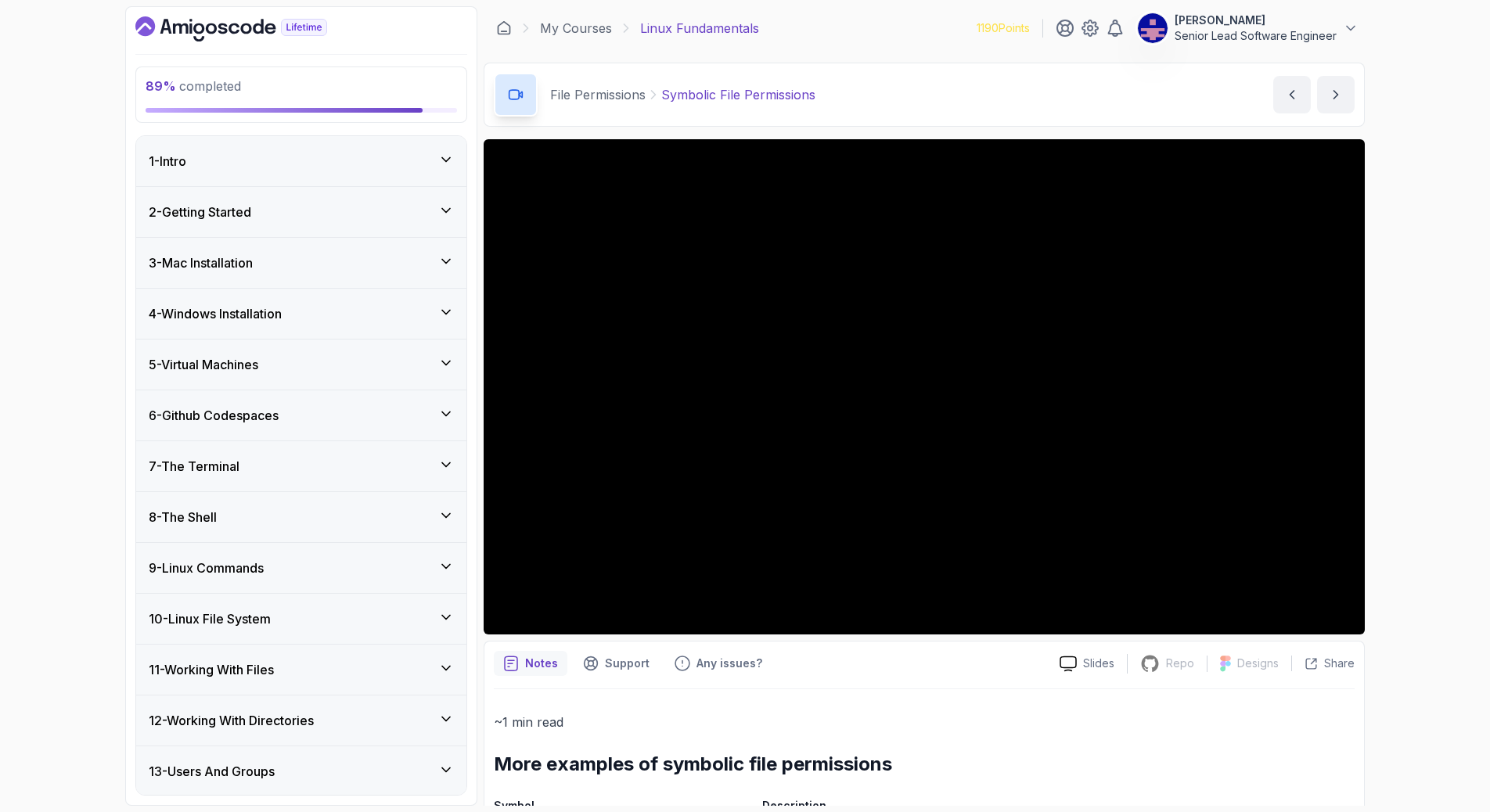
scroll to position [481, 0]
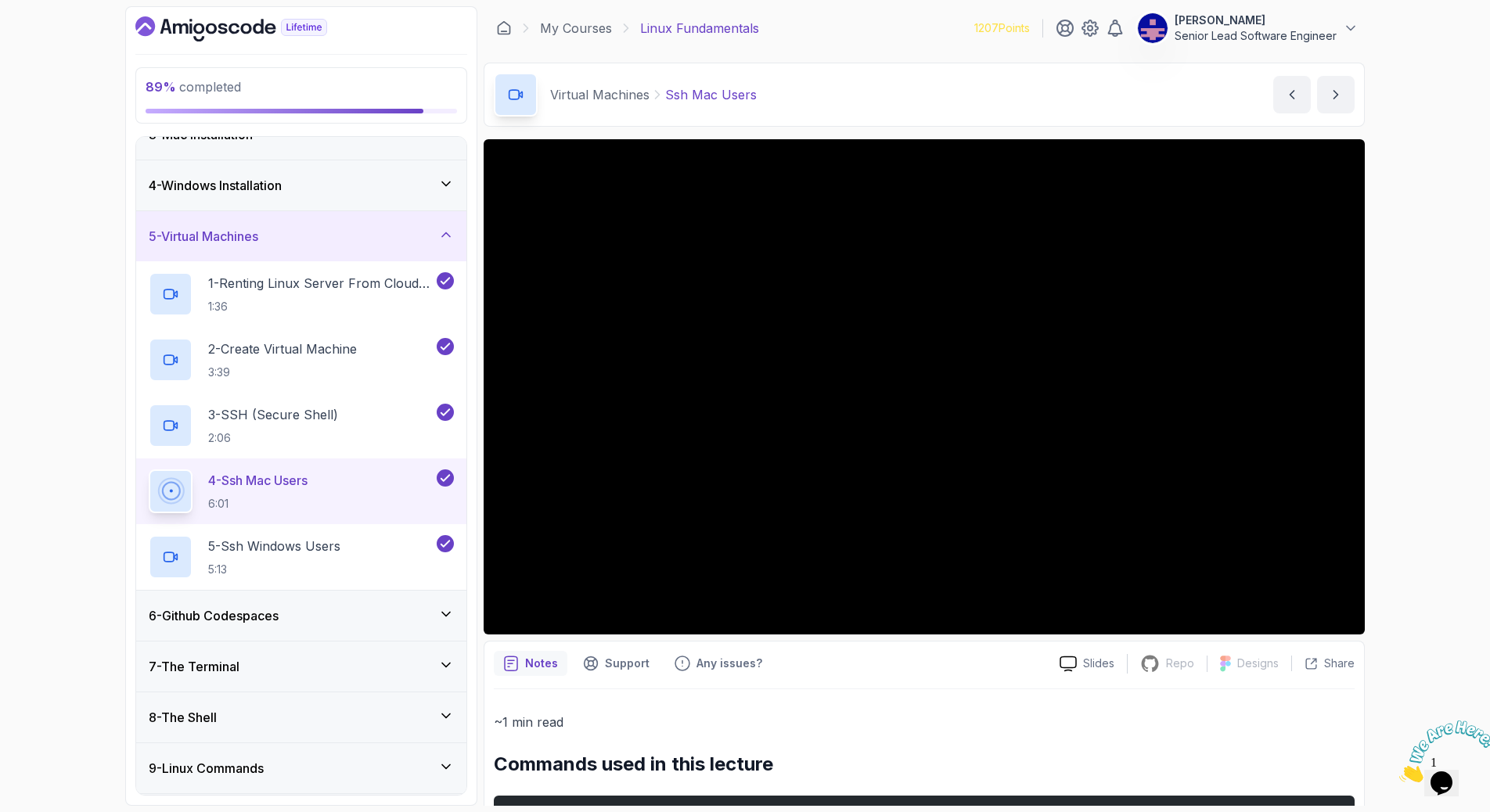
scroll to position [155, 0]
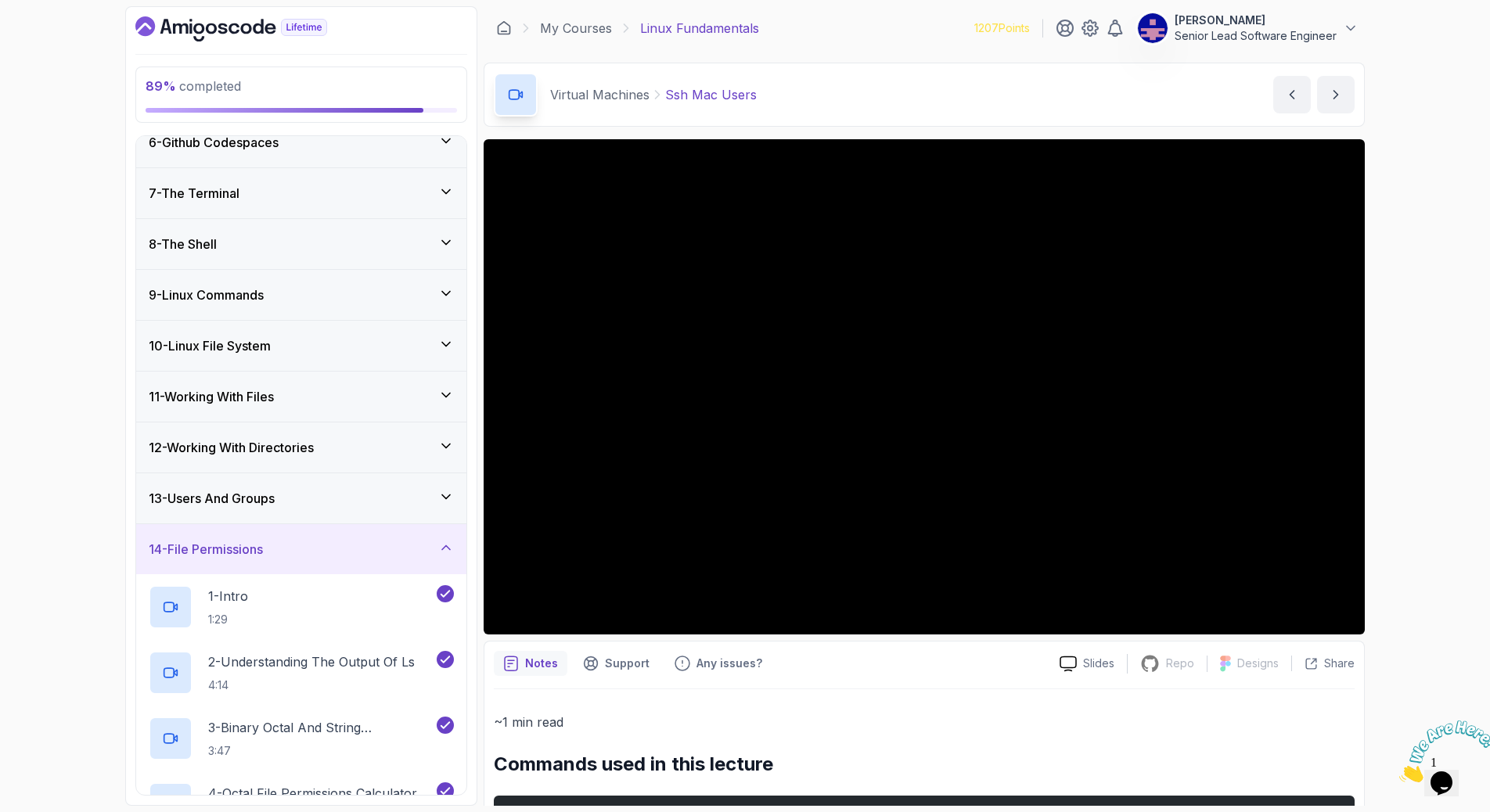
scroll to position [276, 0]
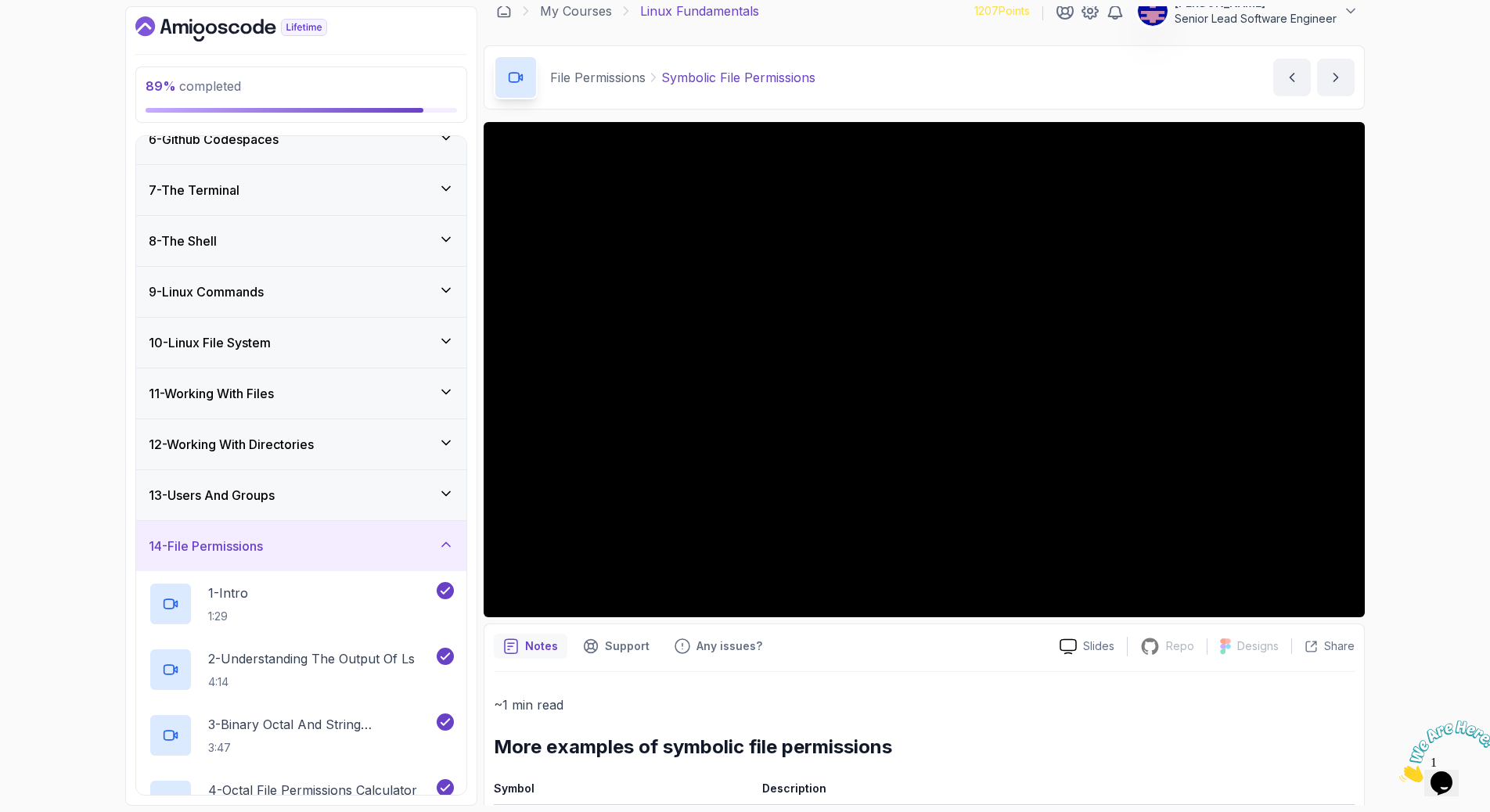
scroll to position [14, 0]
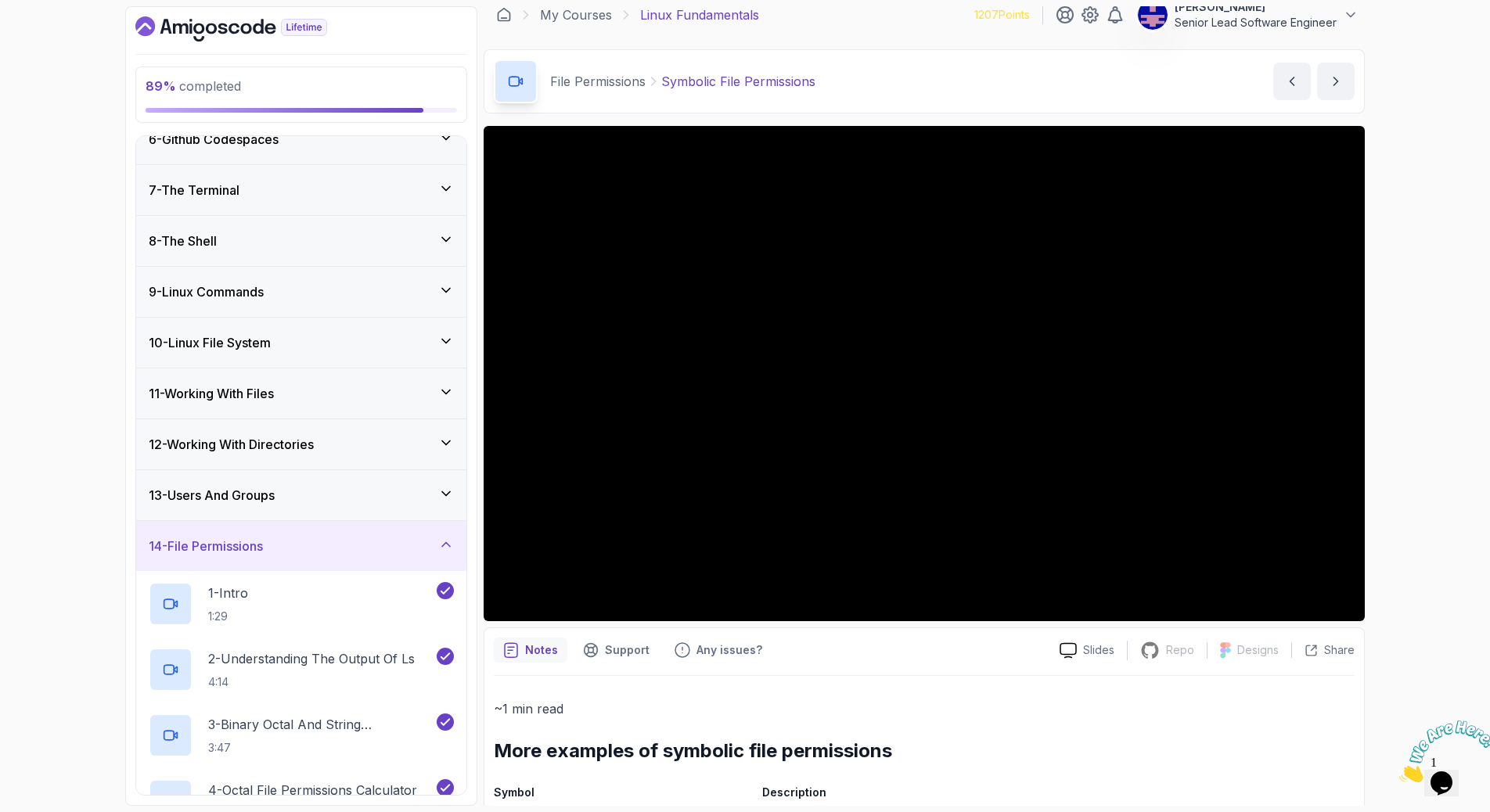
click at [57, 609] on div "89 % completed 1 - Intro 2 - Getting Started 3 - Mac Installation 4 - Windows I…" at bounding box center [745, 406] width 1490 height 812
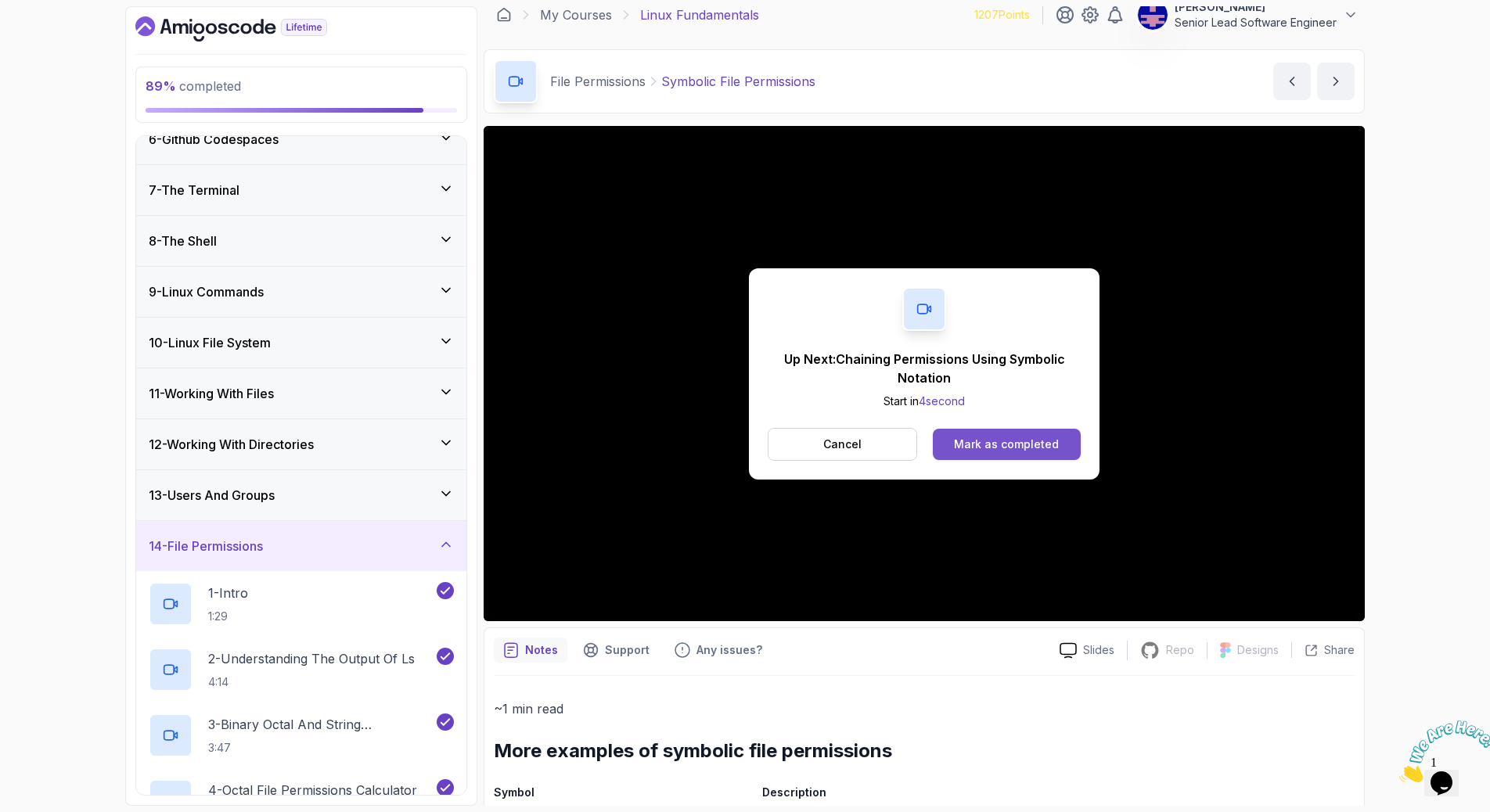
click at [1001, 436] on div "Mark as completed" at bounding box center [1006, 444] width 105 height 16
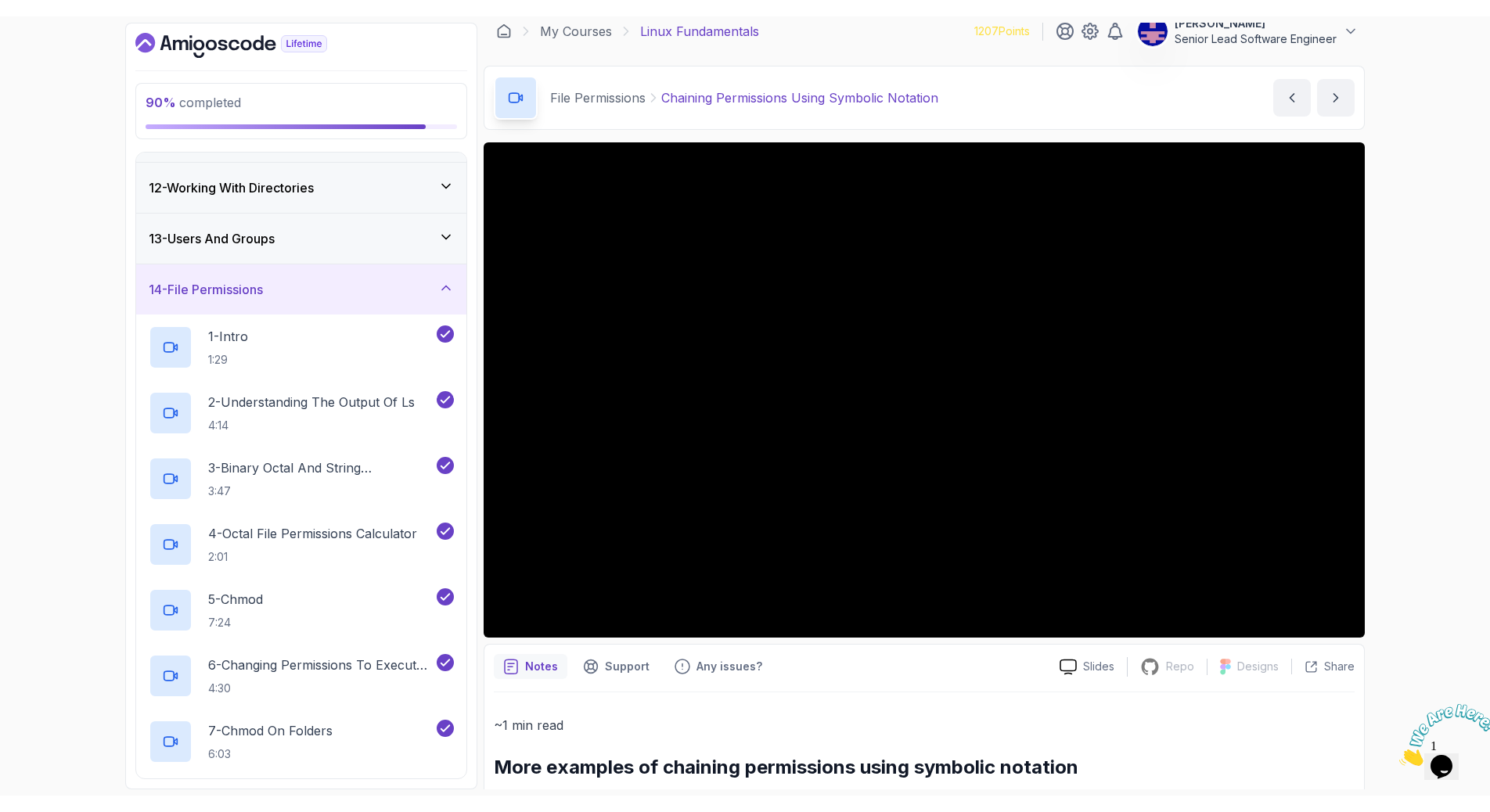
scroll to position [14, 0]
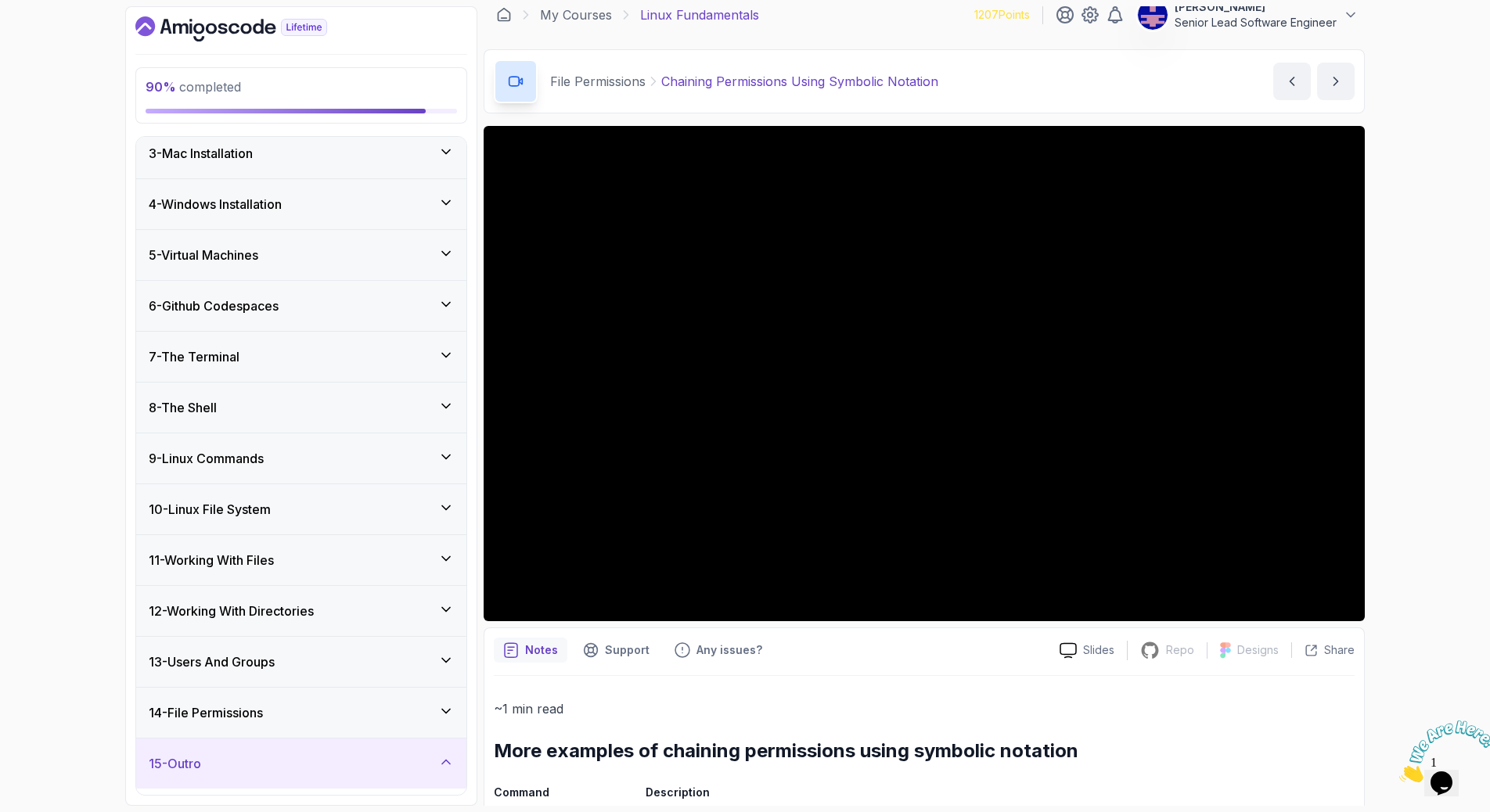
scroll to position [155, 0]
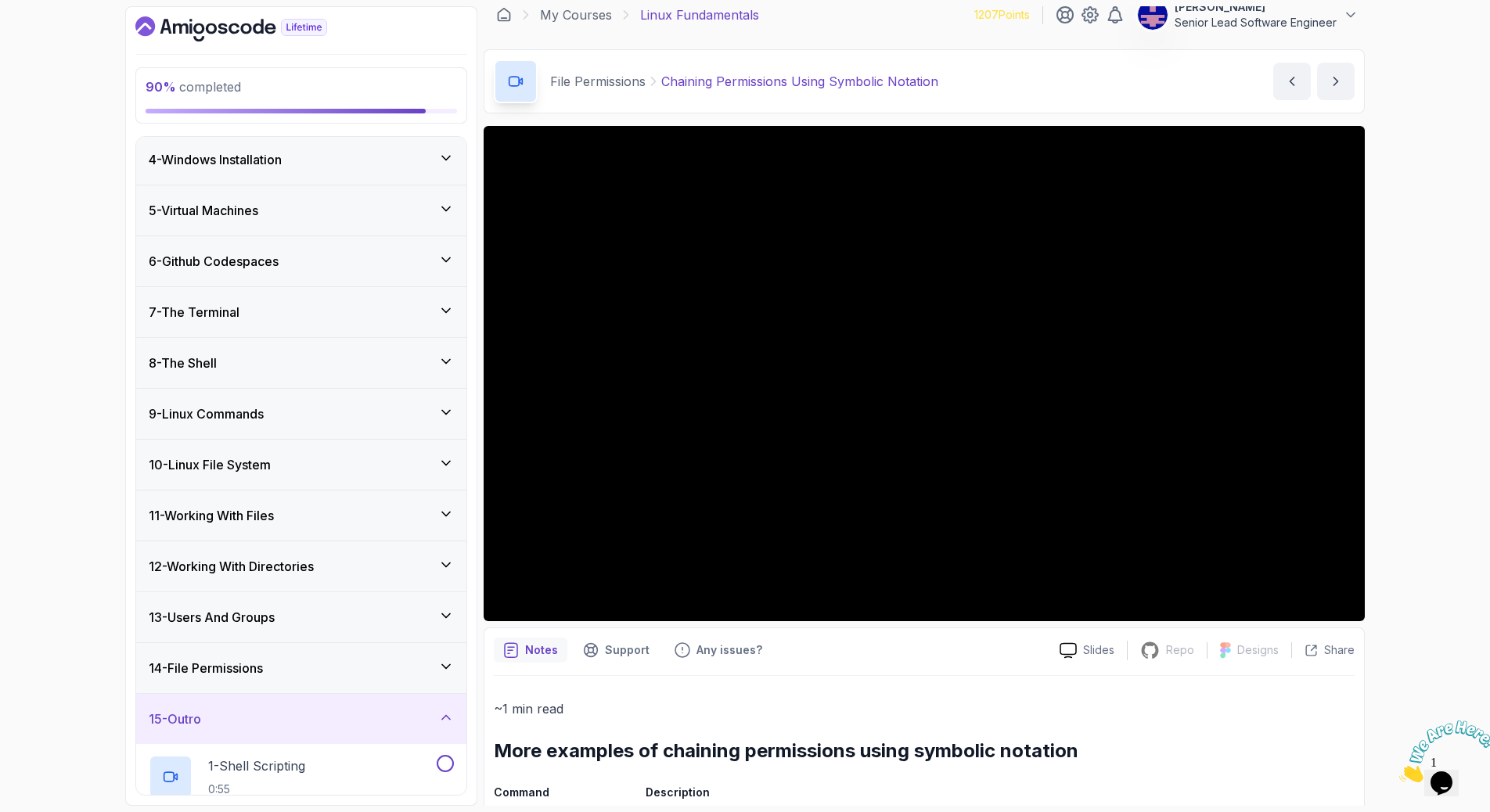
click at [451, 643] on div "14 - File Permissions" at bounding box center [300, 667] width 330 height 50
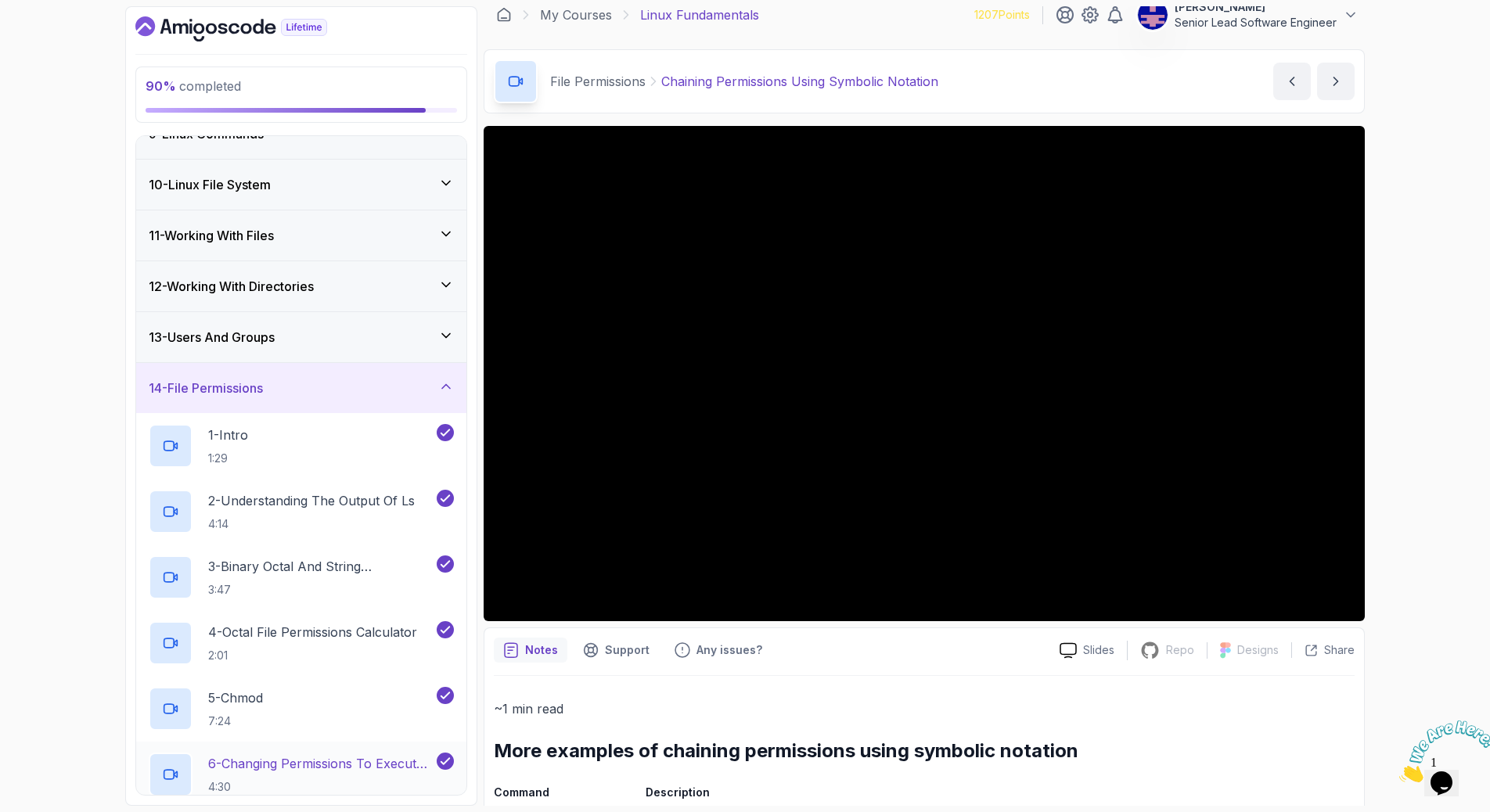
scroll to position [549, 0]
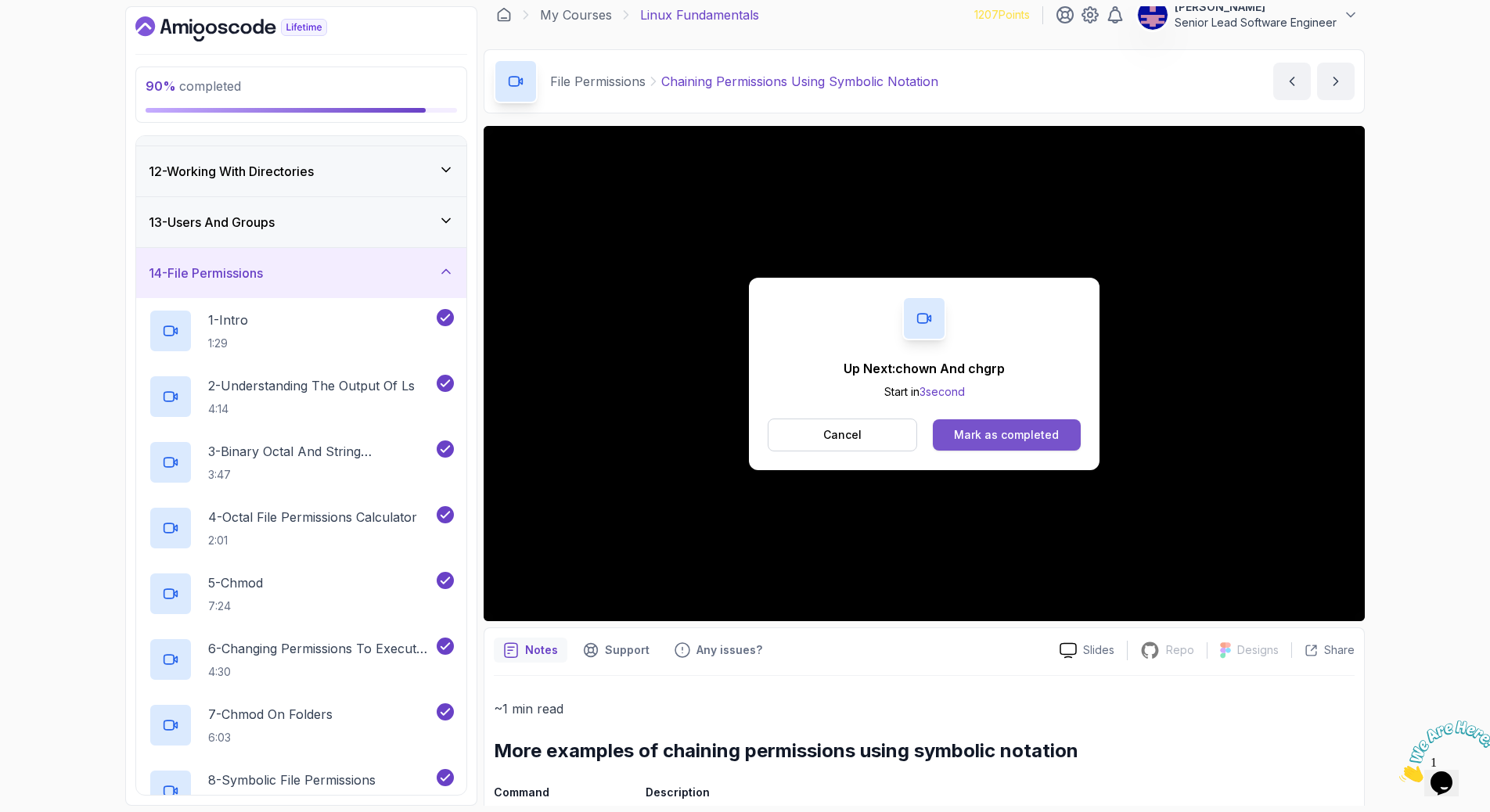
click at [992, 420] on button "Mark as completed" at bounding box center [1007, 435] width 148 height 31
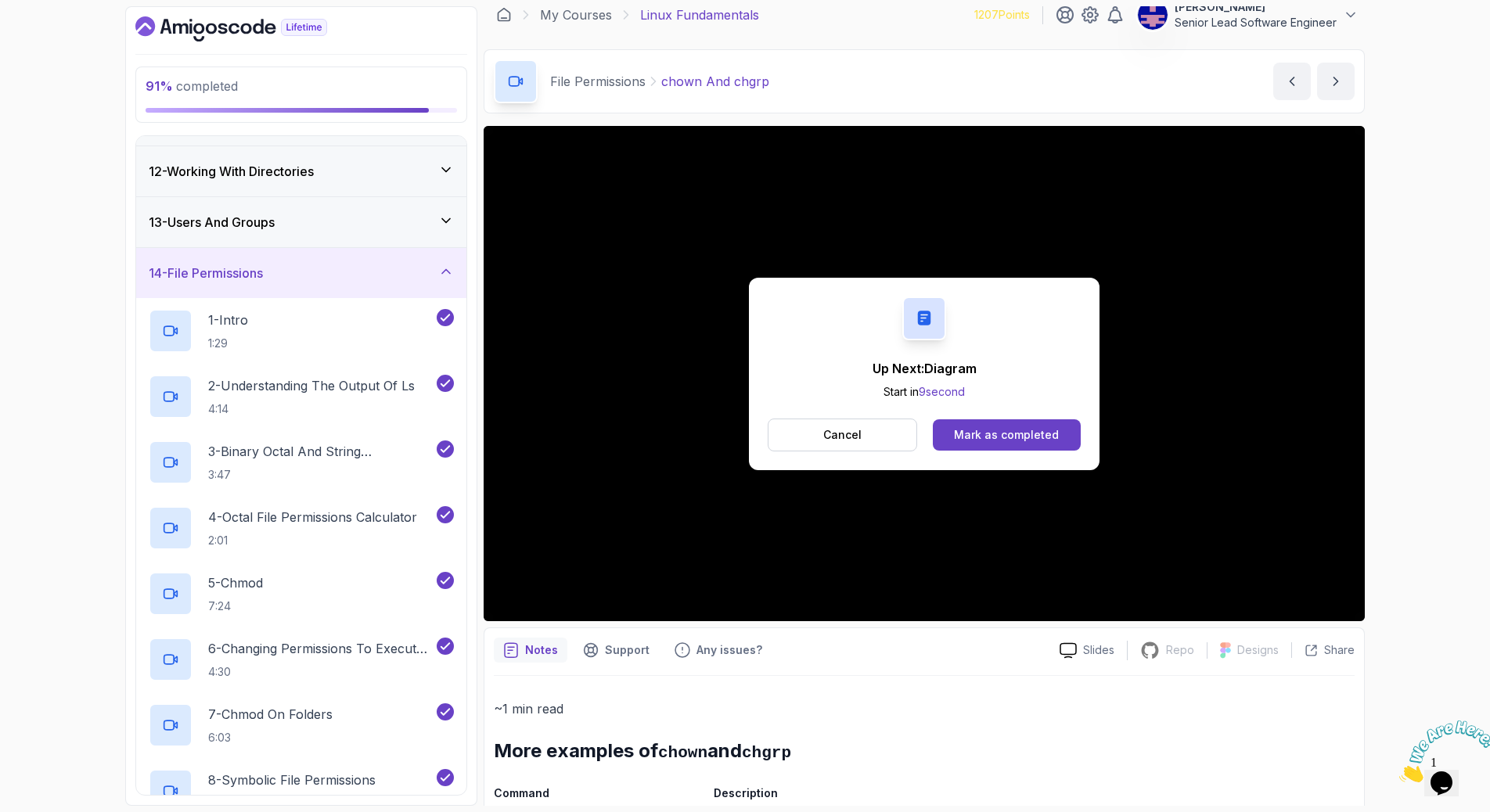
drag, startPoint x: 1030, startPoint y: 380, endPoint x: 1023, endPoint y: 385, distance: 8.6
click at [1029, 420] on button "Mark as completed" at bounding box center [1007, 435] width 148 height 31
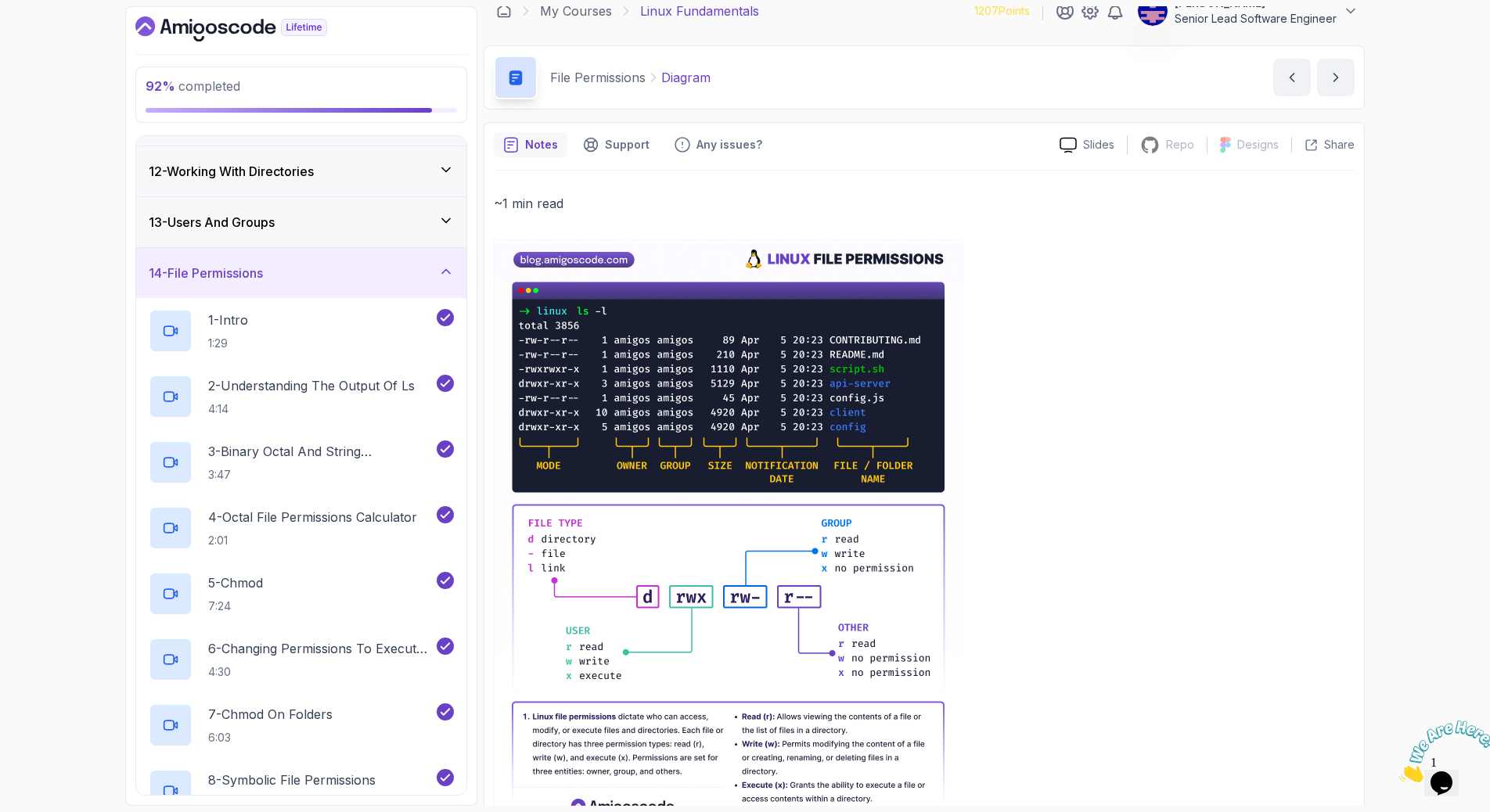
scroll to position [27, 0]
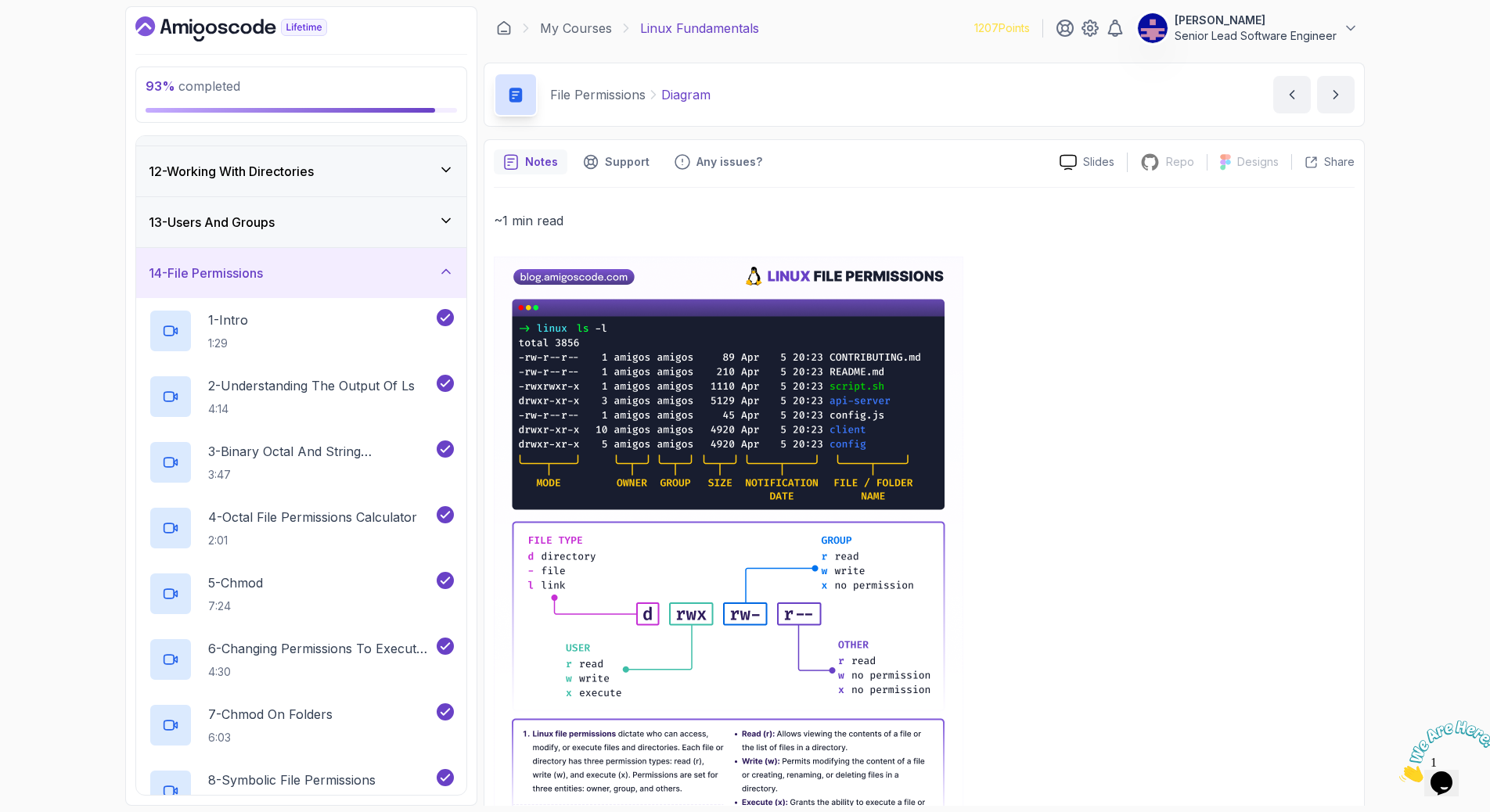
scroll to position [27, 0]
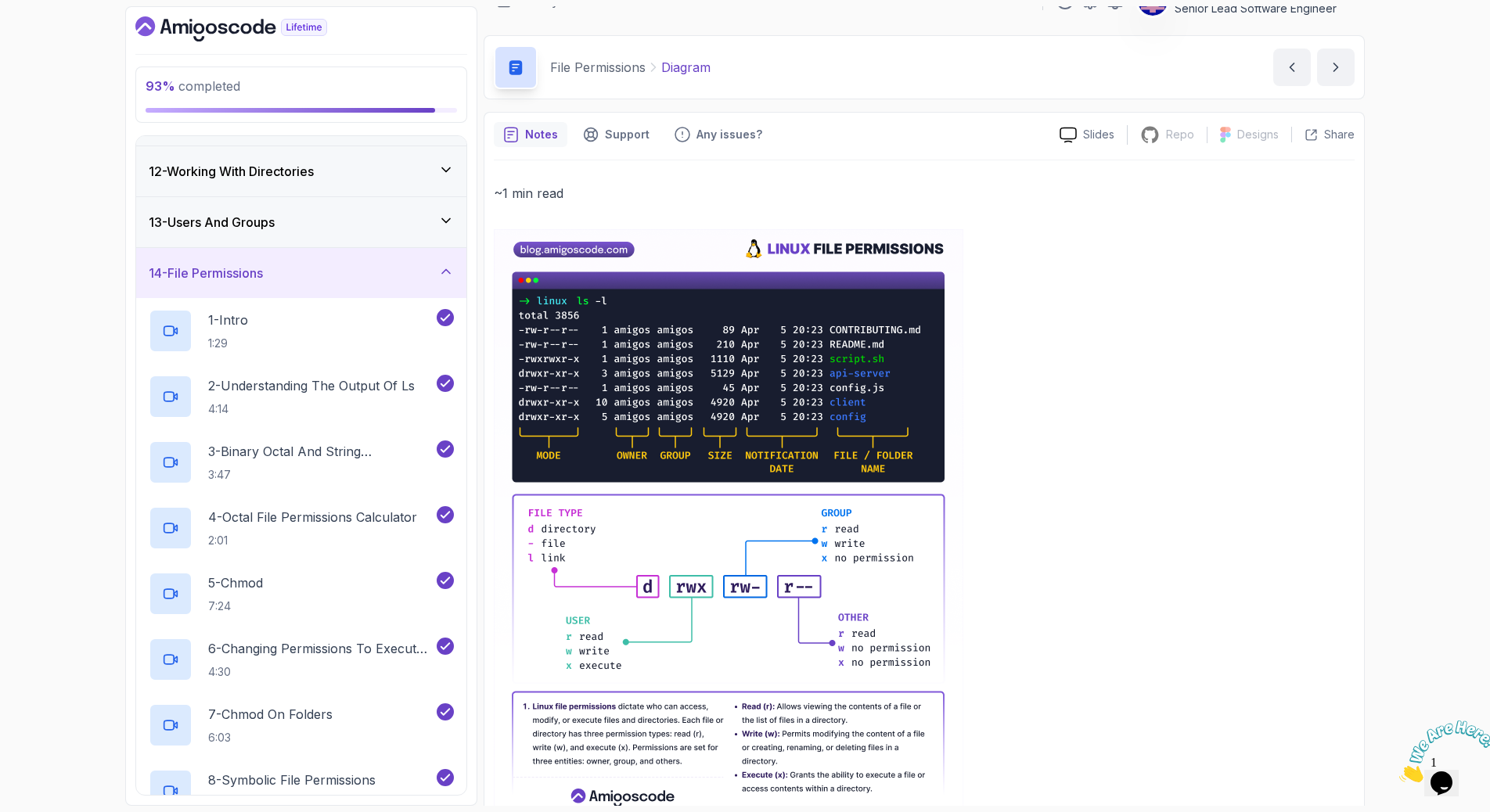
drag, startPoint x: 448, startPoint y: 677, endPoint x: 775, endPoint y: 557, distance: 348.3
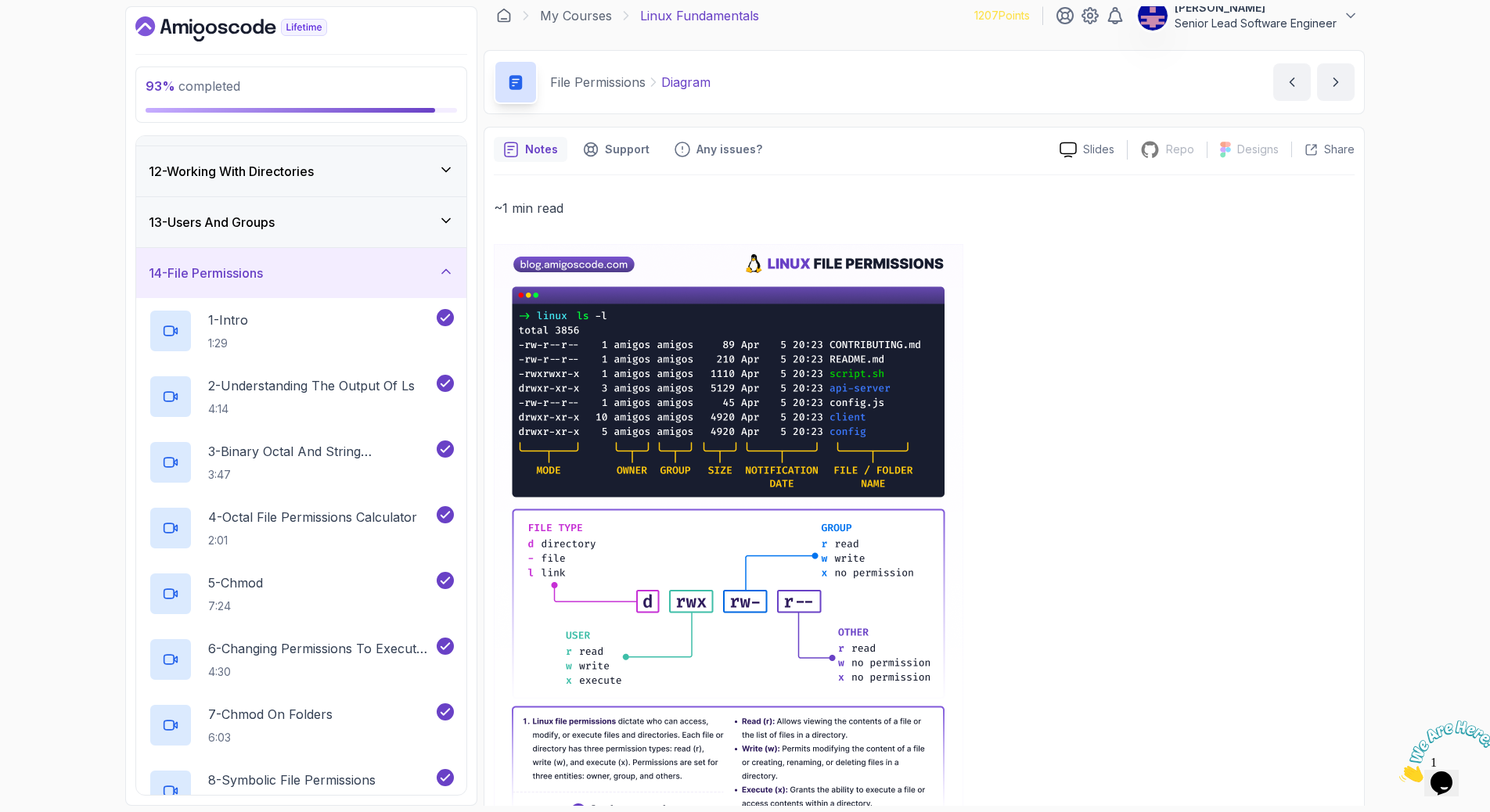
scroll to position [0, 0]
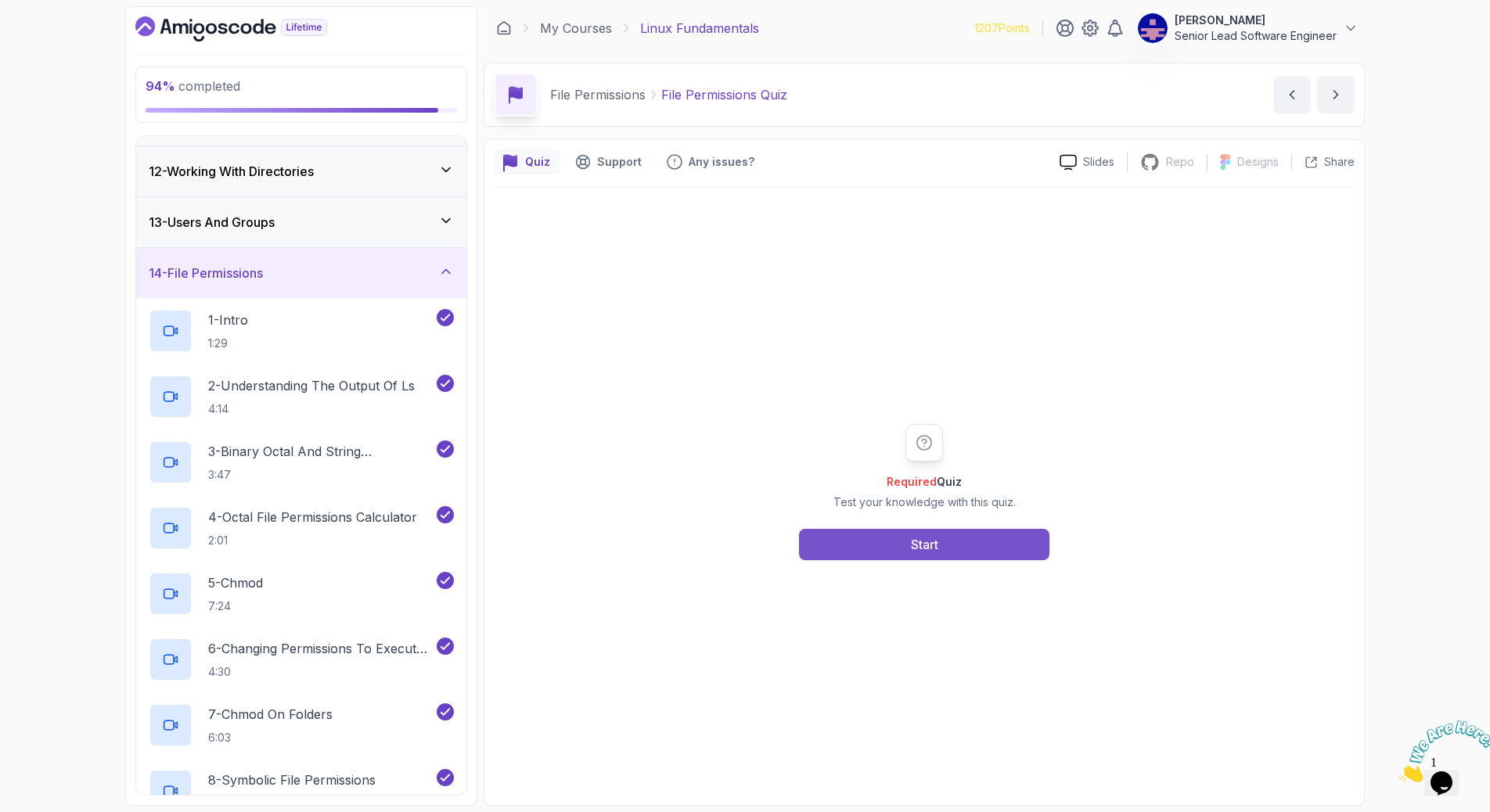
click at [938, 529] on button "Start" at bounding box center [923, 544] width 250 height 31
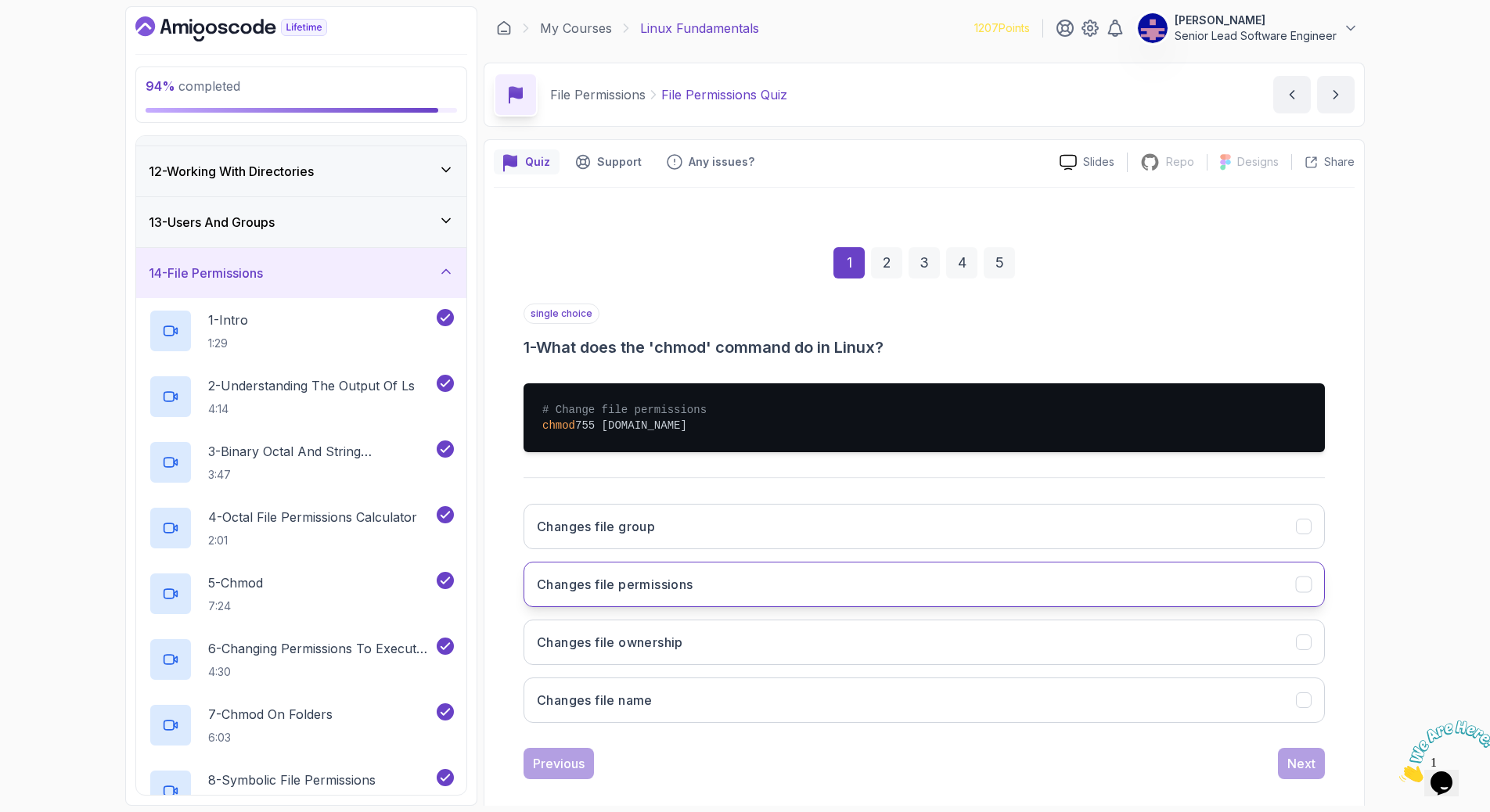
click at [835, 562] on button "Changes file permissions" at bounding box center [924, 584] width 801 height 45
click at [1287, 754] on div "Next" at bounding box center [1301, 764] width 28 height 19
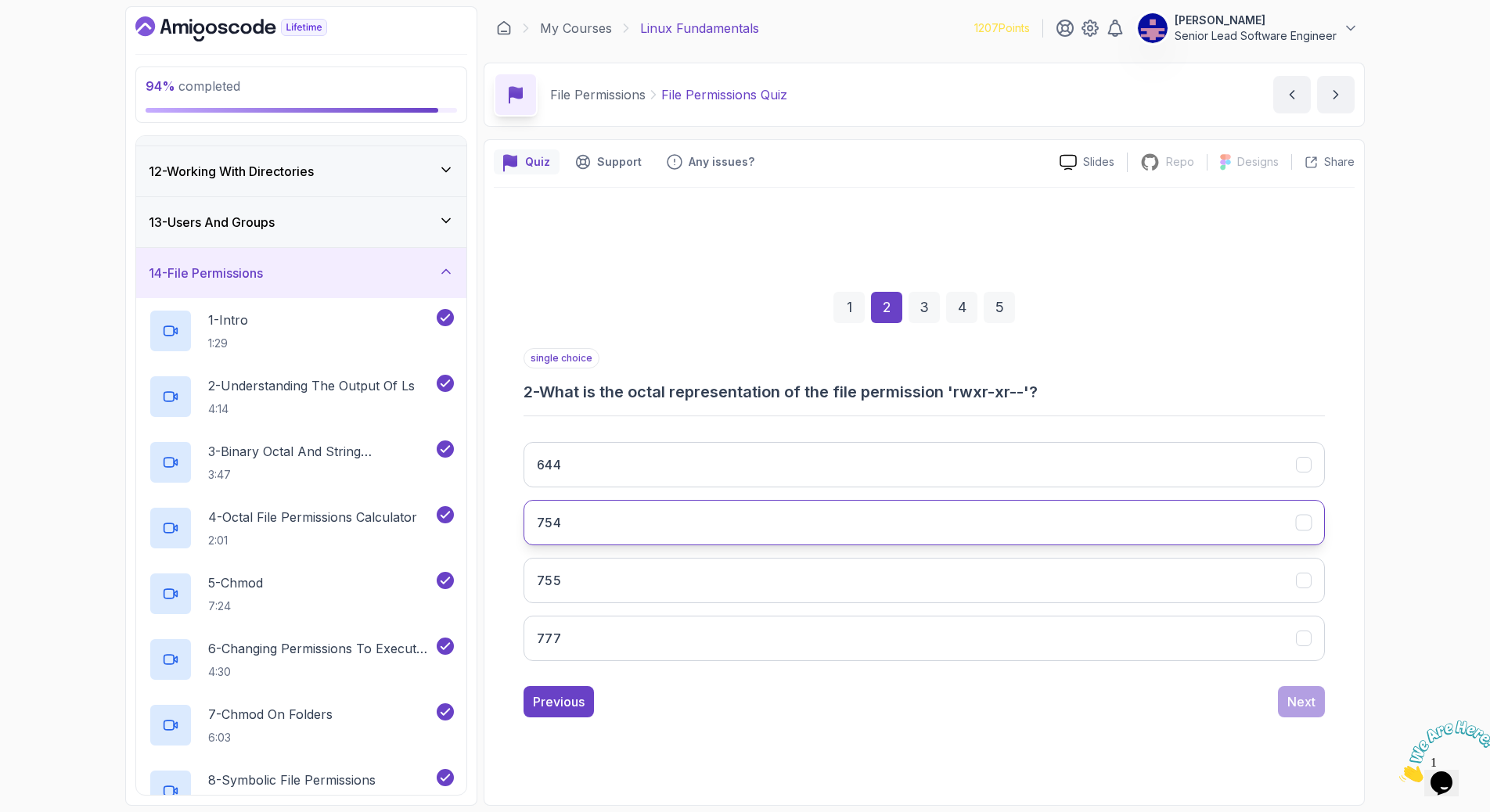
click at [741, 500] on button "754" at bounding box center [924, 522] width 801 height 45
click at [1287, 692] on div "Next" at bounding box center [1301, 702] width 28 height 19
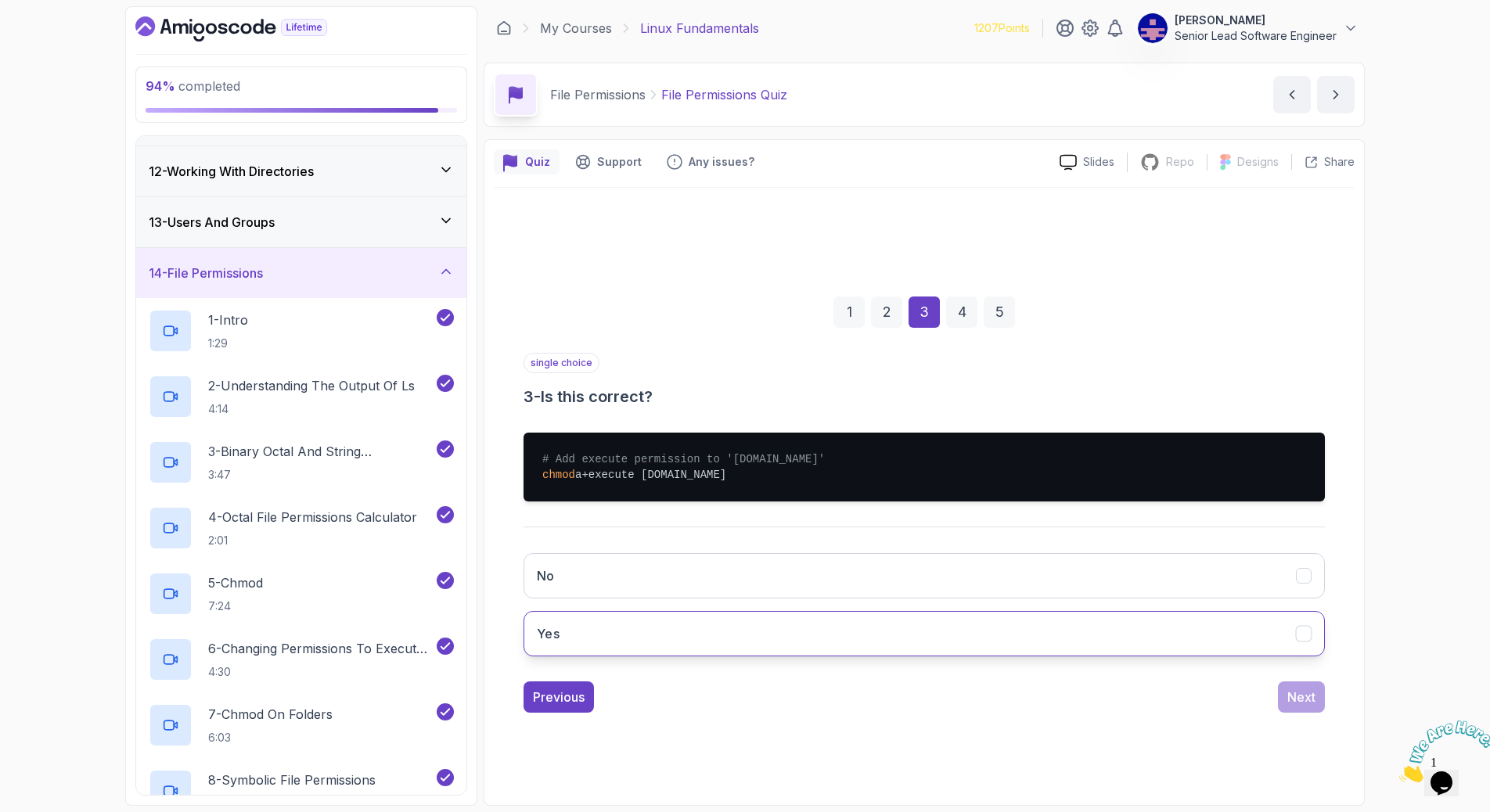
click at [1120, 611] on button "Yes" at bounding box center [924, 633] width 801 height 45
click at [1278, 682] on button "Next" at bounding box center [1301, 697] width 47 height 31
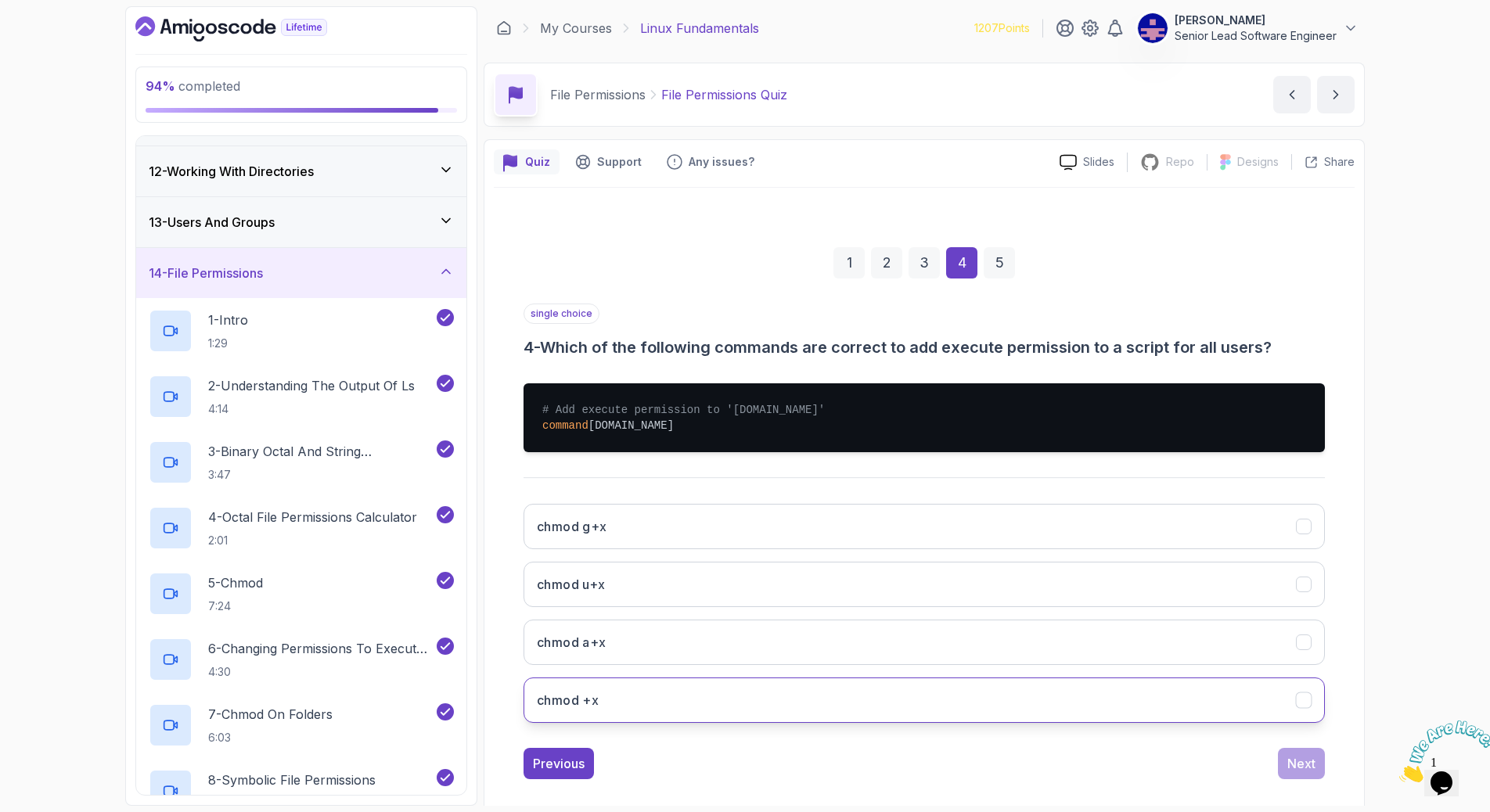
click at [1209, 678] on button "chmod +x" at bounding box center [924, 700] width 801 height 45
click at [1225, 673] on div "1 2 3 4 5 single choice 4 - Which of the following commands are correct to add …" at bounding box center [923, 501] width 861 height 582
click at [1287, 754] on div "Next" at bounding box center [1301, 764] width 28 height 19
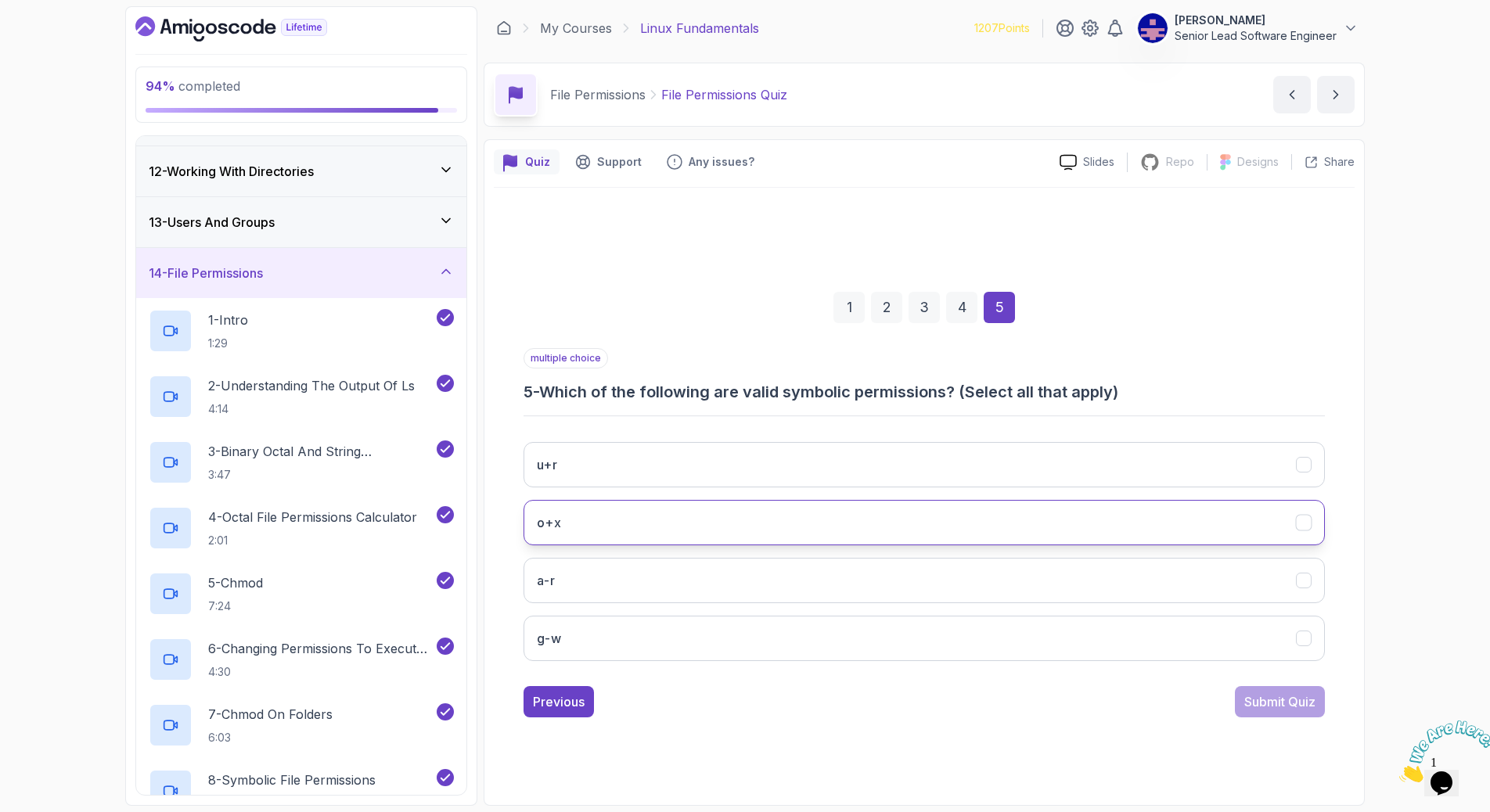
click at [1296, 515] on icon "o+x" at bounding box center [1303, 522] width 15 height 15
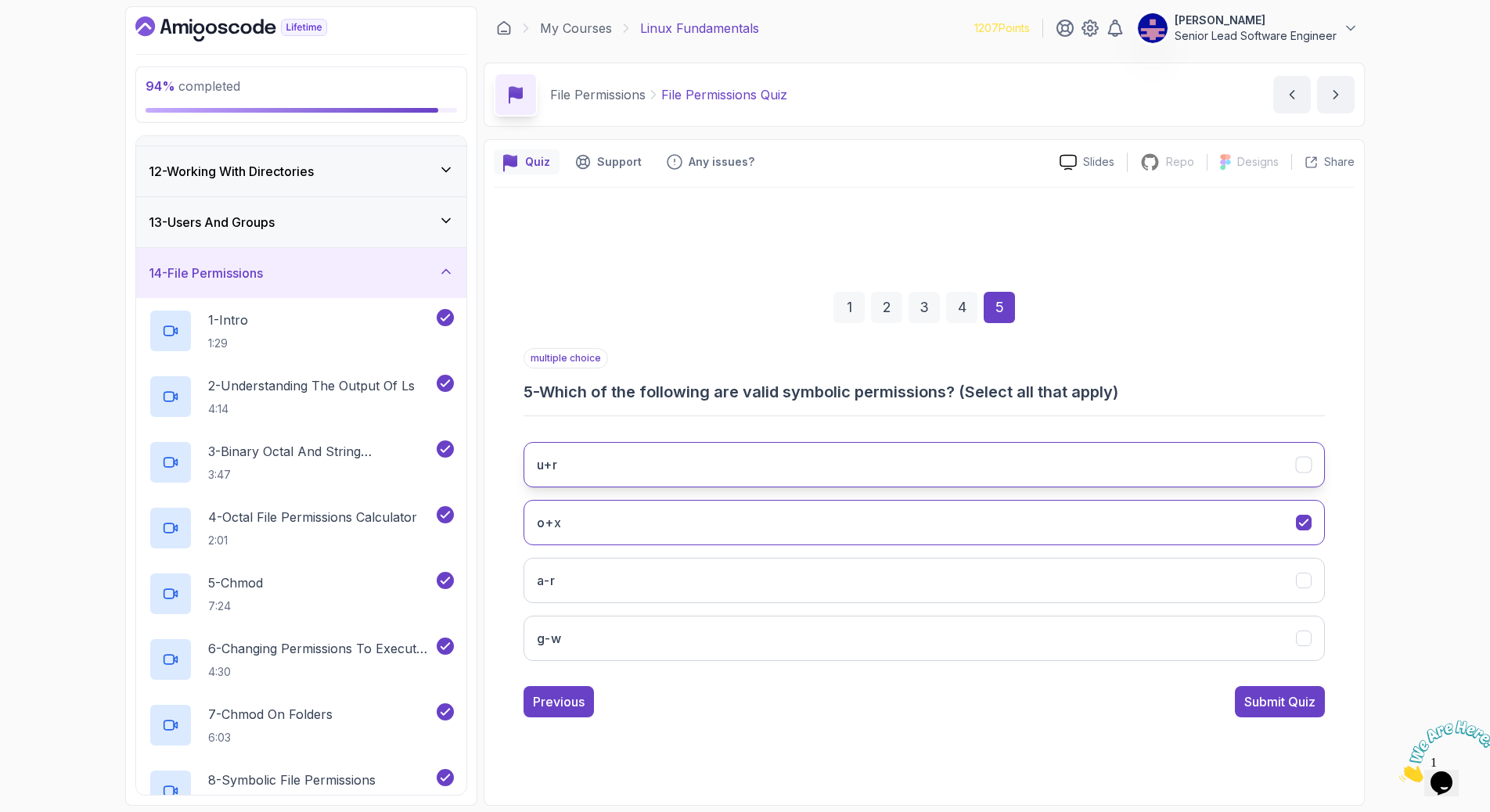
click at [1296, 457] on icon "u+r" at bounding box center [1303, 464] width 15 height 15
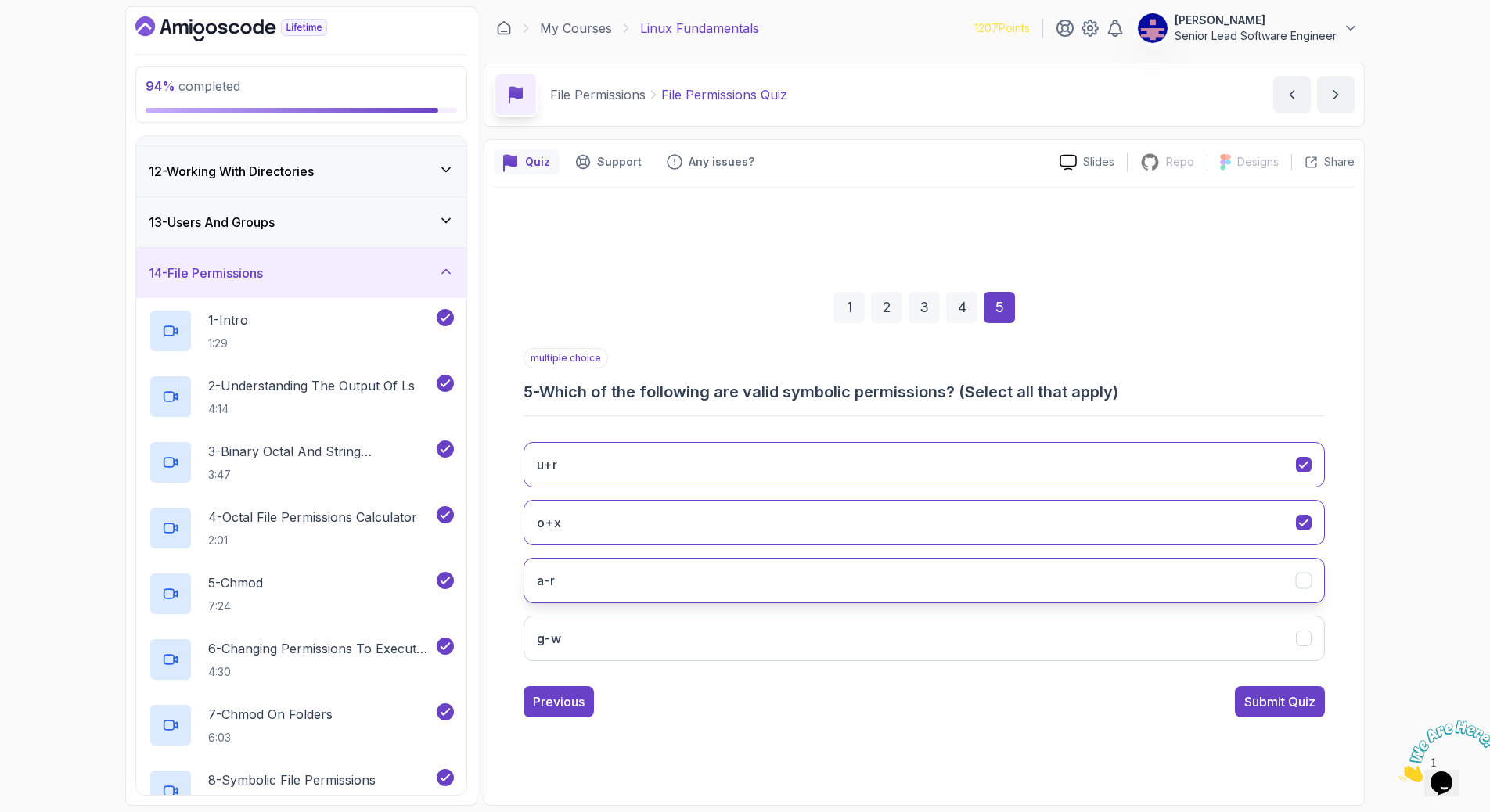
click at [1213, 558] on button "a-r" at bounding box center [924, 580] width 801 height 45
click at [1213, 616] on button "g-w" at bounding box center [924, 638] width 801 height 45
click at [1244, 692] on div "Submit Quiz" at bounding box center [1279, 702] width 72 height 19
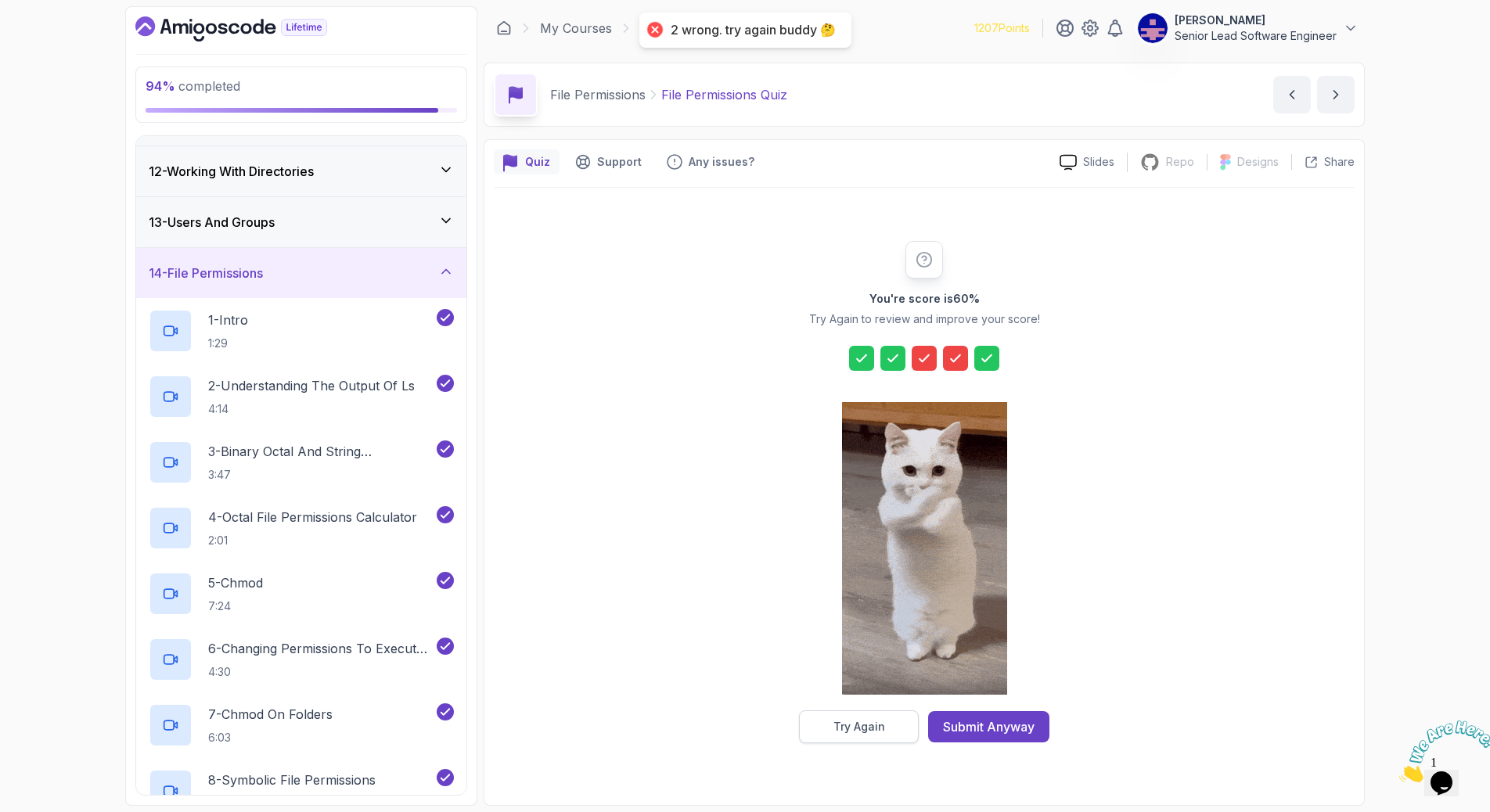
click at [899, 710] on button "Try Again" at bounding box center [858, 726] width 120 height 33
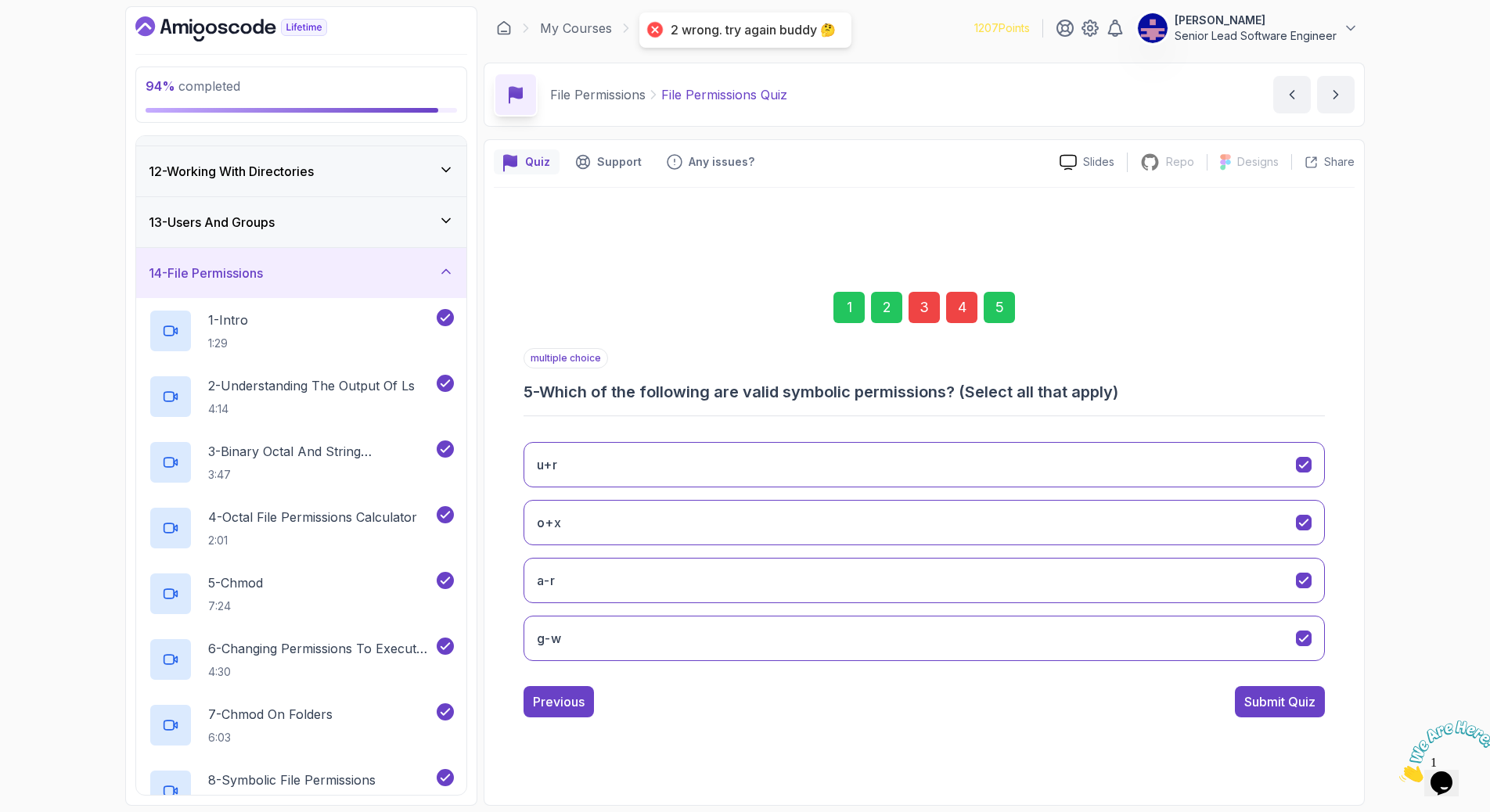
click at [922, 323] on div "3" at bounding box center [923, 307] width 31 height 31
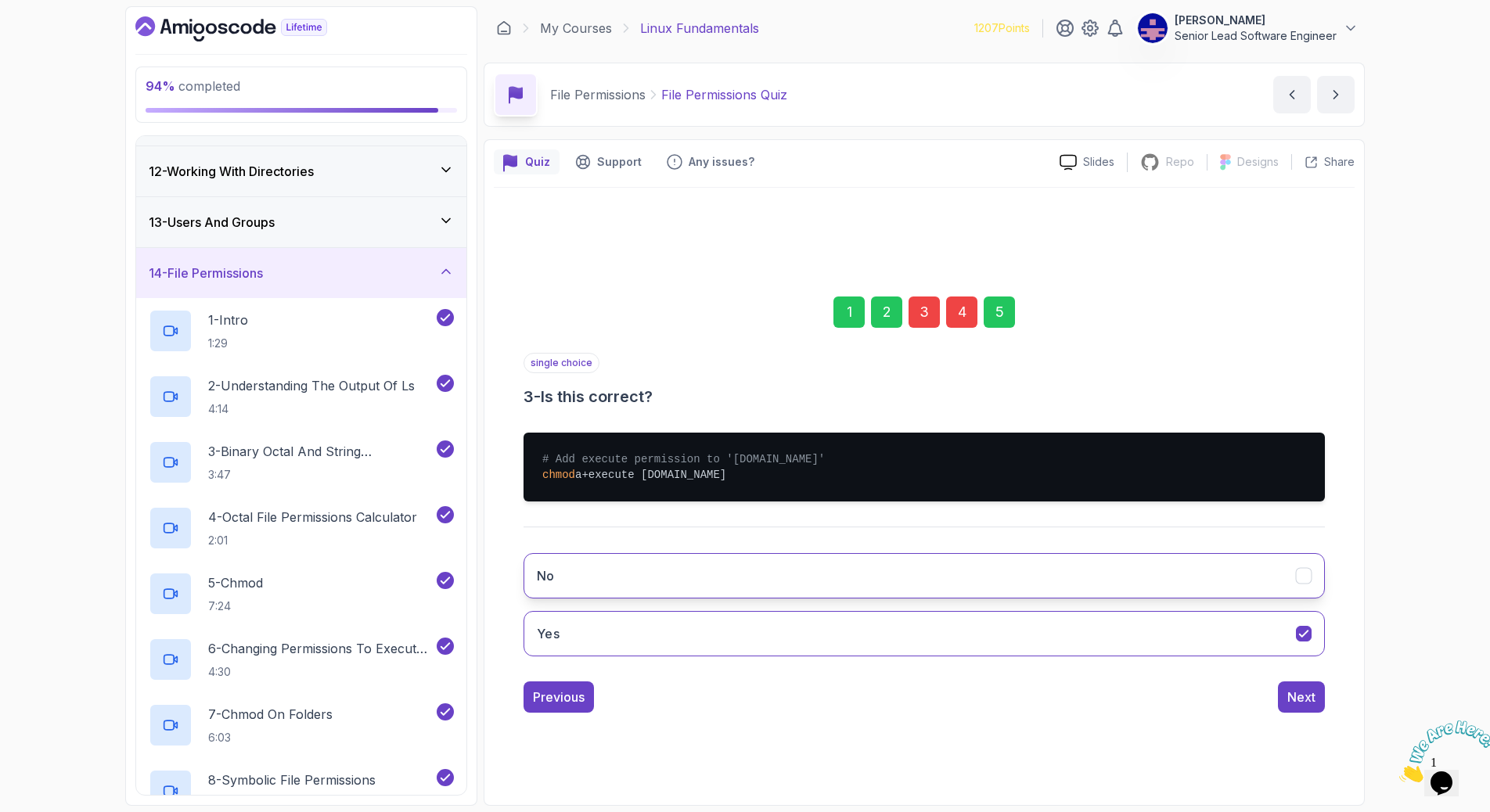
click at [1296, 568] on icon "No" at bounding box center [1303, 575] width 15 height 15
click at [1287, 687] on div "Next" at bounding box center [1301, 697] width 28 height 19
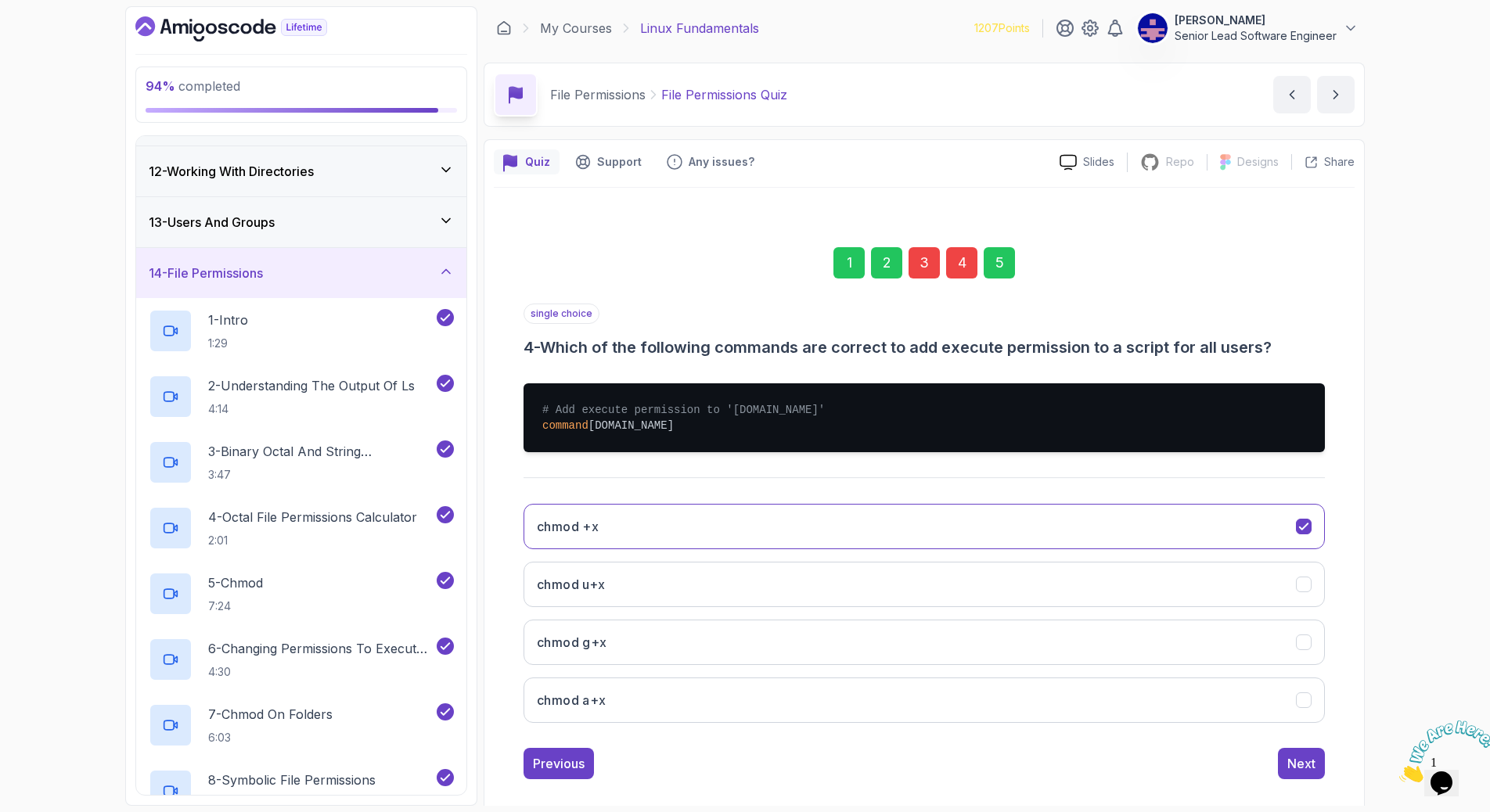
click at [954, 279] on div "4" at bounding box center [961, 262] width 31 height 31
click at [1217, 562] on button "chmod u+x" at bounding box center [924, 584] width 801 height 45
click at [1287, 754] on div "Next" at bounding box center [1301, 764] width 28 height 19
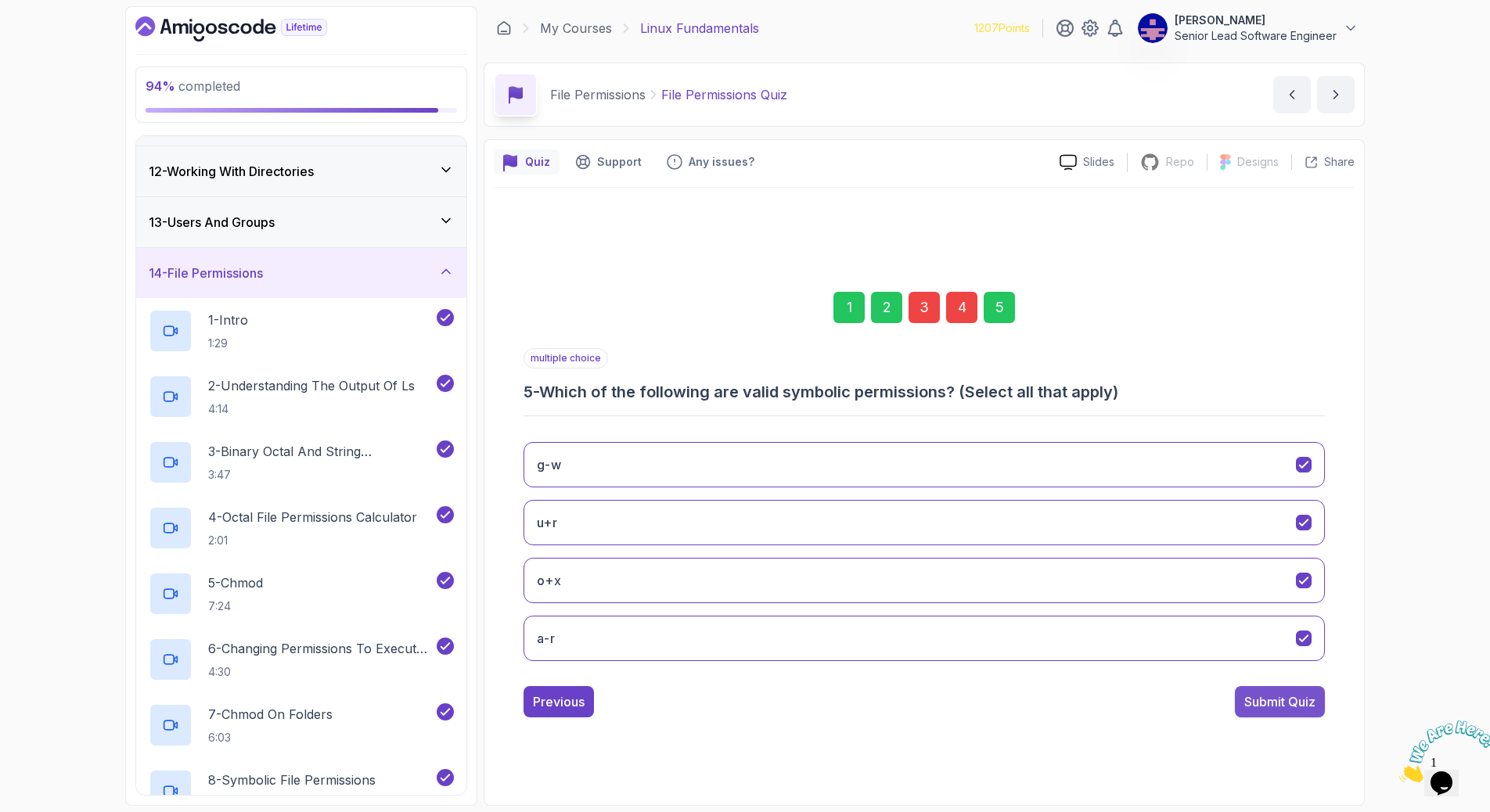
click at [1235, 686] on button "Submit Quiz" at bounding box center [1279, 701] width 90 height 31
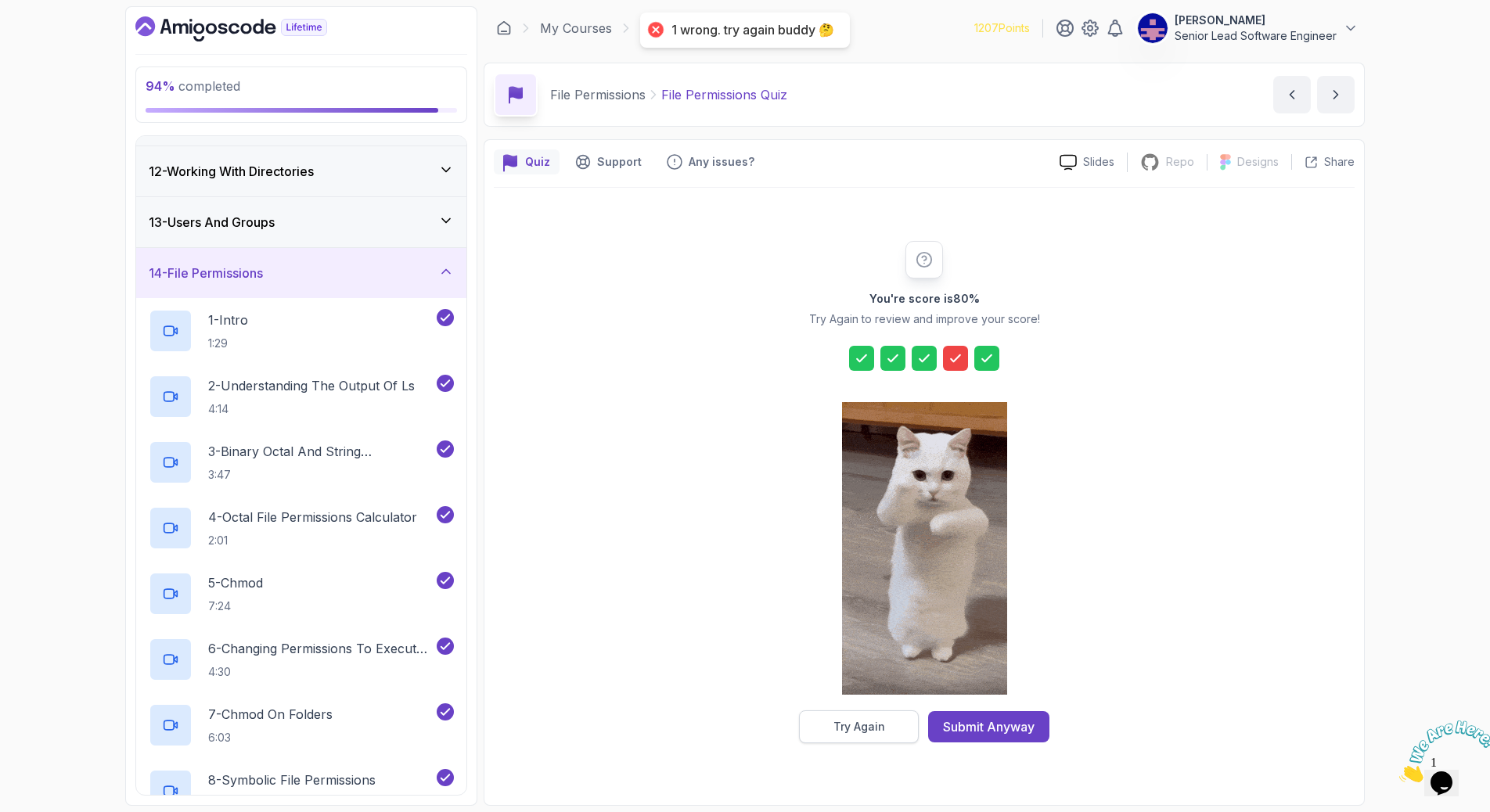
click at [885, 719] on div "Try Again" at bounding box center [859, 727] width 52 height 16
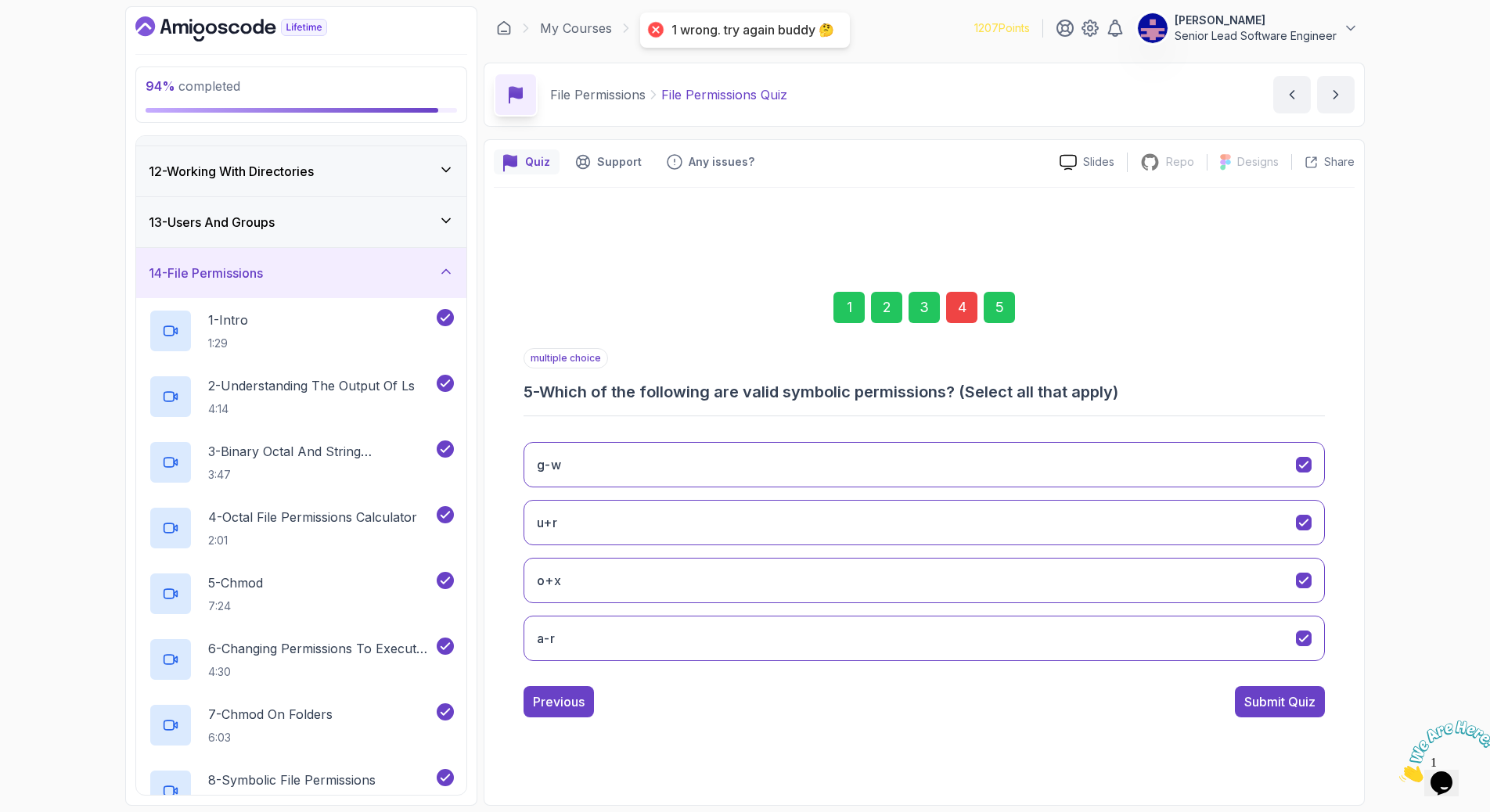
click at [946, 323] on div "4" at bounding box center [961, 307] width 31 height 31
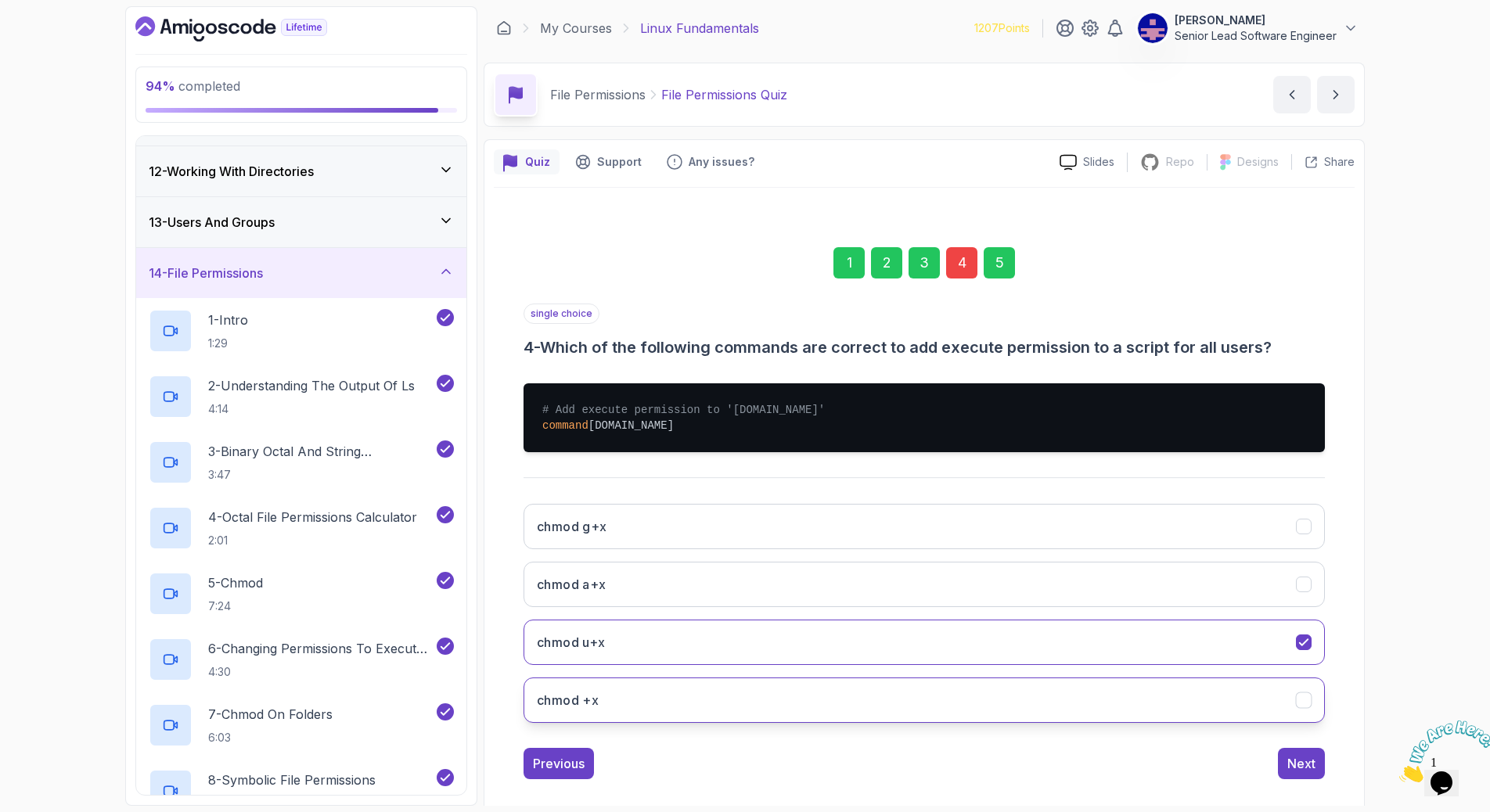
click at [1213, 678] on button "chmod +x" at bounding box center [924, 700] width 801 height 45
click at [1287, 754] on div "Next" at bounding box center [1301, 764] width 28 height 19
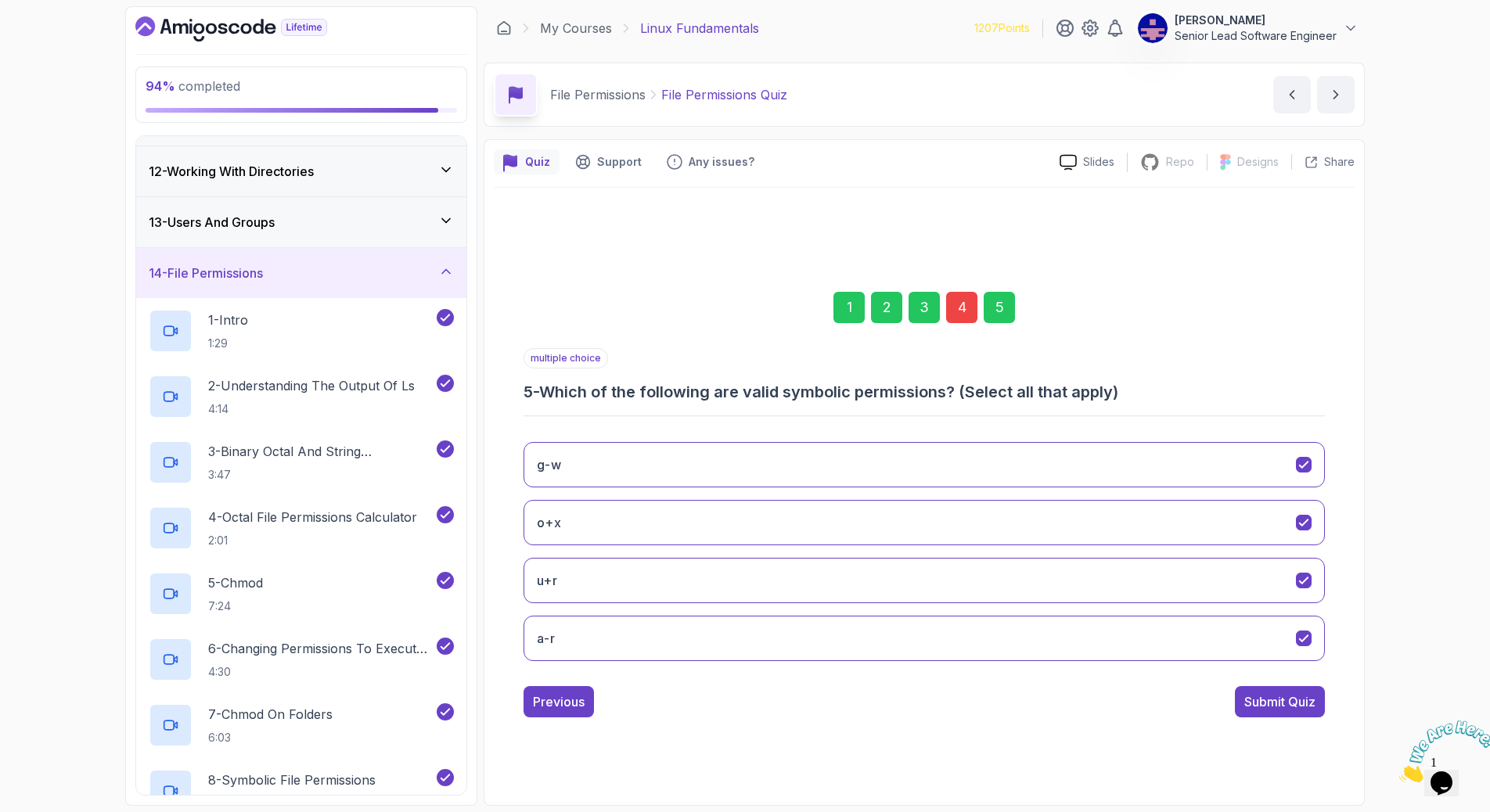
click at [952, 323] on div "4" at bounding box center [961, 307] width 31 height 31
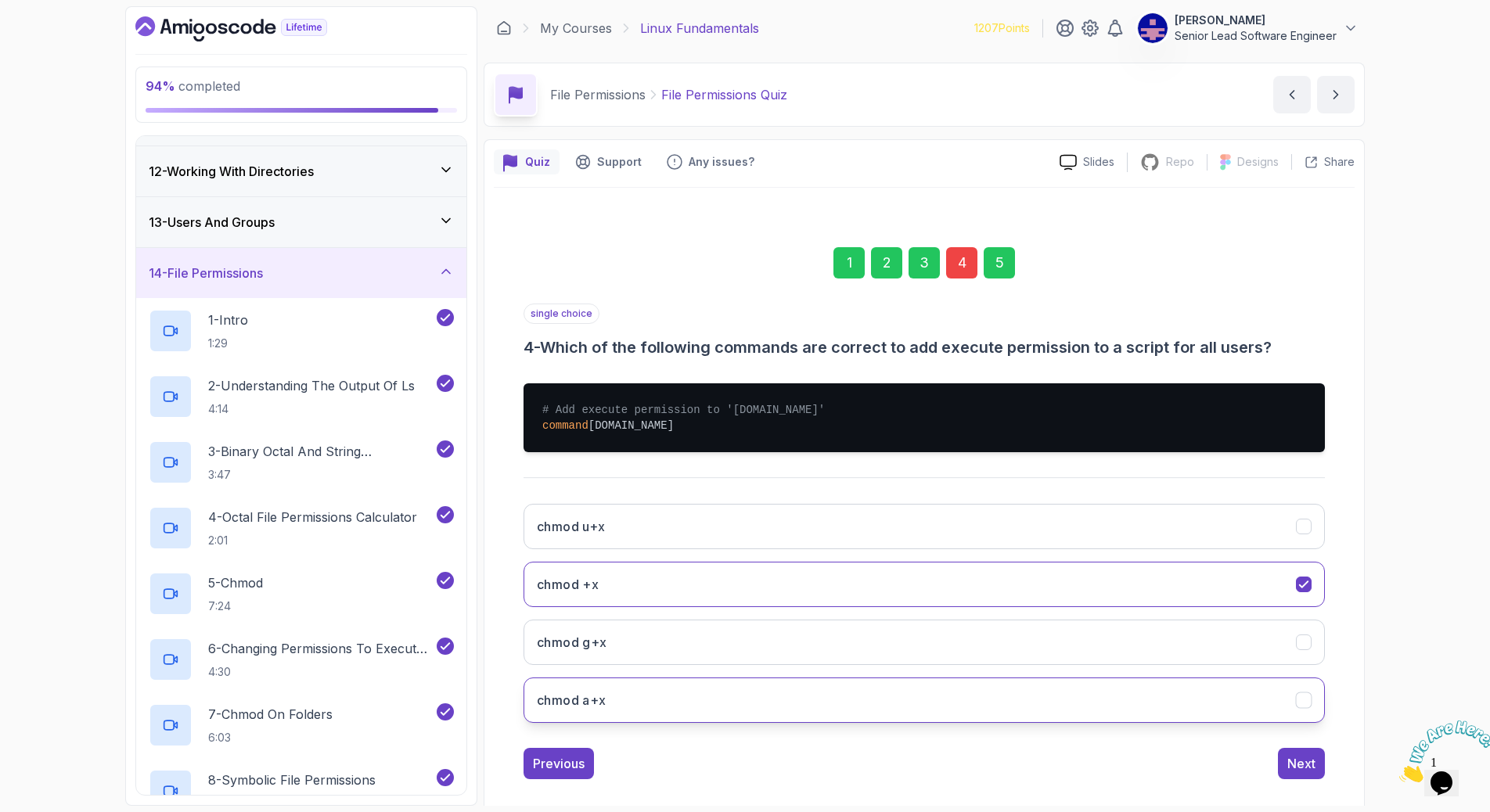
click at [1213, 678] on button "chmod a+x" at bounding box center [924, 700] width 801 height 45
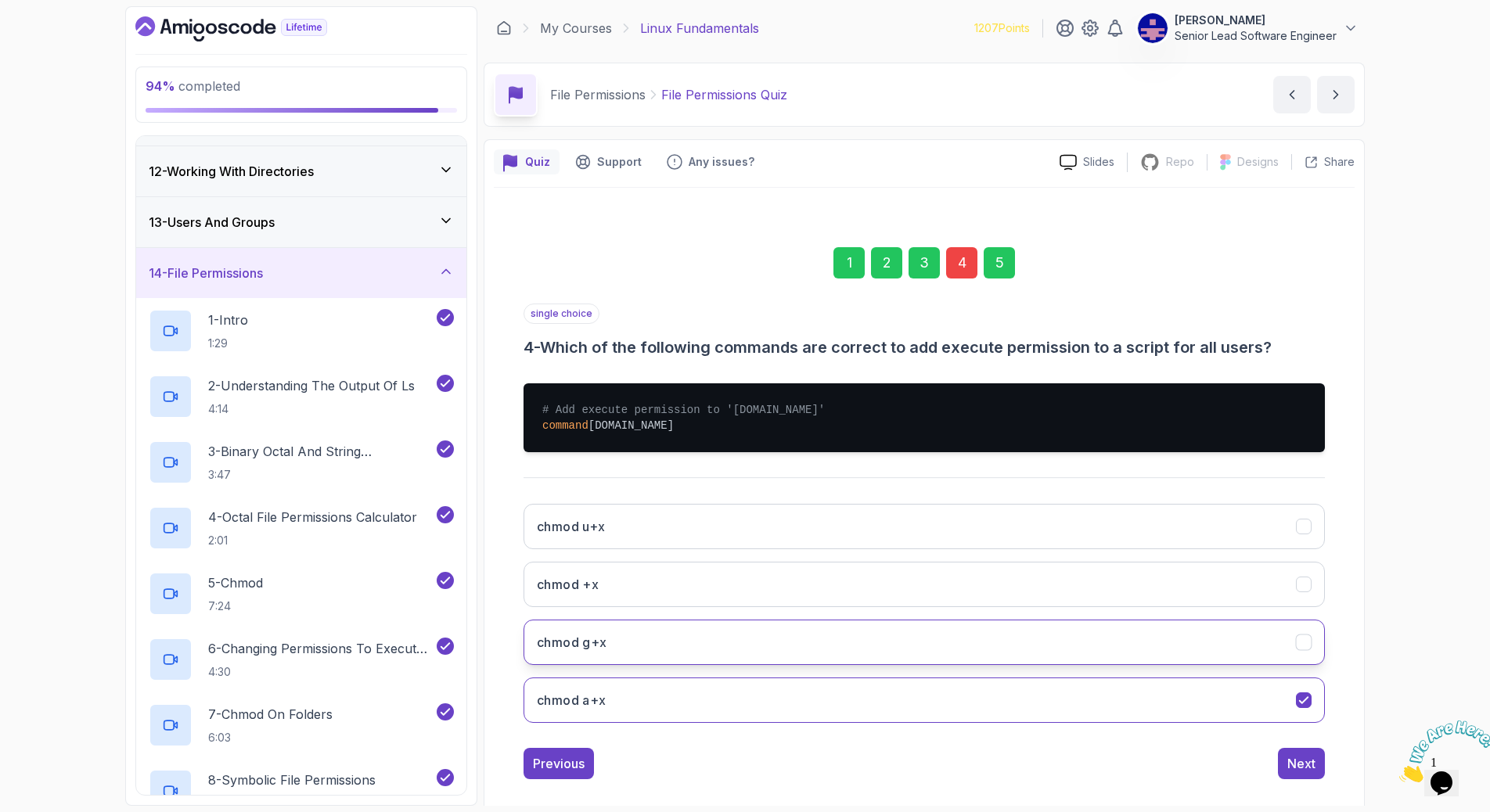
click at [1298, 639] on icon "chmod g+x" at bounding box center [1302, 642] width 9 height 6
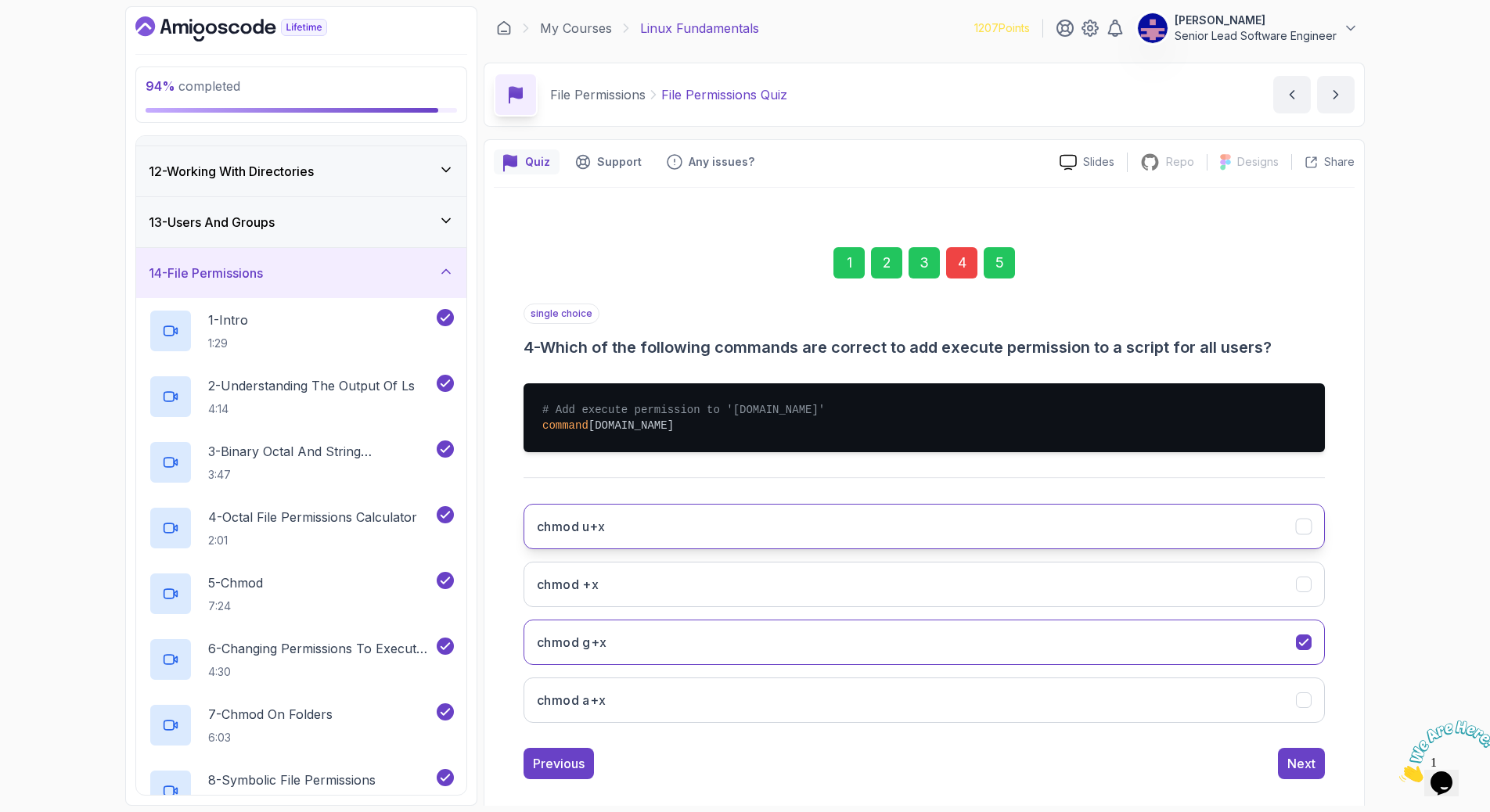
click at [1219, 504] on button "chmod u+x" at bounding box center [924, 526] width 801 height 45
click at [1287, 754] on div "Next" at bounding box center [1301, 764] width 28 height 19
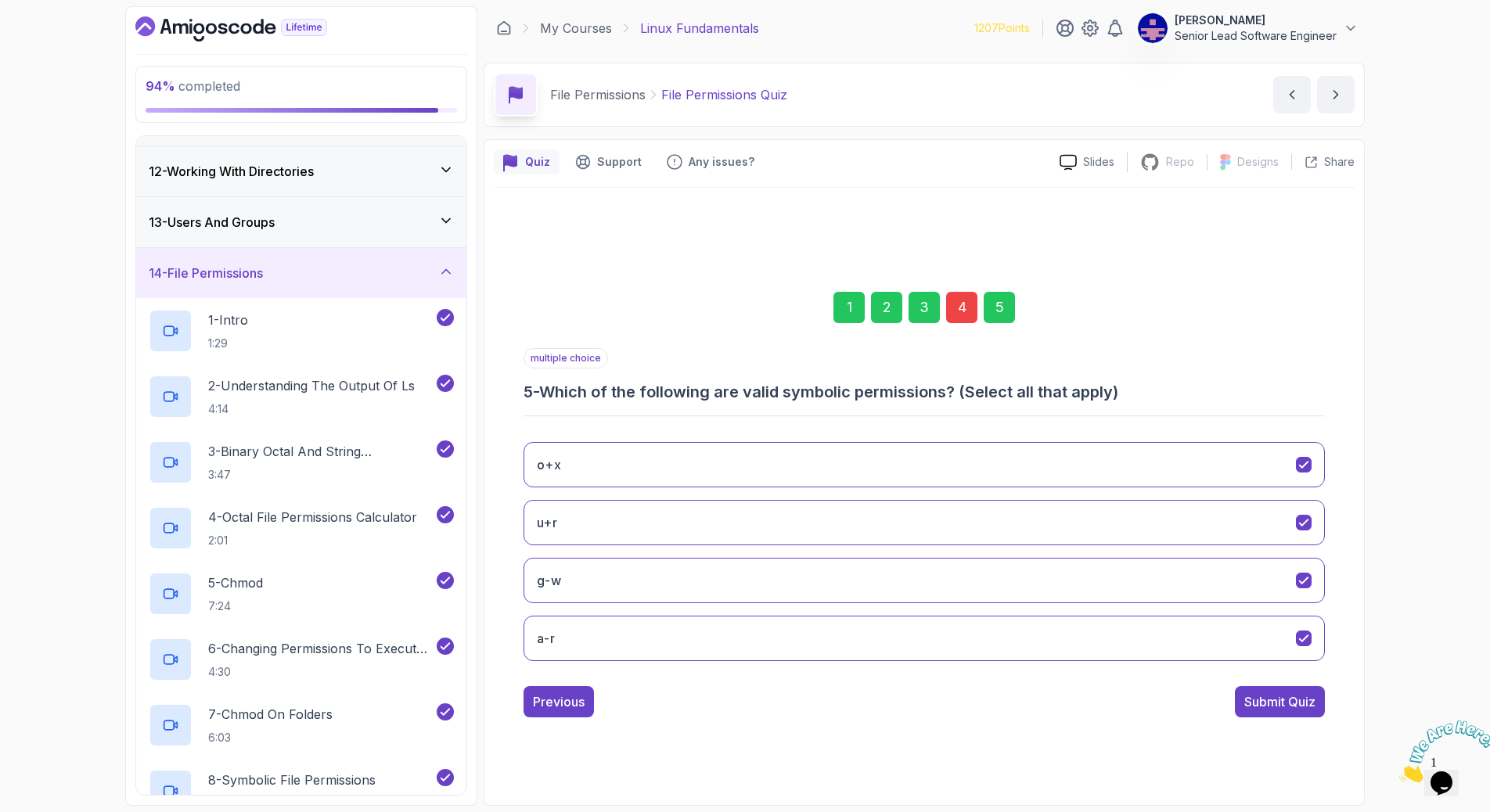
click at [1244, 692] on div "Submit Quiz" at bounding box center [1279, 702] width 72 height 19
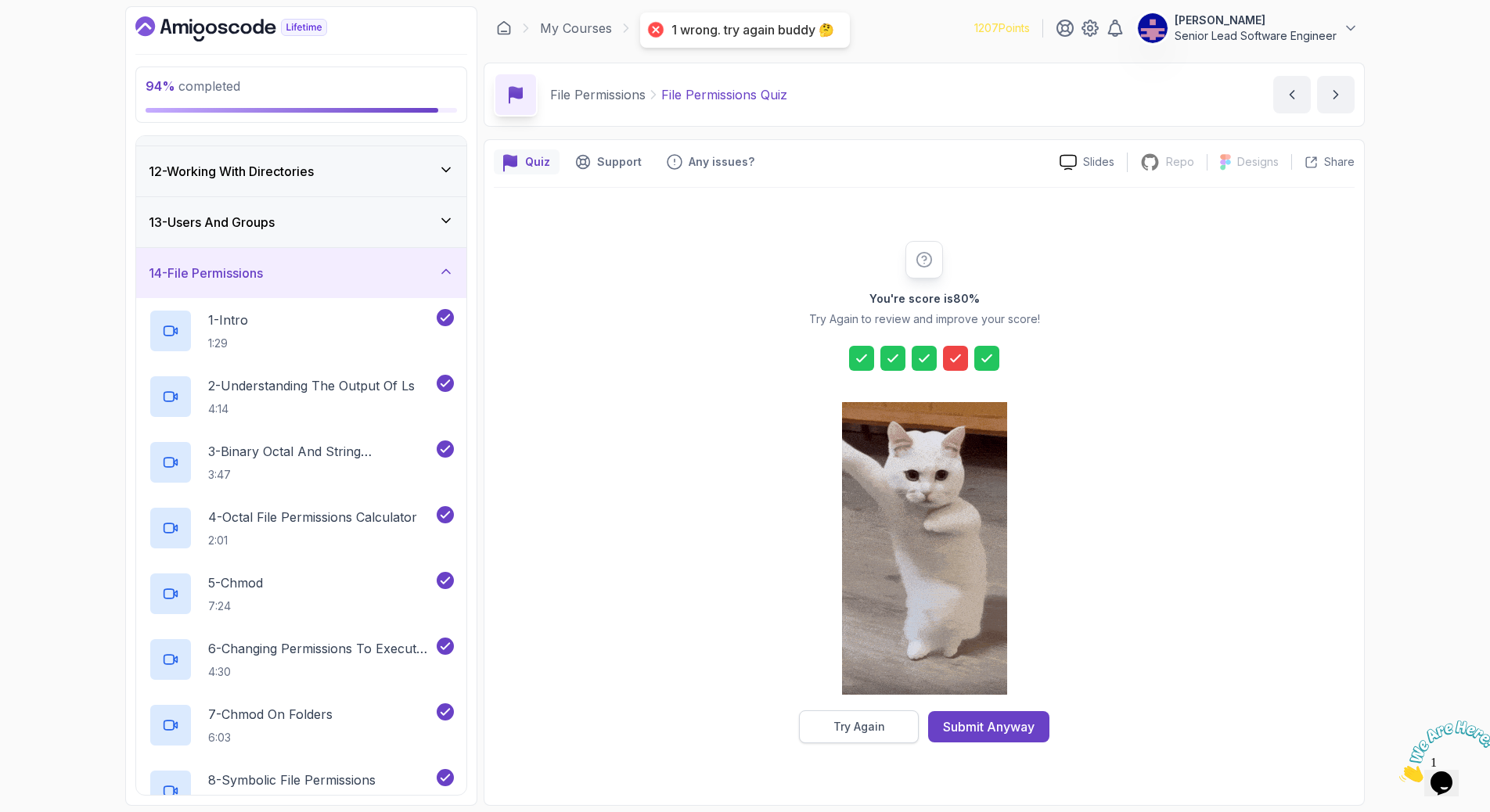
click at [880, 719] on div "Try Again" at bounding box center [859, 727] width 52 height 16
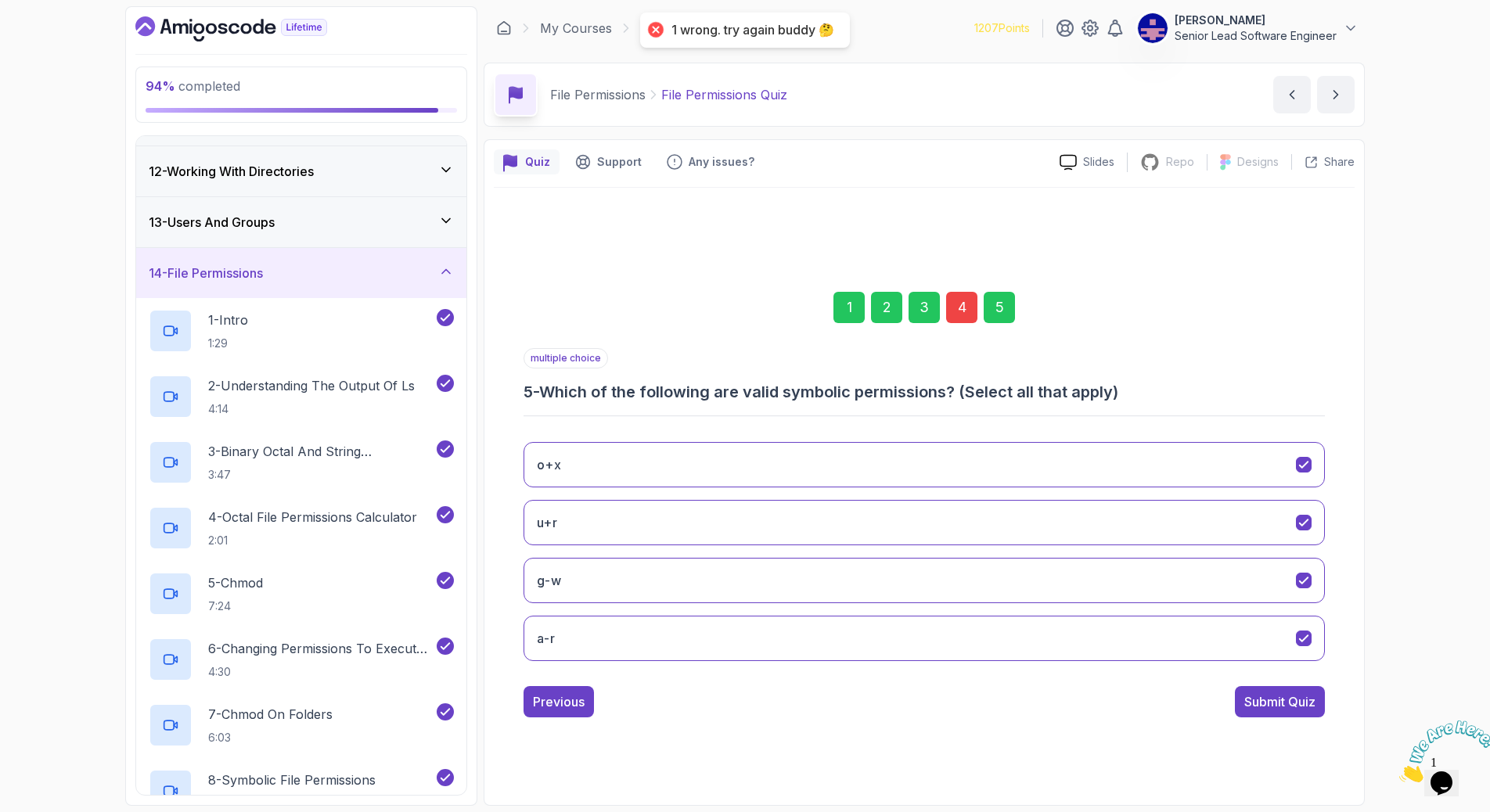
click at [953, 323] on div "4" at bounding box center [961, 307] width 31 height 31
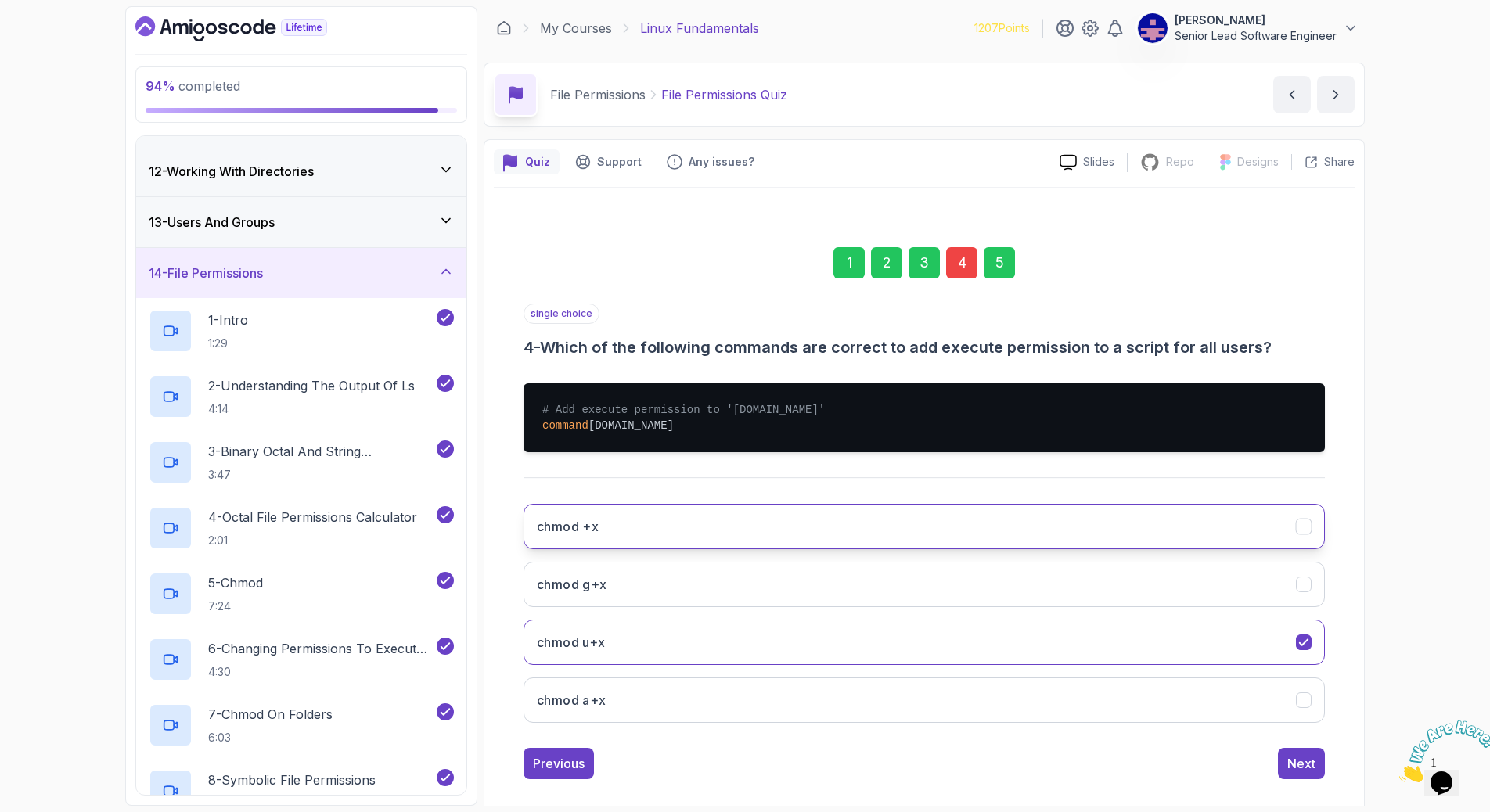
click at [1296, 520] on icon "chmod +x" at bounding box center [1303, 527] width 15 height 15
click at [985, 279] on div "5" at bounding box center [999, 262] width 31 height 31
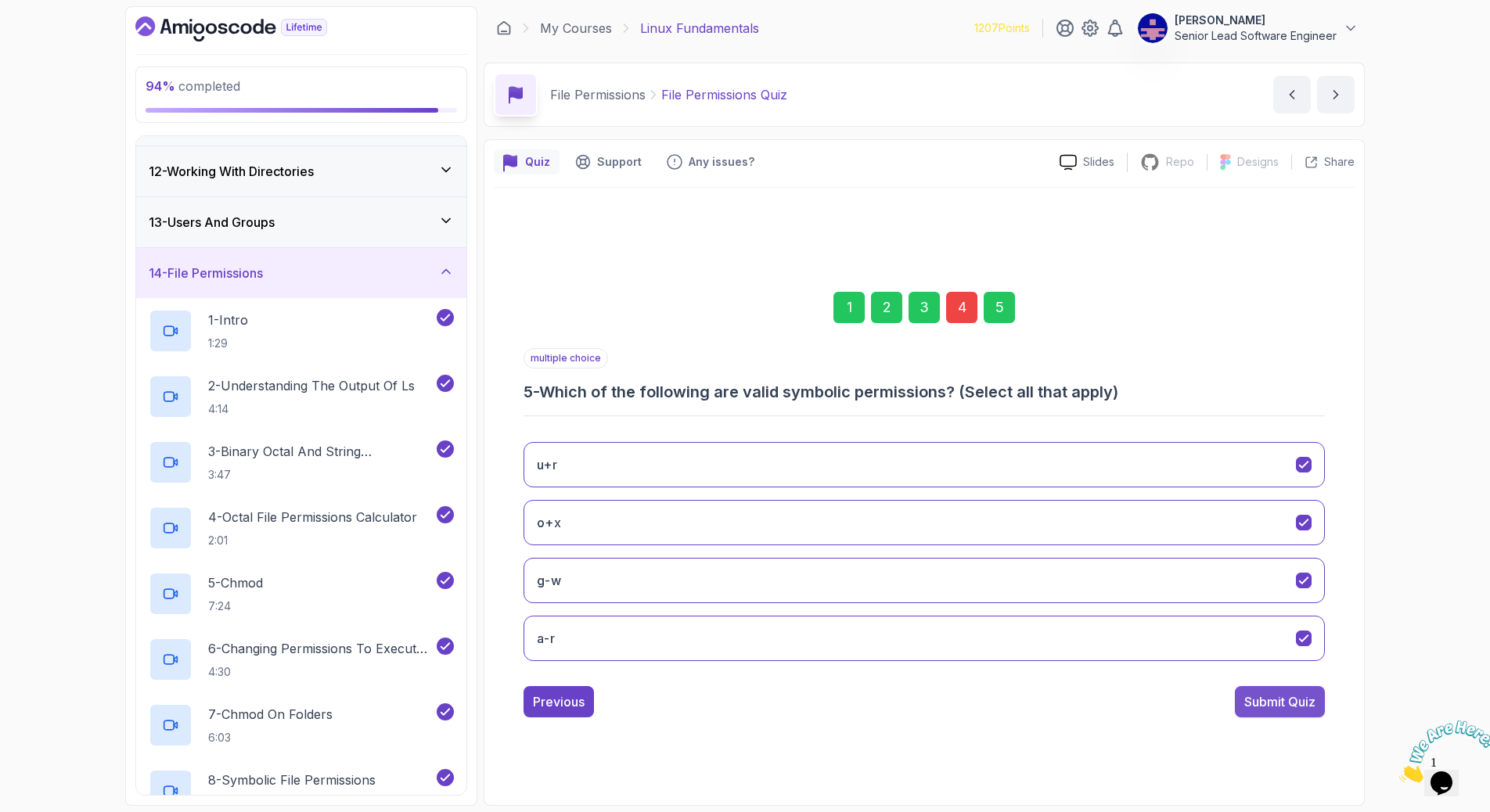
click at [1244, 692] on div "Submit Quiz" at bounding box center [1279, 702] width 72 height 19
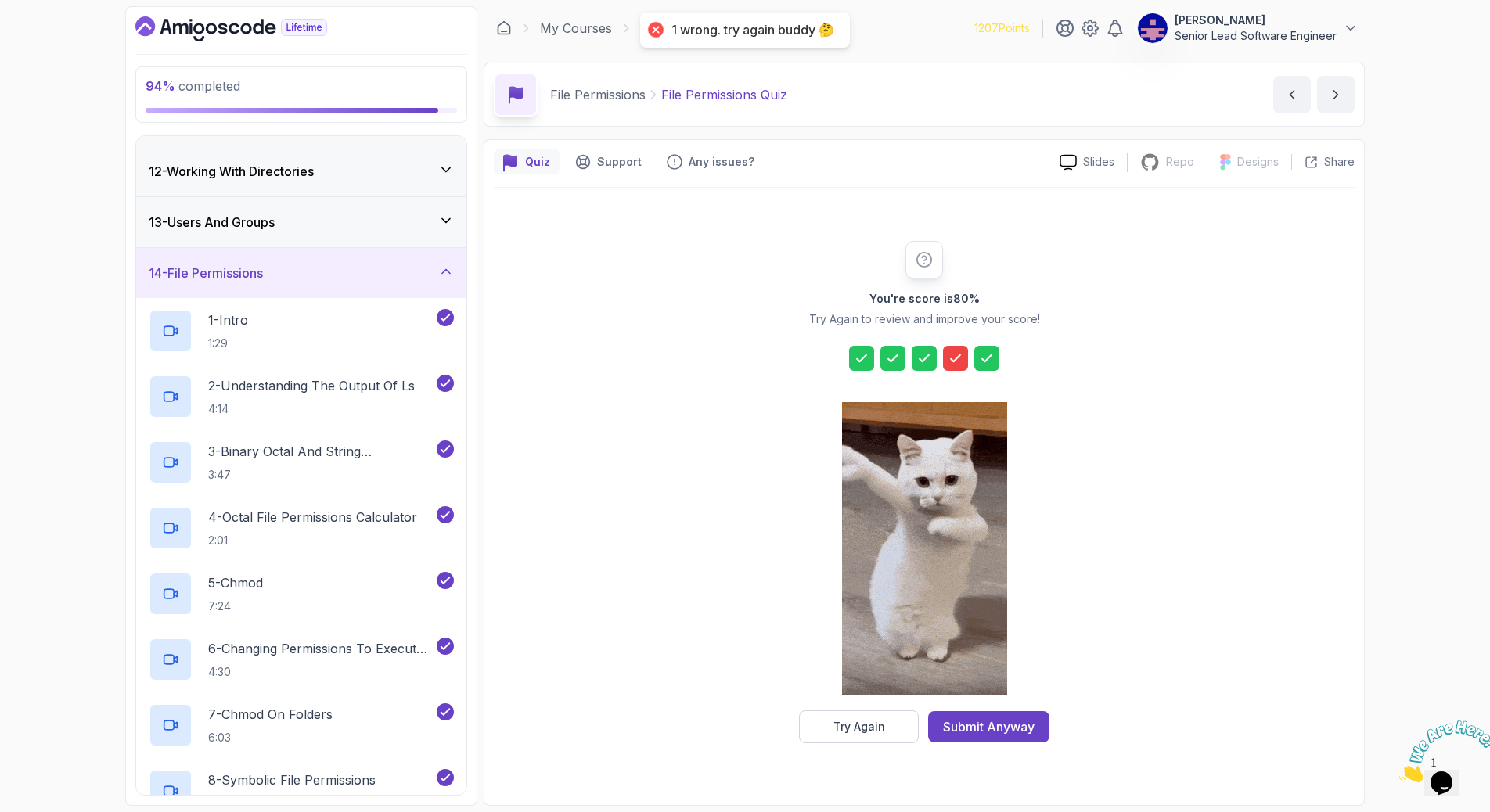
click at [885, 719] on div "Try Again" at bounding box center [859, 727] width 52 height 16
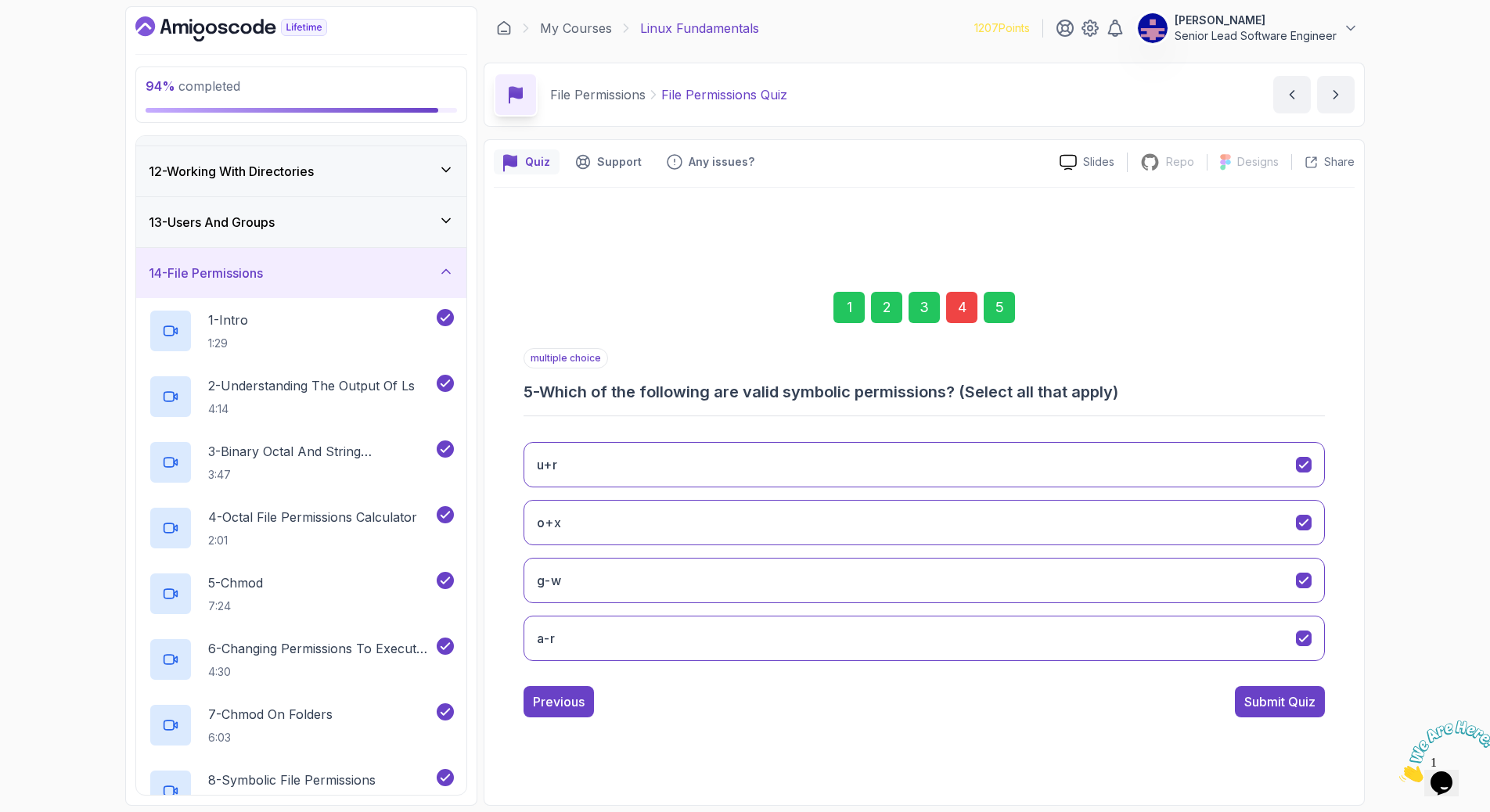
click at [957, 323] on div "4" at bounding box center [961, 307] width 31 height 31
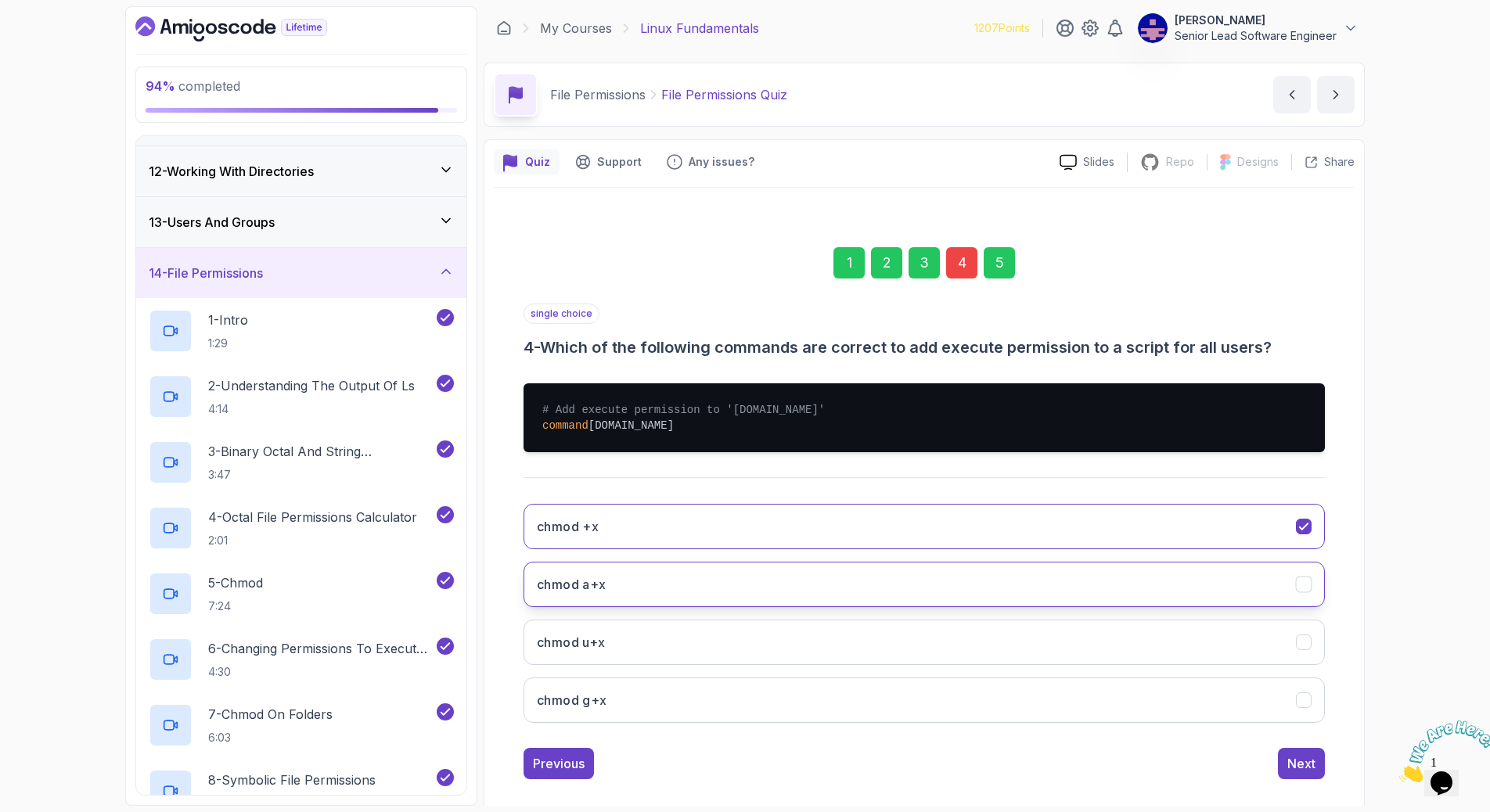
click at [763, 562] on button "chmod a+x" at bounding box center [924, 584] width 801 height 45
click at [1278, 748] on button "Next" at bounding box center [1301, 763] width 47 height 31
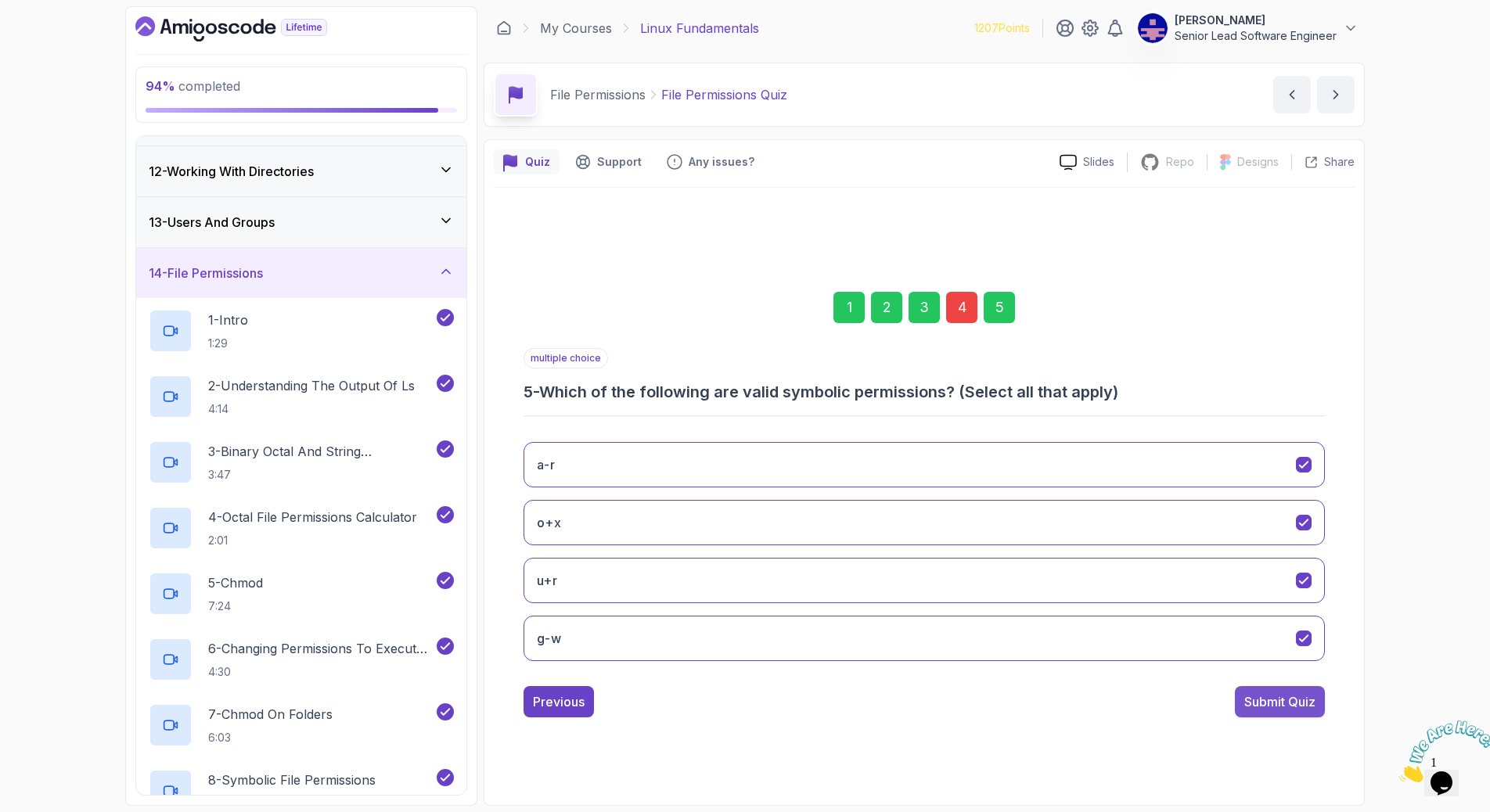
click at [1244, 692] on div "Submit Quiz" at bounding box center [1279, 702] width 72 height 19
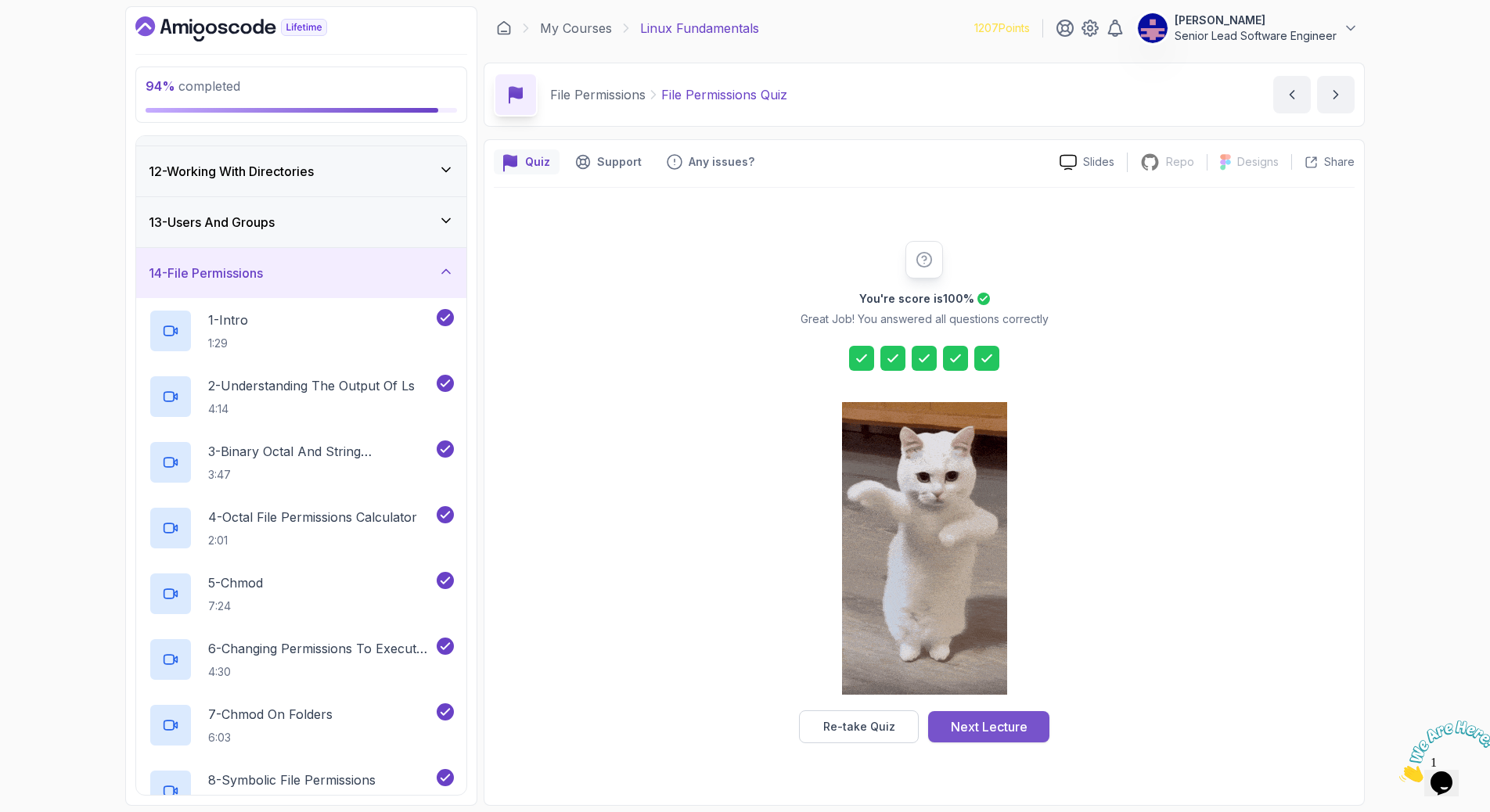
click at [950, 717] on div "Next Lecture" at bounding box center [989, 727] width 76 height 19
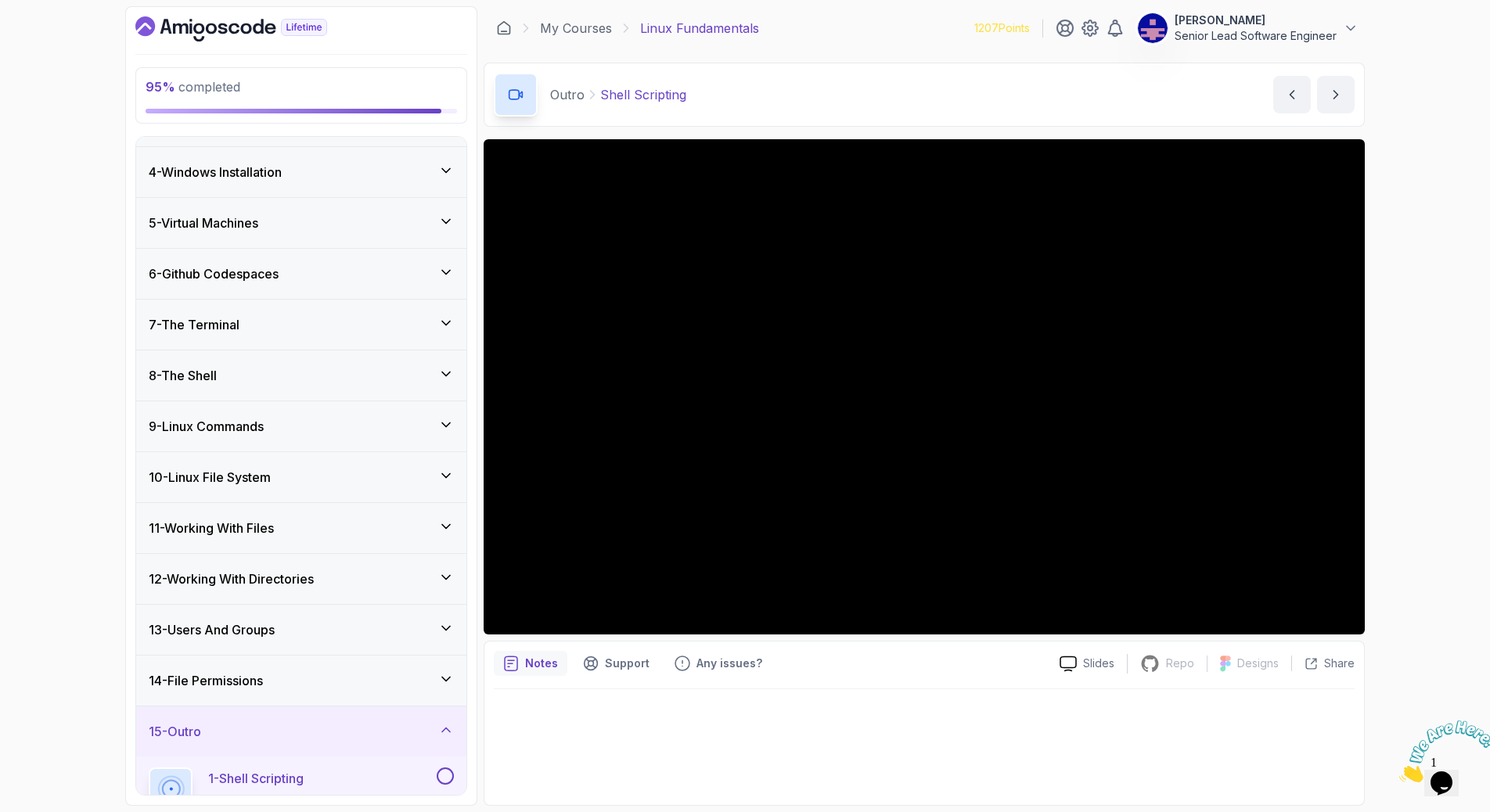
scroll to position [155, 0]
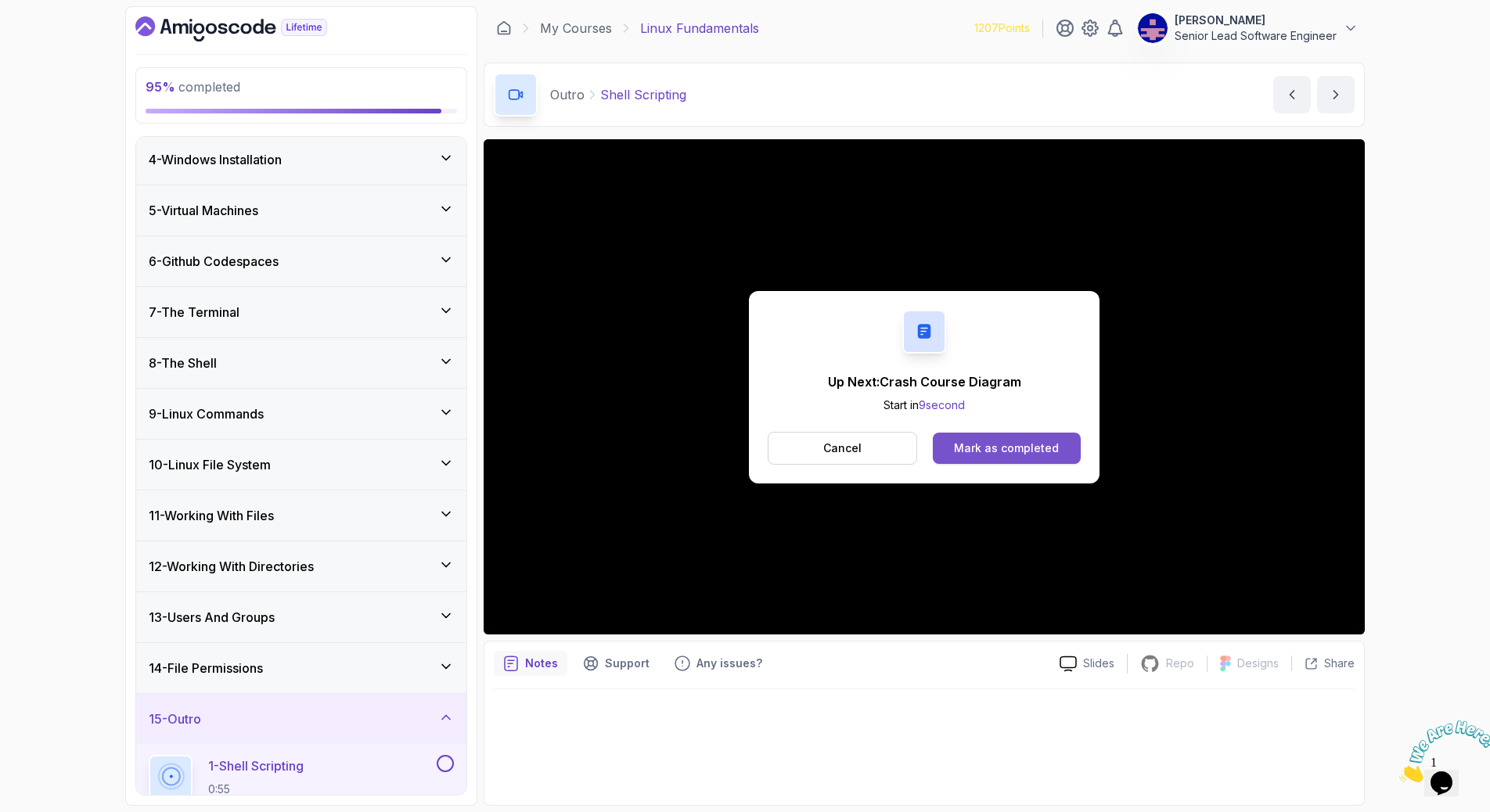
click at [981, 440] on div "Mark as completed" at bounding box center [1006, 448] width 105 height 16
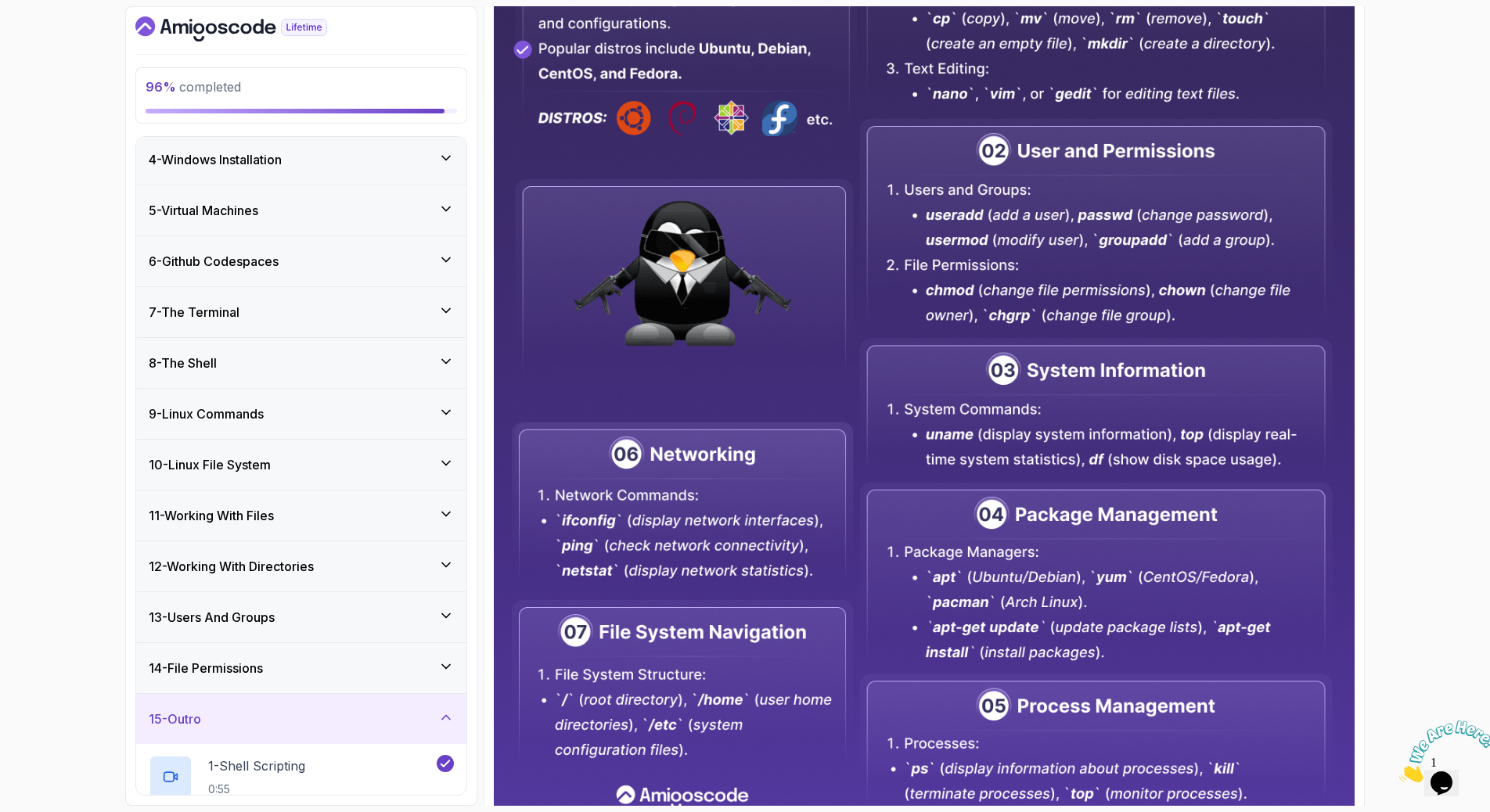
scroll to position [508, 0]
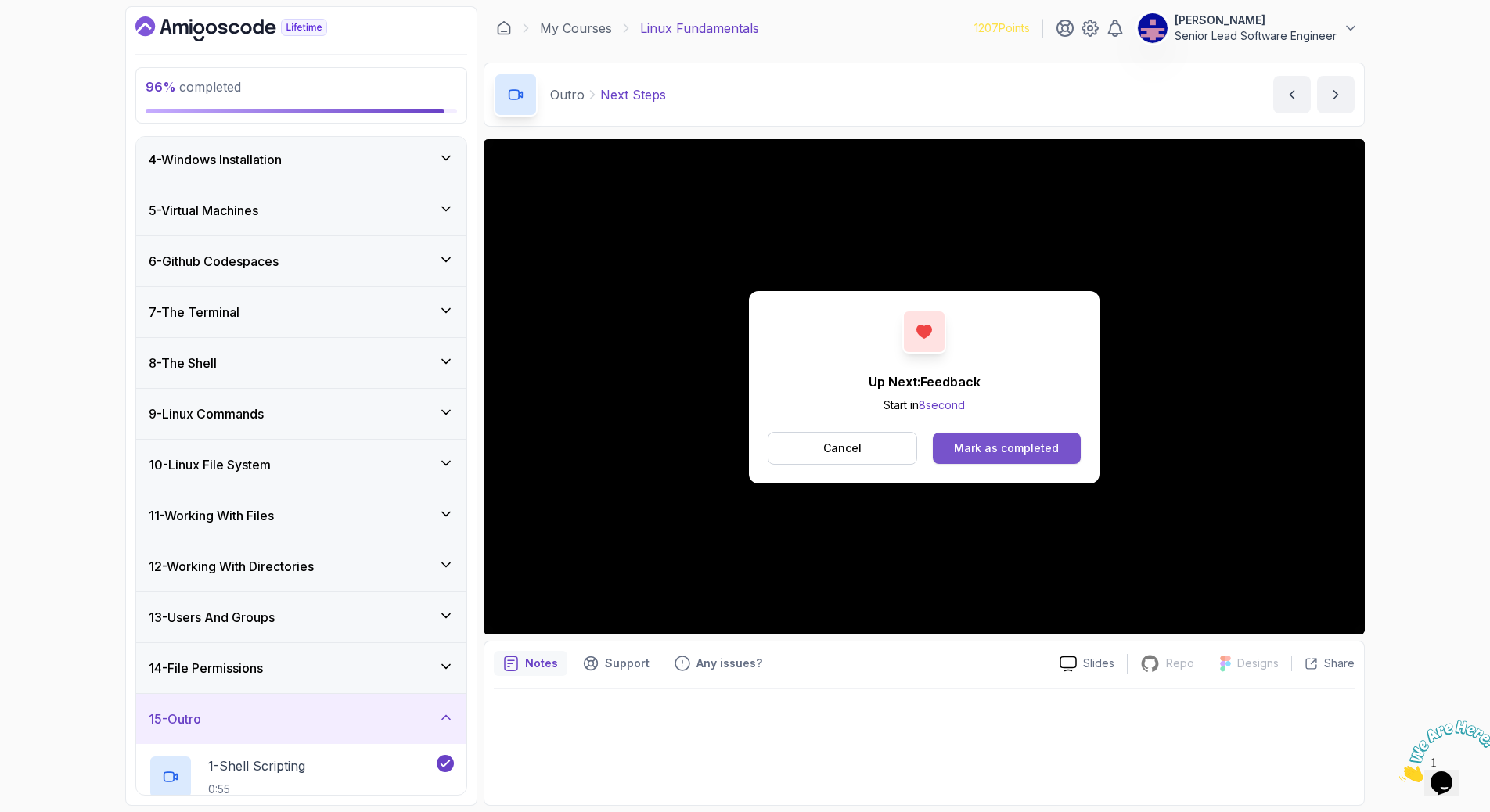
click at [962, 440] on div "Mark as completed" at bounding box center [1006, 448] width 105 height 16
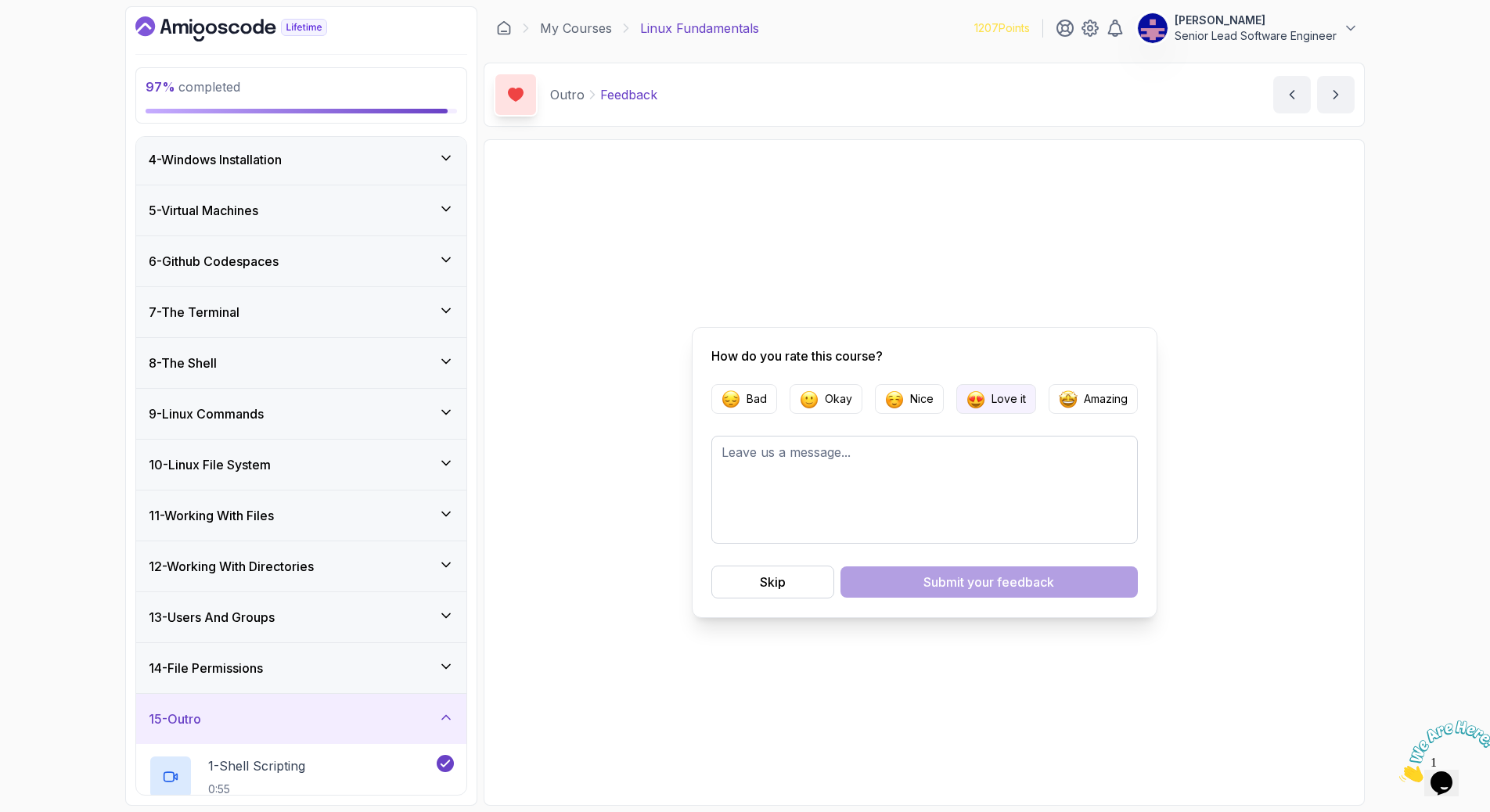
click at [991, 405] on p "Love it" at bounding box center [1008, 399] width 34 height 16
drag, startPoint x: 953, startPoint y: 551, endPoint x: 950, endPoint y: 542, distance: 9.5
click at [953, 566] on div "Skip Submit your feedback" at bounding box center [924, 582] width 427 height 33
click at [946, 573] on div "Submit your feedback" at bounding box center [989, 582] width 130 height 19
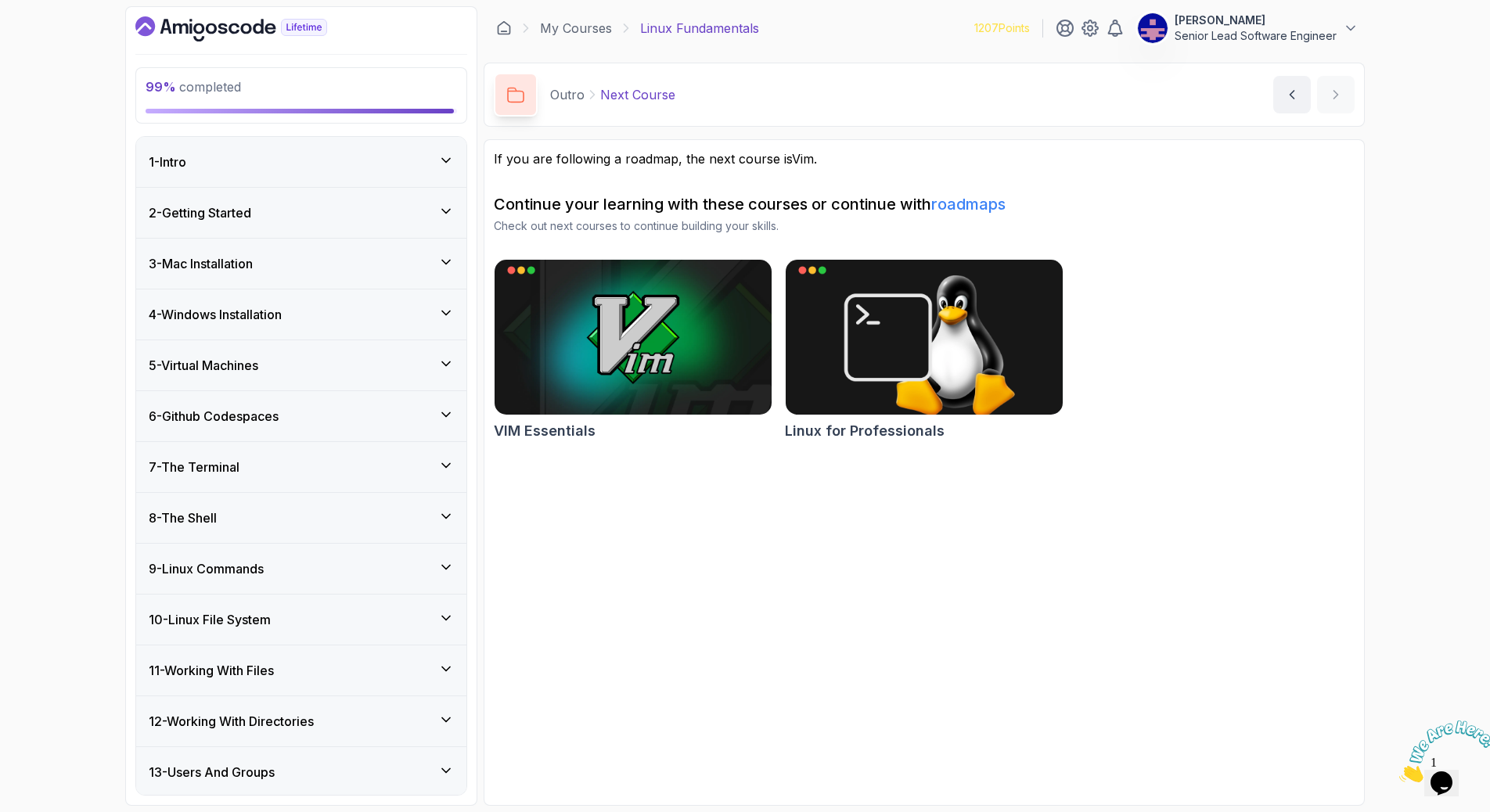
click at [455, 137] on div "1 - Intro" at bounding box center [300, 161] width 330 height 50
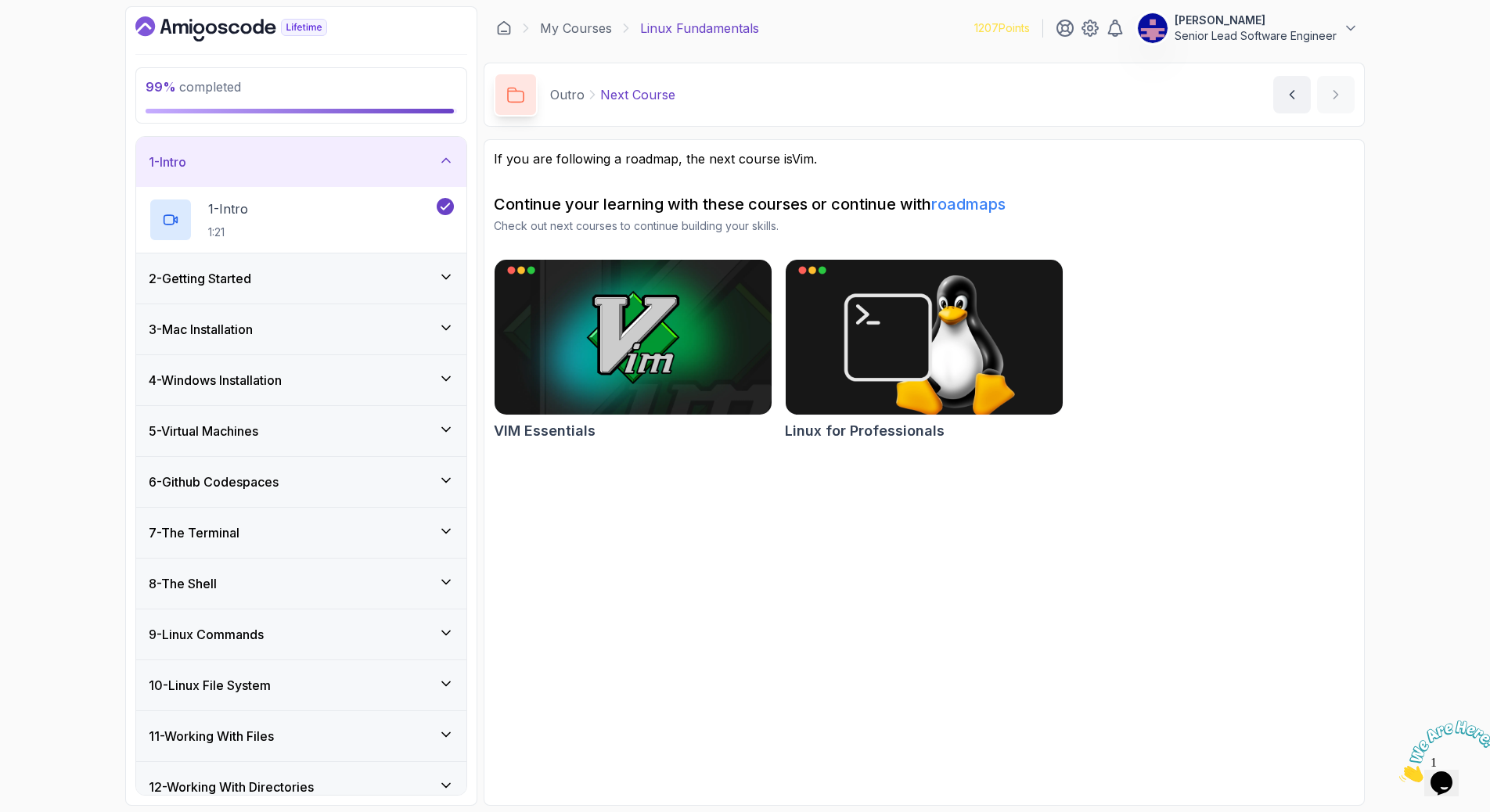
click at [449, 269] on icon at bounding box center [446, 277] width 16 height 16
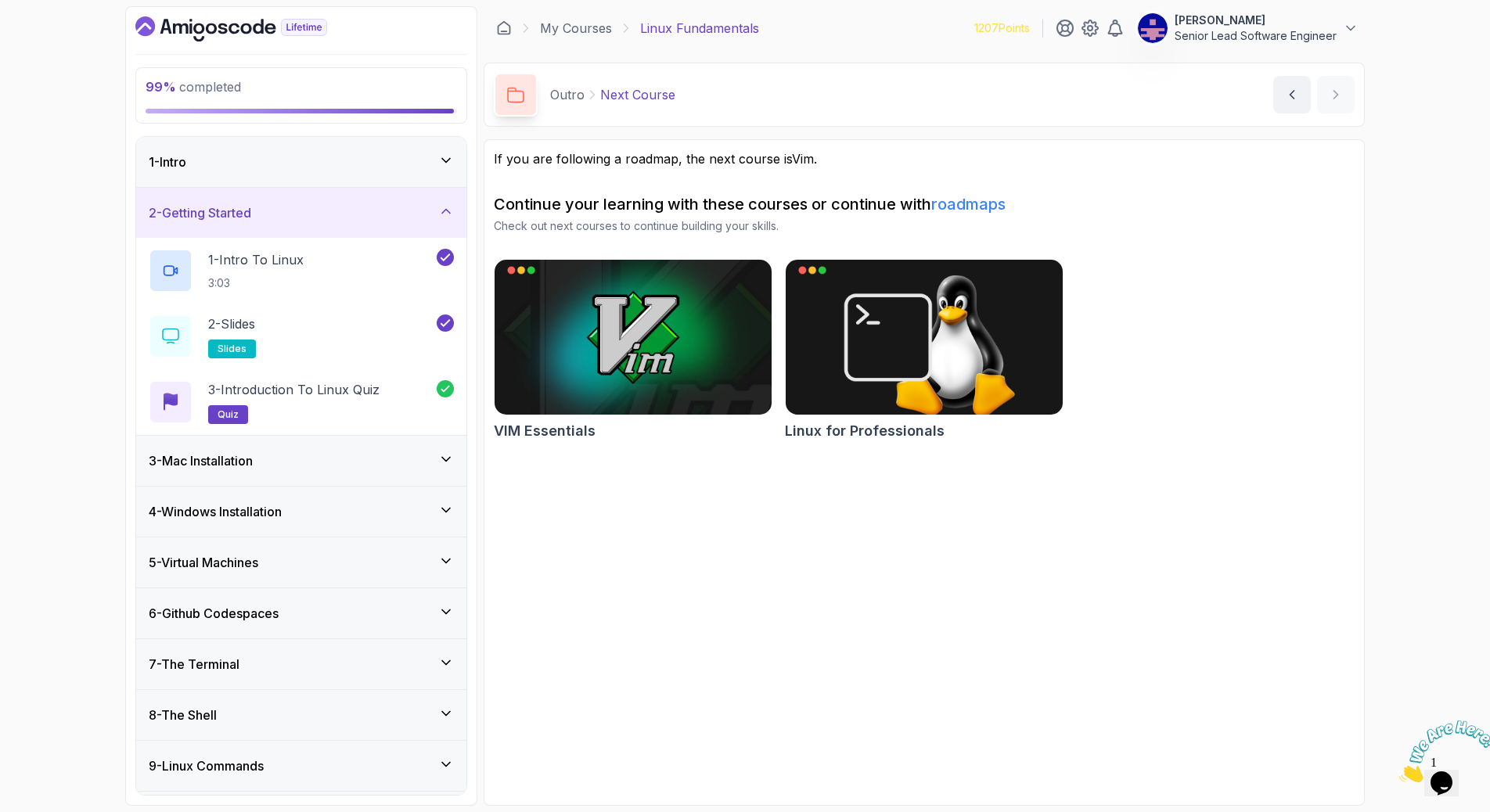
click at [447, 451] on icon at bounding box center [446, 459] width 16 height 16
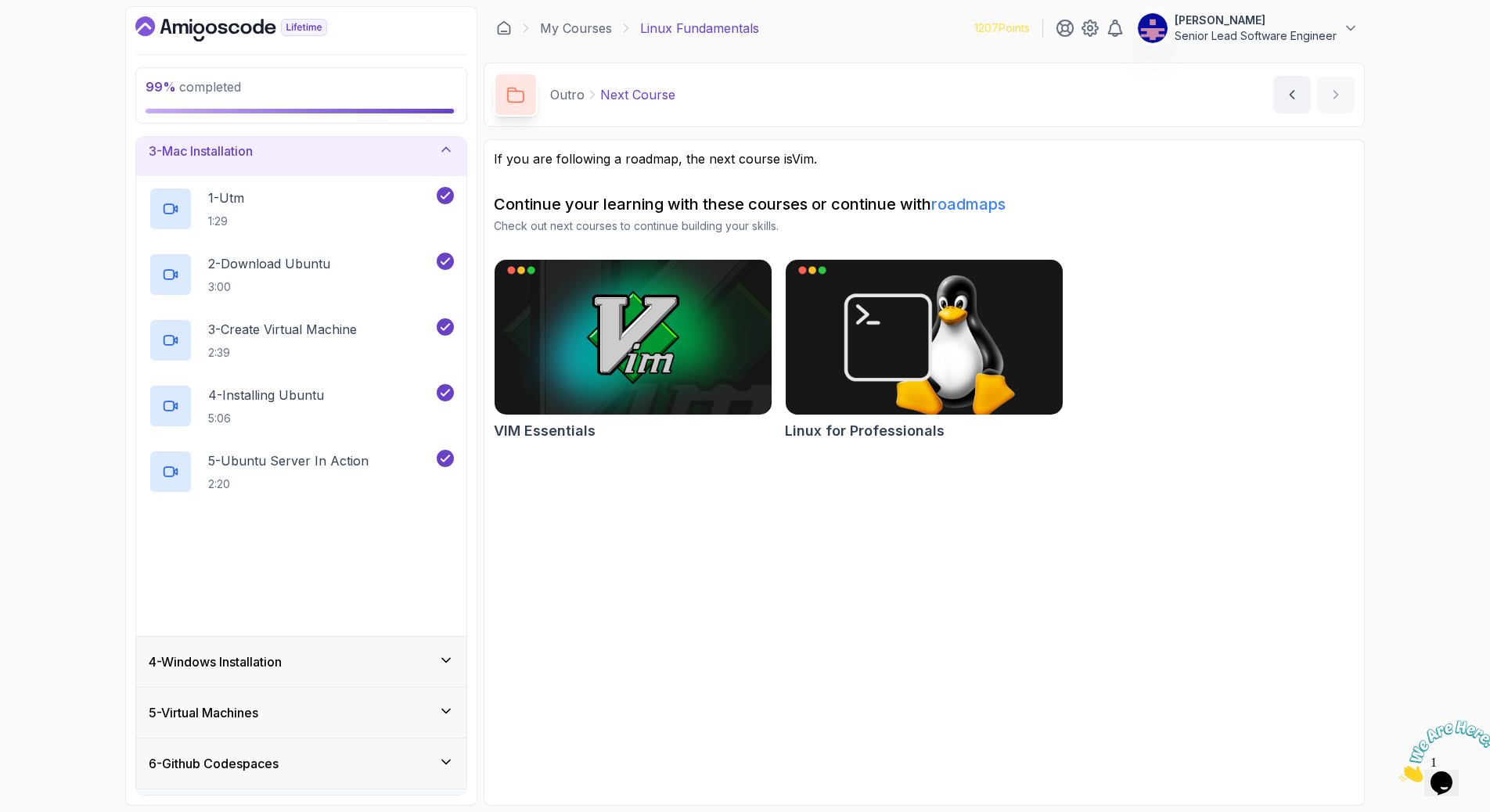
scroll to position [253, 0]
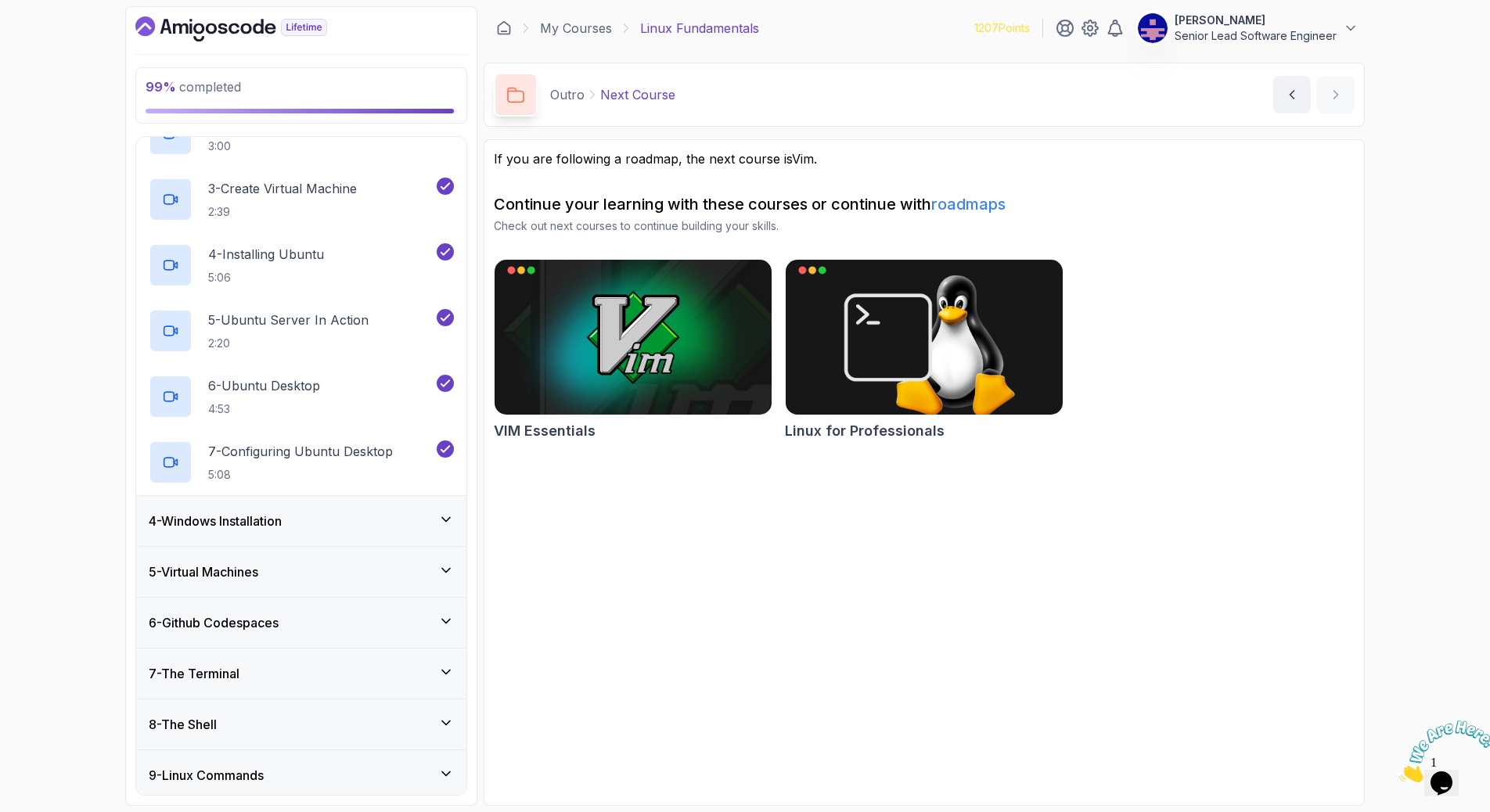
click at [447, 512] on icon at bounding box center [446, 520] width 16 height 16
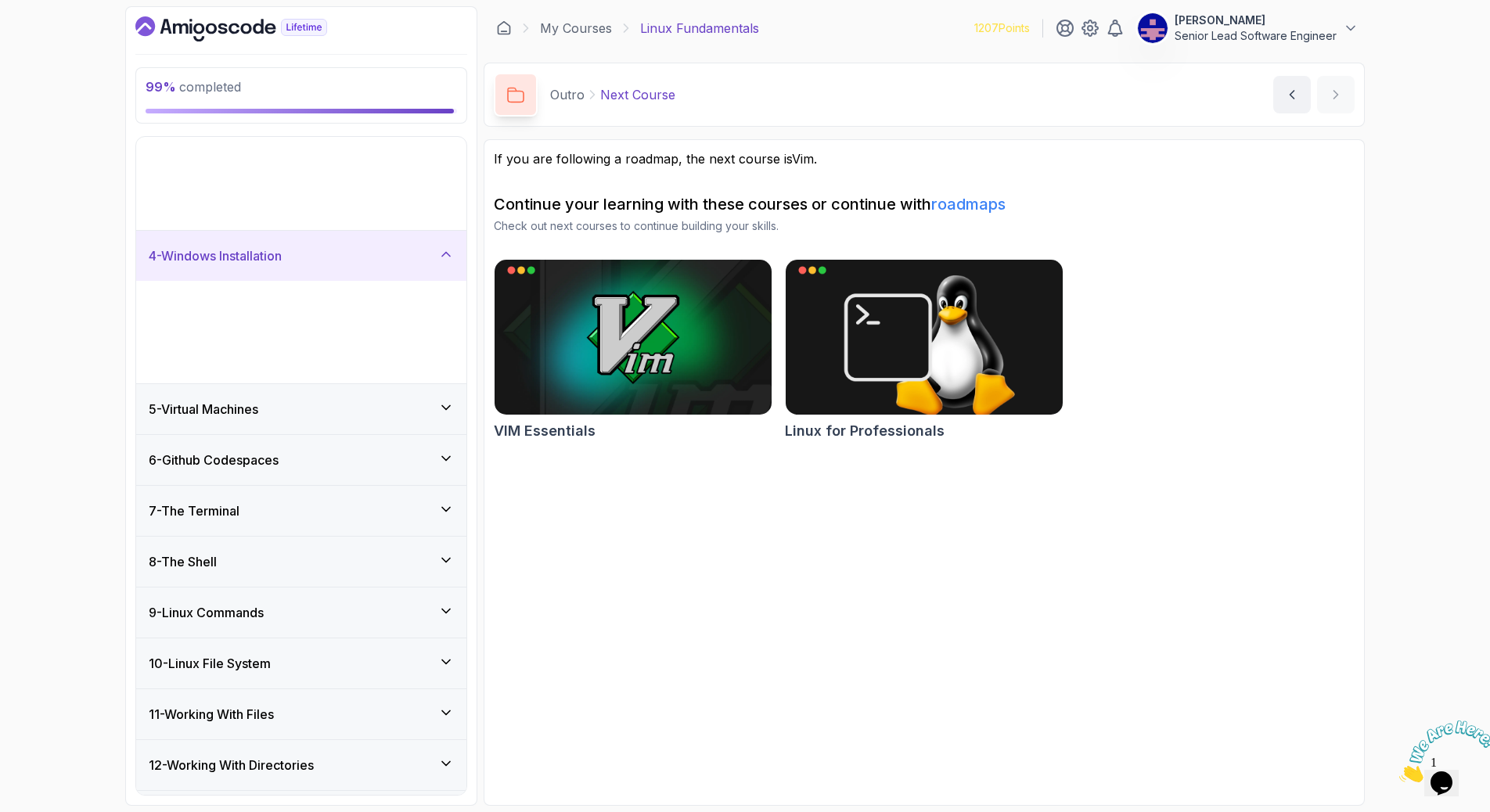
scroll to position [0, 0]
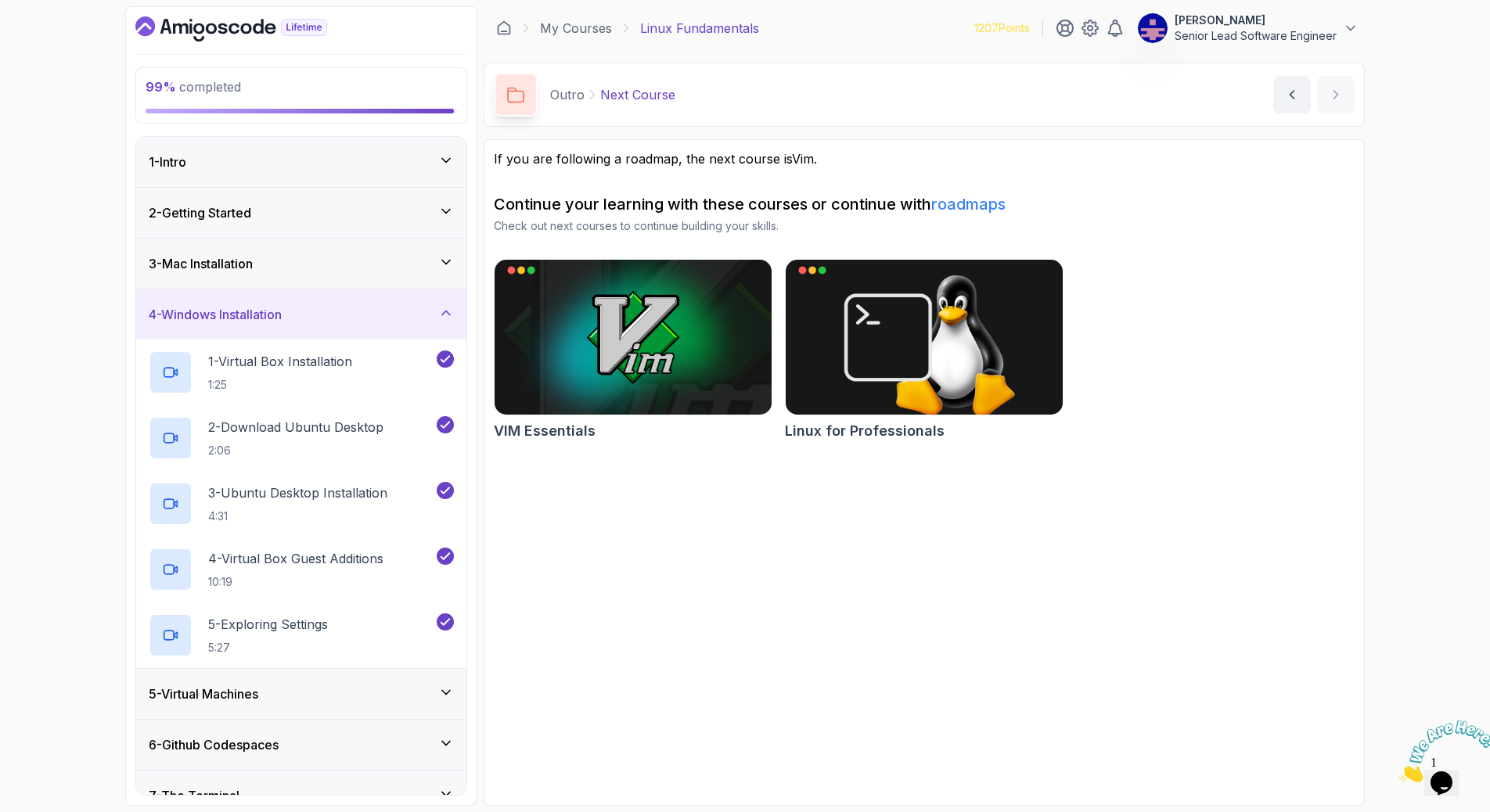
click at [449, 684] on icon at bounding box center [446, 692] width 16 height 16
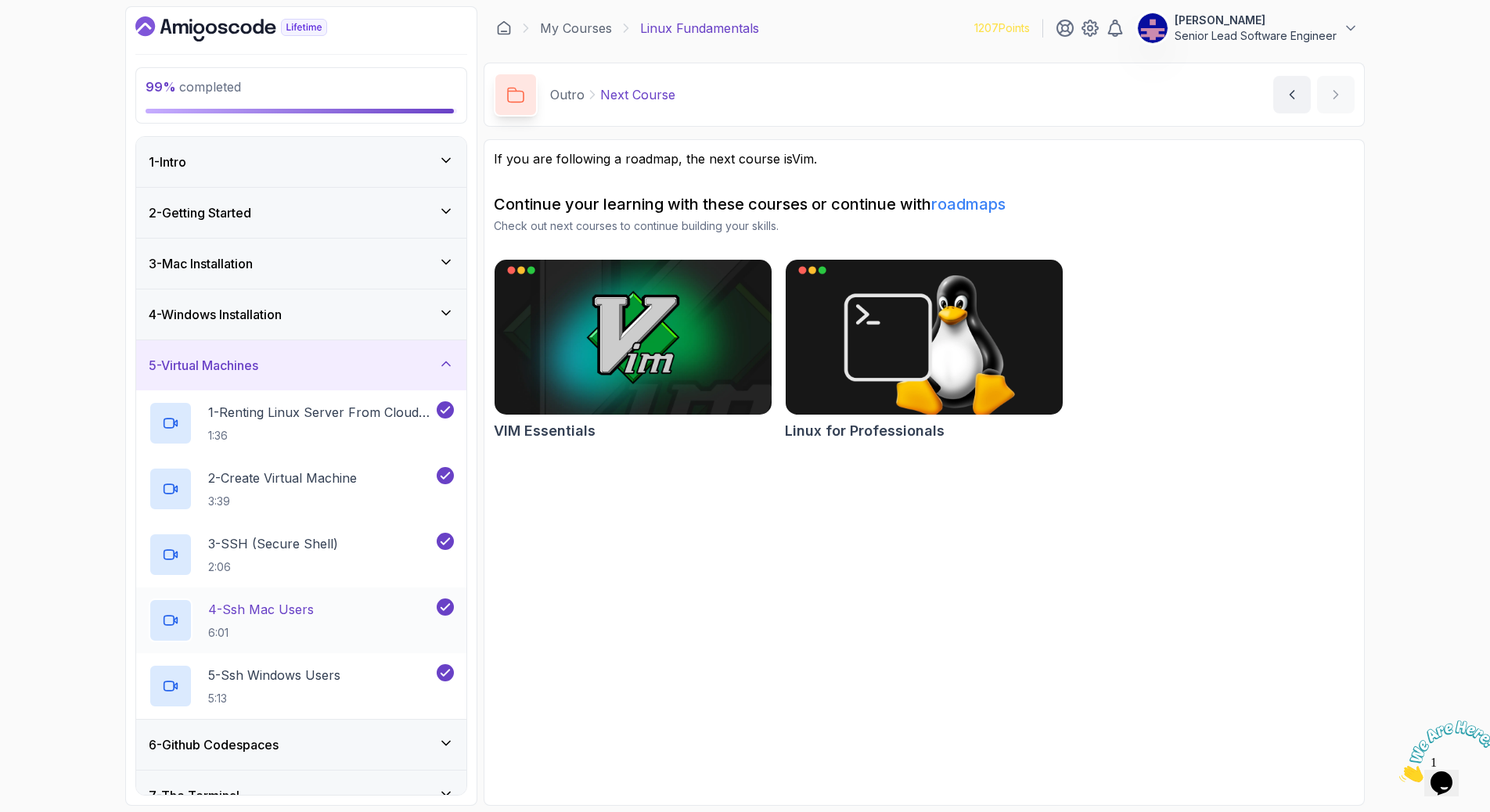
scroll to position [155, 0]
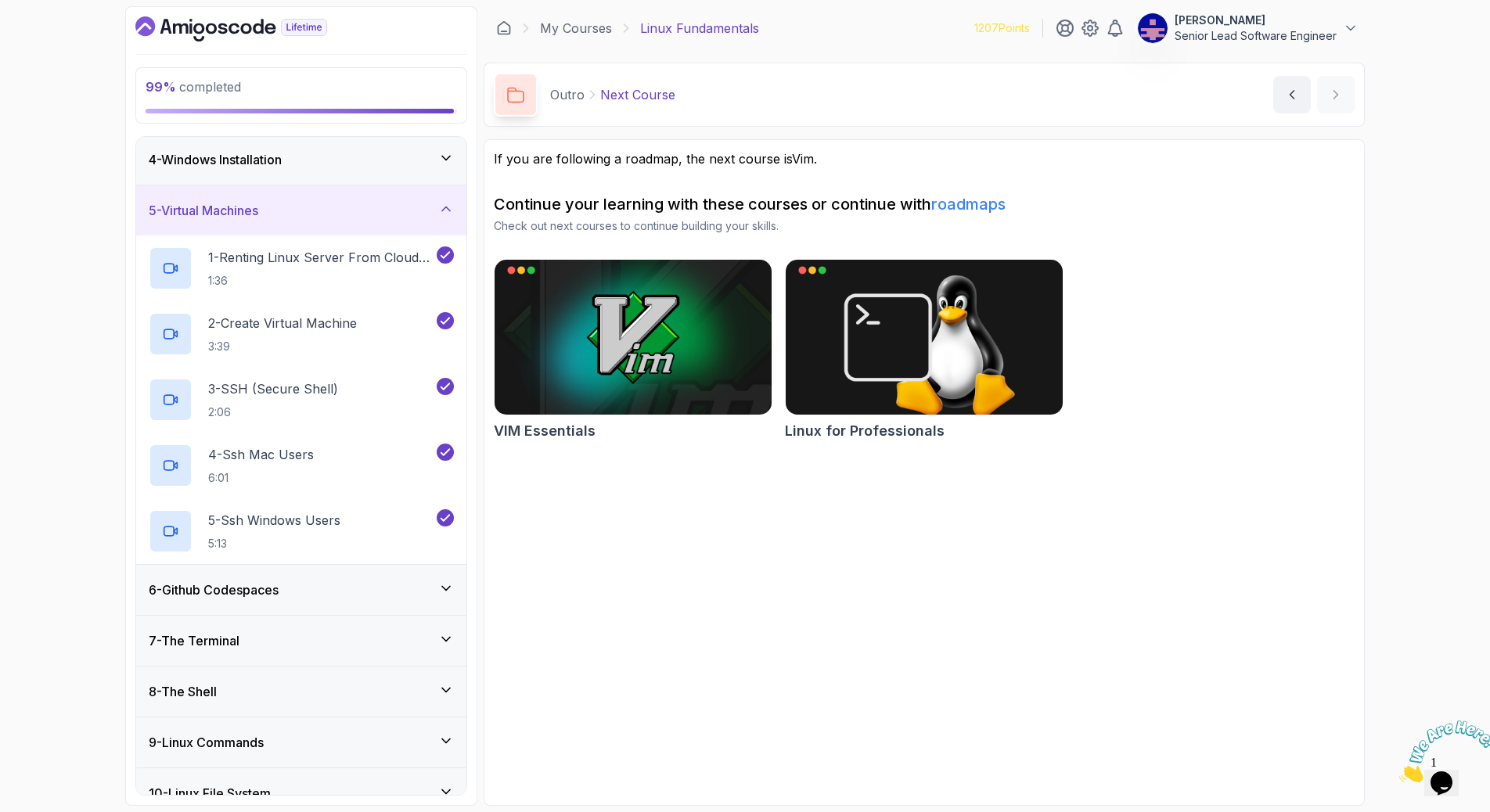
click at [451, 581] on icon at bounding box center [446, 589] width 16 height 16
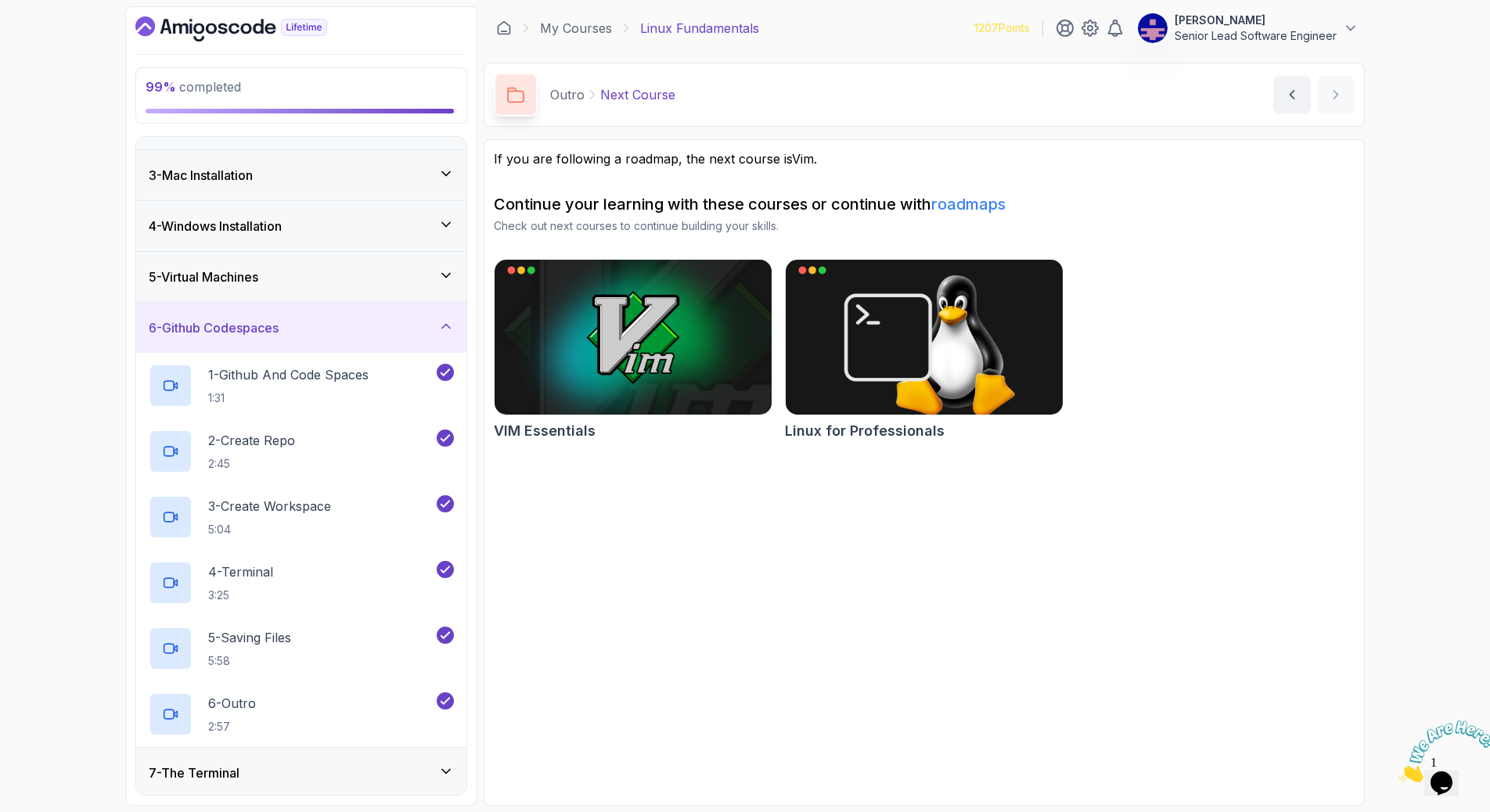
scroll to position [204, 0]
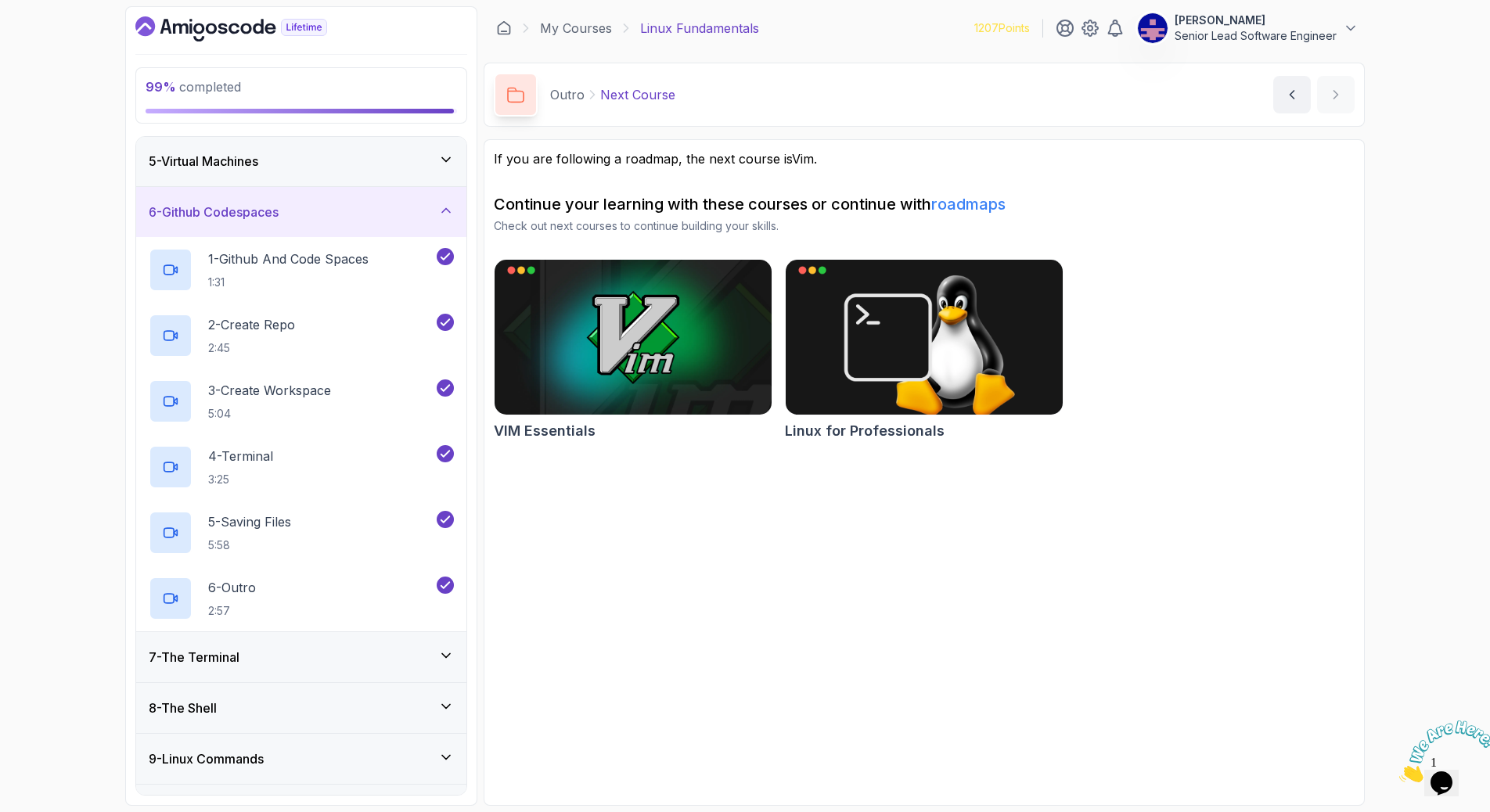
click at [450, 648] on icon at bounding box center [446, 655] width 16 height 16
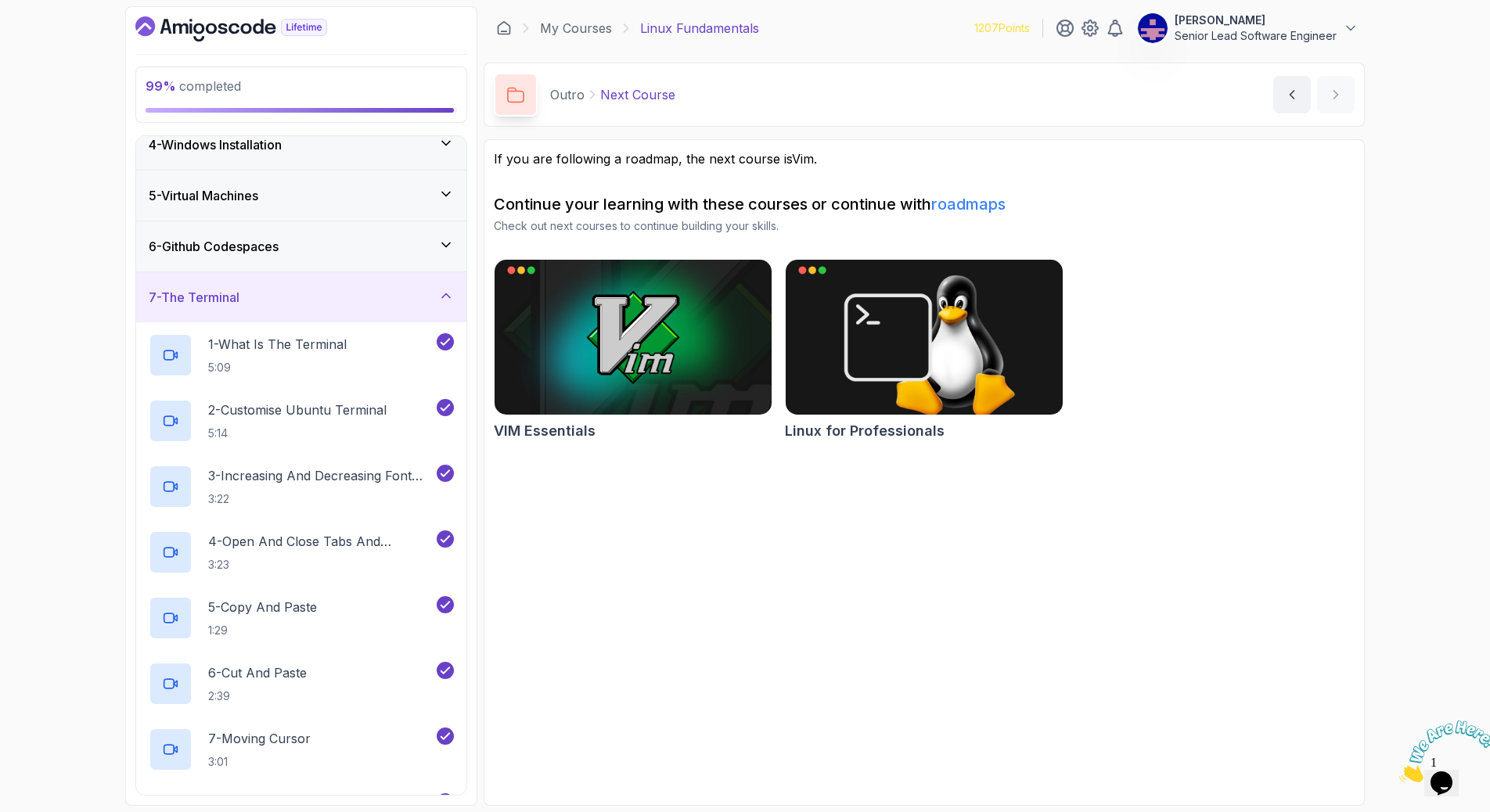
scroll to position [529, 0]
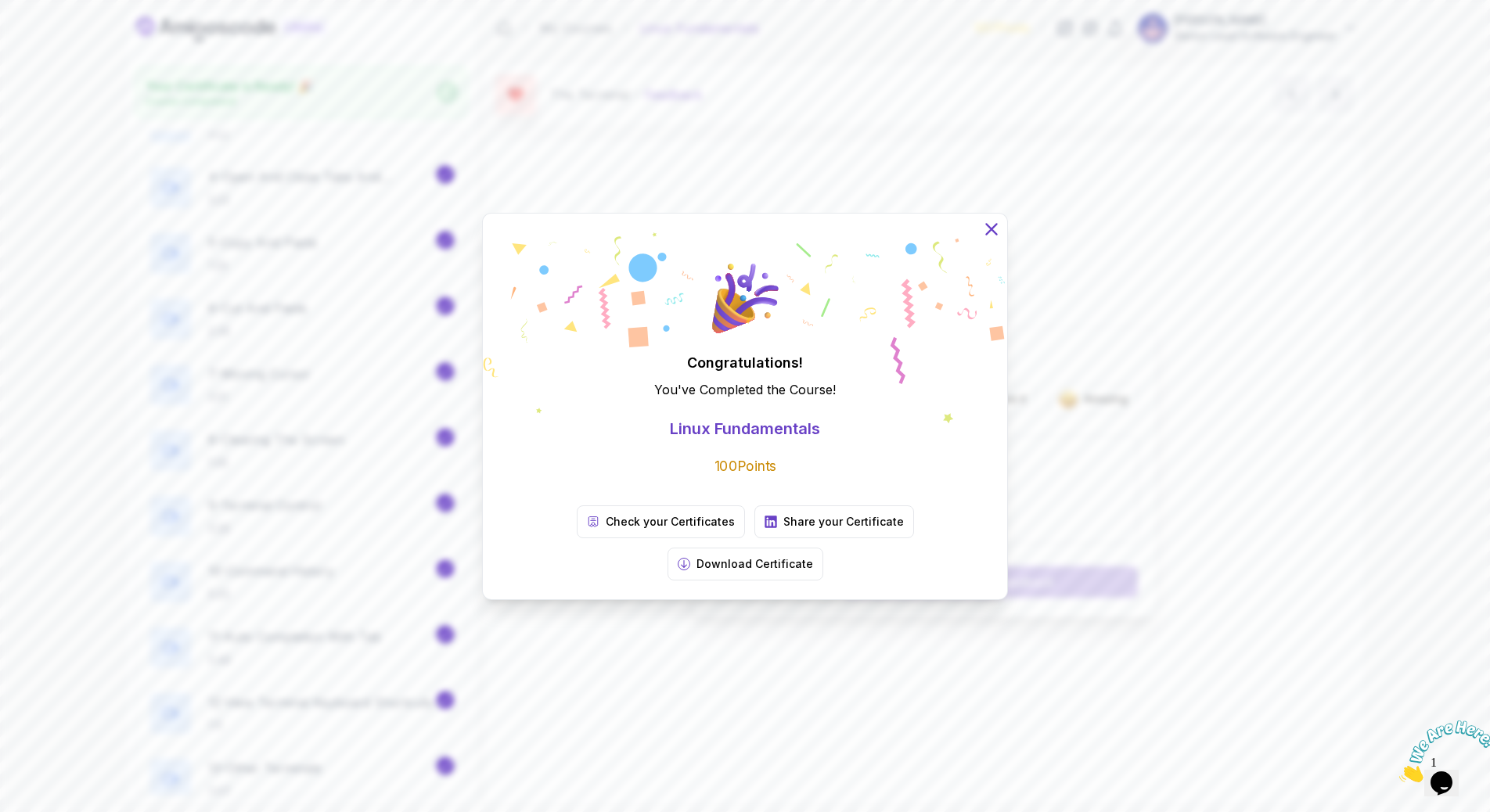
click at [986, 234] on icon at bounding box center [991, 229] width 10 height 10
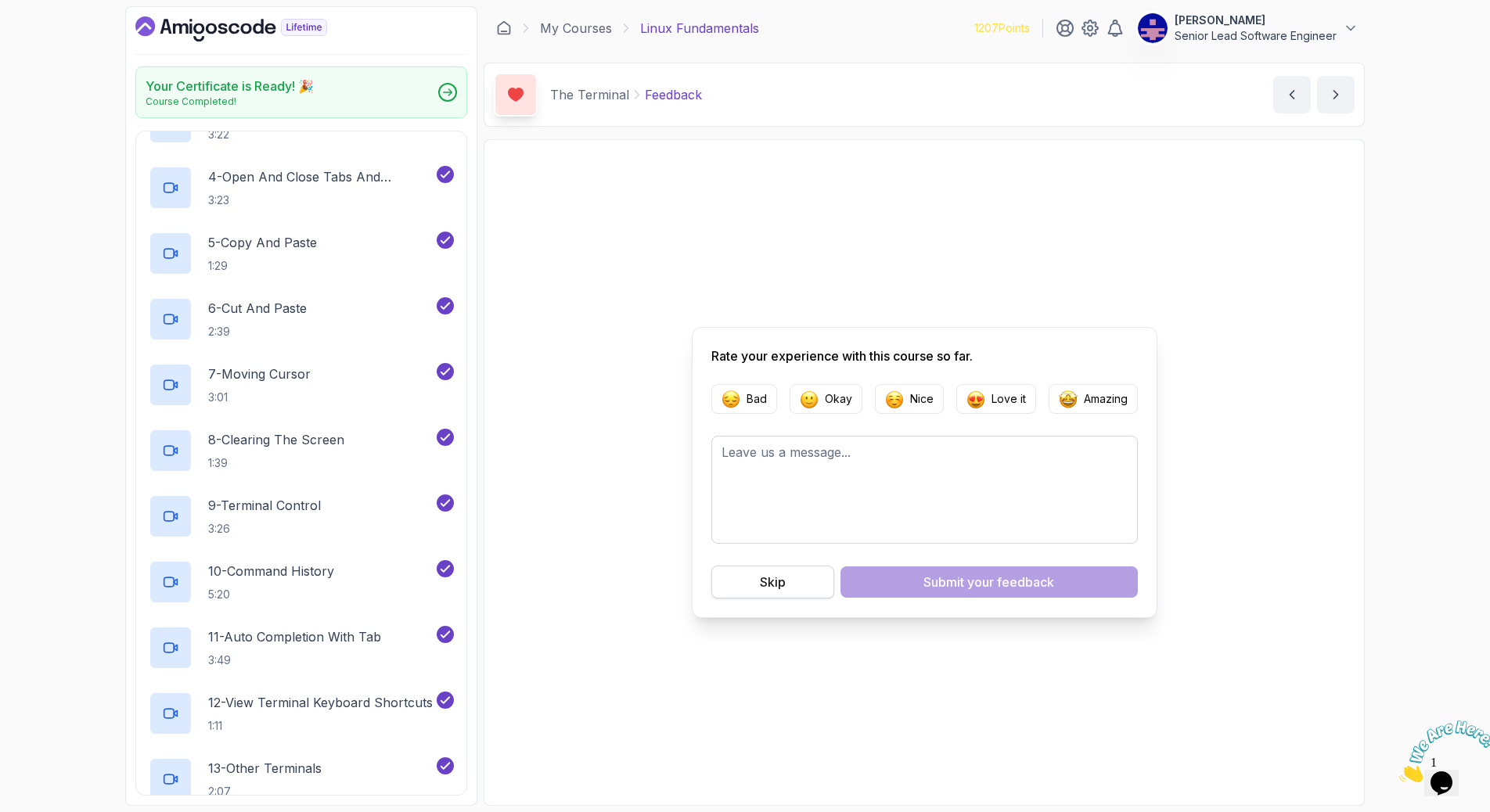
click at [823, 566] on button "Skip" at bounding box center [772, 582] width 123 height 33
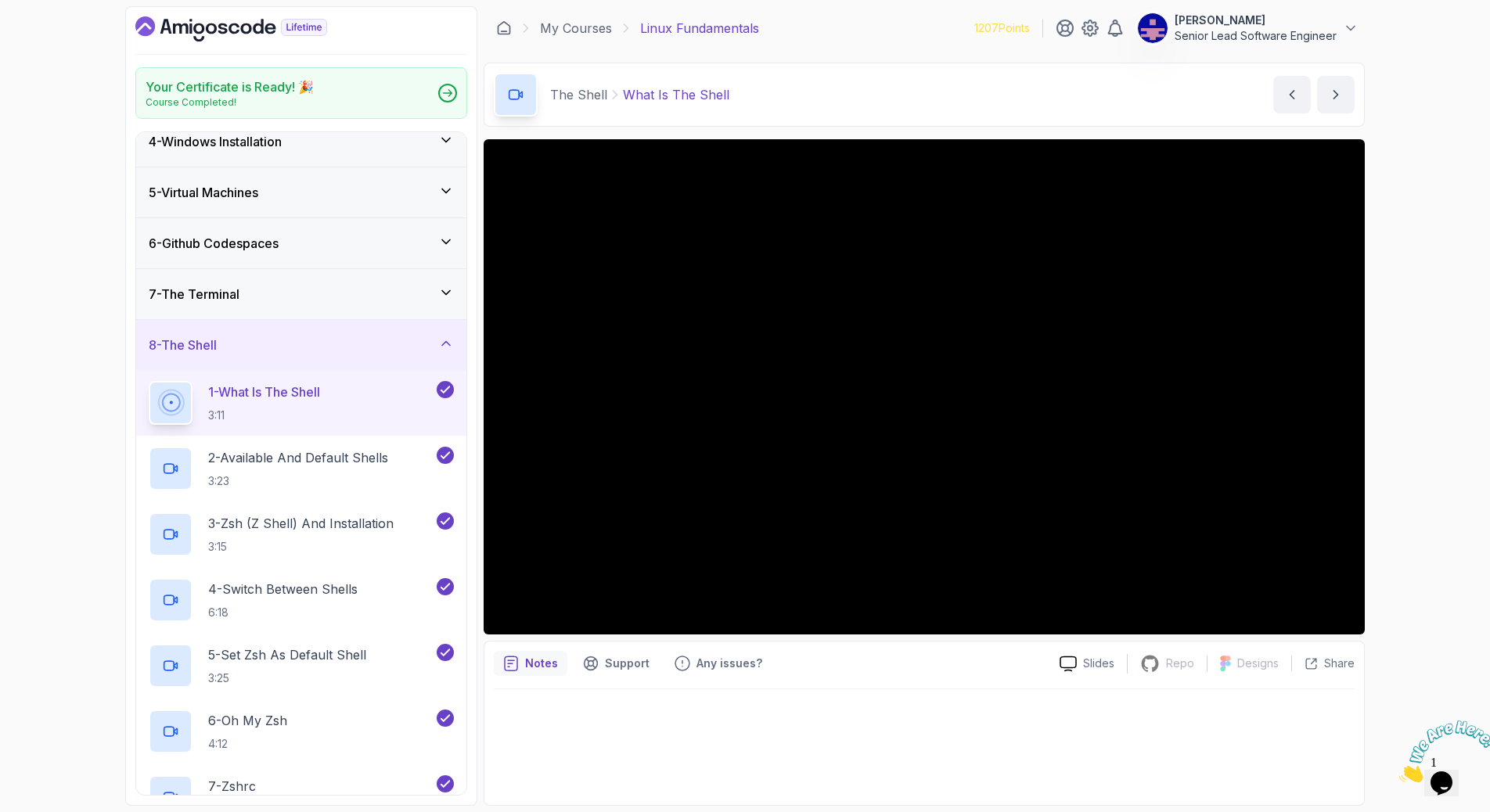
scroll to position [300, 0]
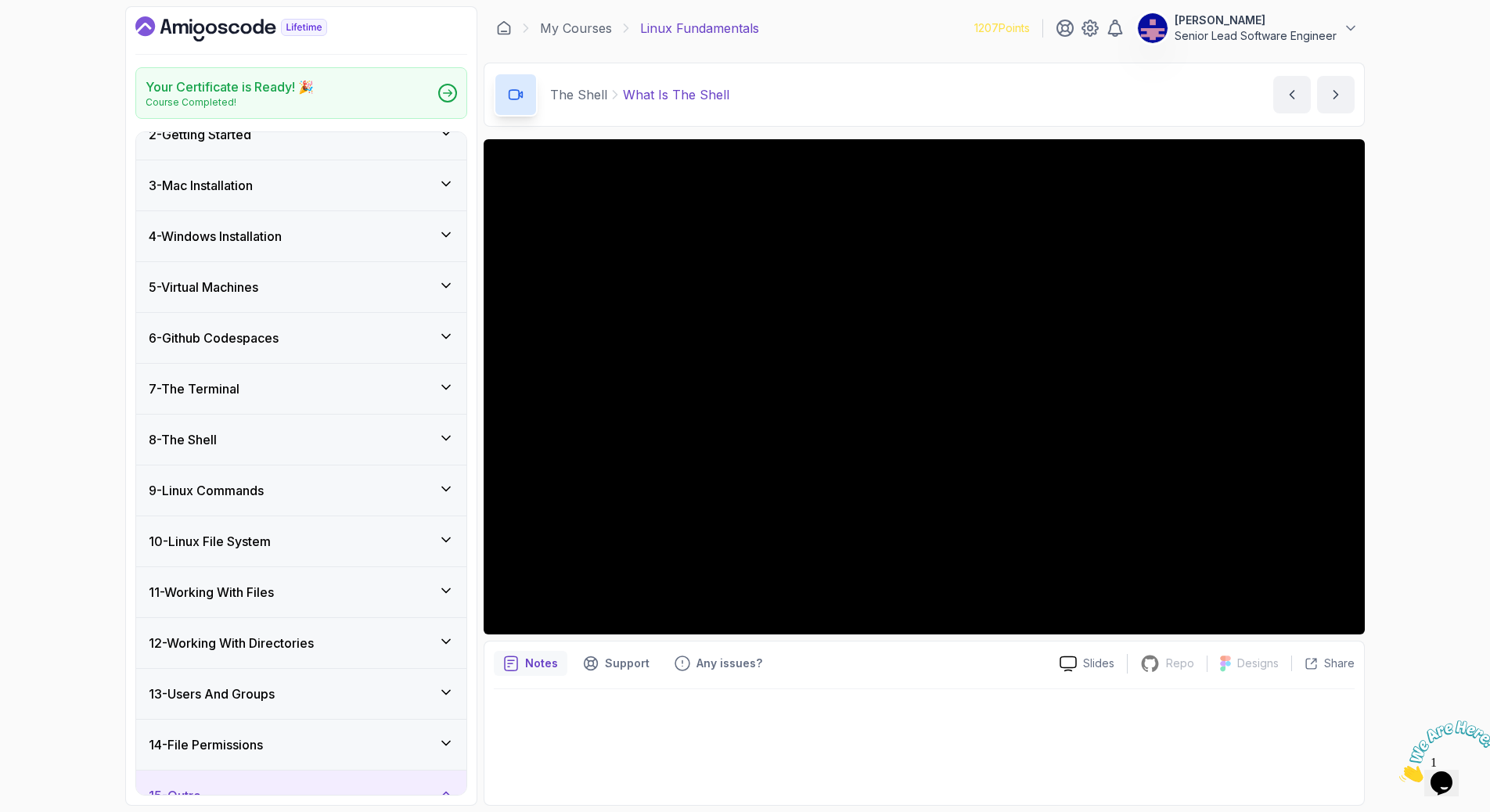
scroll to position [152, 0]
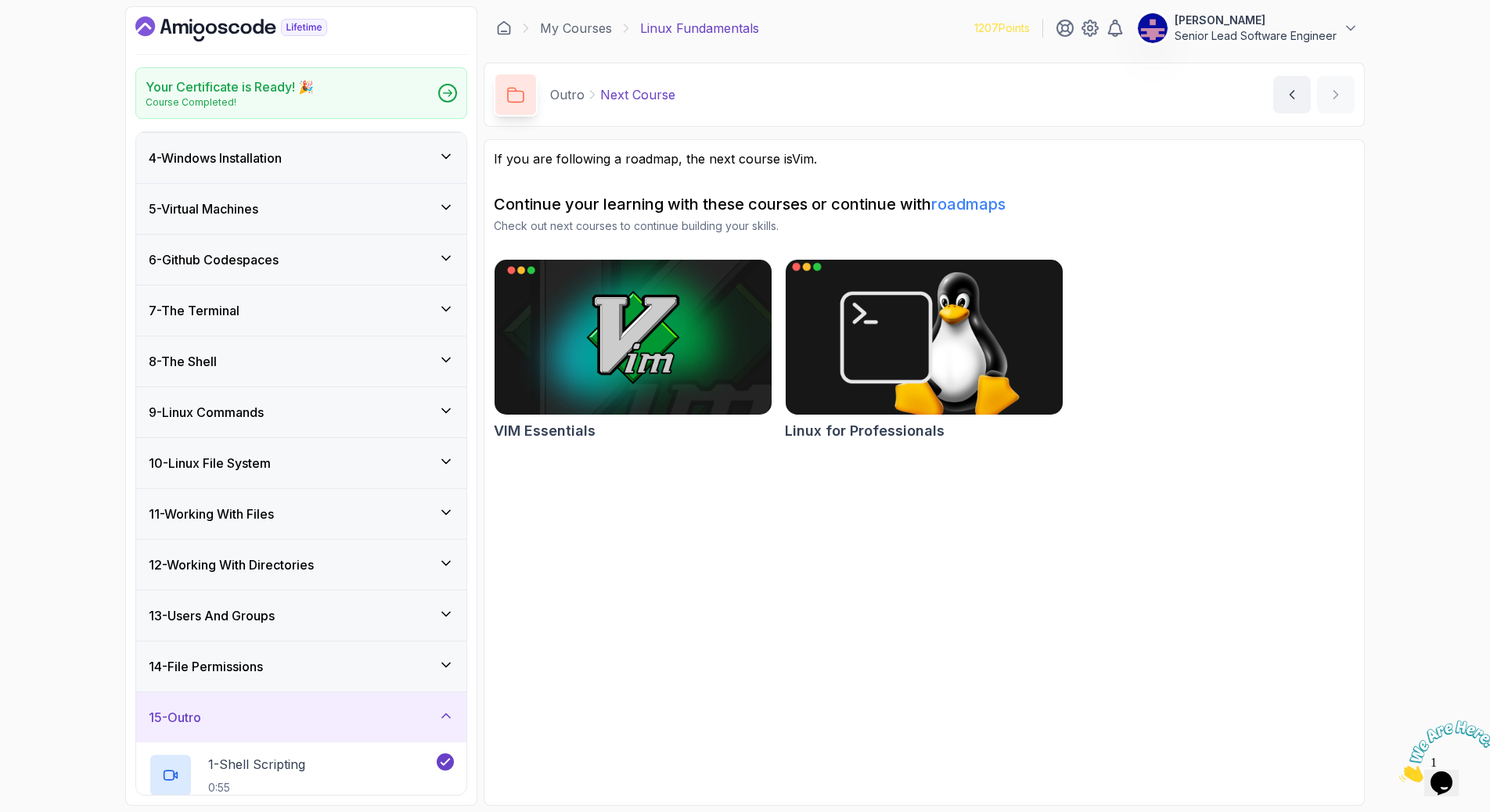
click at [879, 300] on img at bounding box center [924, 337] width 291 height 163
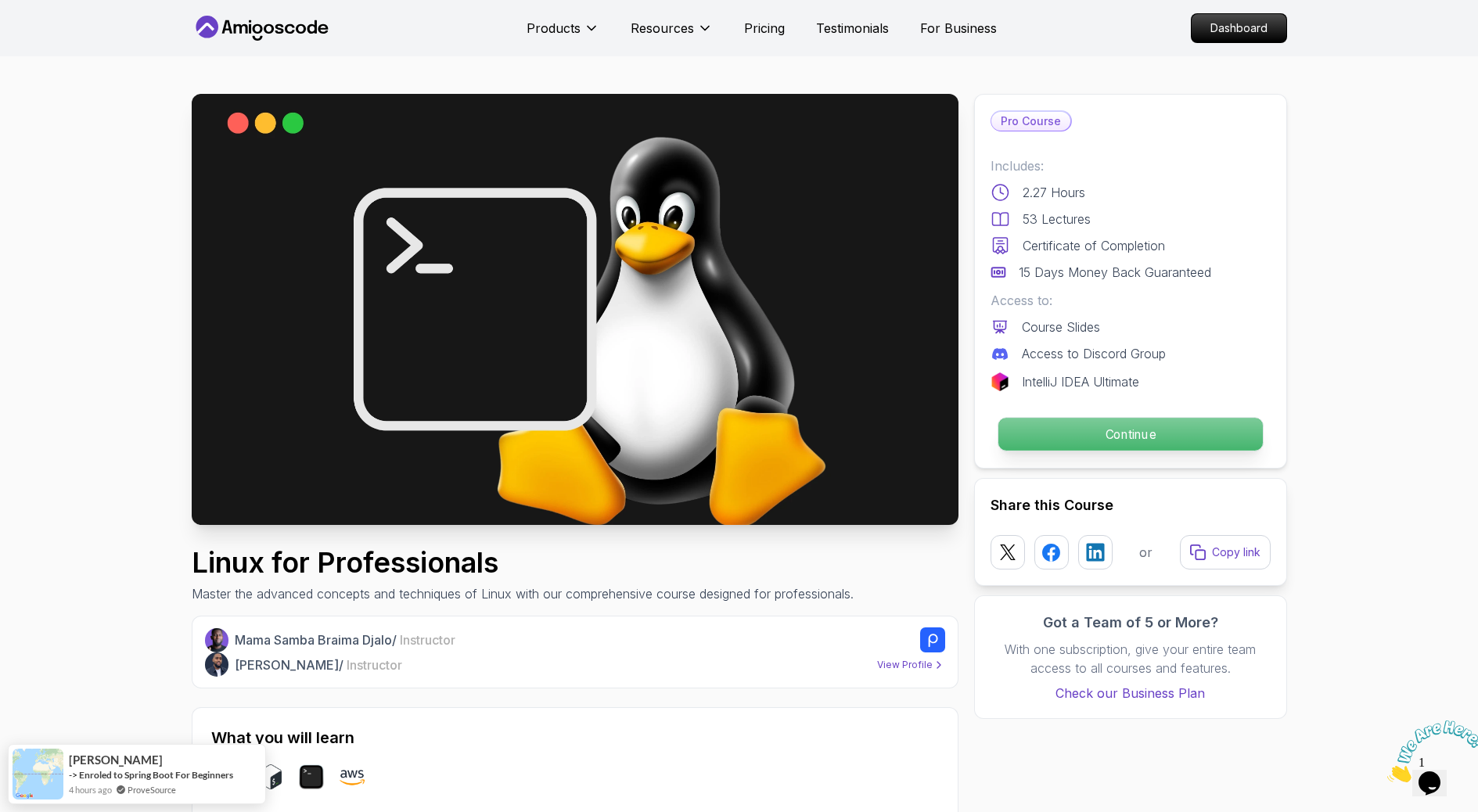
click at [1172, 418] on p "Continue" at bounding box center [1129, 434] width 265 height 33
click at [1107, 418] on p "Continue" at bounding box center [1129, 434] width 265 height 33
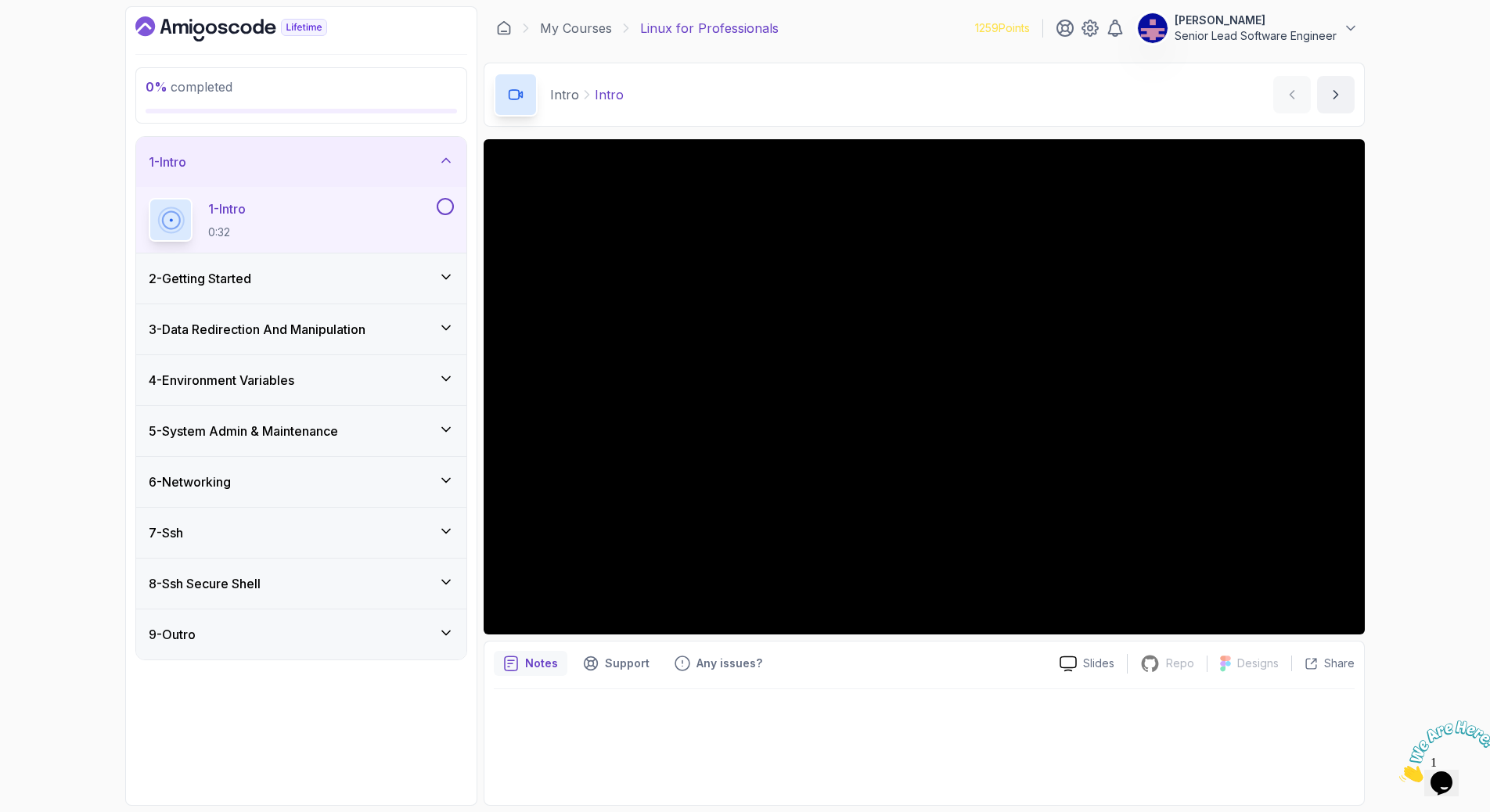
click at [956, 708] on div at bounding box center [923, 742] width 861 height 106
click at [444, 269] on icon at bounding box center [446, 277] width 16 height 16
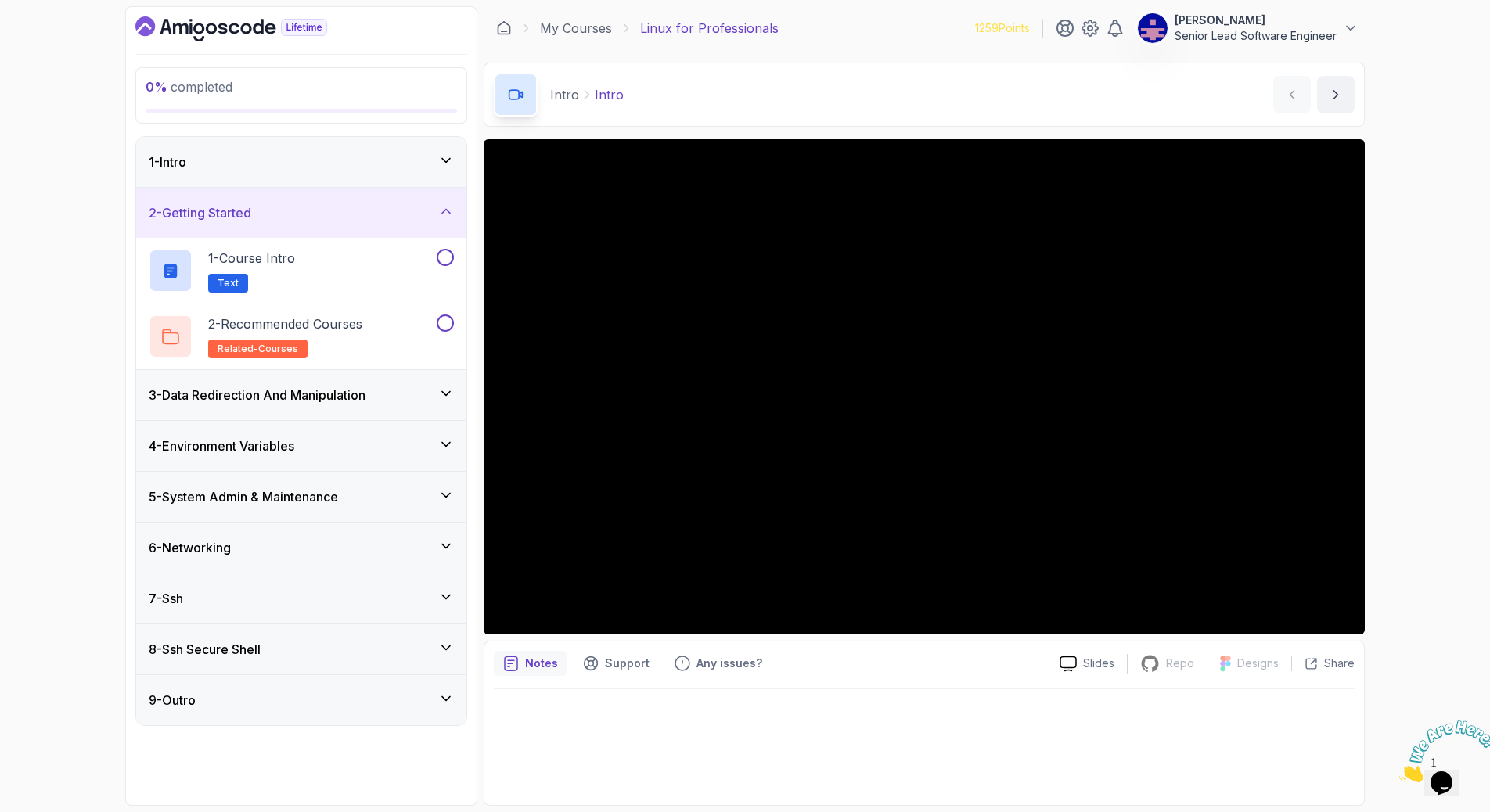
click at [454, 385] on icon at bounding box center [446, 393] width 16 height 16
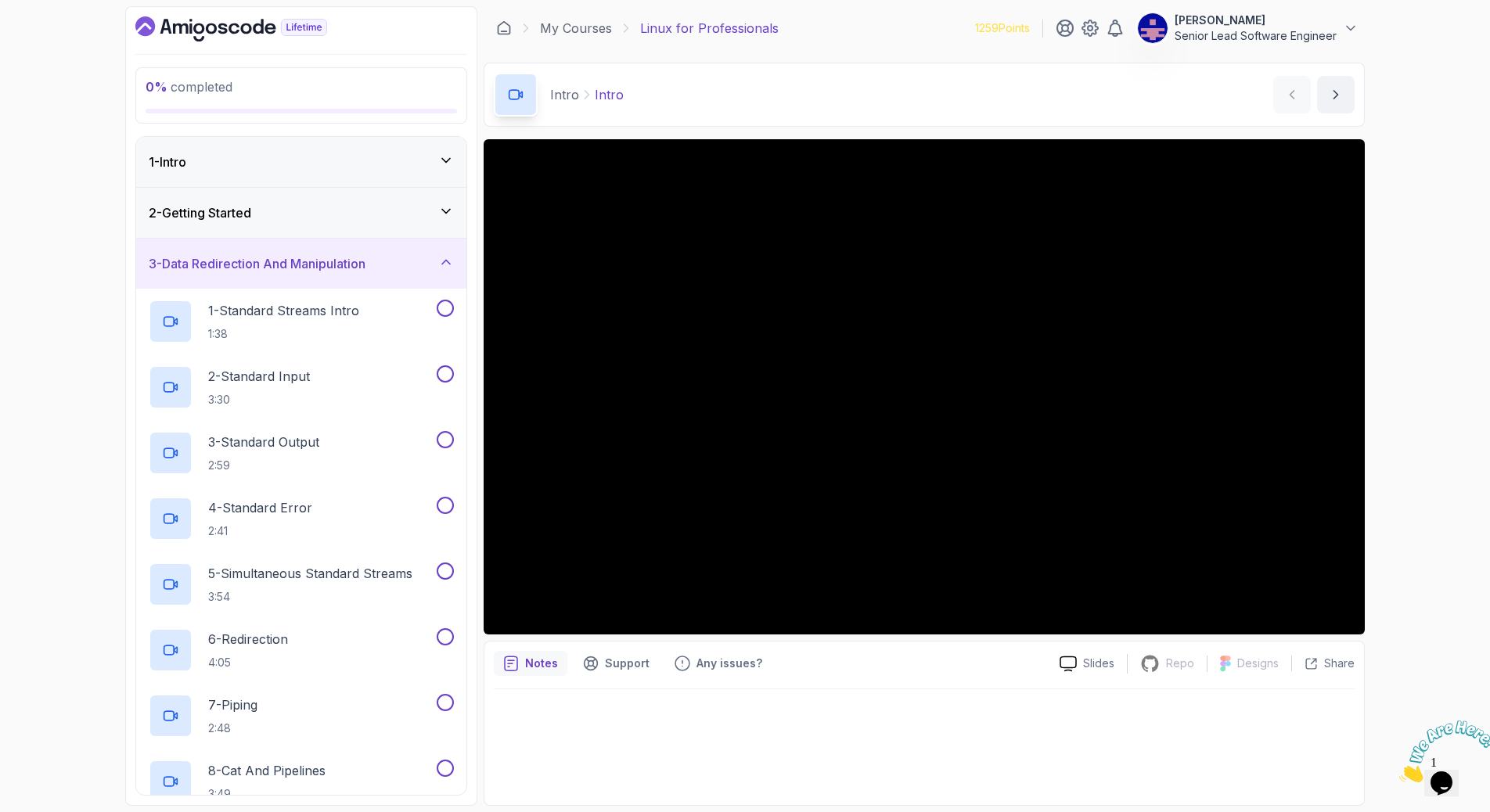
click at [448, 260] on icon at bounding box center [446, 261] width 8 height 4
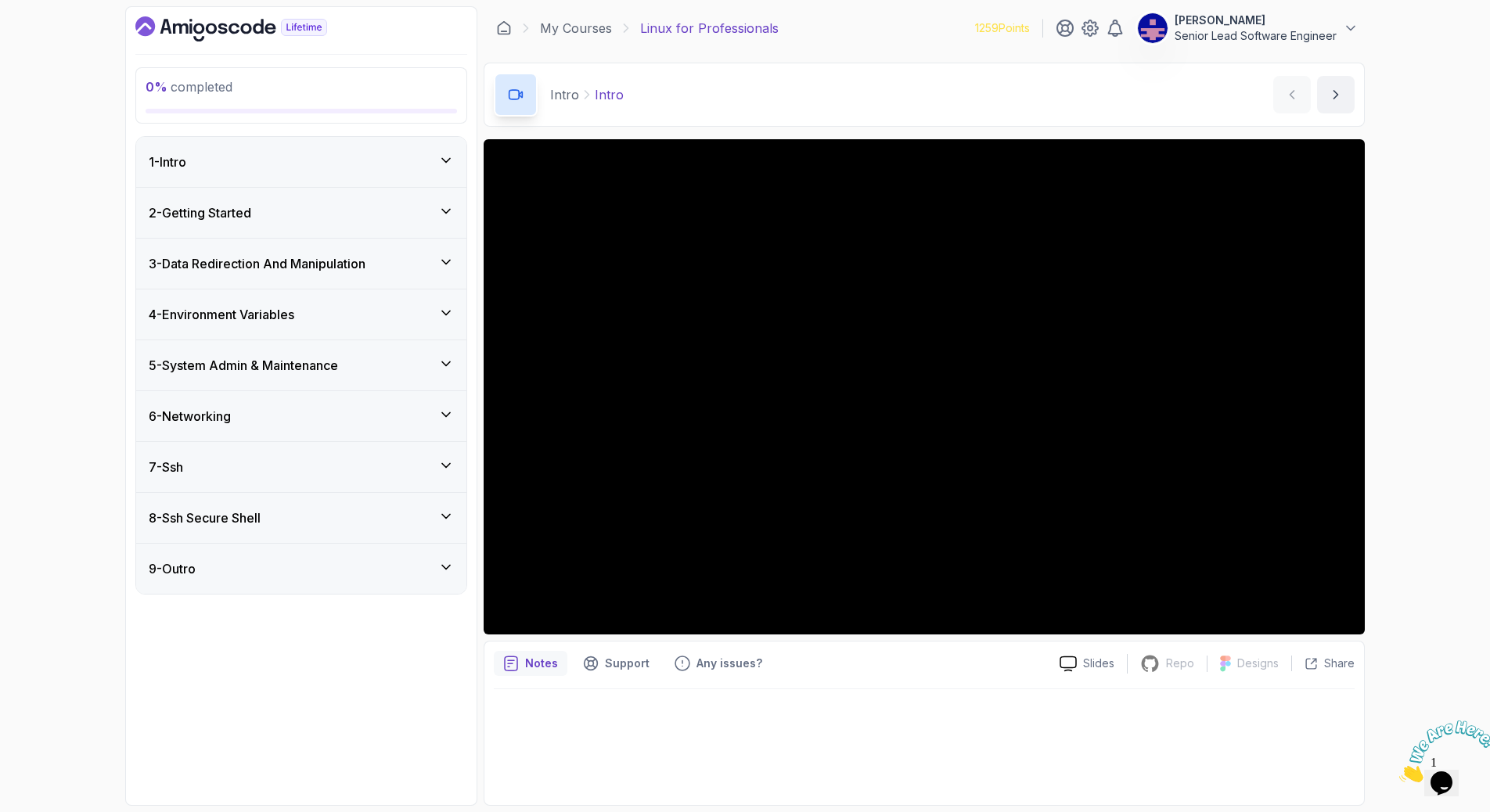
click at [441, 305] on icon at bounding box center [446, 313] width 16 height 16
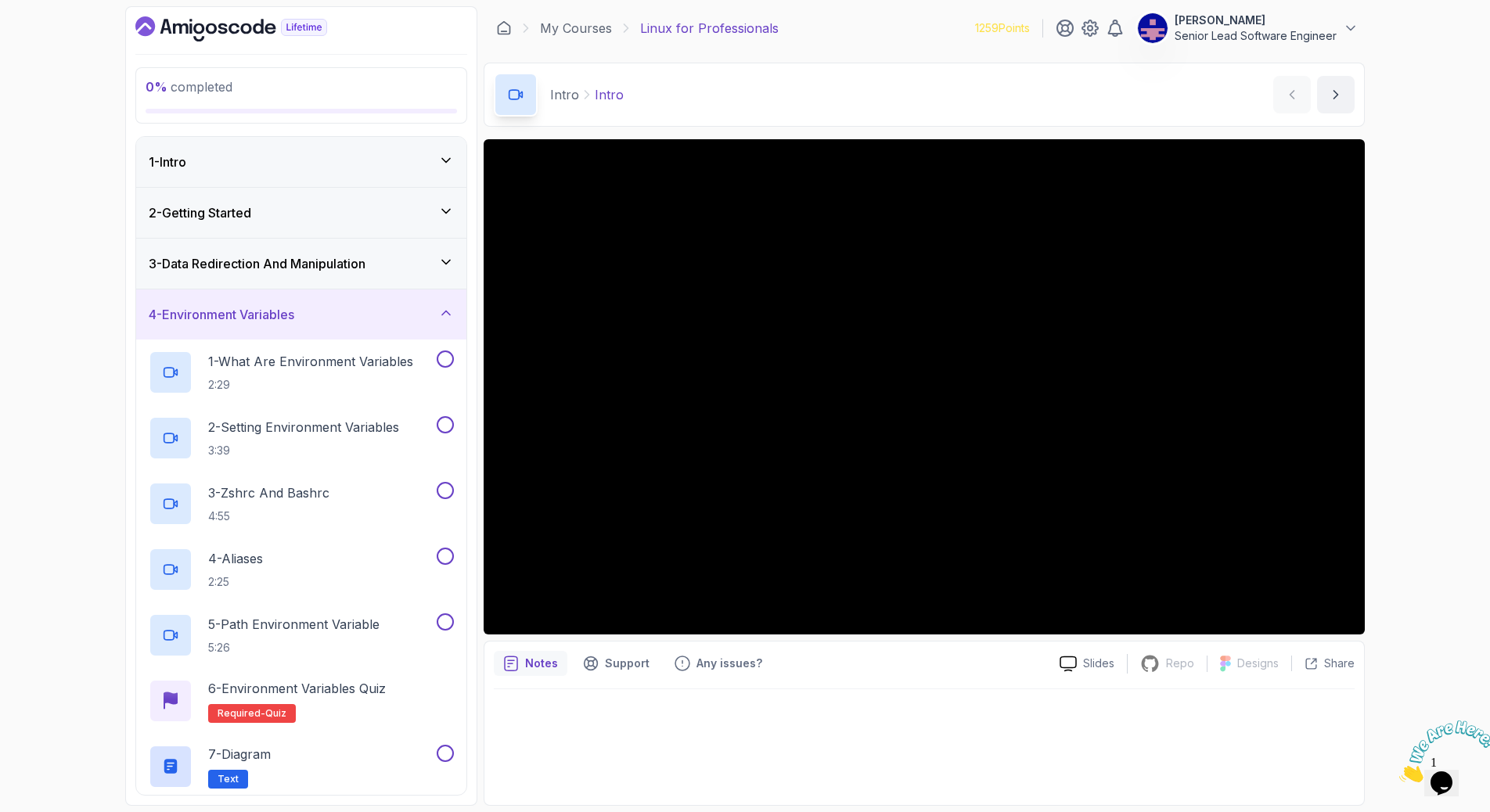
click at [454, 811] on icon at bounding box center [446, 824] width 16 height 16
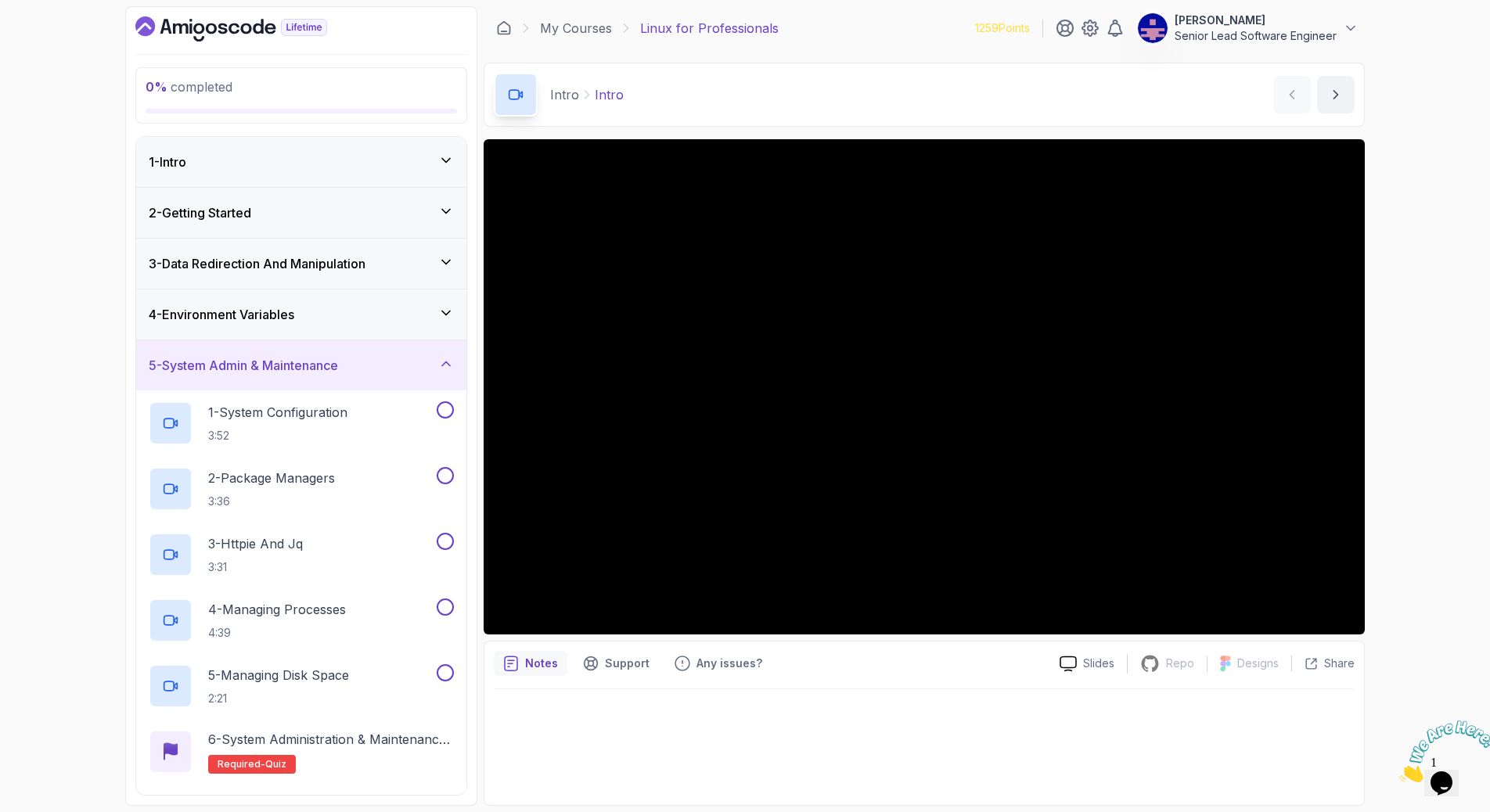
click at [450, 362] on icon at bounding box center [446, 363] width 8 height 4
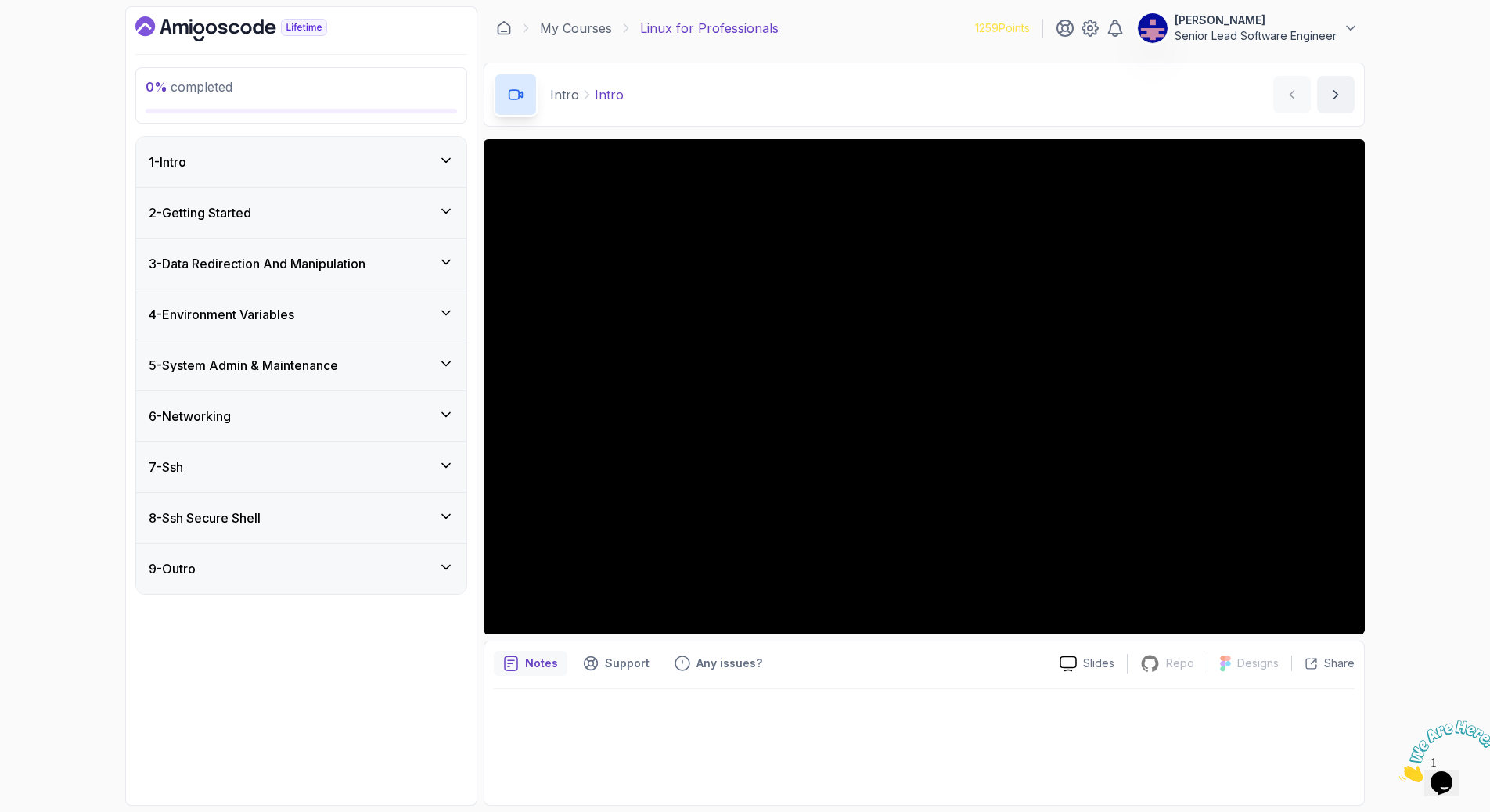
click at [447, 407] on icon at bounding box center [446, 415] width 16 height 16
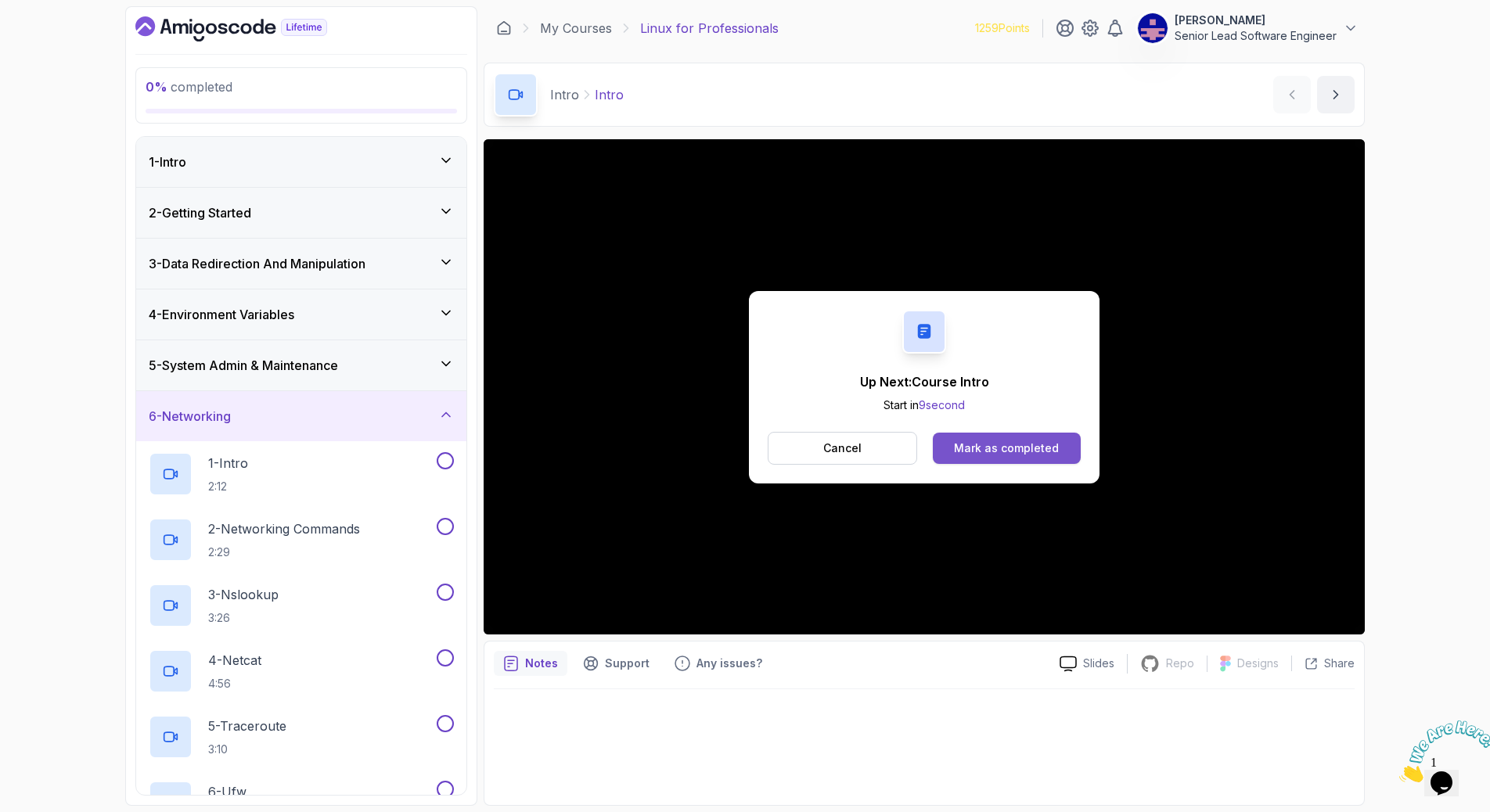
click at [1021, 440] on div "Mark as completed" at bounding box center [1006, 448] width 105 height 16
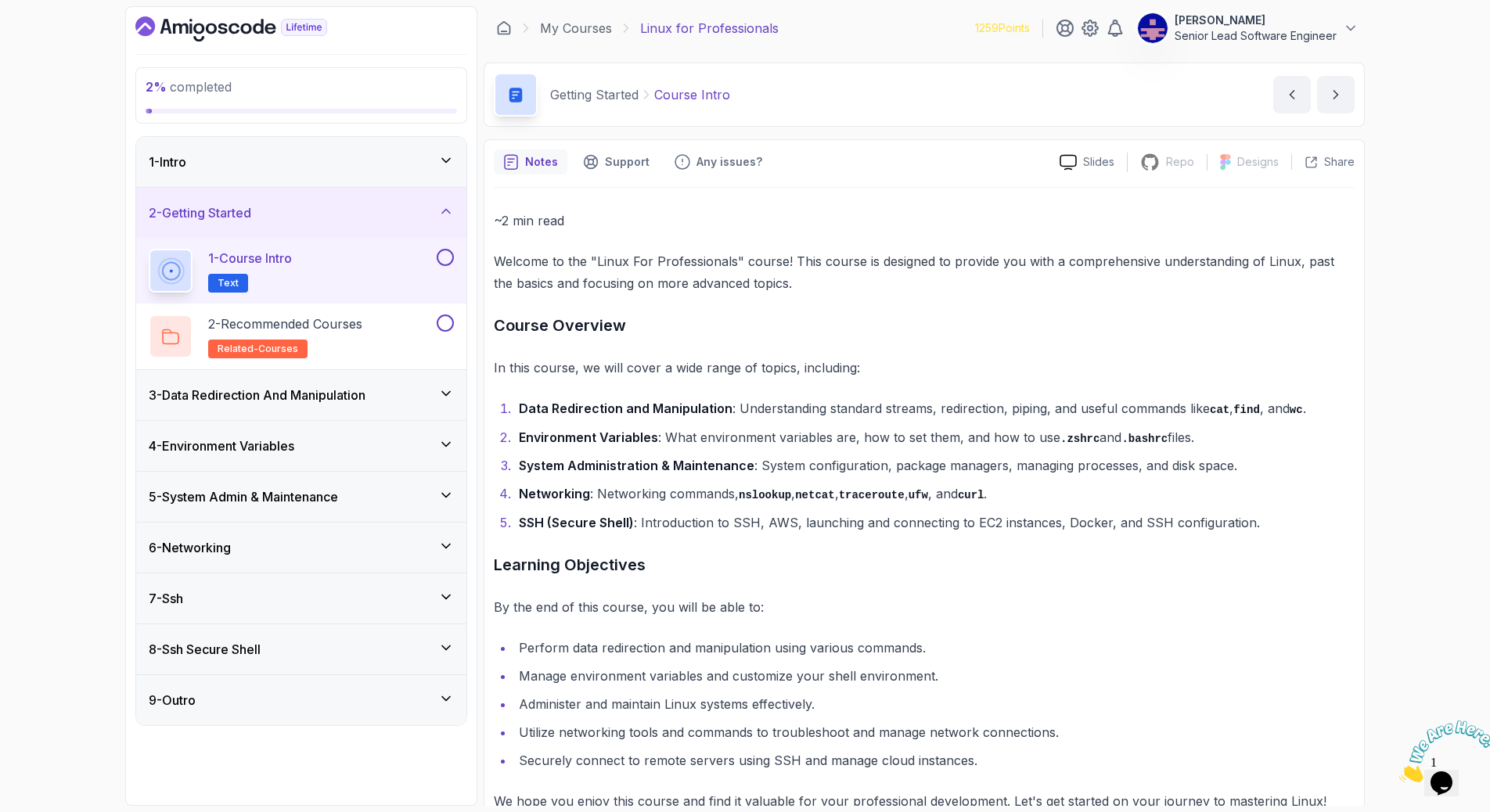
click at [447, 589] on icon at bounding box center [446, 597] width 16 height 16
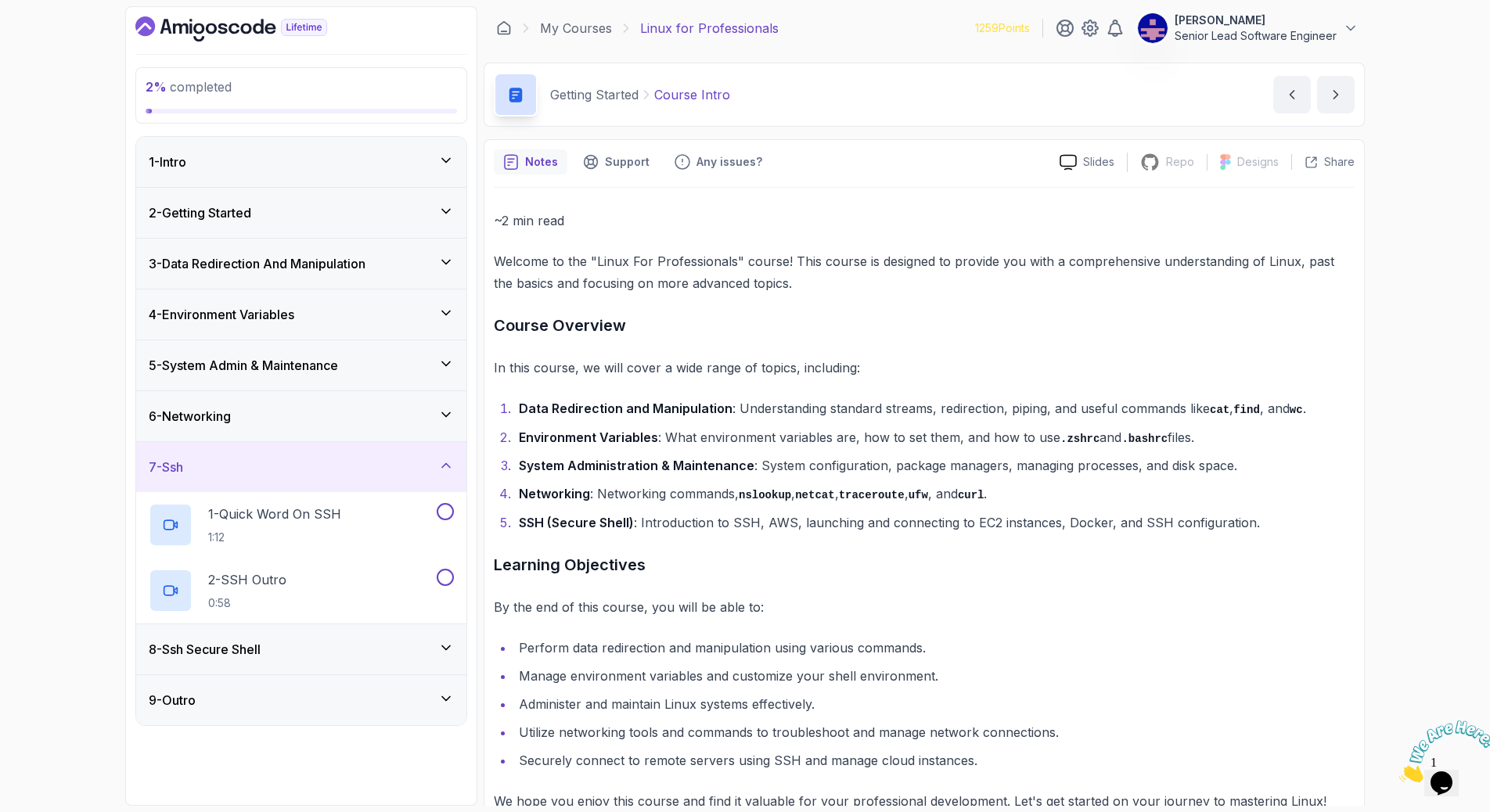
click at [451, 153] on icon at bounding box center [446, 160] width 16 height 16
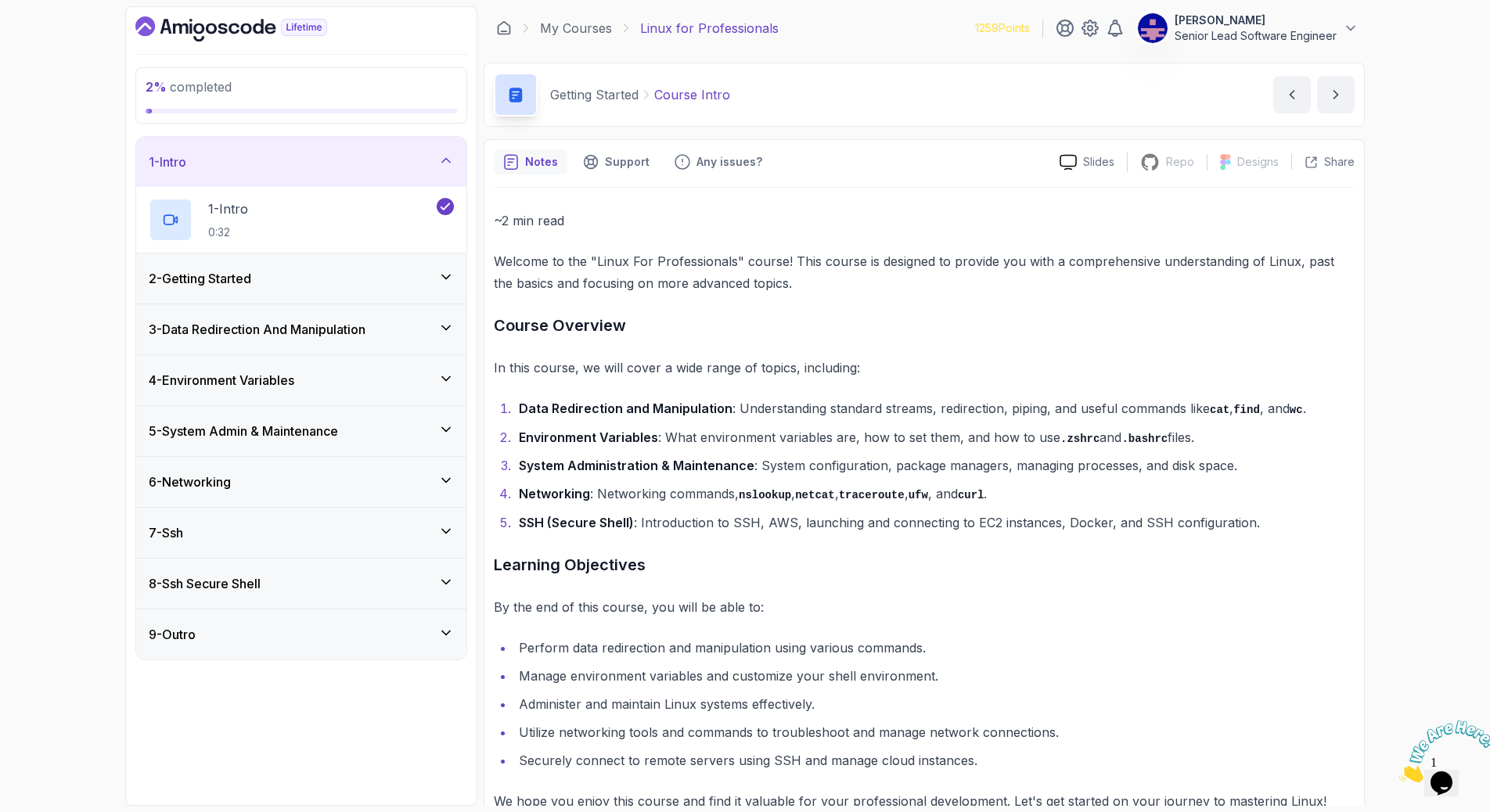
click at [446, 276] on icon at bounding box center [446, 277] width 8 height 4
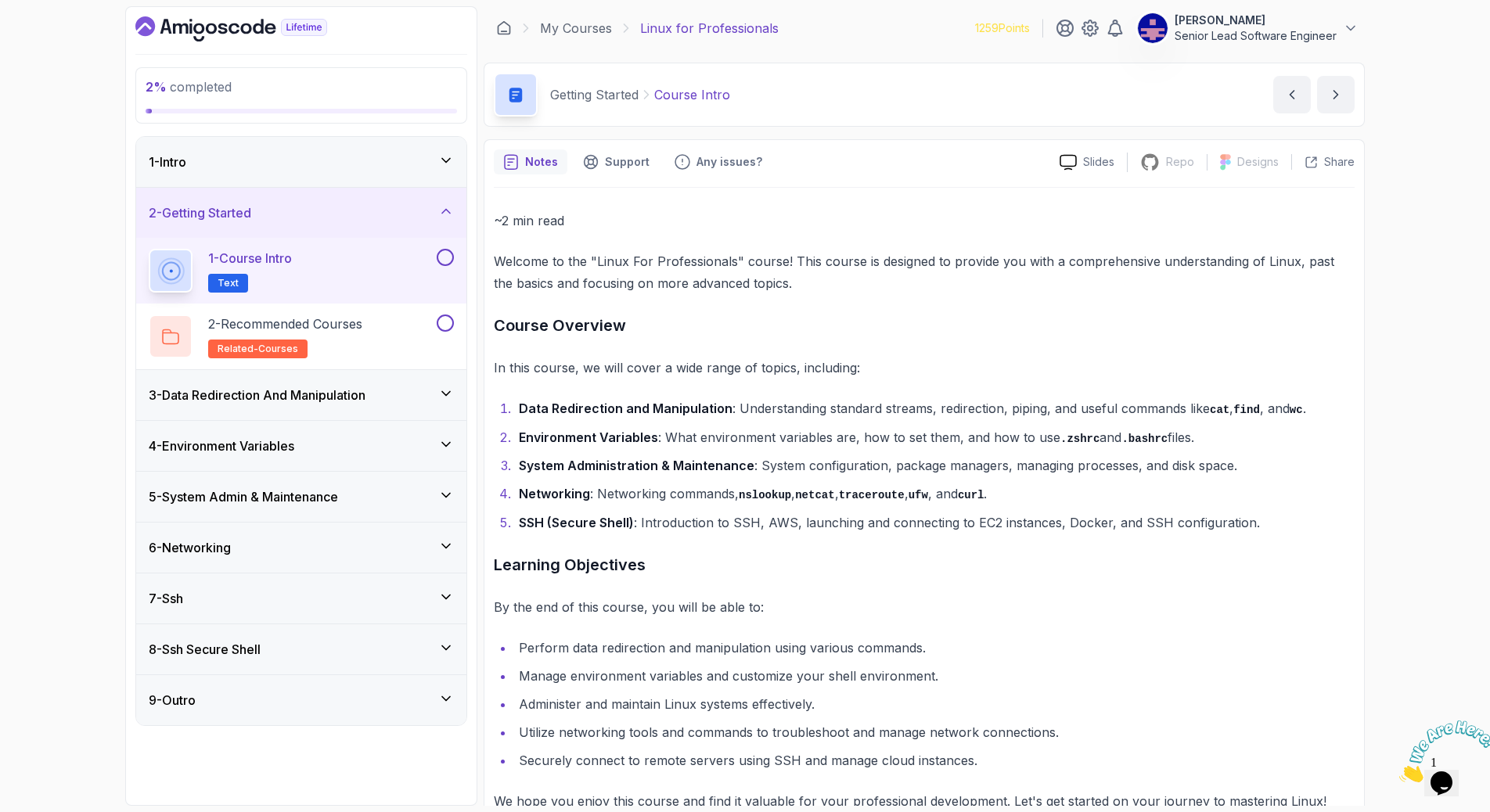
click at [453, 249] on button at bounding box center [445, 257] width 17 height 17
click at [315, 315] on div "2 - Recommended Courses related-courses" at bounding box center [291, 336] width 284 height 44
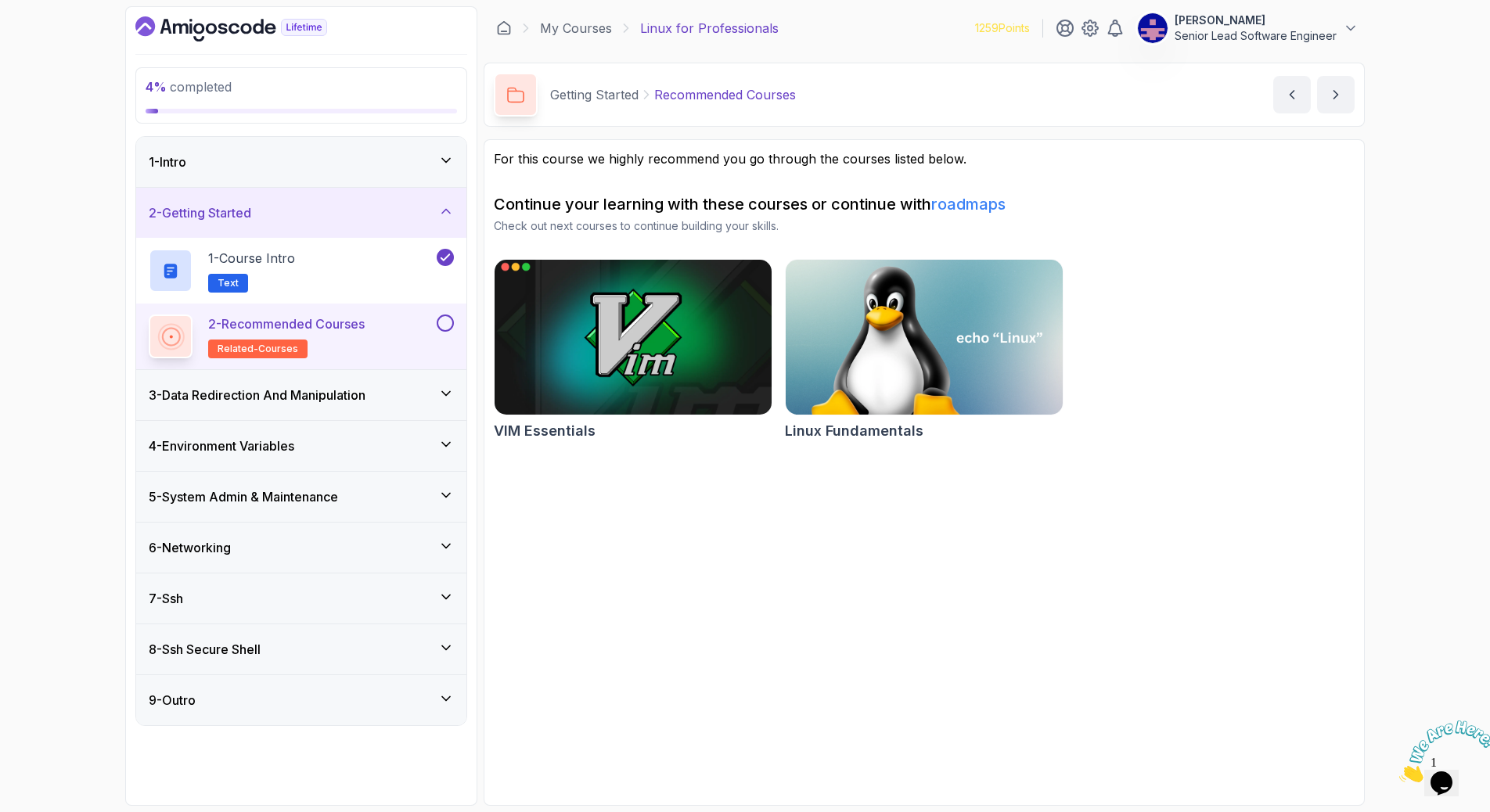
click at [574, 276] on img at bounding box center [633, 337] width 291 height 163
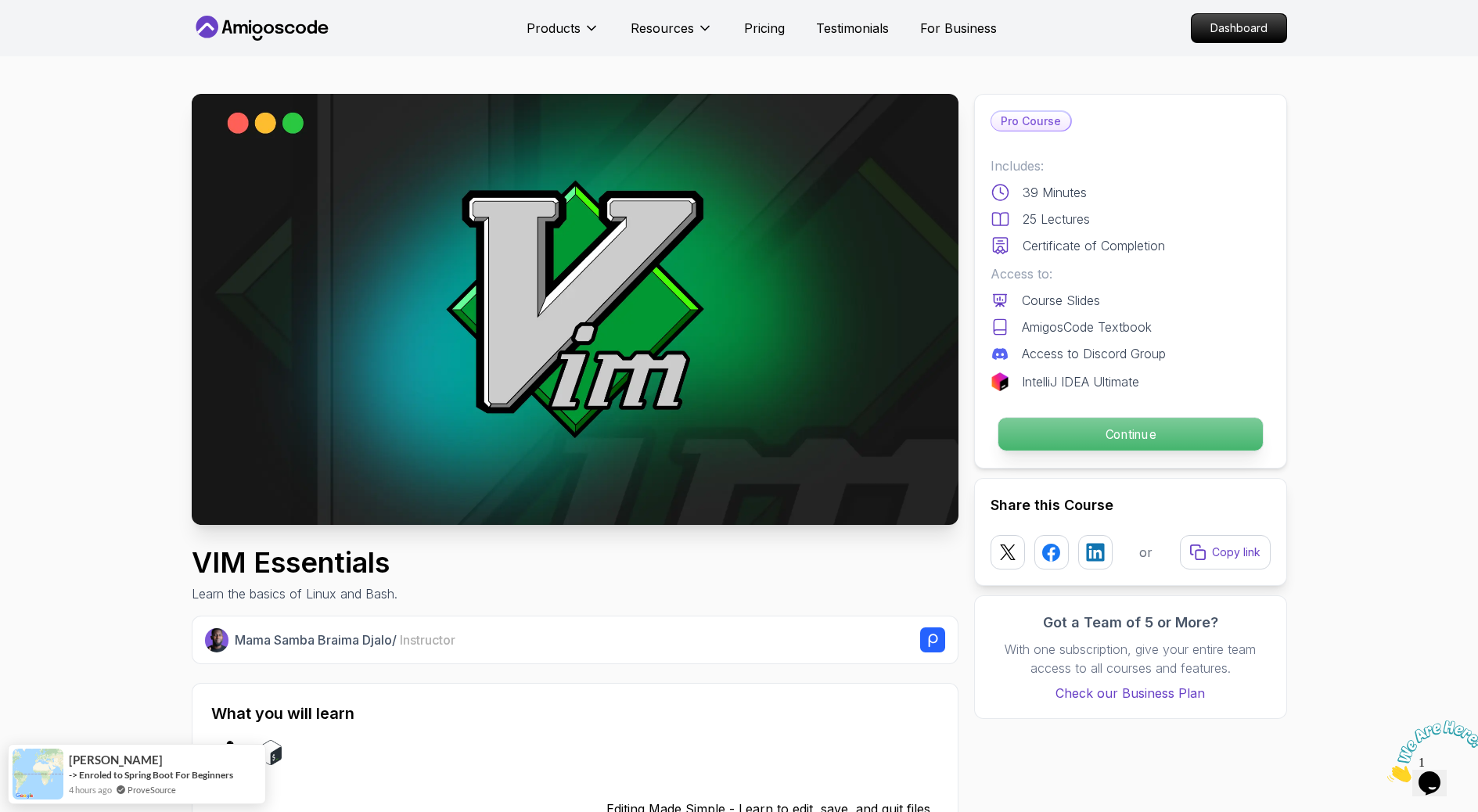
click at [1077, 418] on p "Continue" at bounding box center [1129, 434] width 265 height 33
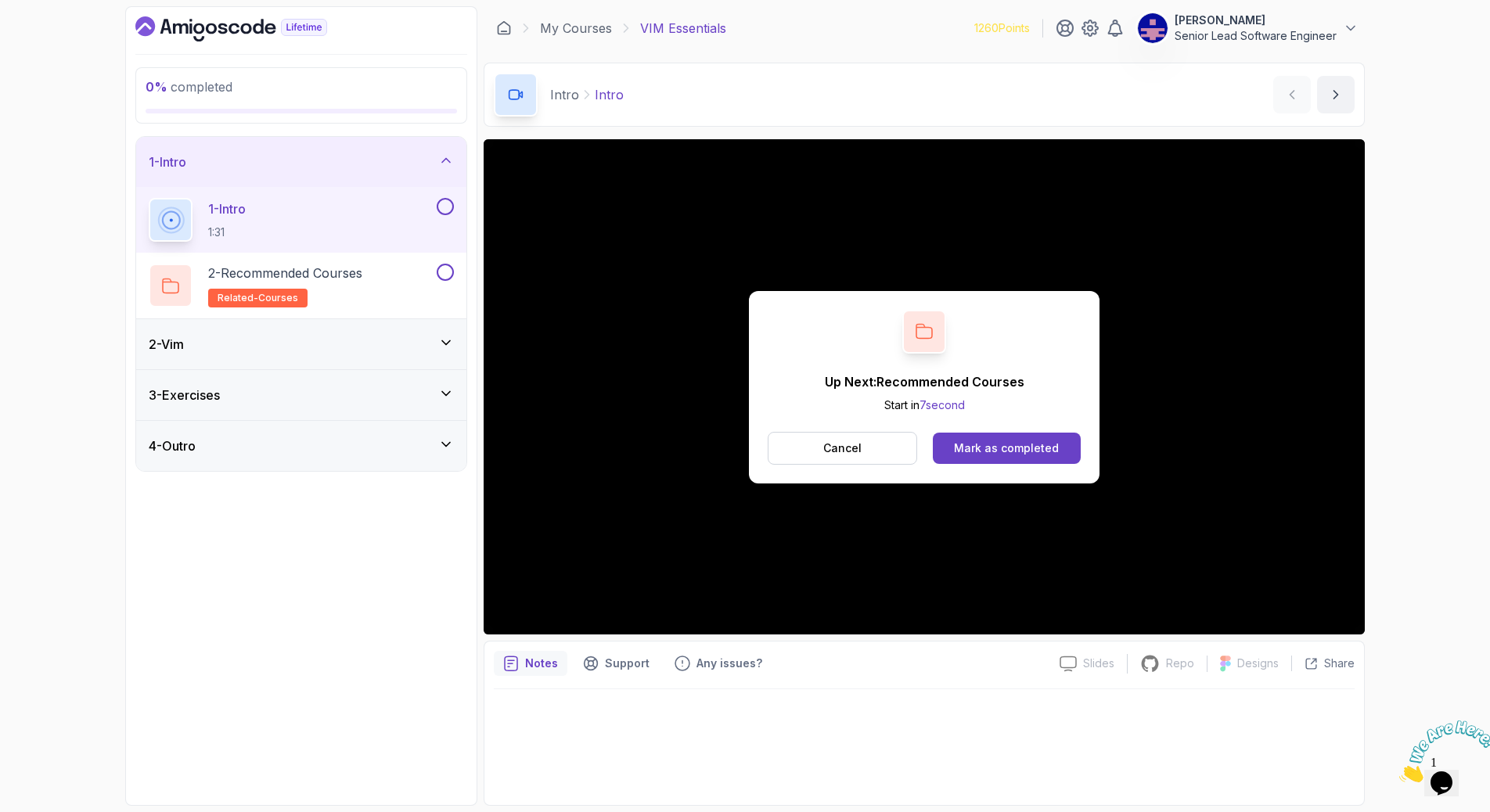
click at [961, 431] on div "Cancel Mark as completed" at bounding box center [924, 447] width 313 height 33
click at [963, 440] on div "Mark as completed" at bounding box center [1006, 448] width 105 height 16
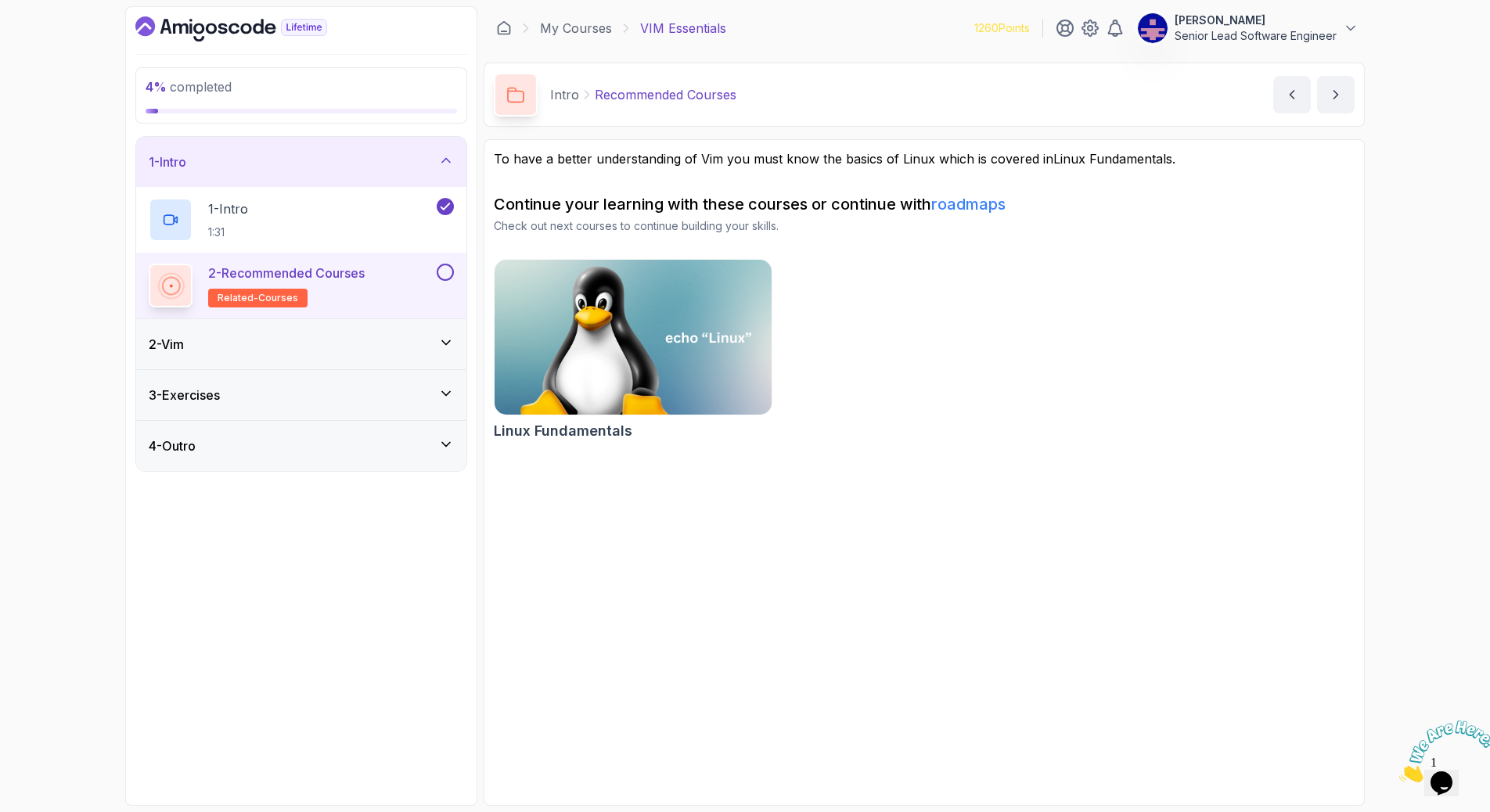
click at [443, 264] on button at bounding box center [445, 273] width 17 height 17
click at [345, 319] on div "2 - Vim" at bounding box center [300, 344] width 330 height 50
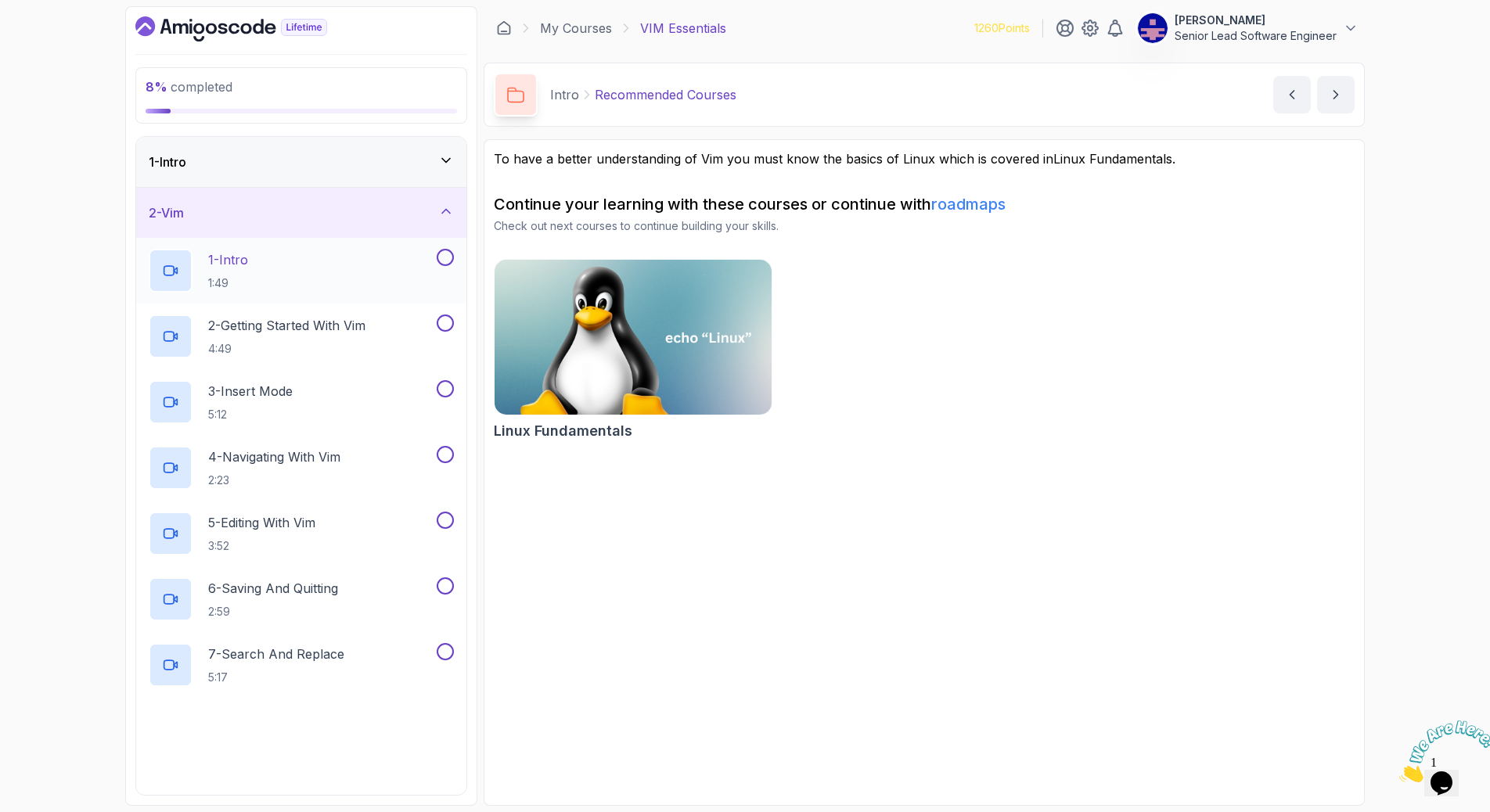
click at [208, 250] on p "1 - Intro" at bounding box center [228, 260] width 40 height 19
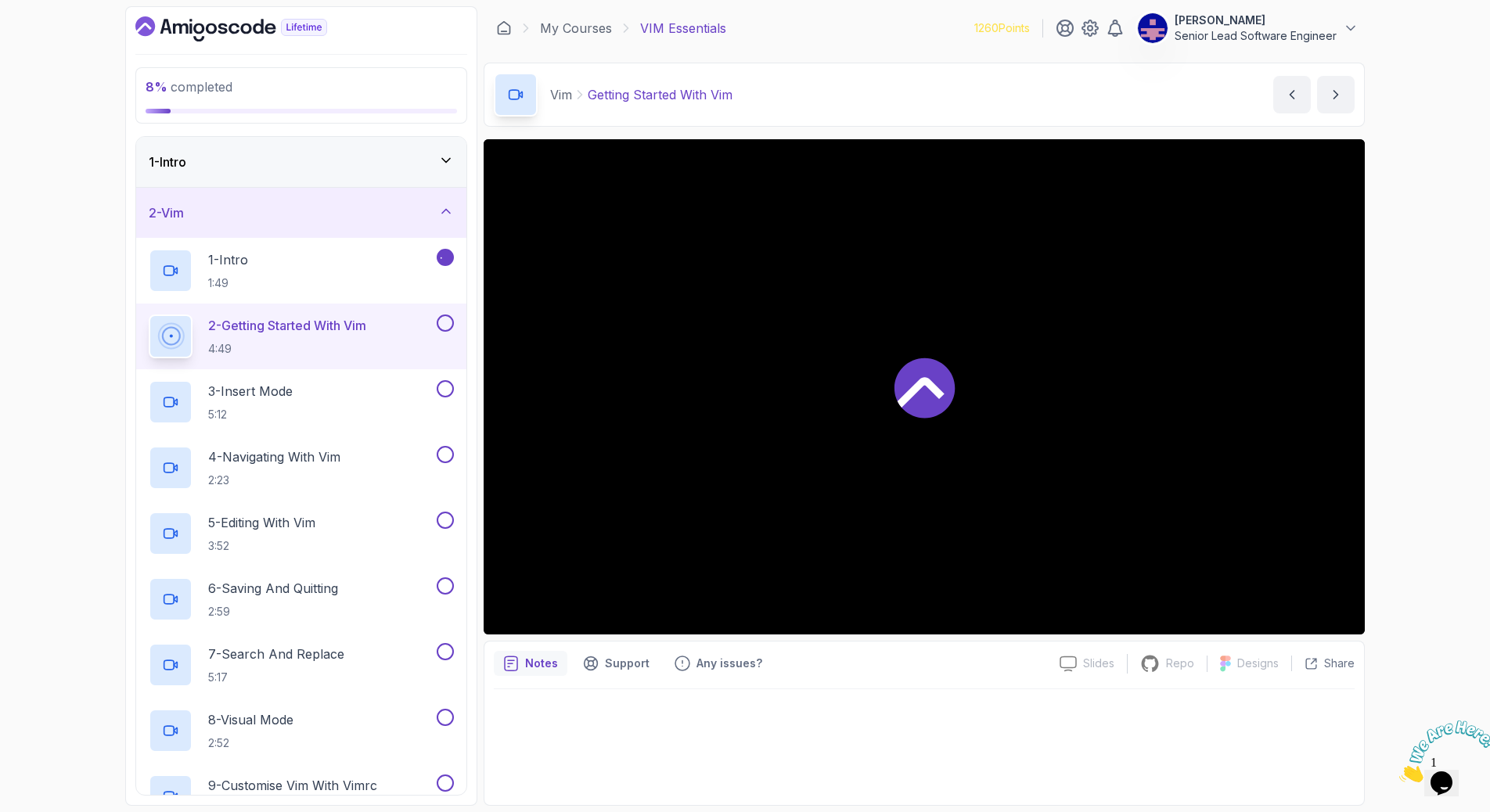
click at [963, 399] on div at bounding box center [923, 386] width 881 height 495
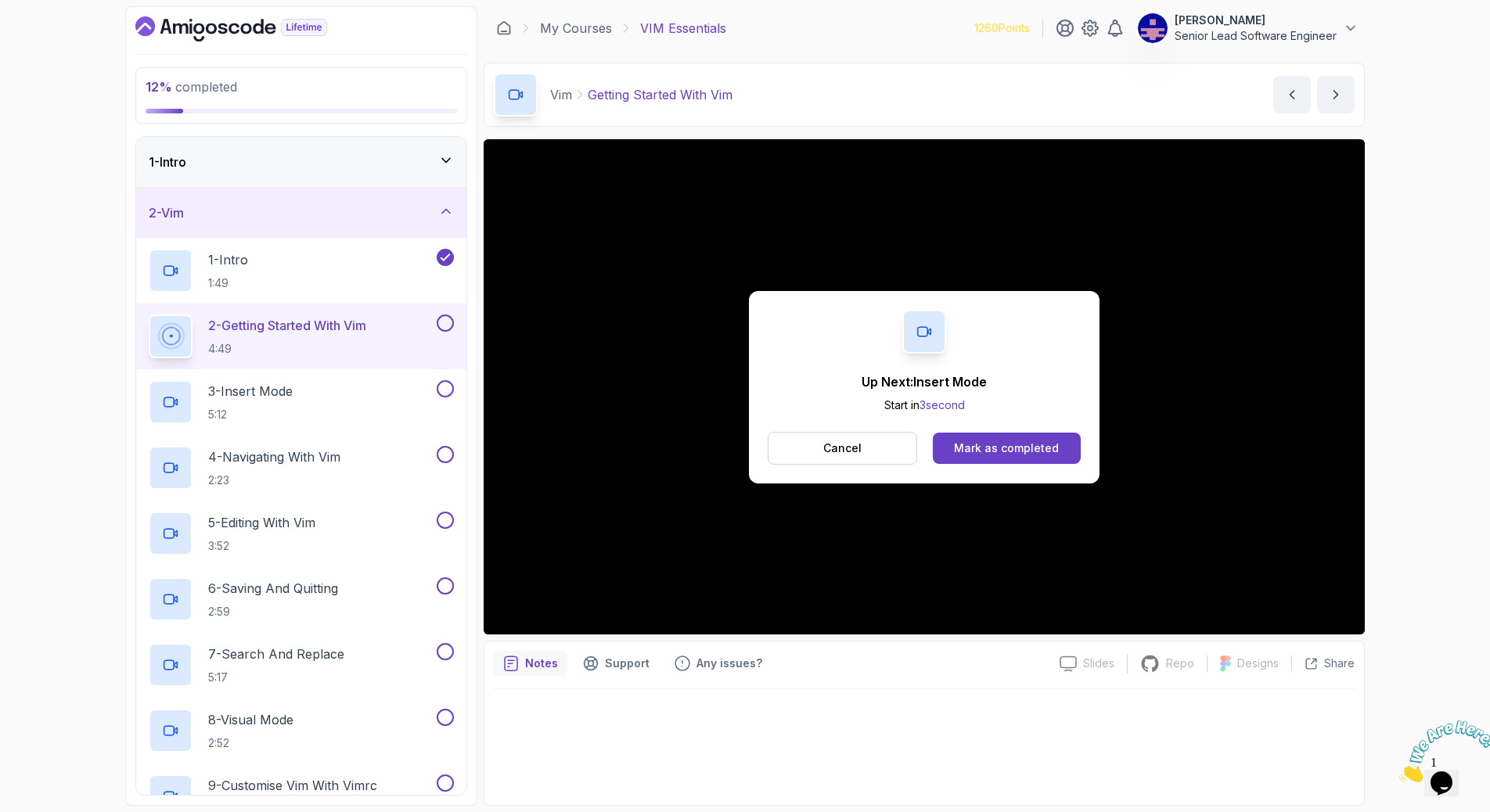
click at [963, 440] on div "Mark as completed" at bounding box center [1006, 448] width 105 height 16
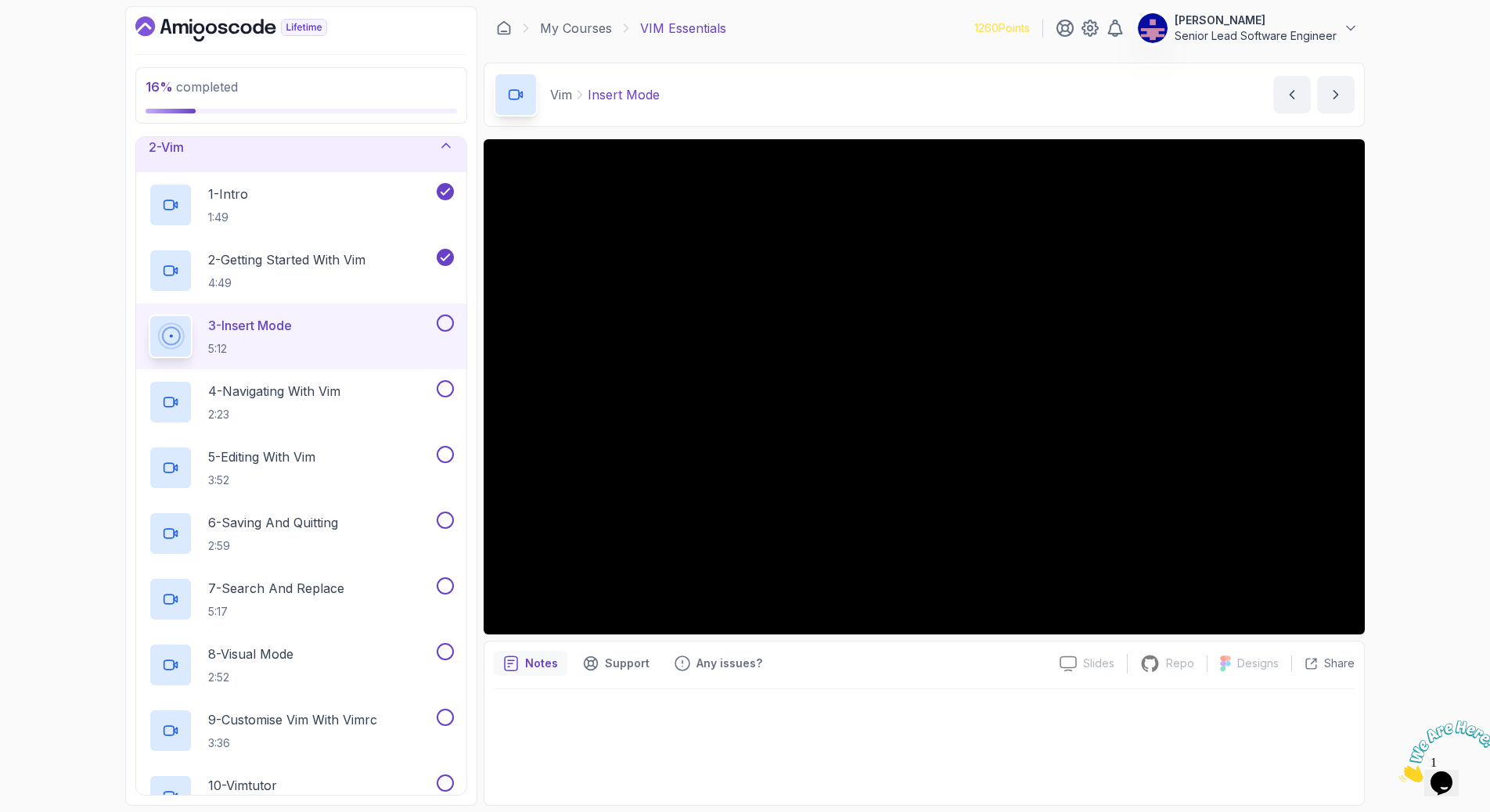
scroll to position [110, 0]
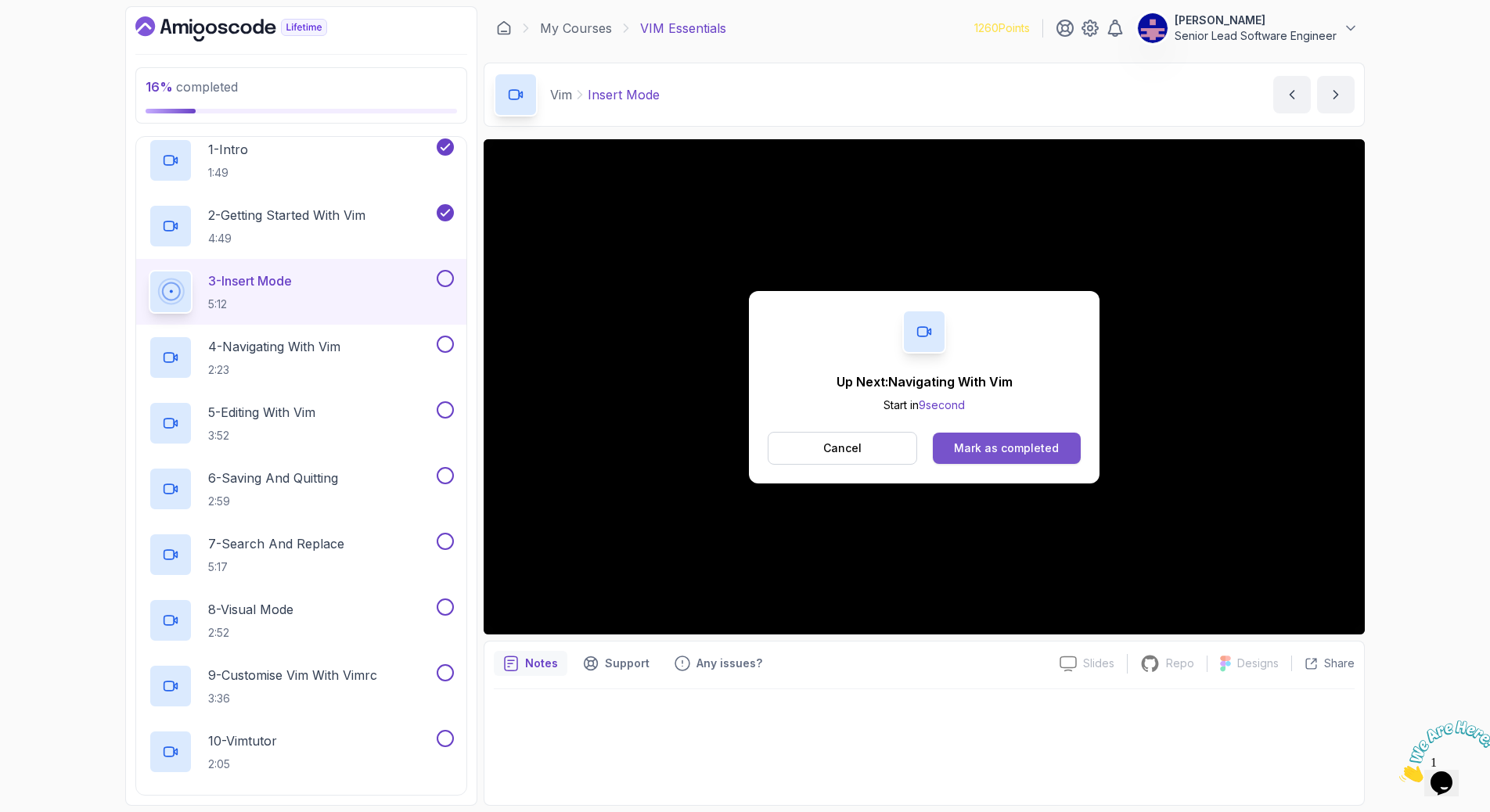
click at [981, 432] on button "Mark as completed" at bounding box center [1007, 447] width 148 height 31
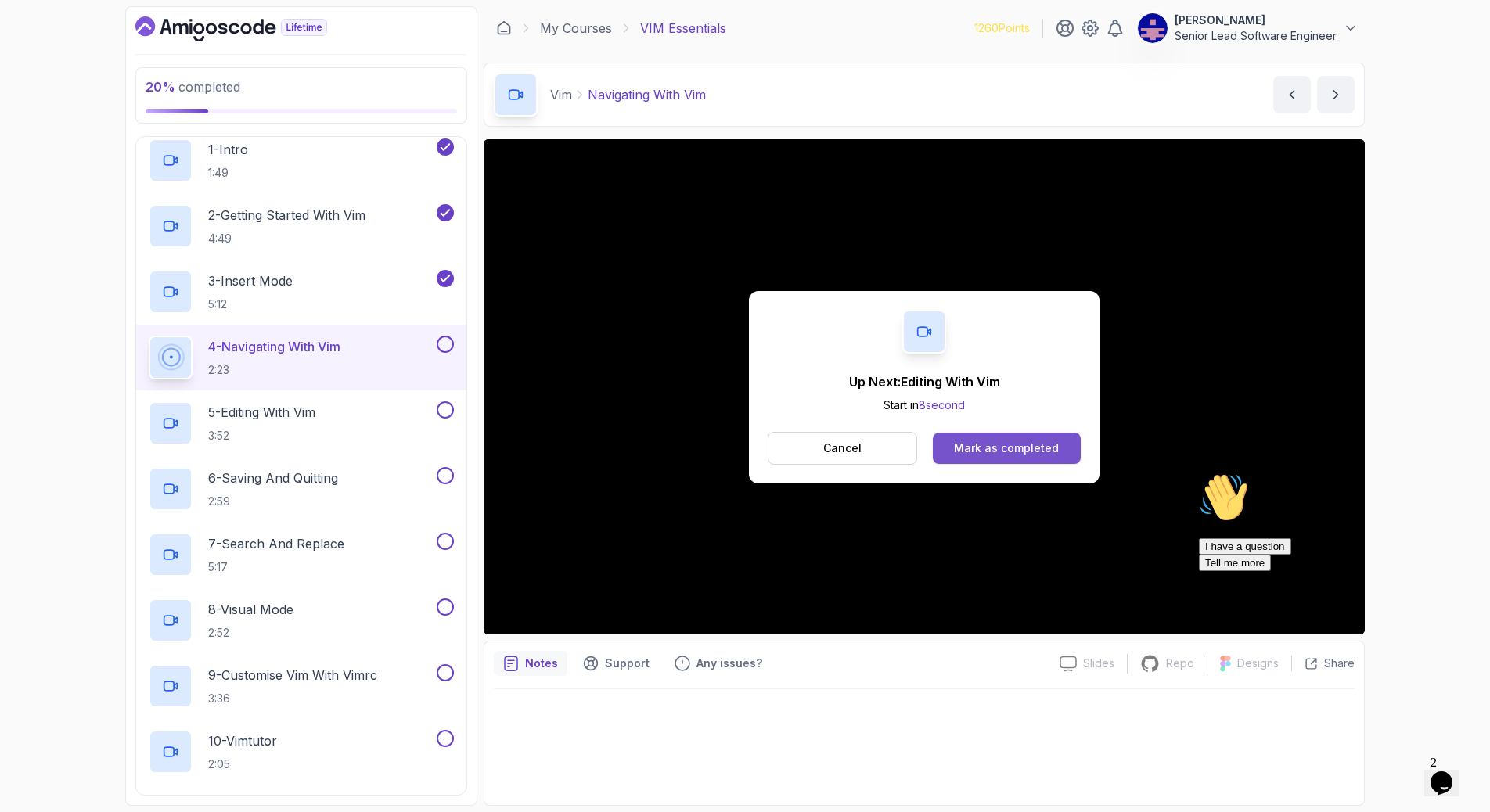
click at [969, 440] on div "Mark as completed" at bounding box center [1006, 448] width 105 height 16
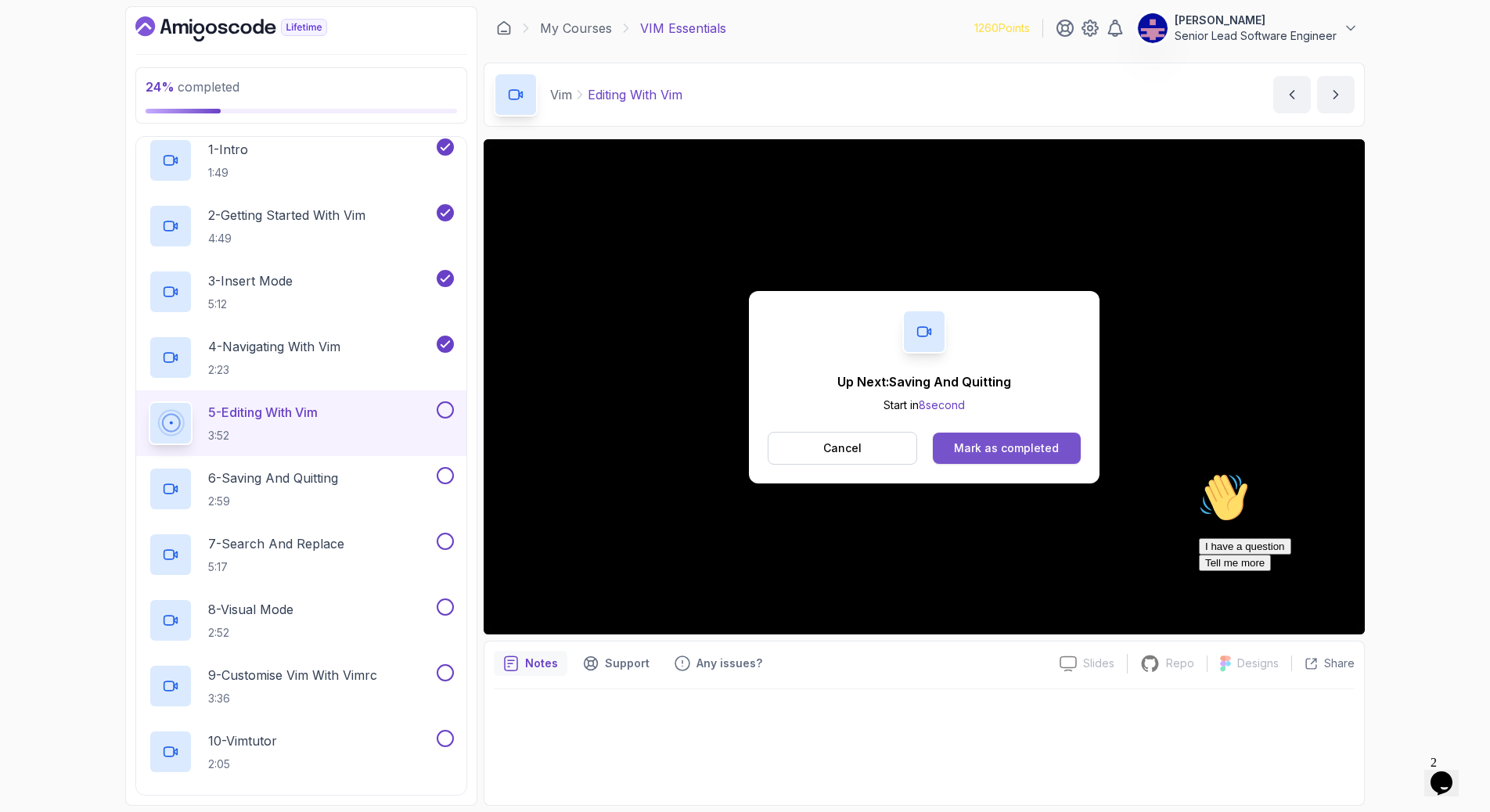
click at [1008, 440] on div "Mark as completed" at bounding box center [1006, 448] width 105 height 16
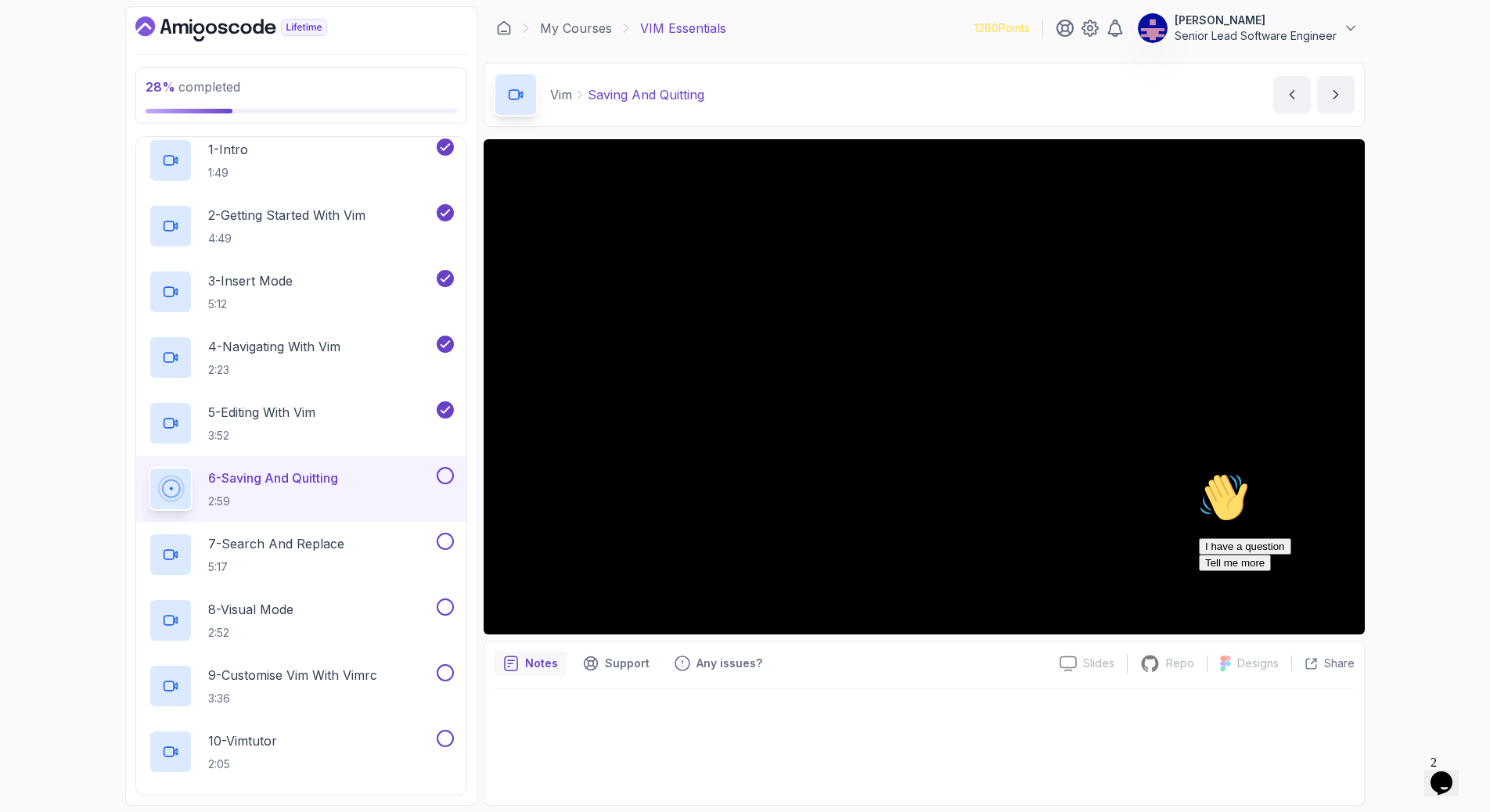
click at [454, 467] on button at bounding box center [445, 476] width 17 height 17
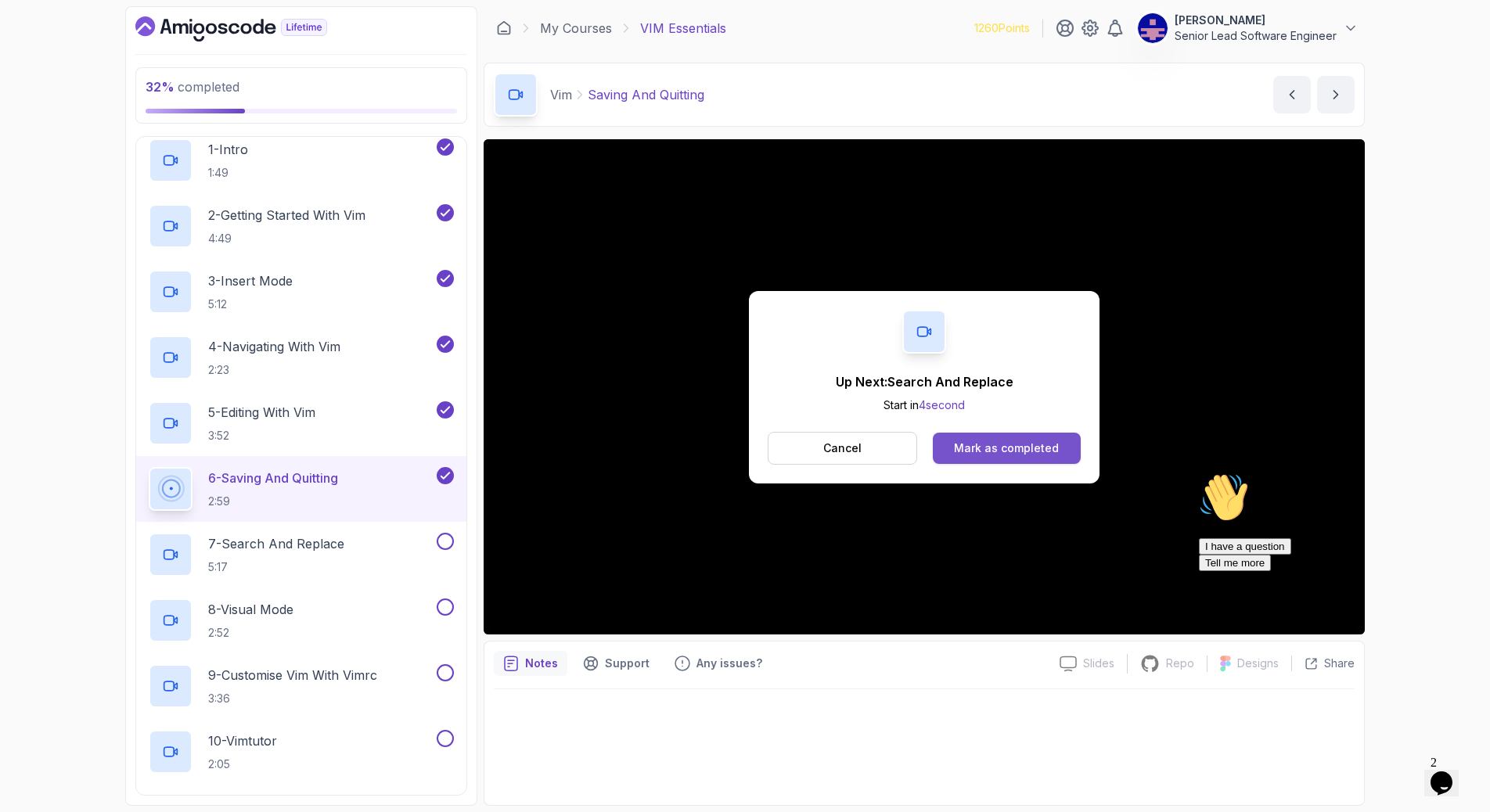
click at [997, 432] on button "Mark as completed" at bounding box center [1007, 447] width 148 height 31
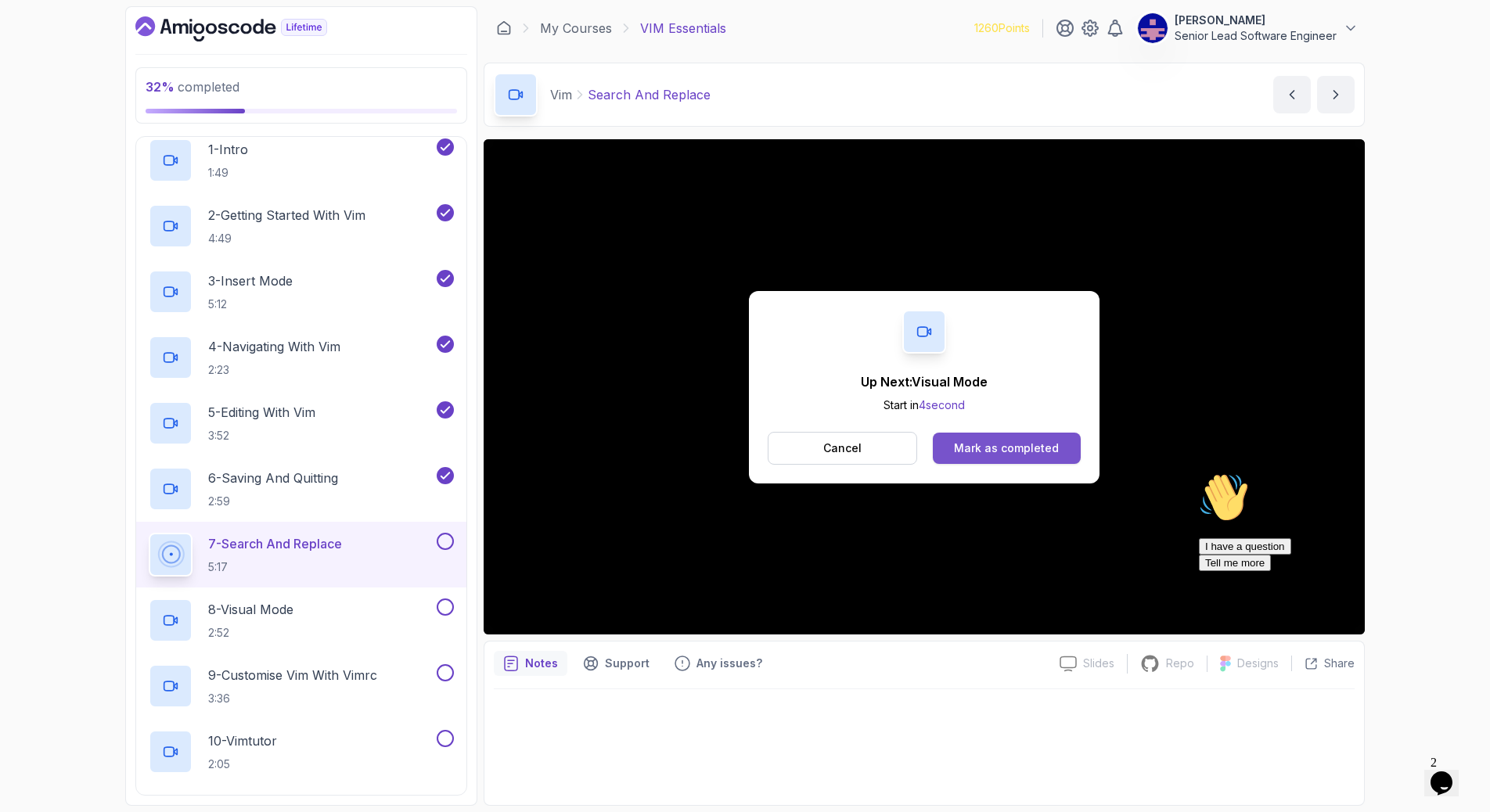
click at [1021, 440] on div "Mark as completed" at bounding box center [1006, 448] width 105 height 16
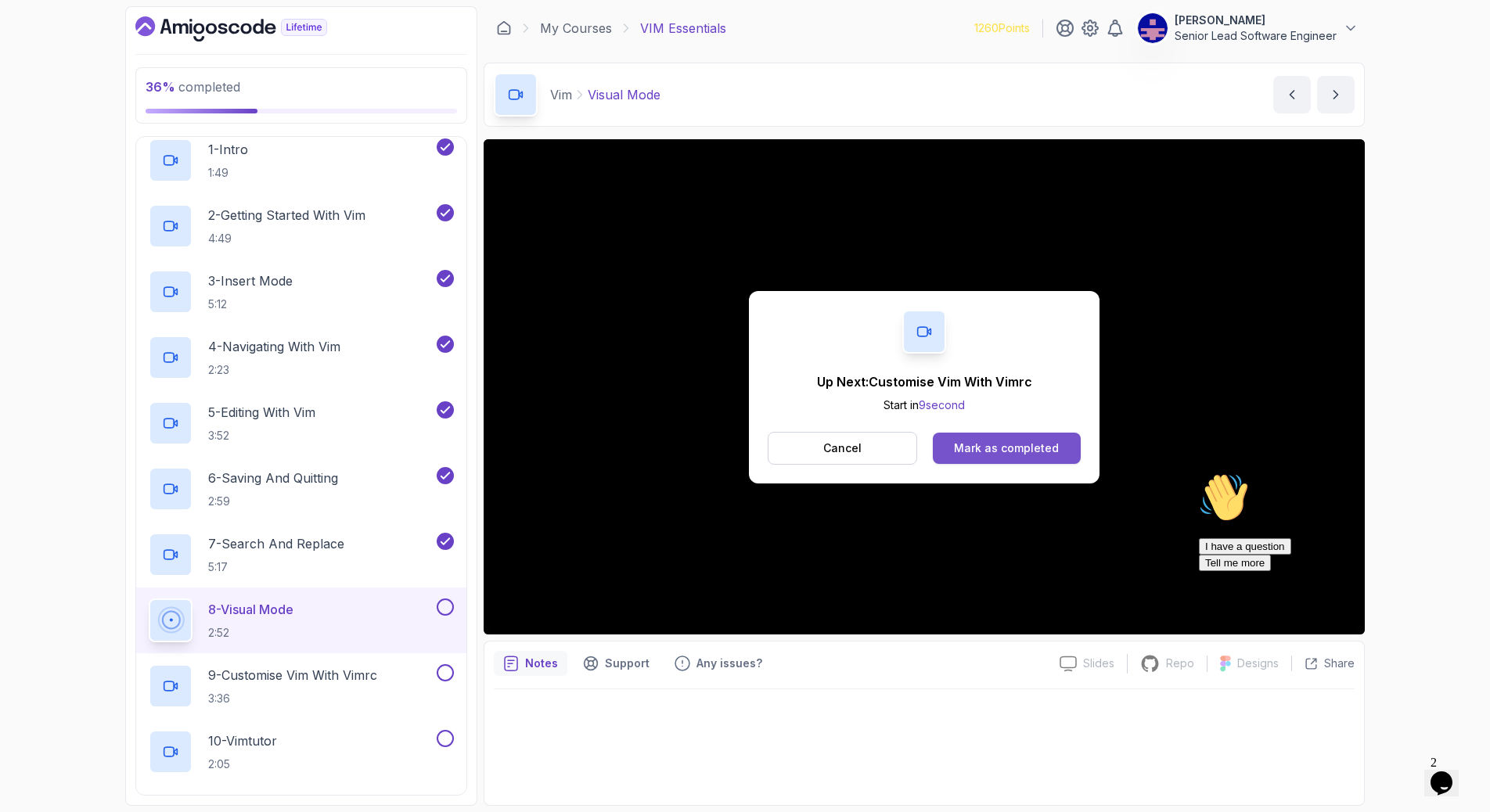
click at [980, 440] on div "Mark as completed" at bounding box center [1006, 448] width 105 height 16
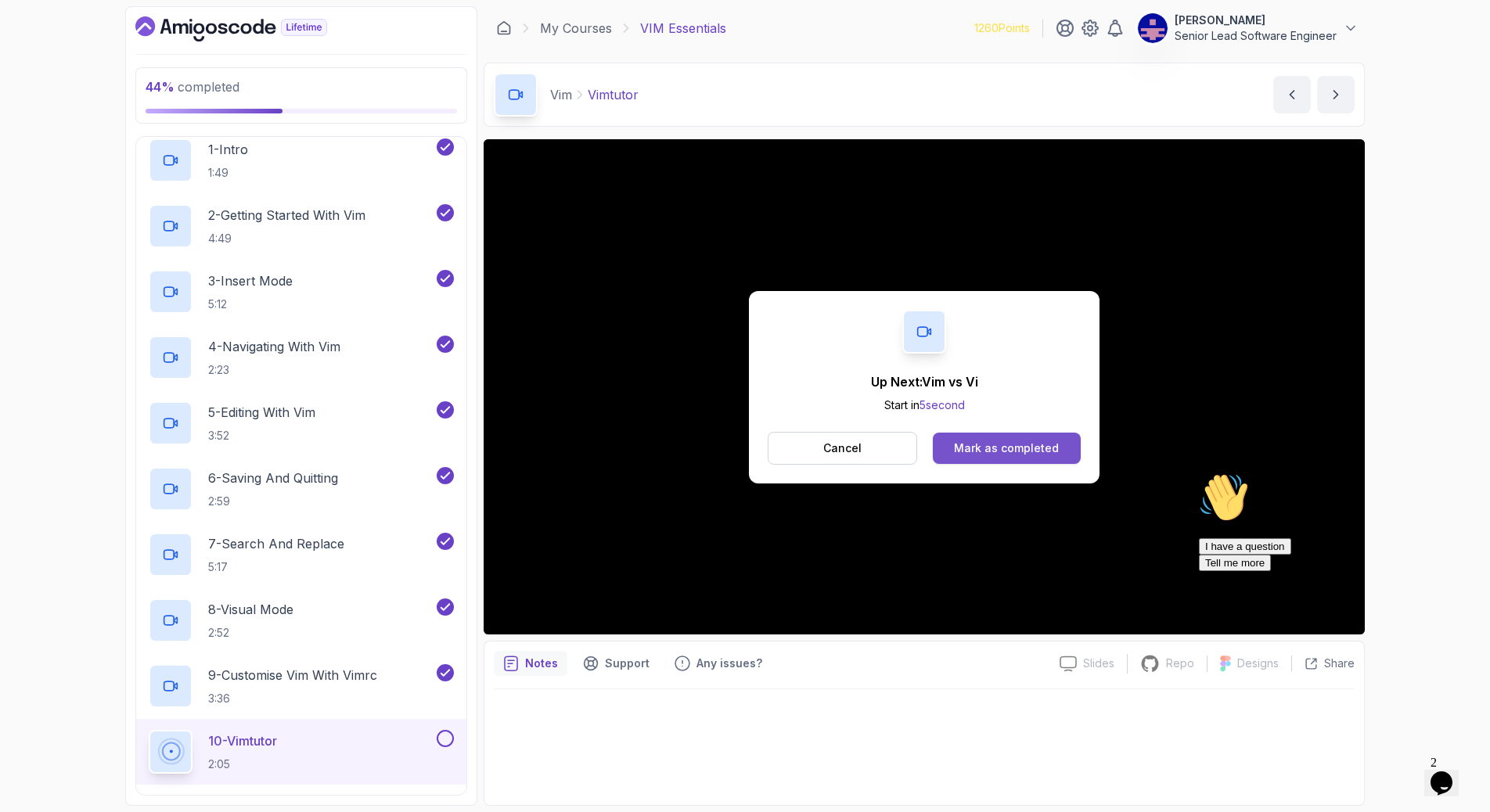
click at [945, 432] on button "Mark as completed" at bounding box center [1007, 447] width 148 height 31
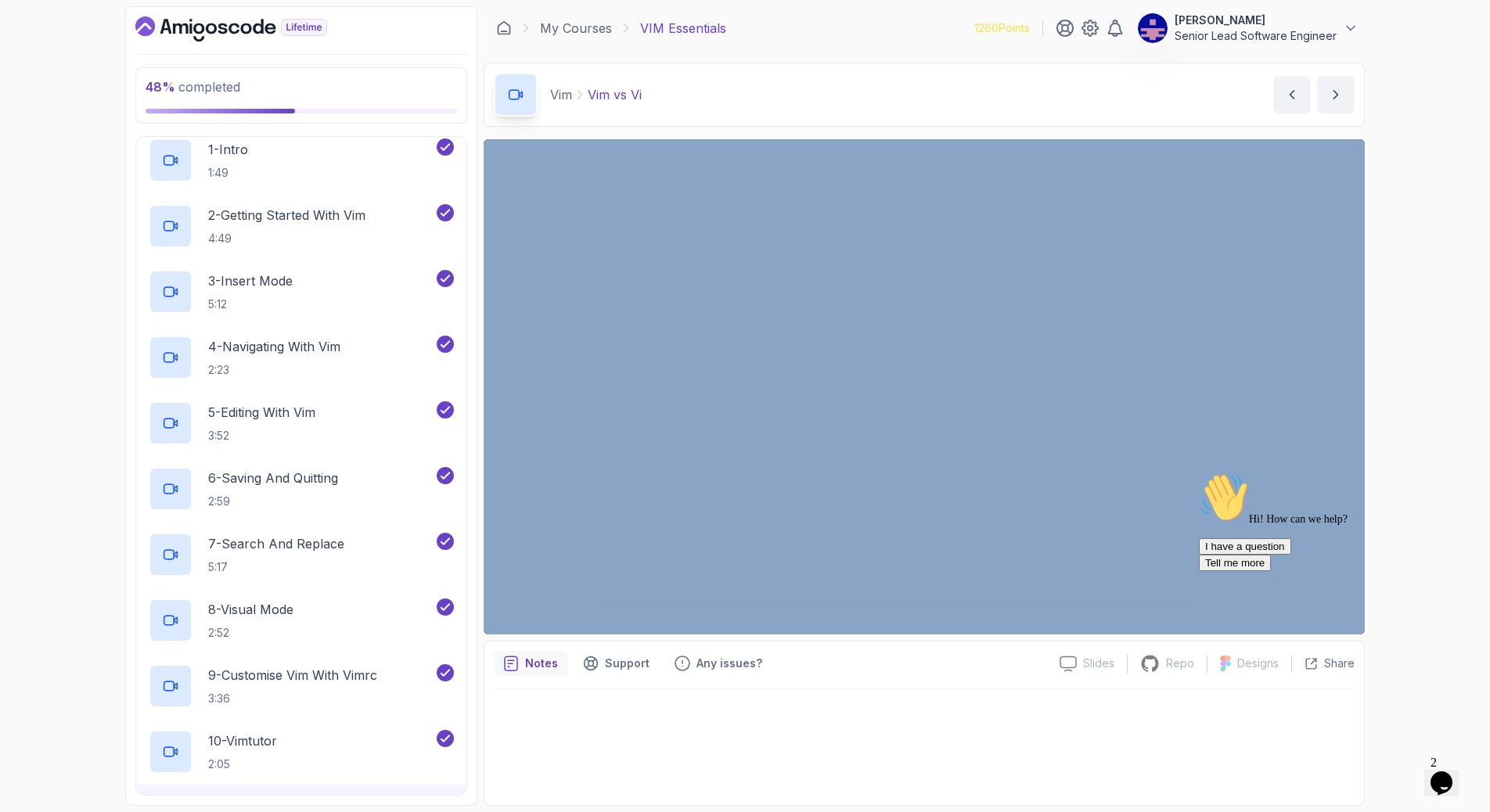
click at [1411, 106] on div "48 % completed 1 - Intro 2 - Vim 1 - Intro 1:49 2 - Getting Started With Vim 4:…" at bounding box center [745, 406] width 1490 height 812
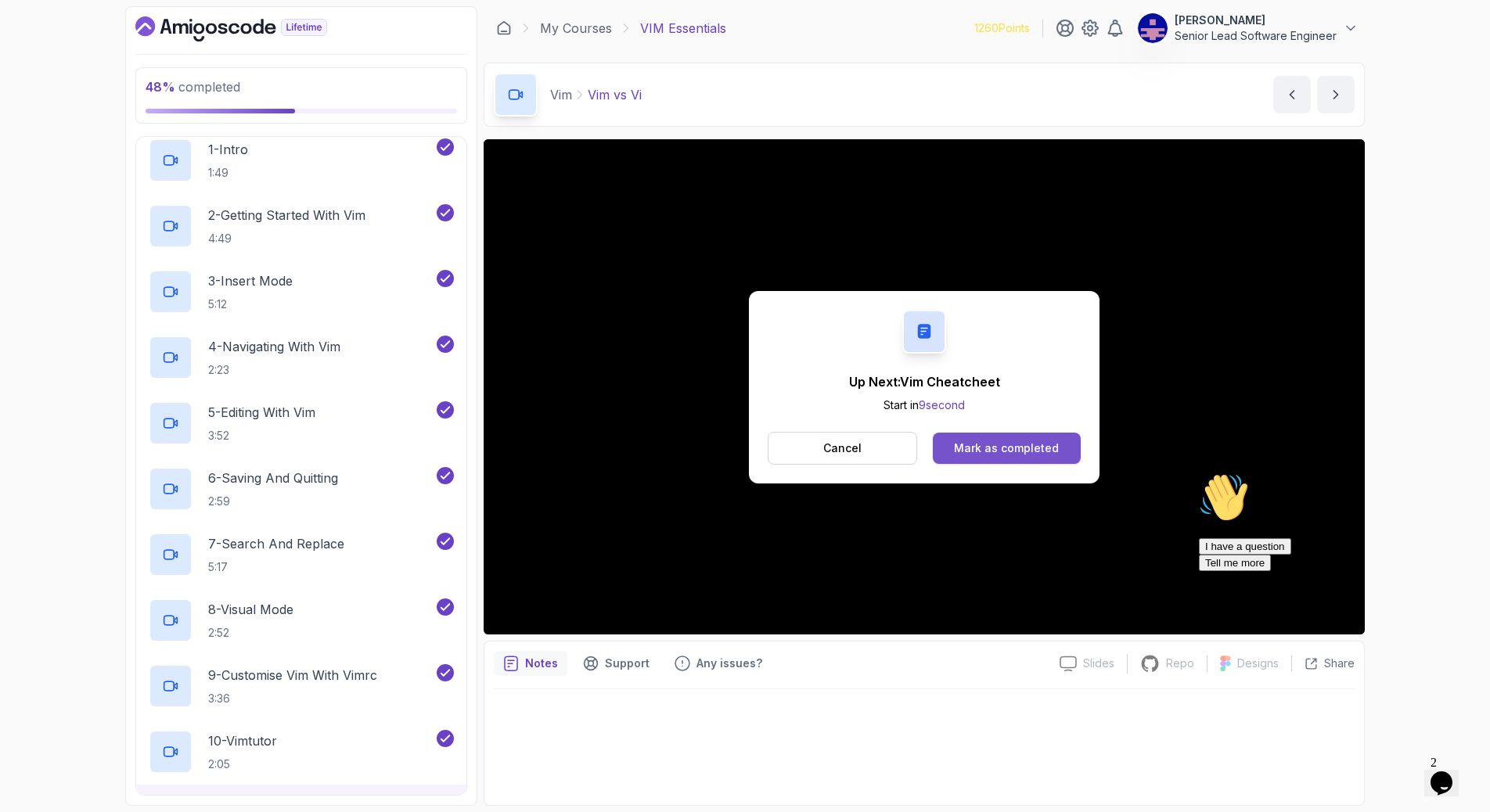
click at [969, 432] on button "Mark as completed" at bounding box center [1007, 447] width 148 height 31
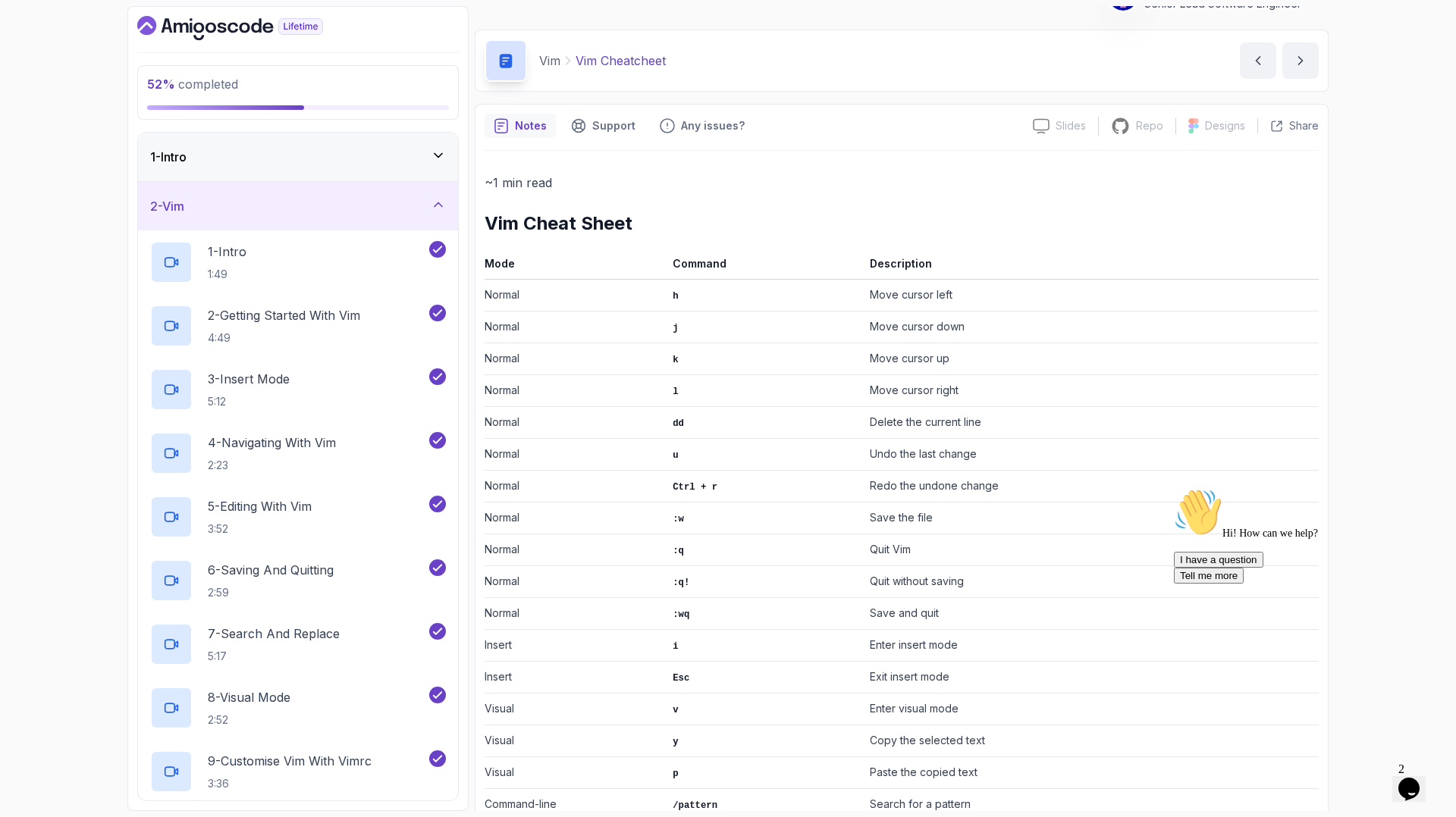
scroll to position [315, 0]
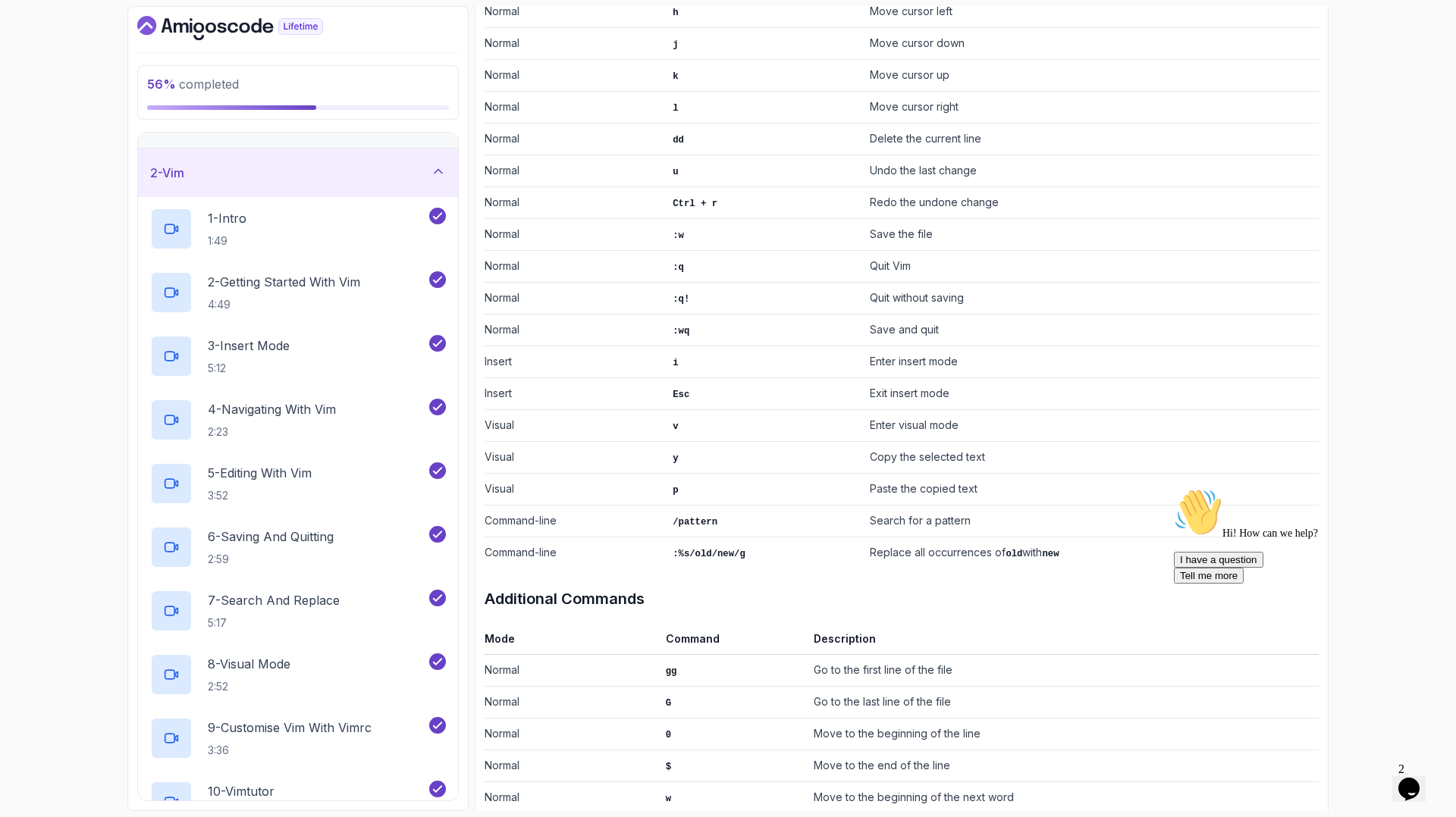
scroll to position [76, 0]
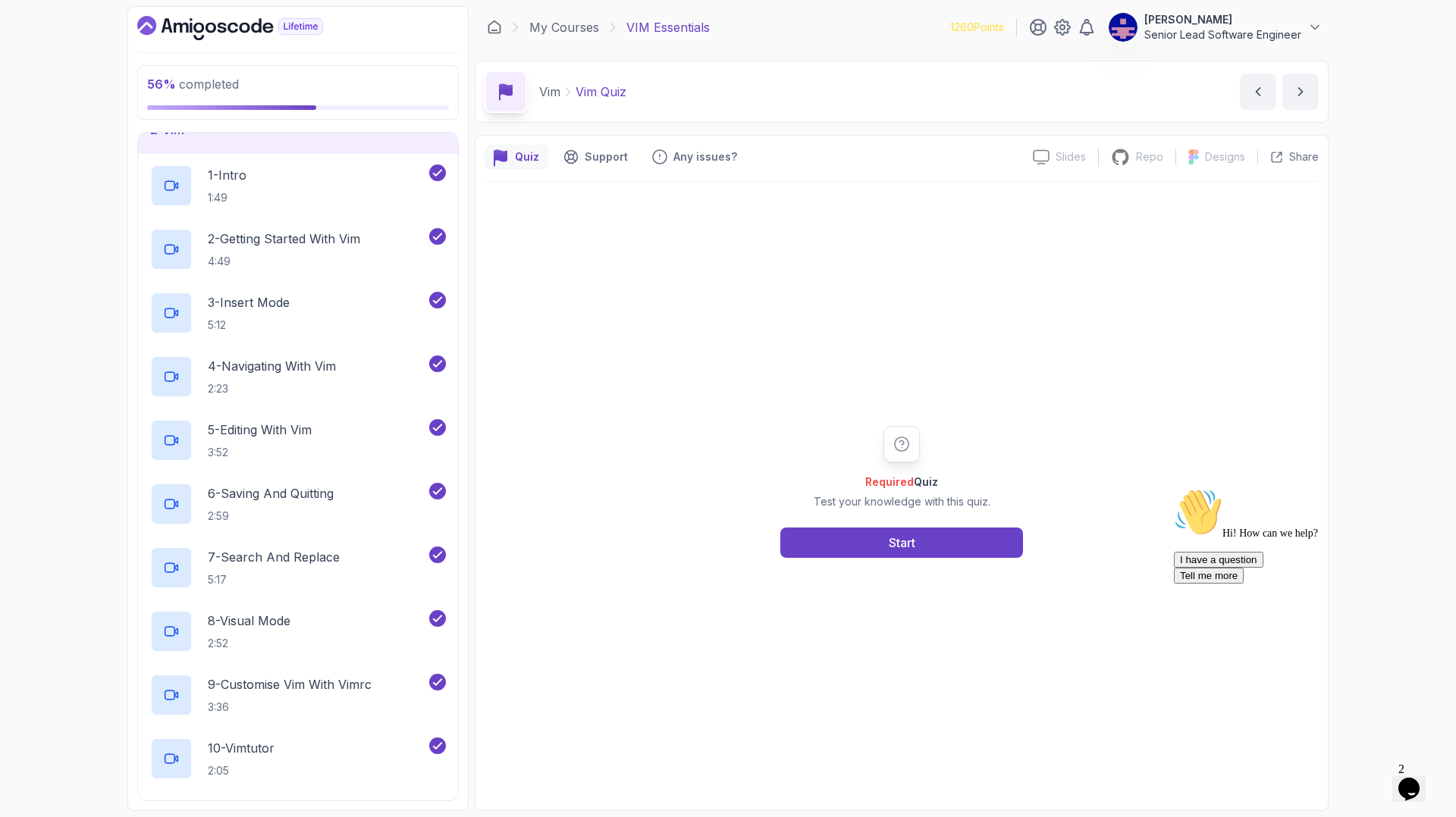
click at [846, 524] on div "Required Quiz Test your knowledge with this quiz. Start" at bounding box center [901, 491] width 834 height 619
click at [845, 527] on button "Start" at bounding box center [901, 542] width 243 height 30
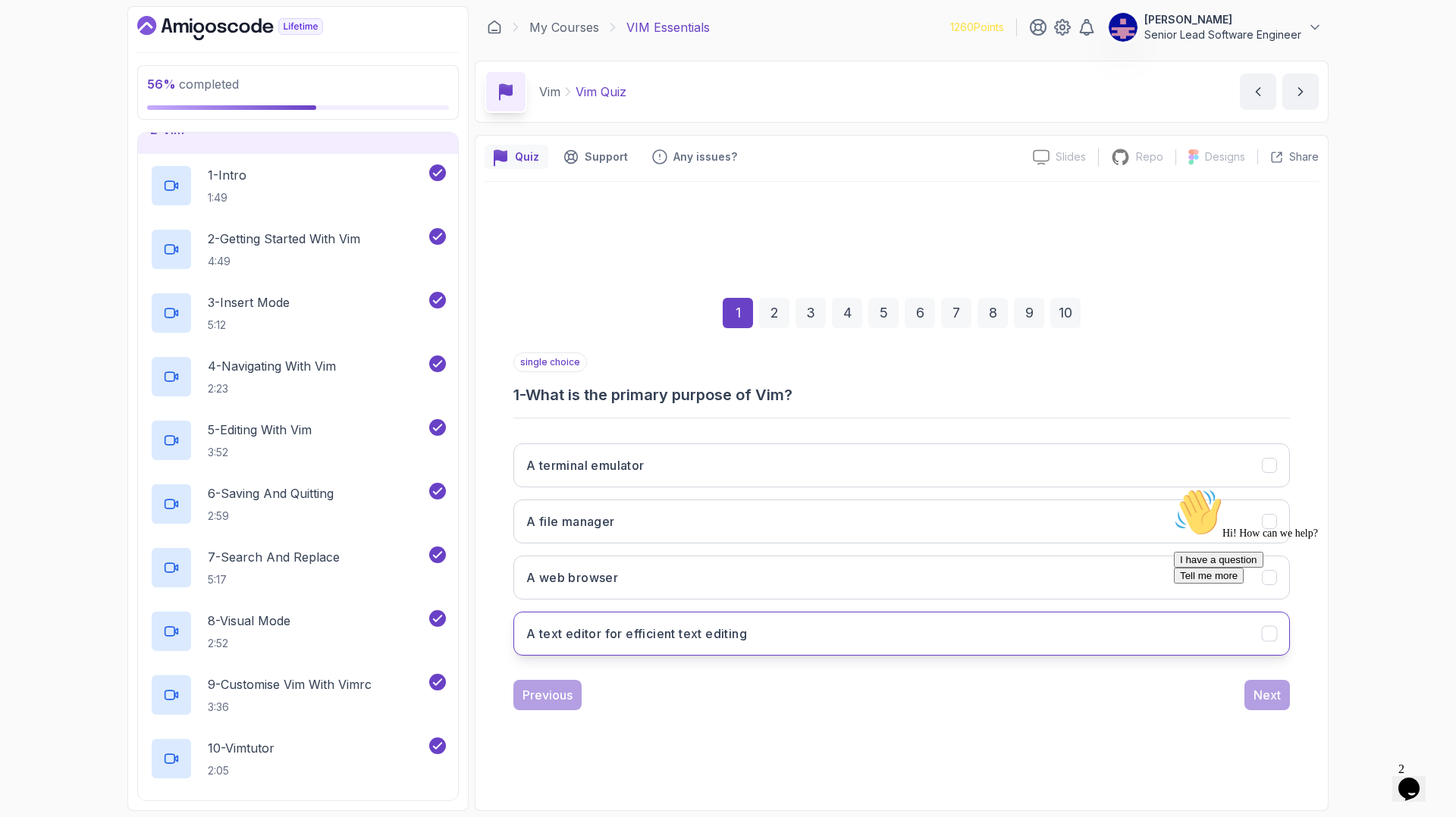
click at [837, 612] on button "A text editor for efficient text editing" at bounding box center [902, 634] width 777 height 44
drag, startPoint x: 1176, startPoint y: 628, endPoint x: 1169, endPoint y: 762, distance: 134.2
click at [1176, 540] on div "Hi! How can we help?" at bounding box center [1310, 514] width 273 height 52
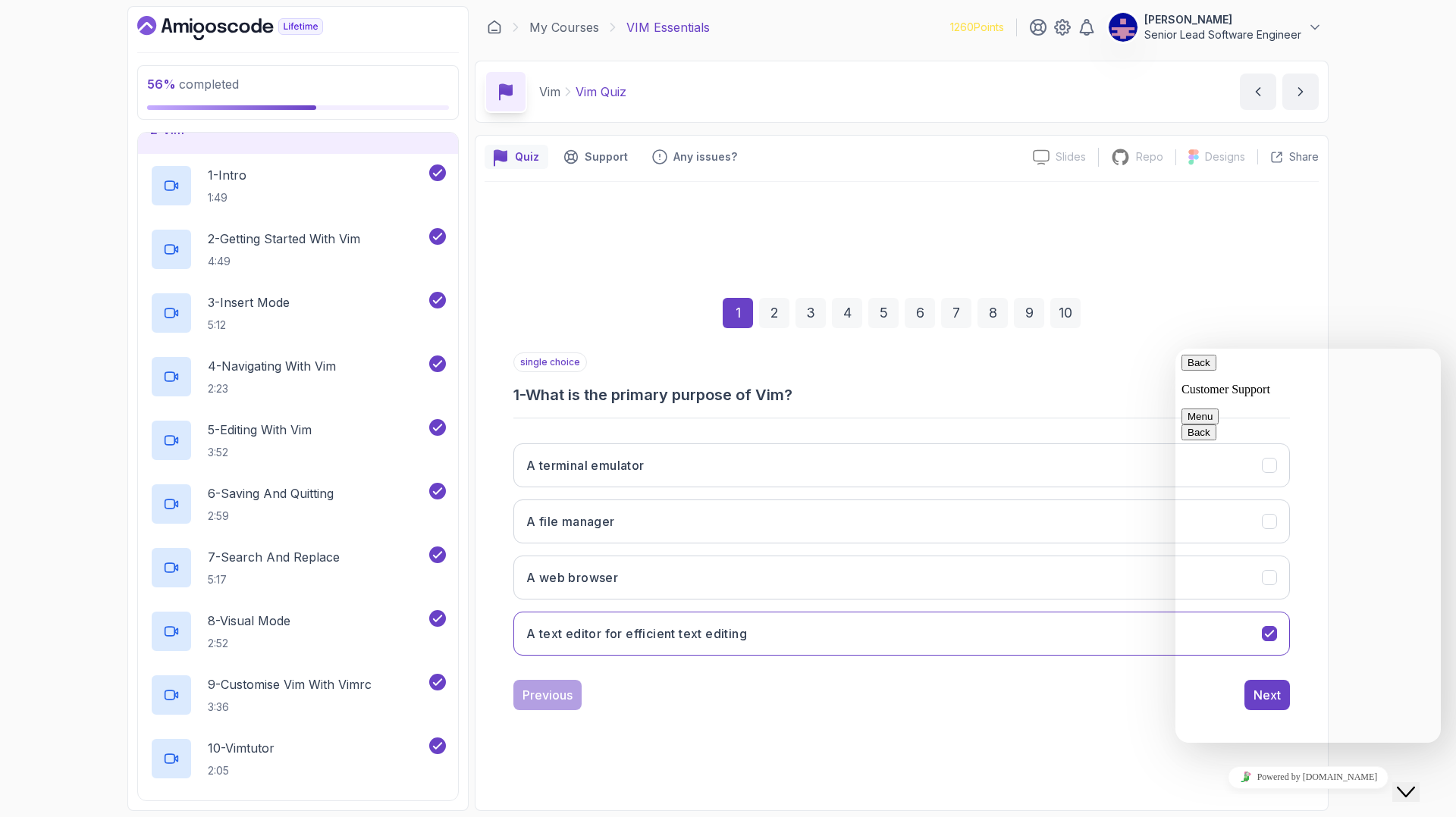
click at [1415, 783] on icon "Close Chat This icon closes the chat window." at bounding box center [1407, 792] width 18 height 18
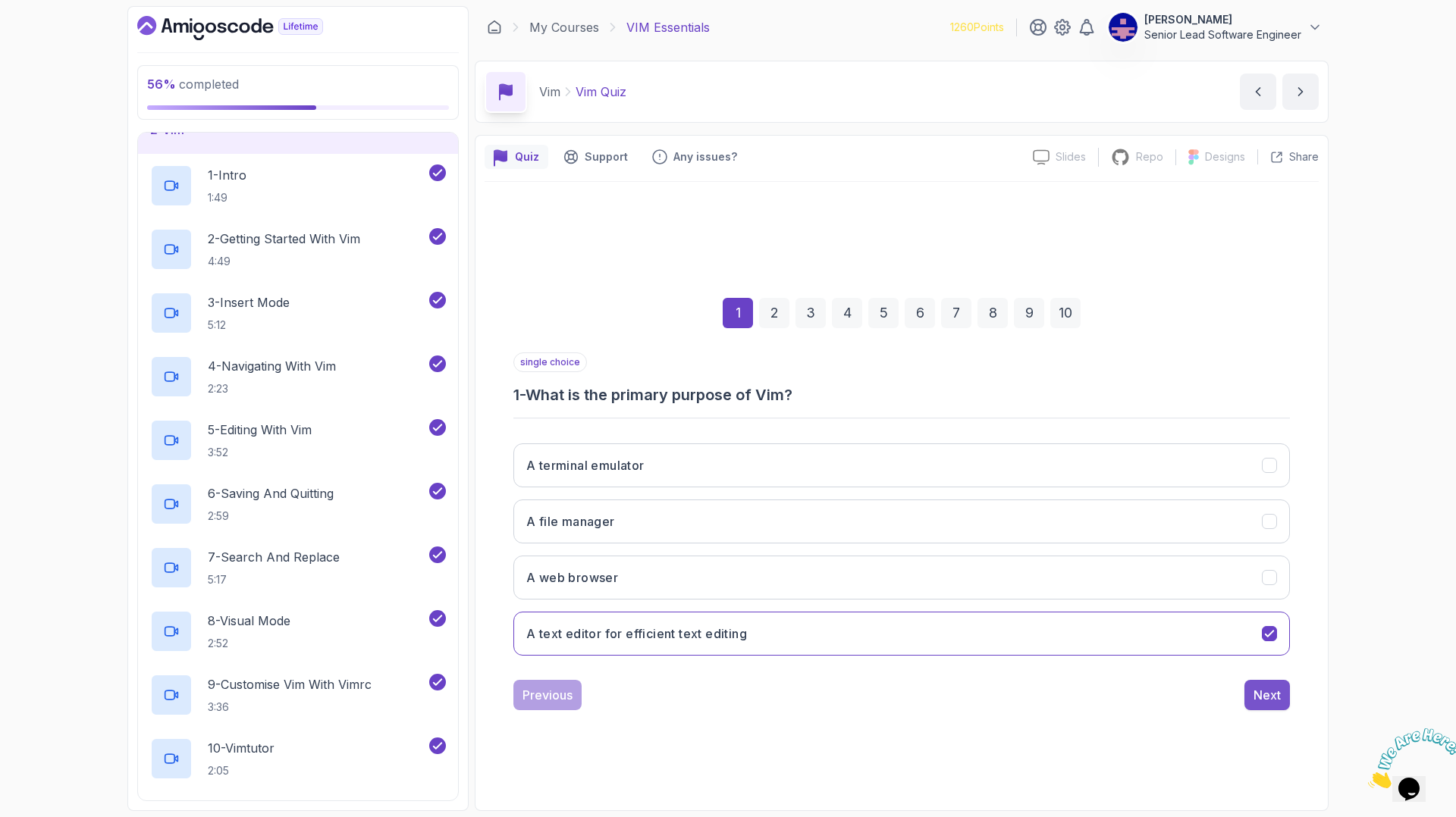
click at [1253, 686] on div "Next" at bounding box center [1266, 695] width 27 height 18
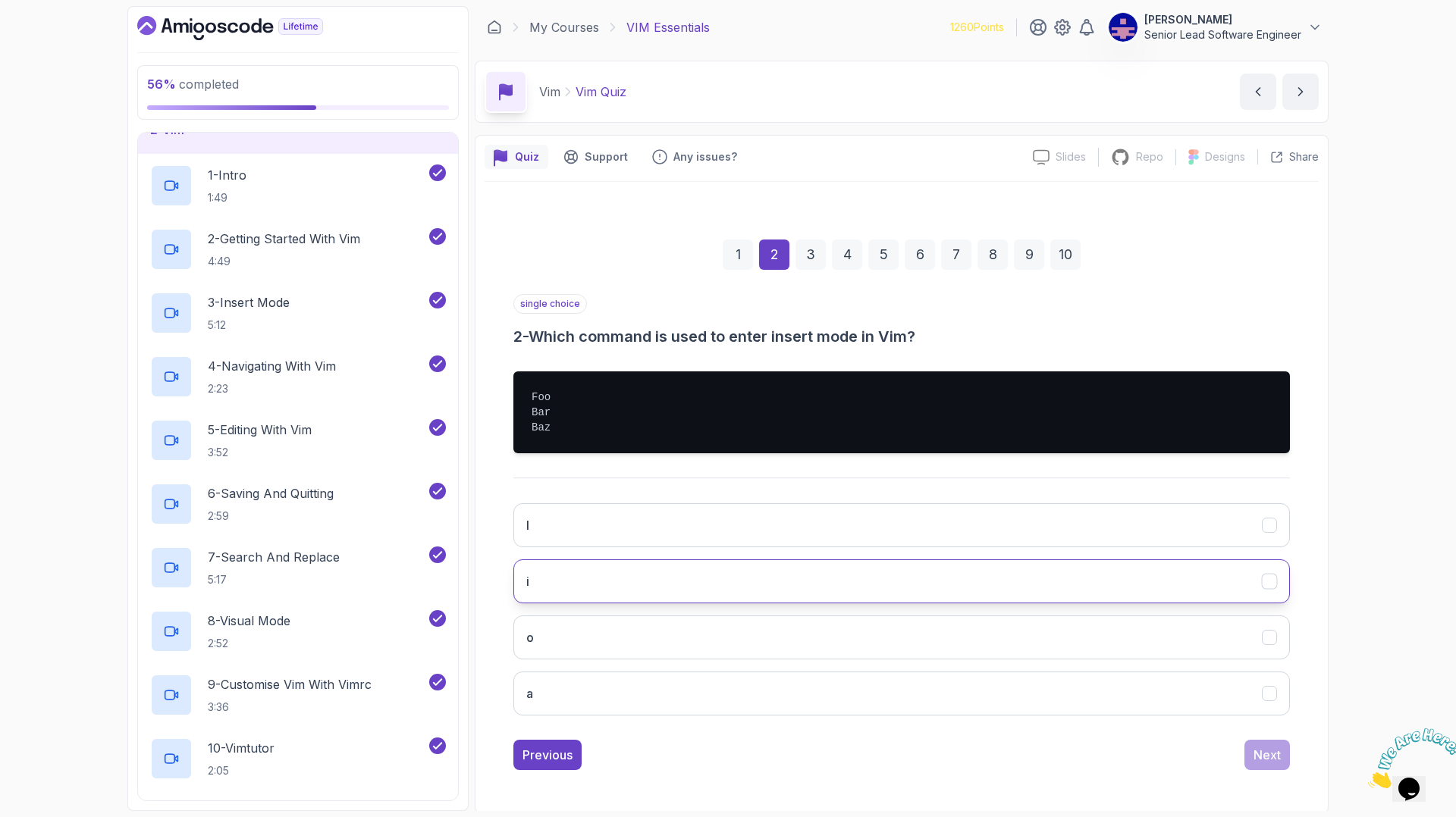
click at [931, 560] on button "i" at bounding box center [902, 581] width 777 height 44
click at [1253, 746] on div "Next" at bounding box center [1266, 755] width 27 height 18
click at [920, 560] on button ":wq" at bounding box center [902, 581] width 777 height 44
click at [1245, 740] on button "Next" at bounding box center [1267, 755] width 45 height 30
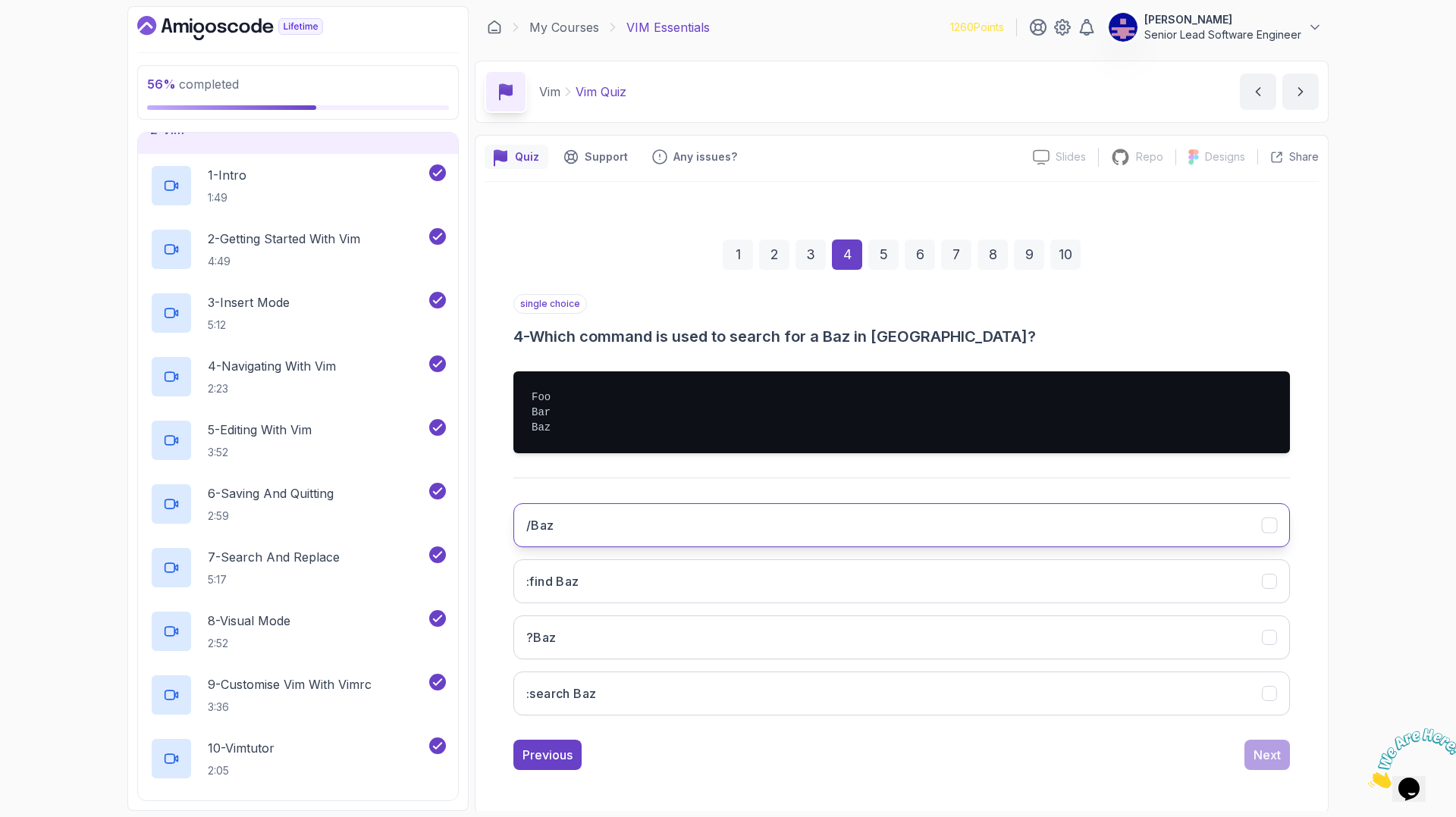
click at [757, 507] on button "/Baz" at bounding box center [902, 525] width 777 height 44
click at [1253, 746] on div "Next" at bounding box center [1266, 755] width 27 height 18
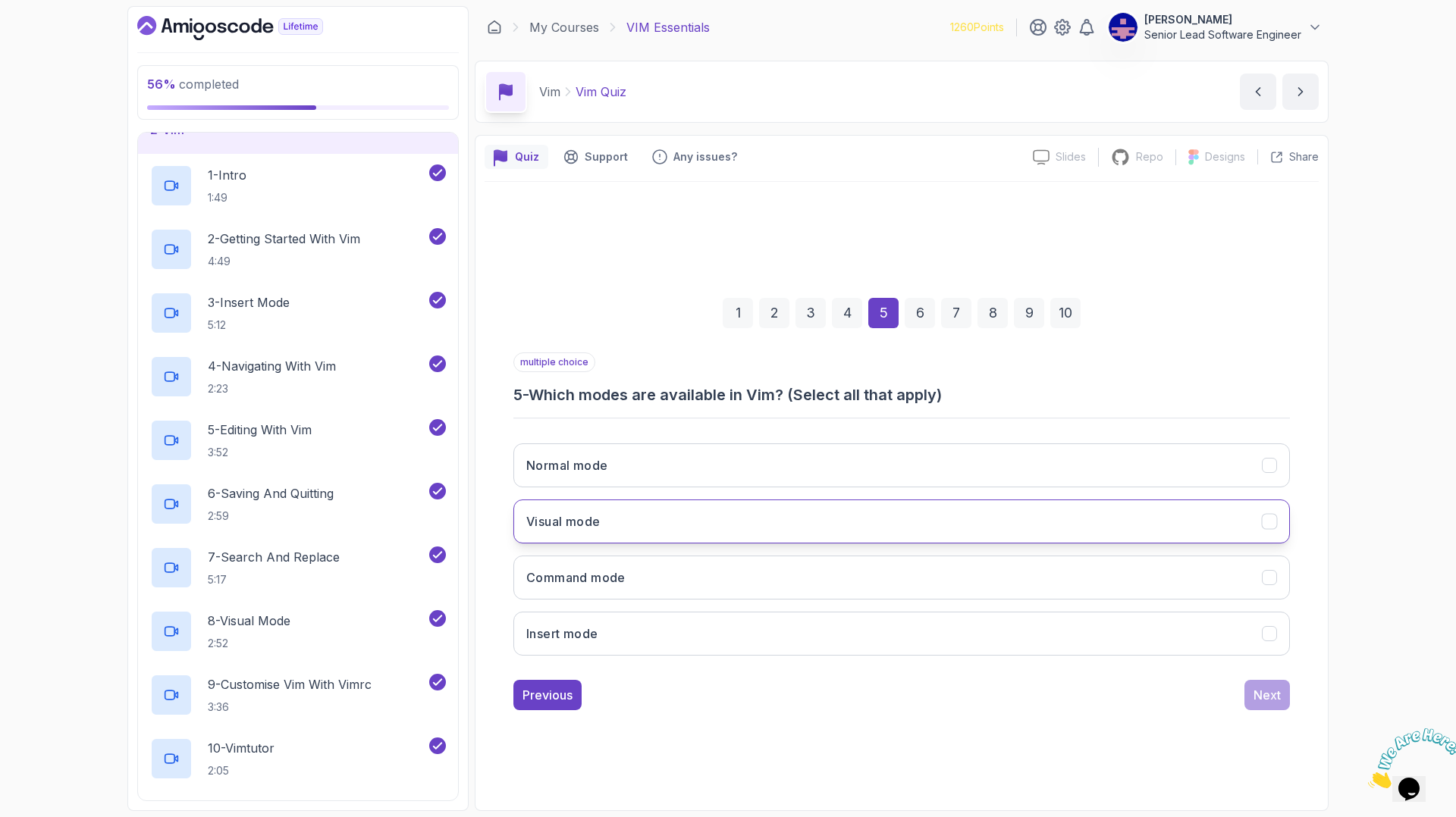
click at [783, 500] on button "Visual mode" at bounding box center [902, 521] width 777 height 44
click at [806, 612] on button "Insert mode" at bounding box center [902, 634] width 777 height 44
click at [820, 450] on button "Normal mode" at bounding box center [902, 465] width 777 height 44
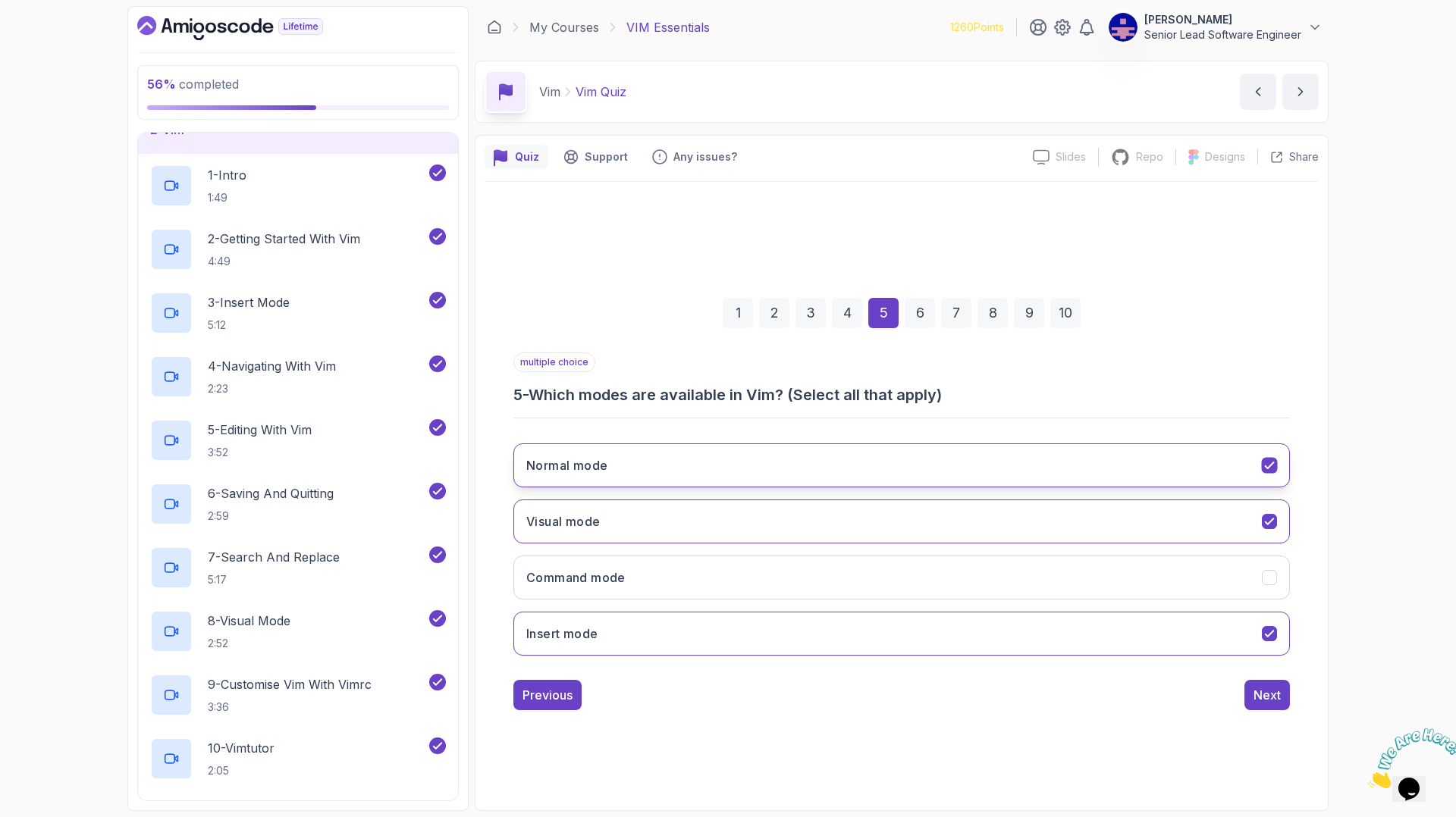
click at [820, 450] on button "Normal mode" at bounding box center [902, 465] width 777 height 44
click at [1186, 637] on div "1 2 3 4 5 6 7 8 9 10 multiple choice 5 - Which modes are available in Vim? (Sel…" at bounding box center [901, 492] width 834 height 461
click at [1253, 686] on div "Next" at bounding box center [1266, 695] width 27 height 18
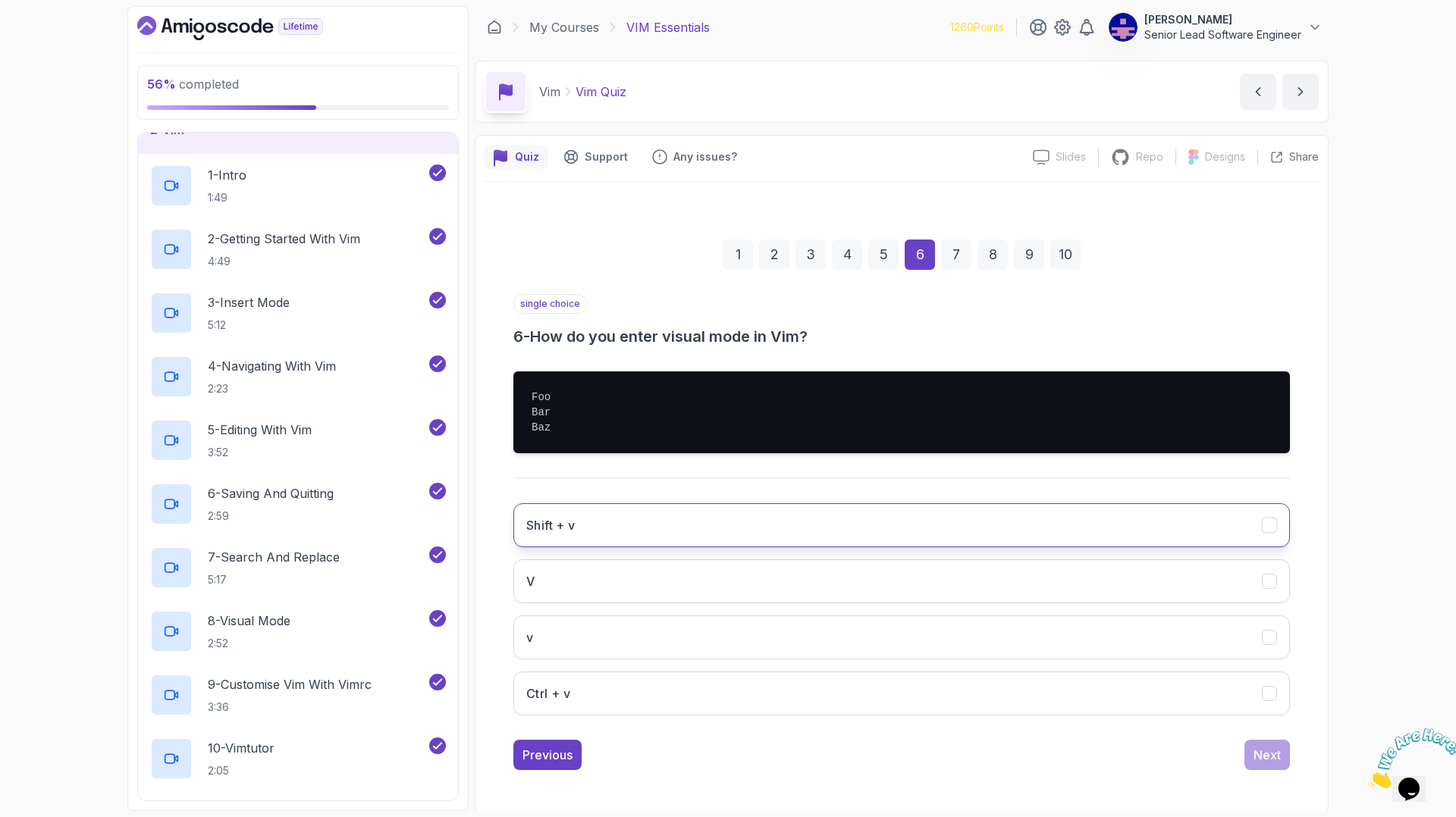
click at [1183, 504] on button "Shift + v" at bounding box center [902, 525] width 777 height 44
click at [1245, 740] on button "Next" at bounding box center [1267, 755] width 45 height 30
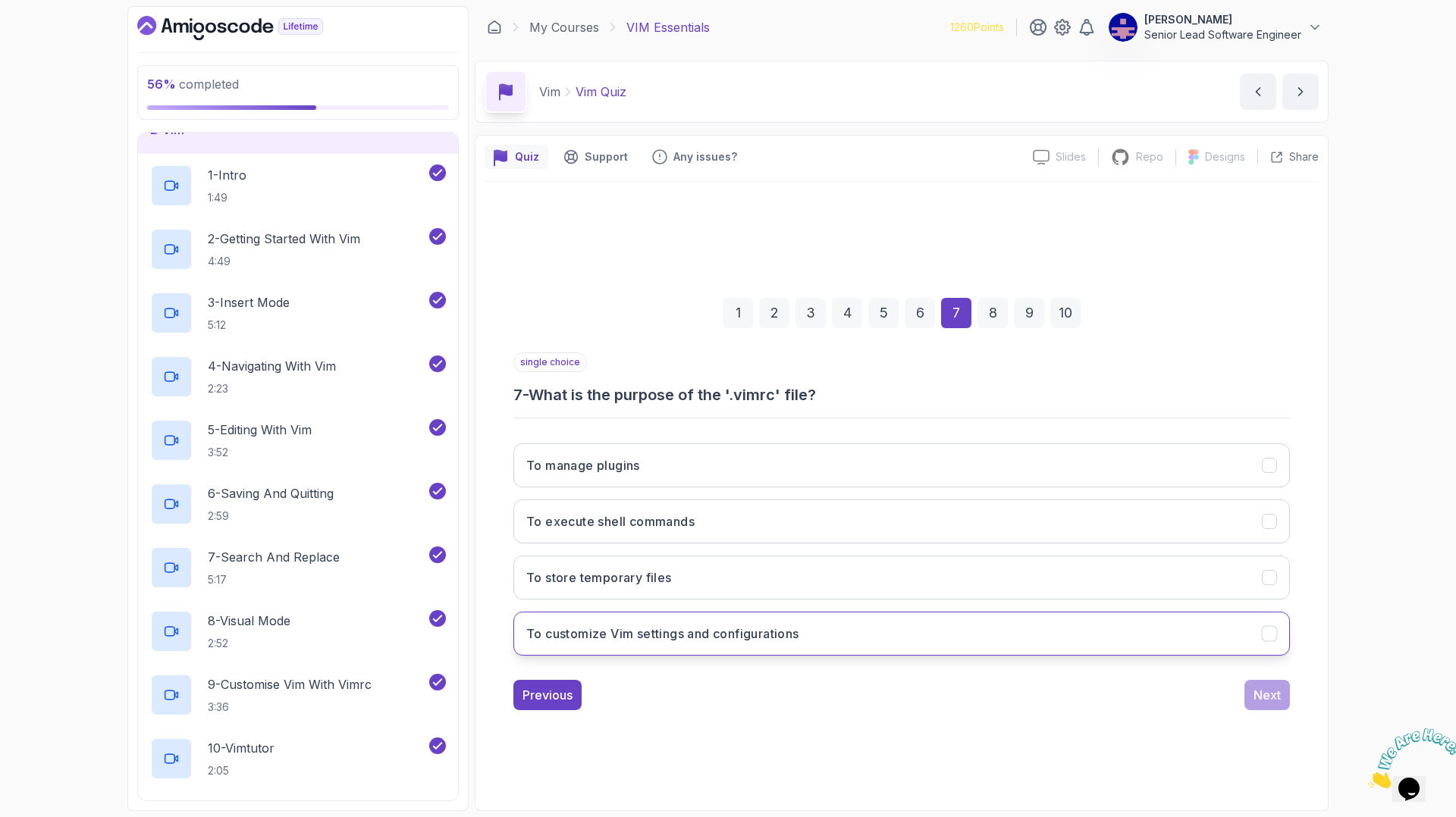
click at [978, 612] on button "To customize Vim settings and configurations" at bounding box center [902, 634] width 777 height 44
click at [1253, 686] on div "Next" at bounding box center [1266, 695] width 27 height 18
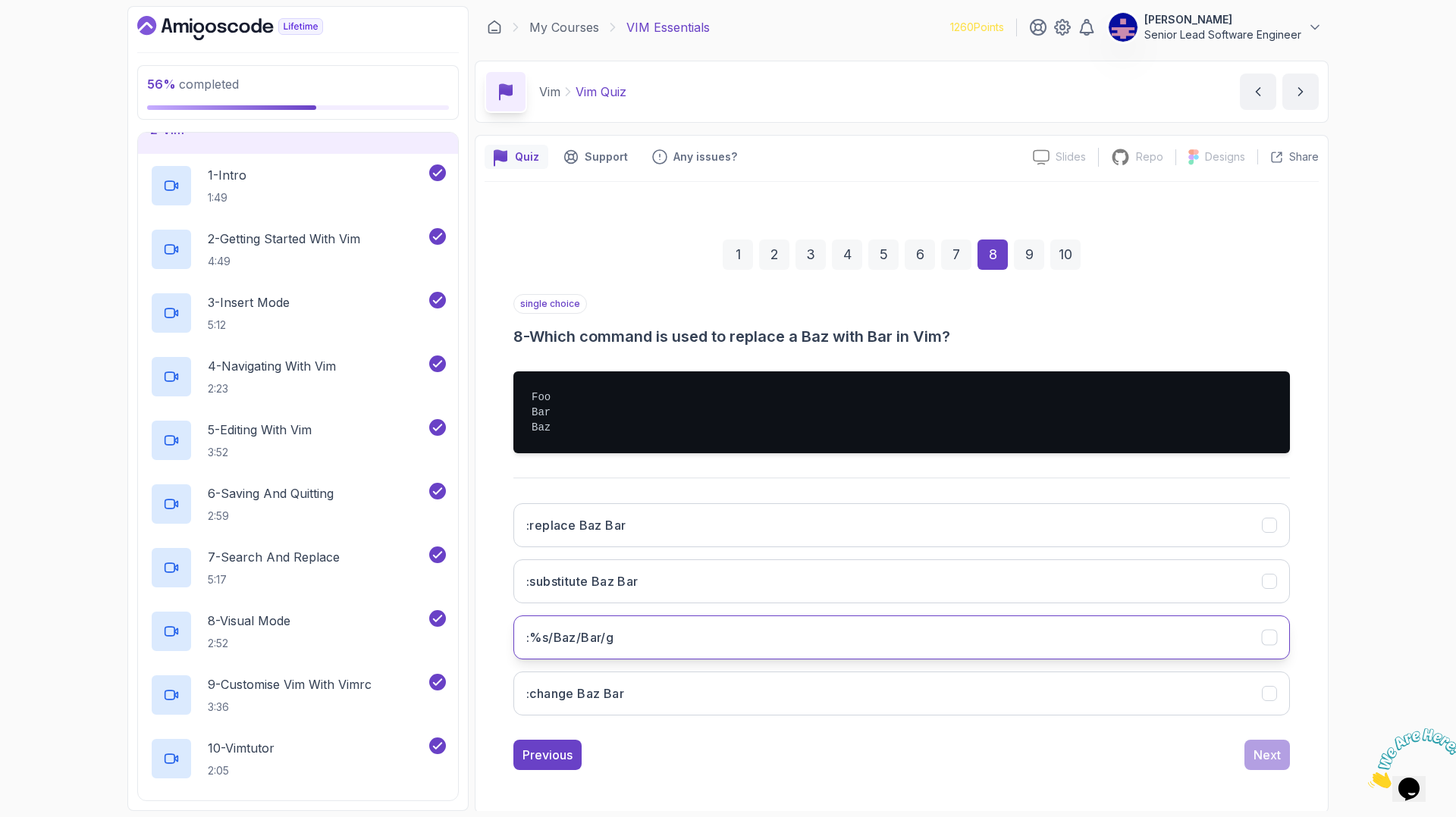
click at [614, 628] on h3 ":%s/Baz/Bar/g" at bounding box center [569, 638] width 87 height 18
click at [1245, 740] on button "Next" at bounding box center [1267, 755] width 45 height 30
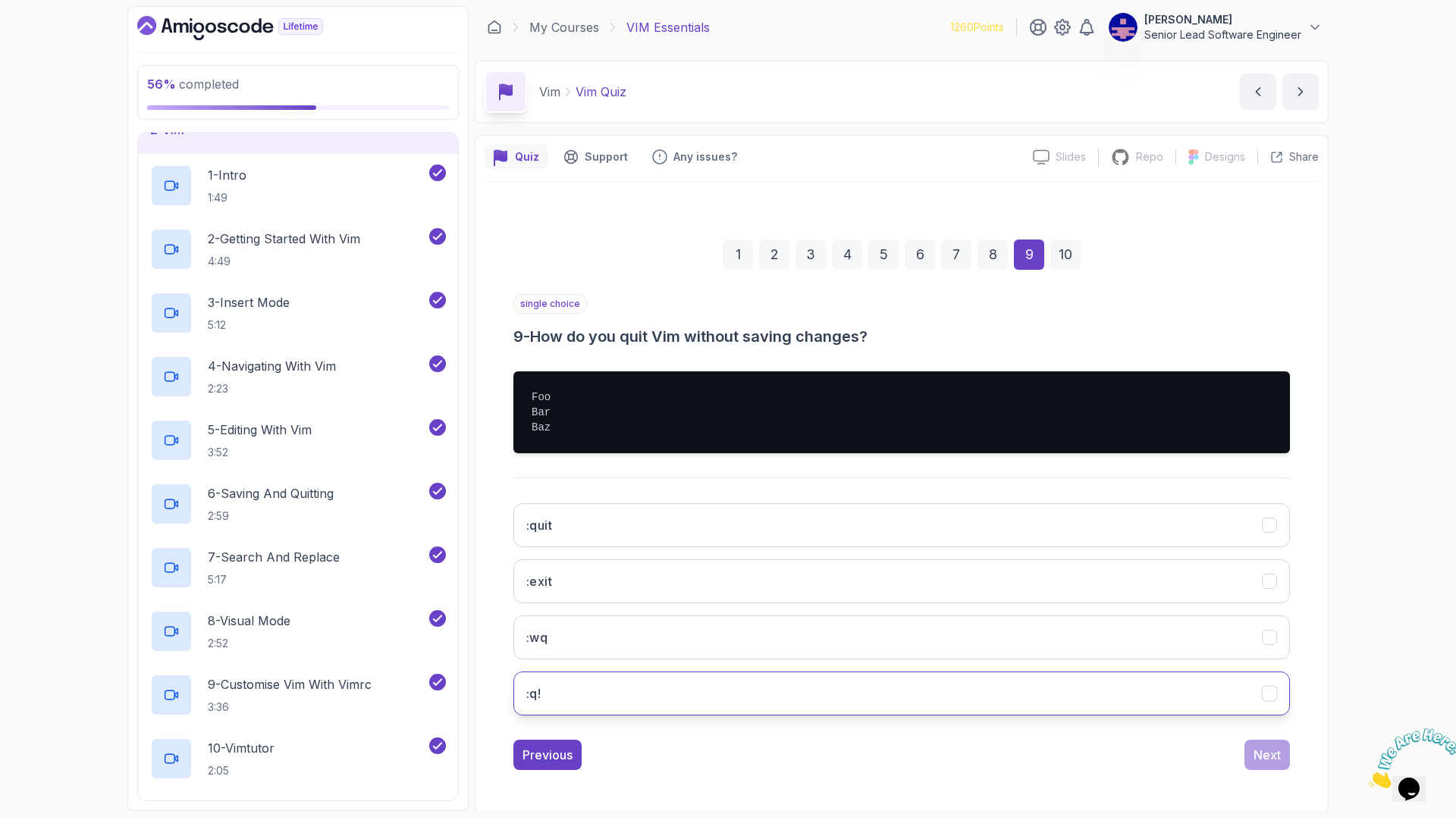
click at [1151, 671] on button ":q!" at bounding box center [902, 693] width 777 height 44
click at [1253, 746] on div "Next" at bounding box center [1266, 755] width 27 height 18
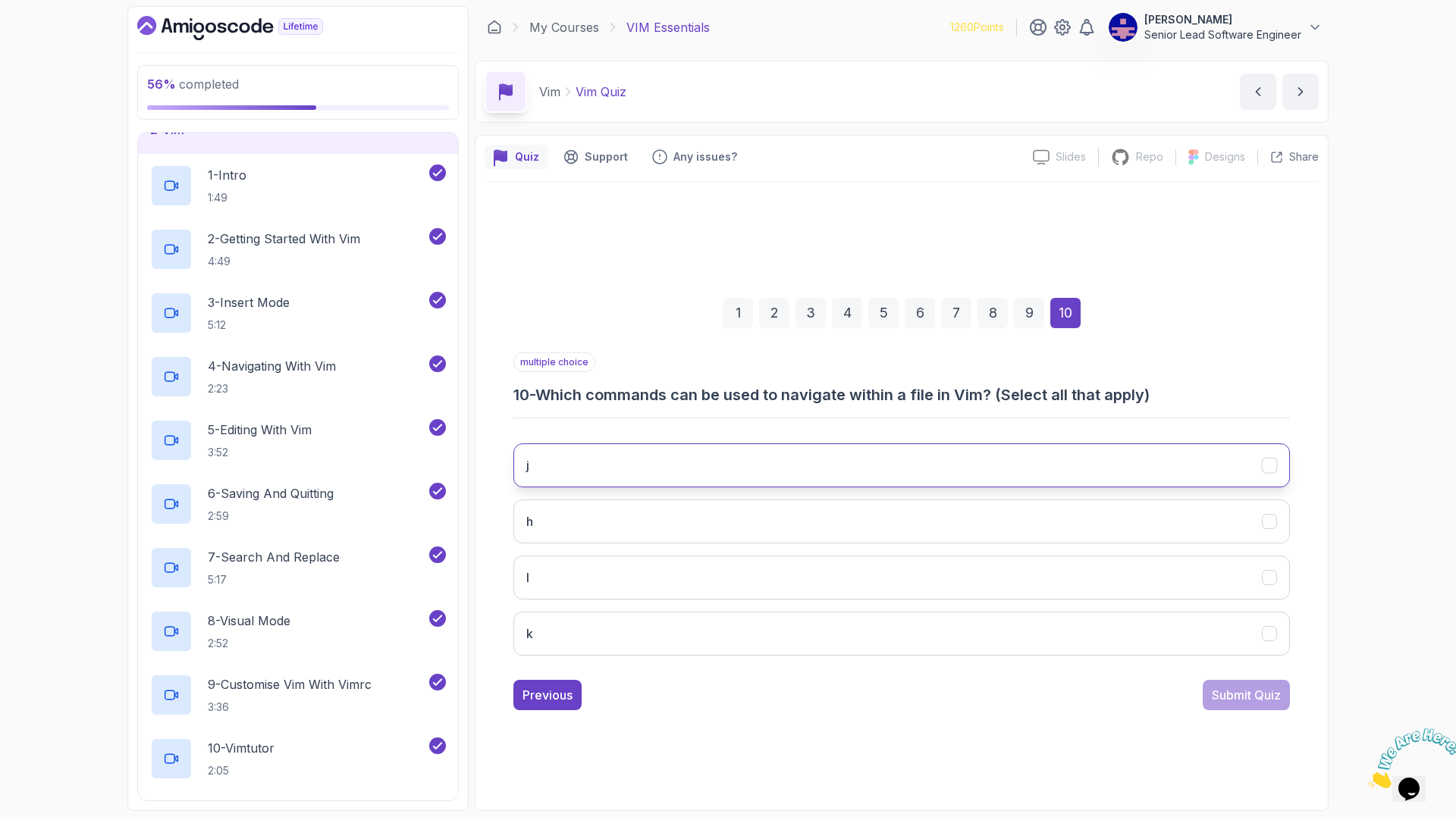
click at [1186, 449] on button "j" at bounding box center [902, 465] width 777 height 44
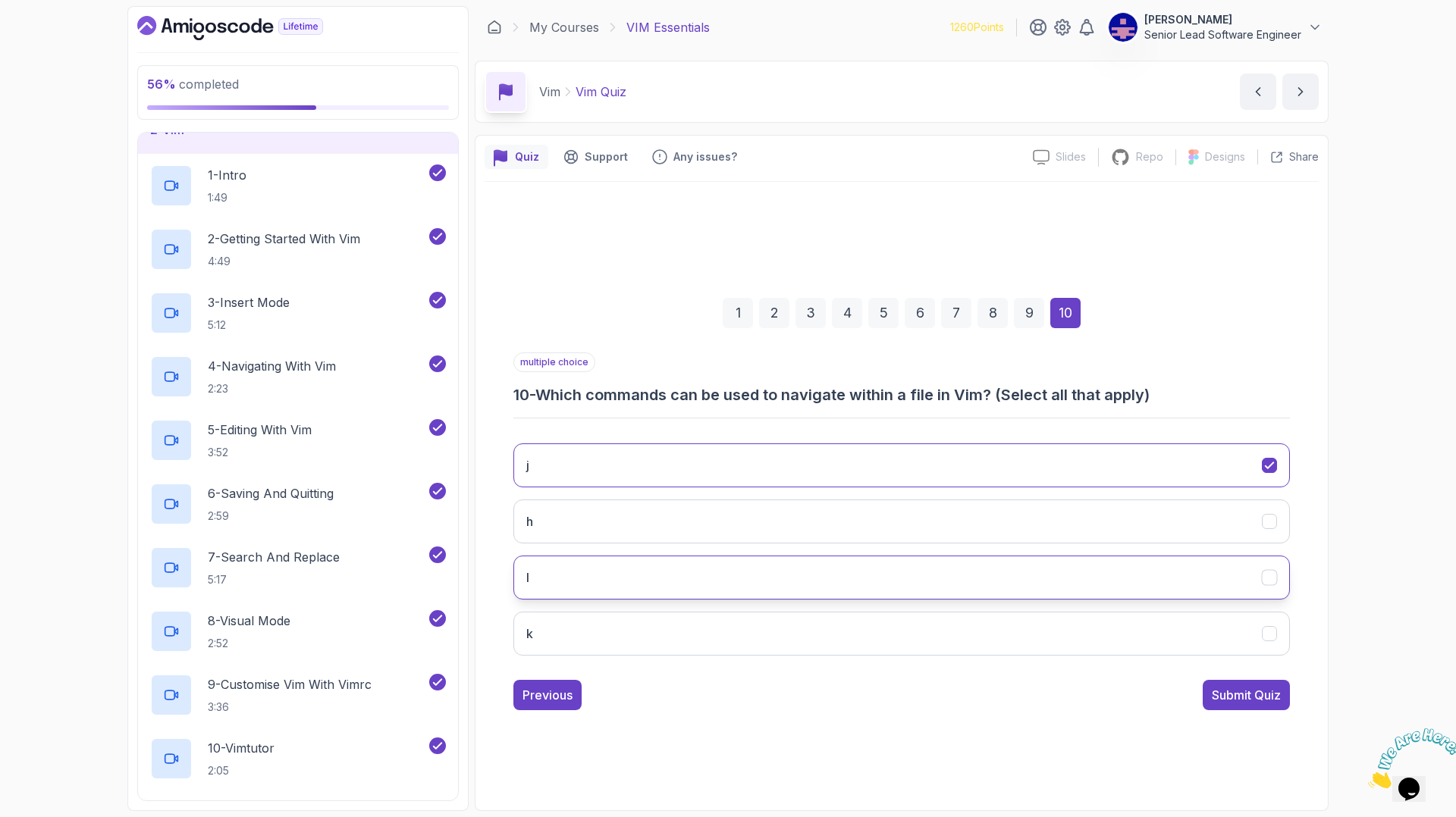
click at [1262, 569] on div "l" at bounding box center [1270, 577] width 16 height 16
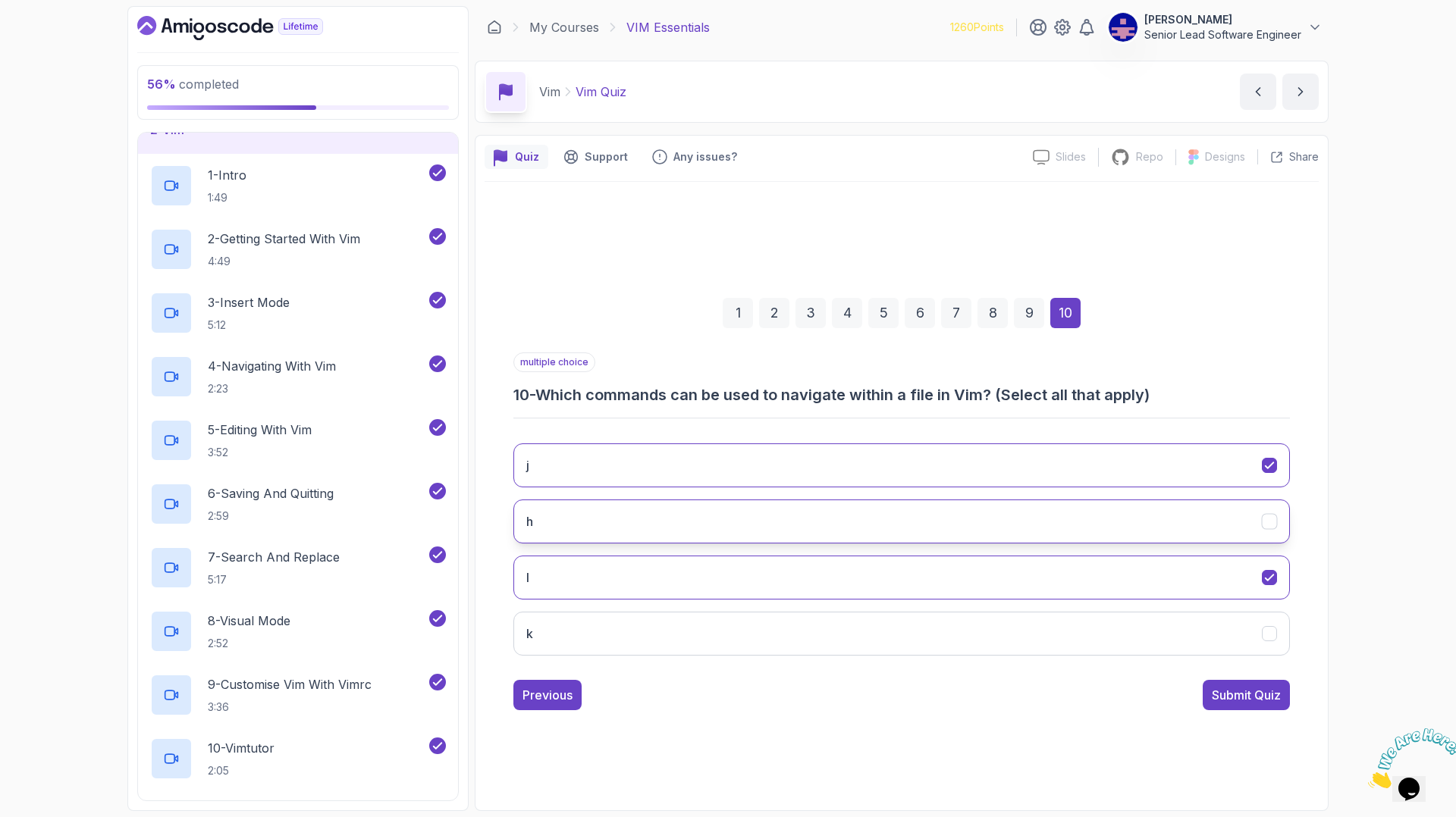
click at [1265, 518] on icon "h" at bounding box center [1269, 521] width 8 height 6
click at [1183, 612] on button "k" at bounding box center [902, 634] width 777 height 44
click at [1212, 686] on div "Submit Quiz" at bounding box center [1246, 695] width 69 height 18
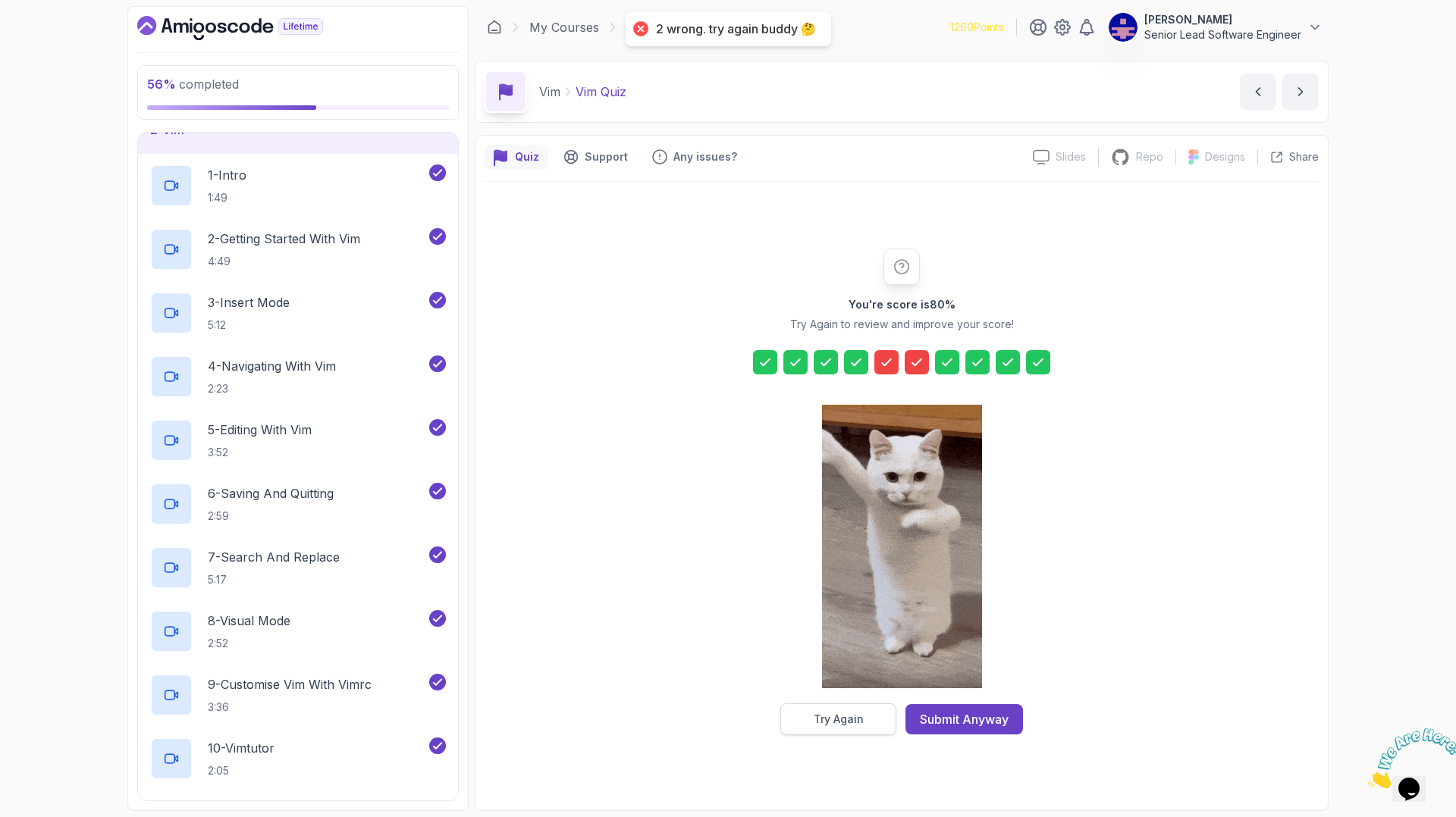
click at [849, 712] on div "Try Again" at bounding box center [838, 720] width 50 height 15
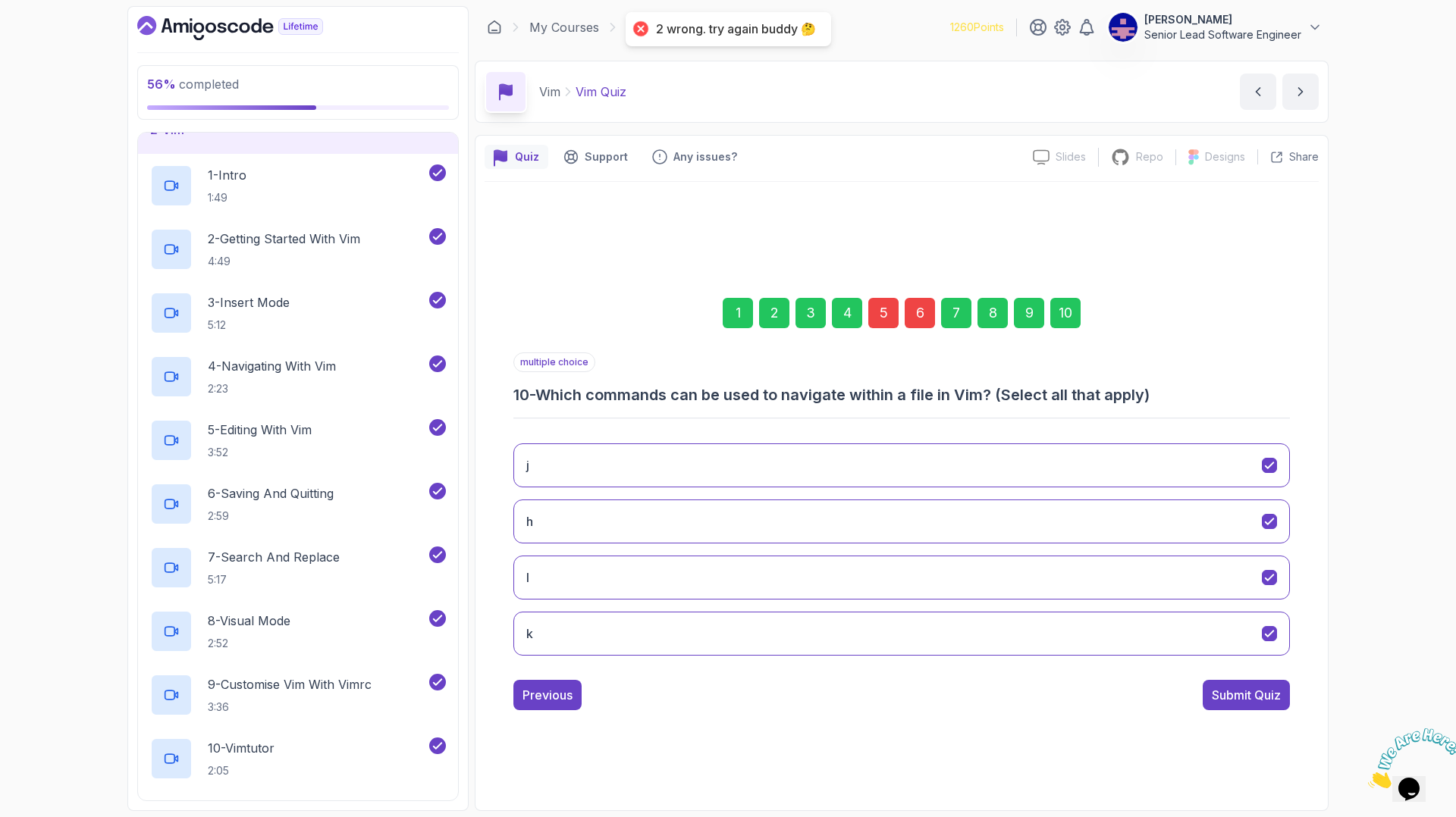
click at [884, 328] on div "5" at bounding box center [883, 313] width 30 height 30
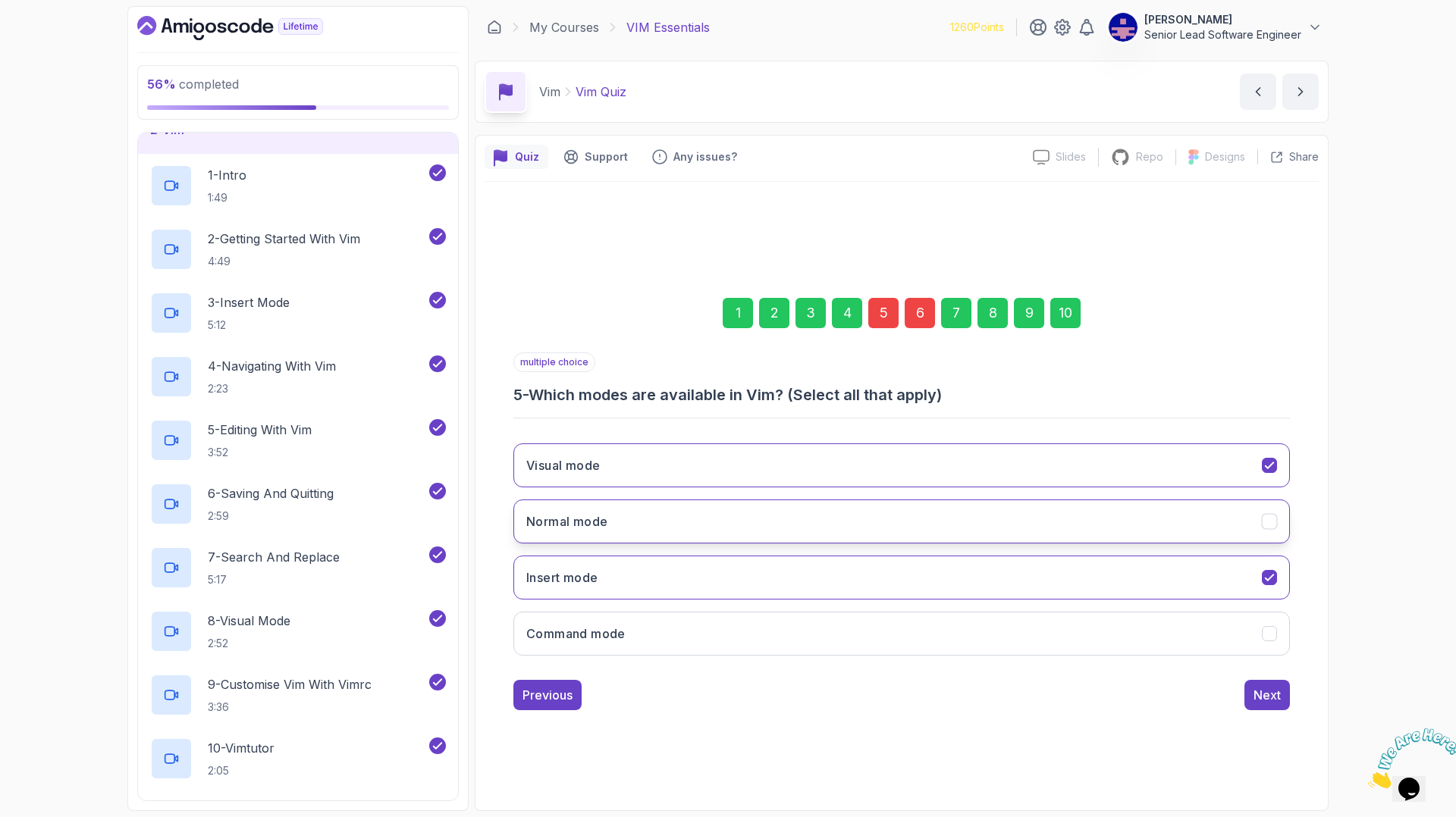
click at [1183, 500] on button "Normal mode" at bounding box center [902, 521] width 777 height 44
click at [1263, 626] on icon "Command mode" at bounding box center [1270, 633] width 15 height 15
click at [916, 328] on div "6" at bounding box center [920, 313] width 30 height 30
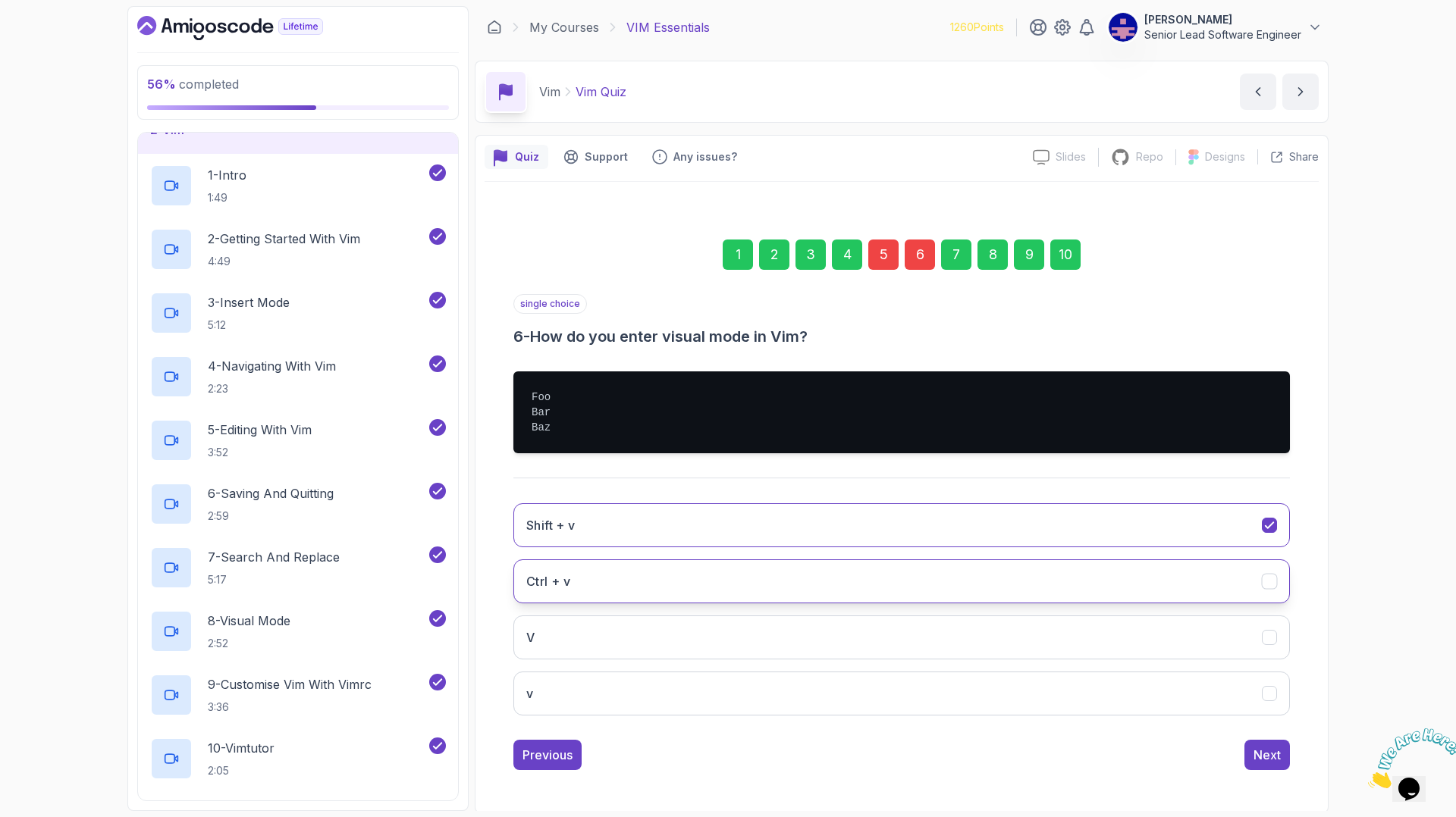
click at [1265, 578] on icon "Ctrl + v" at bounding box center [1269, 581] width 8 height 6
click at [1253, 746] on div "Next" at bounding box center [1266, 755] width 27 height 18
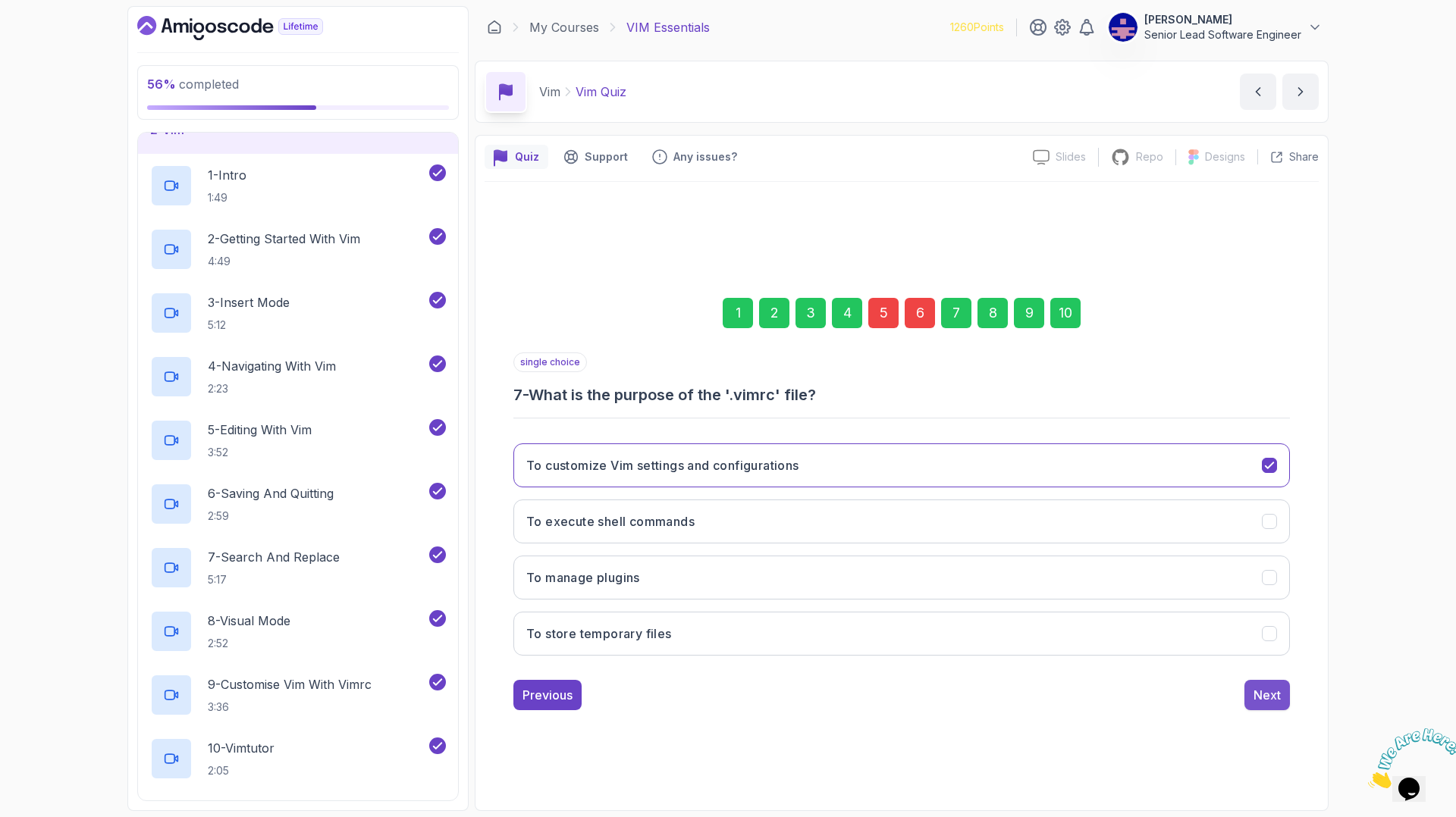
click at [1253, 686] on div "Next" at bounding box center [1266, 695] width 27 height 18
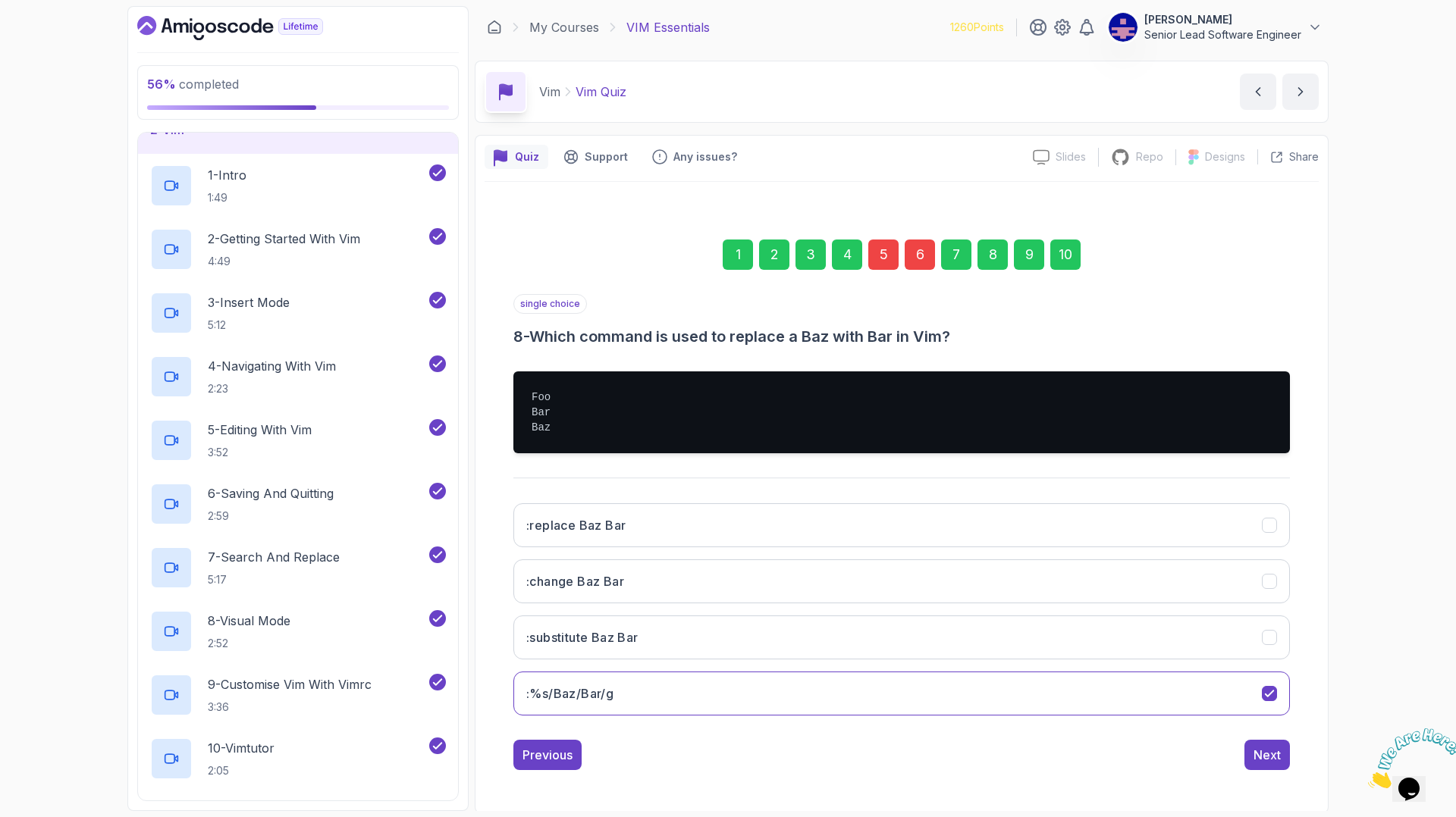
click at [1051, 270] on div "10" at bounding box center [1065, 254] width 30 height 30
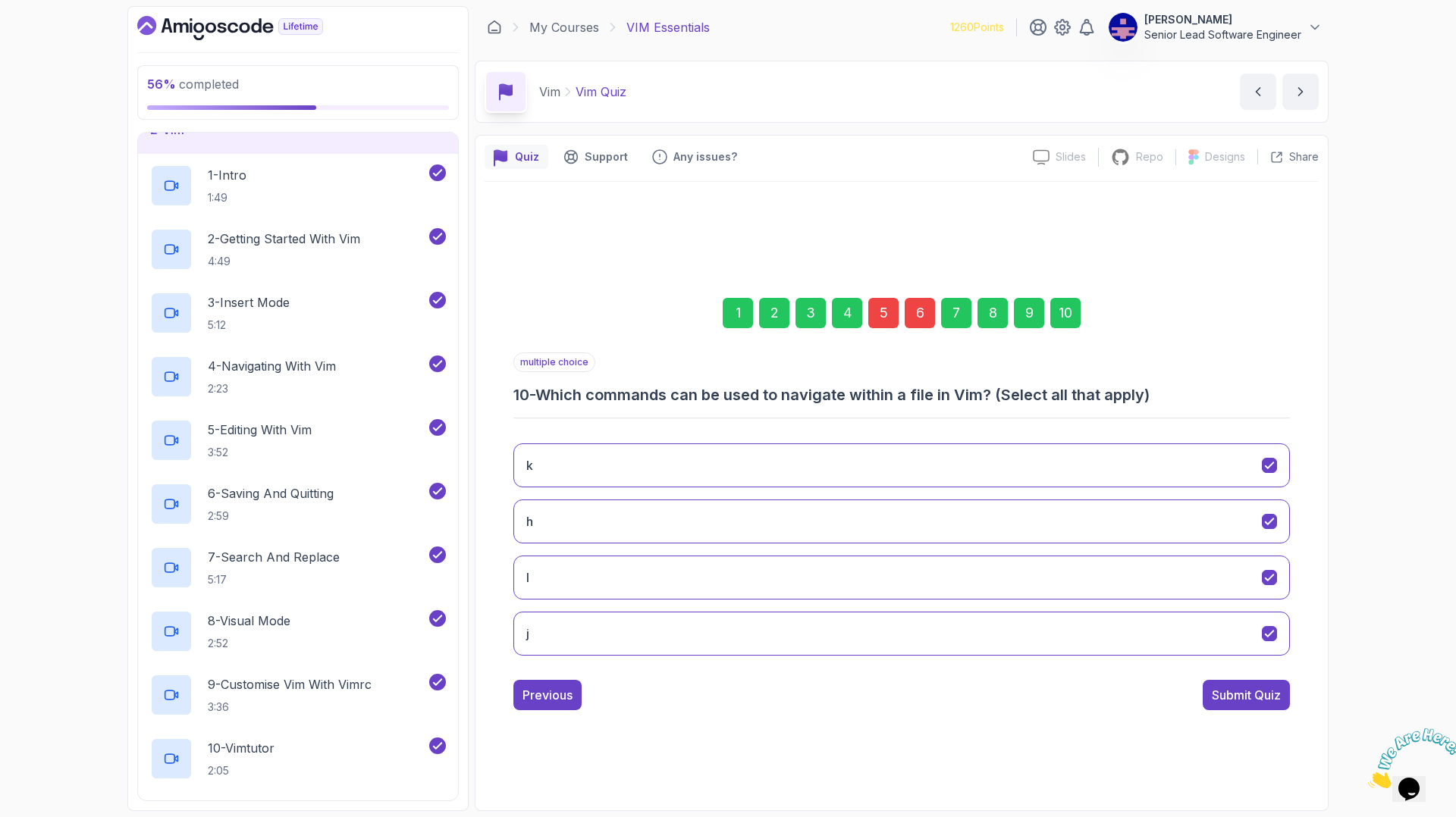
click at [1212, 686] on div "Submit Quiz" at bounding box center [1246, 695] width 69 height 18
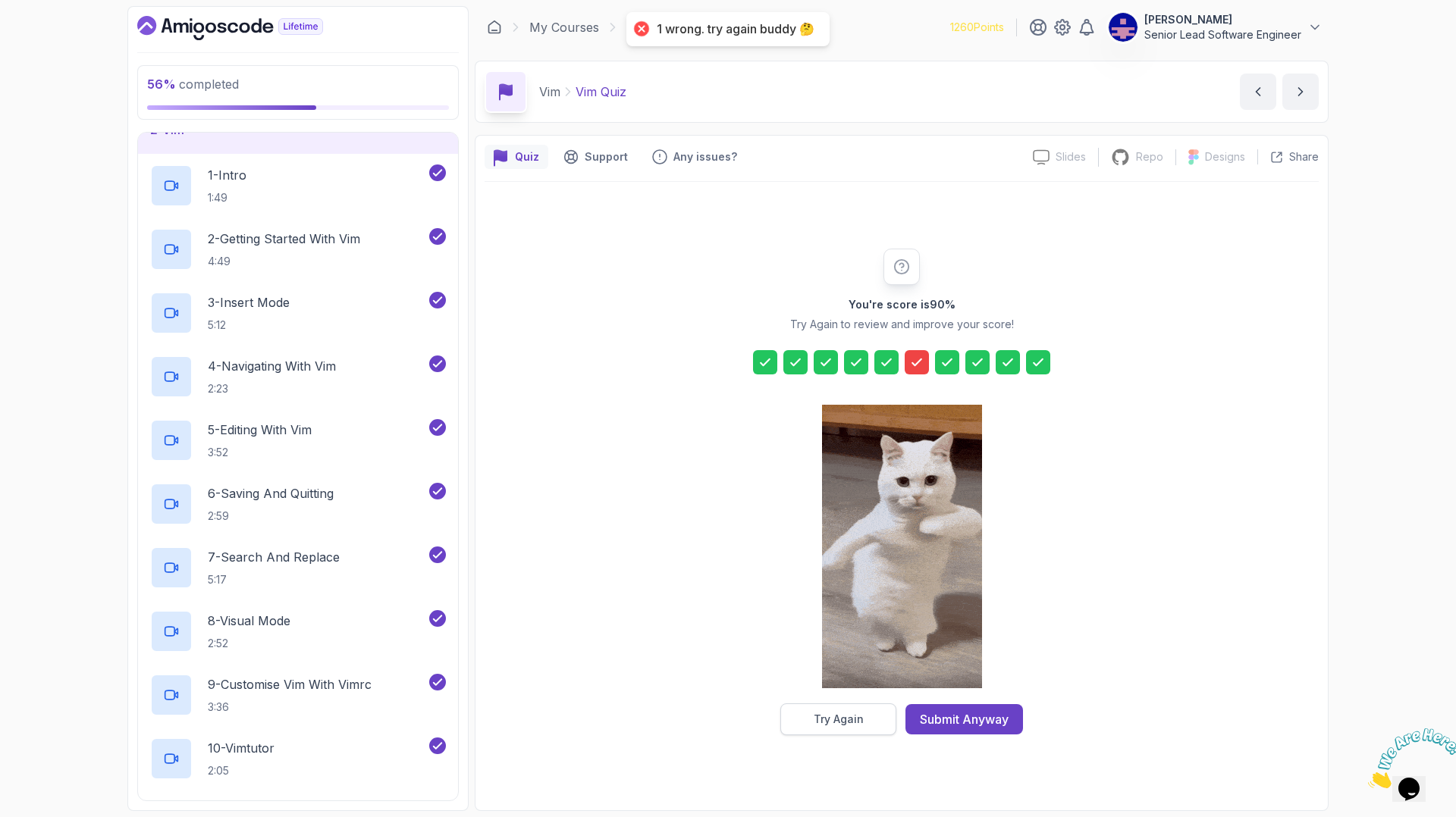
click at [864, 712] on div "Try Again" at bounding box center [838, 720] width 50 height 15
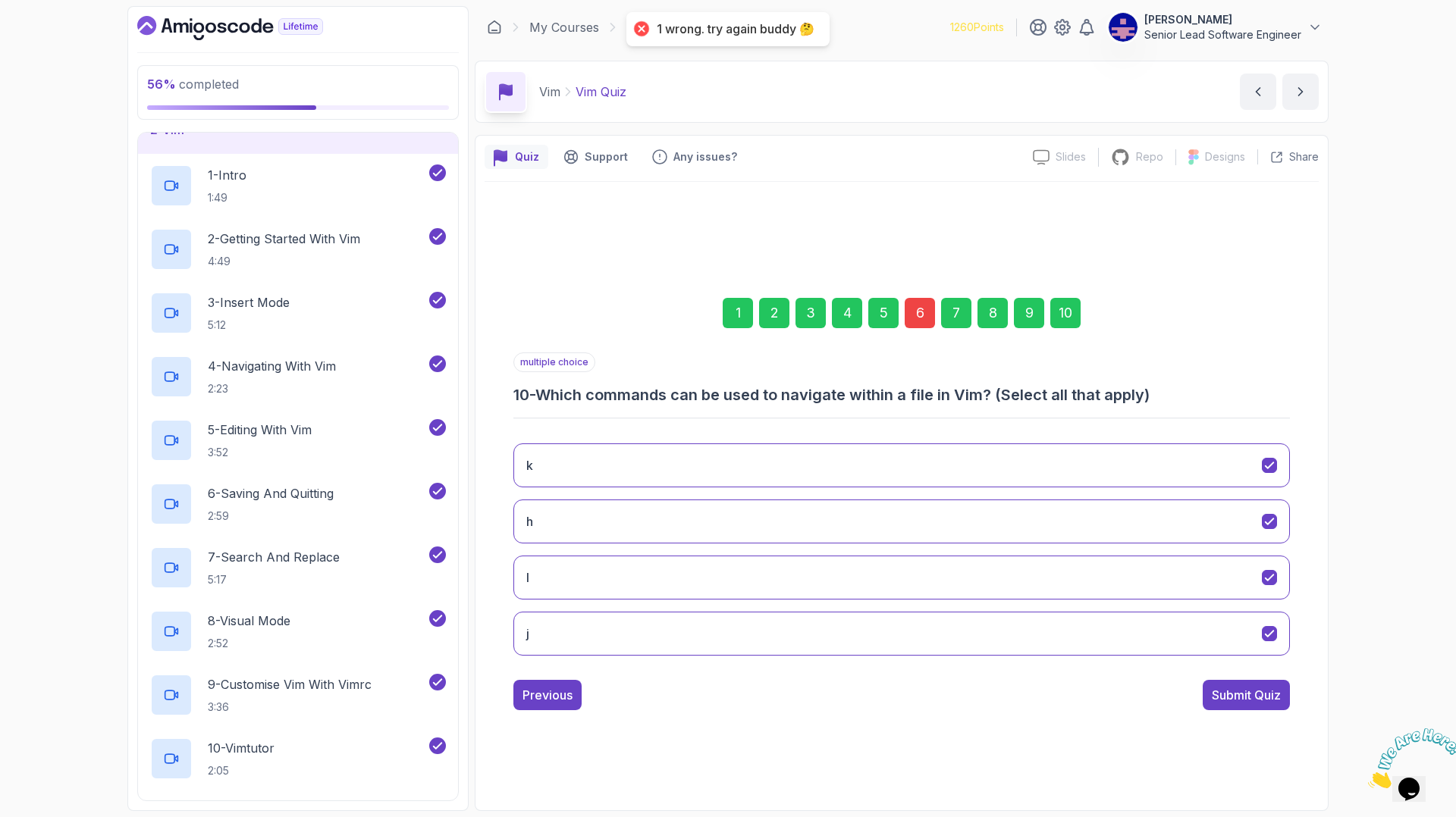
click at [919, 328] on div "6" at bounding box center [920, 313] width 30 height 30
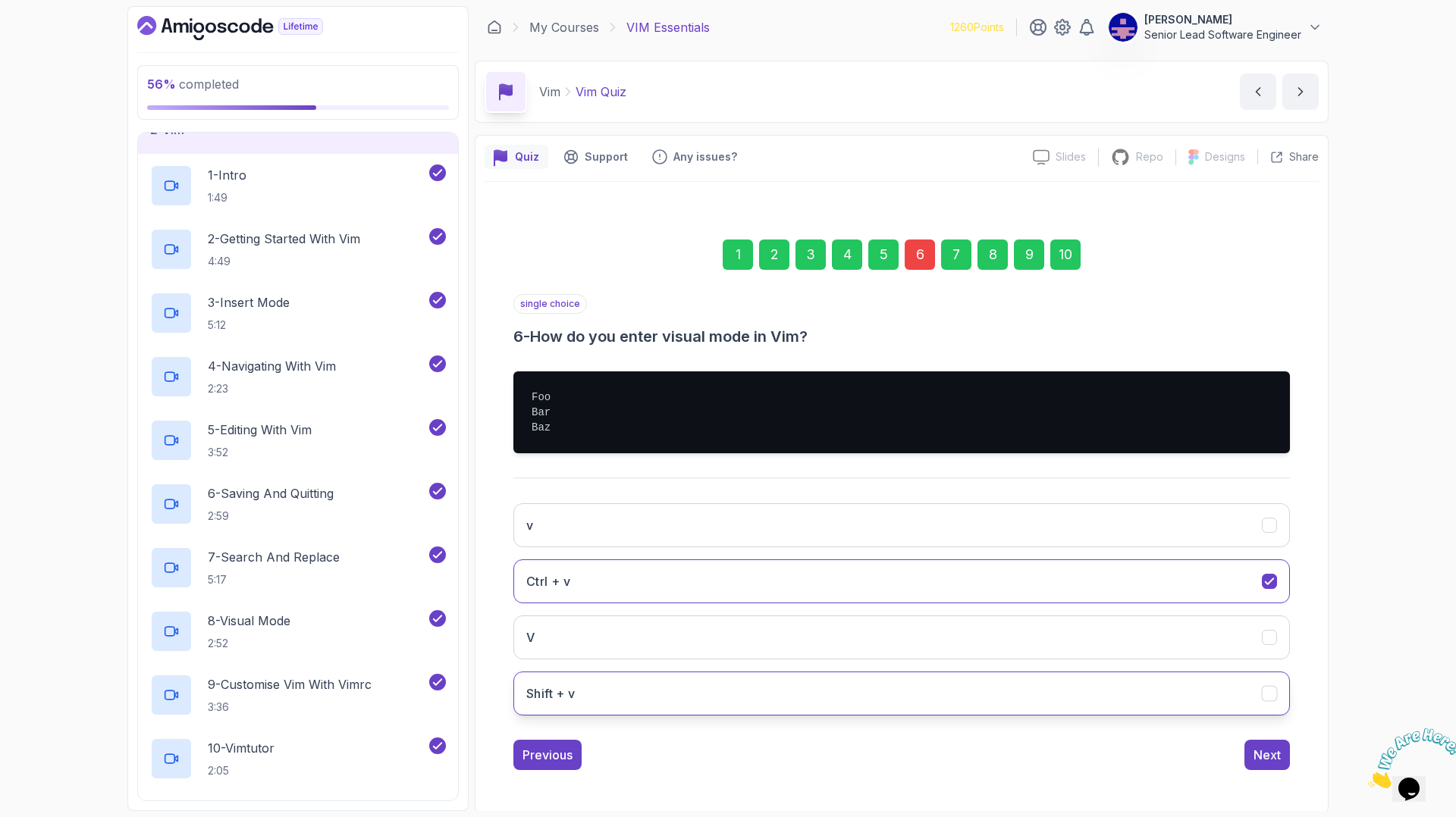
click at [1182, 671] on button "Shift + v" at bounding box center [902, 693] width 777 height 44
click at [1245, 740] on button "Next" at bounding box center [1267, 755] width 45 height 30
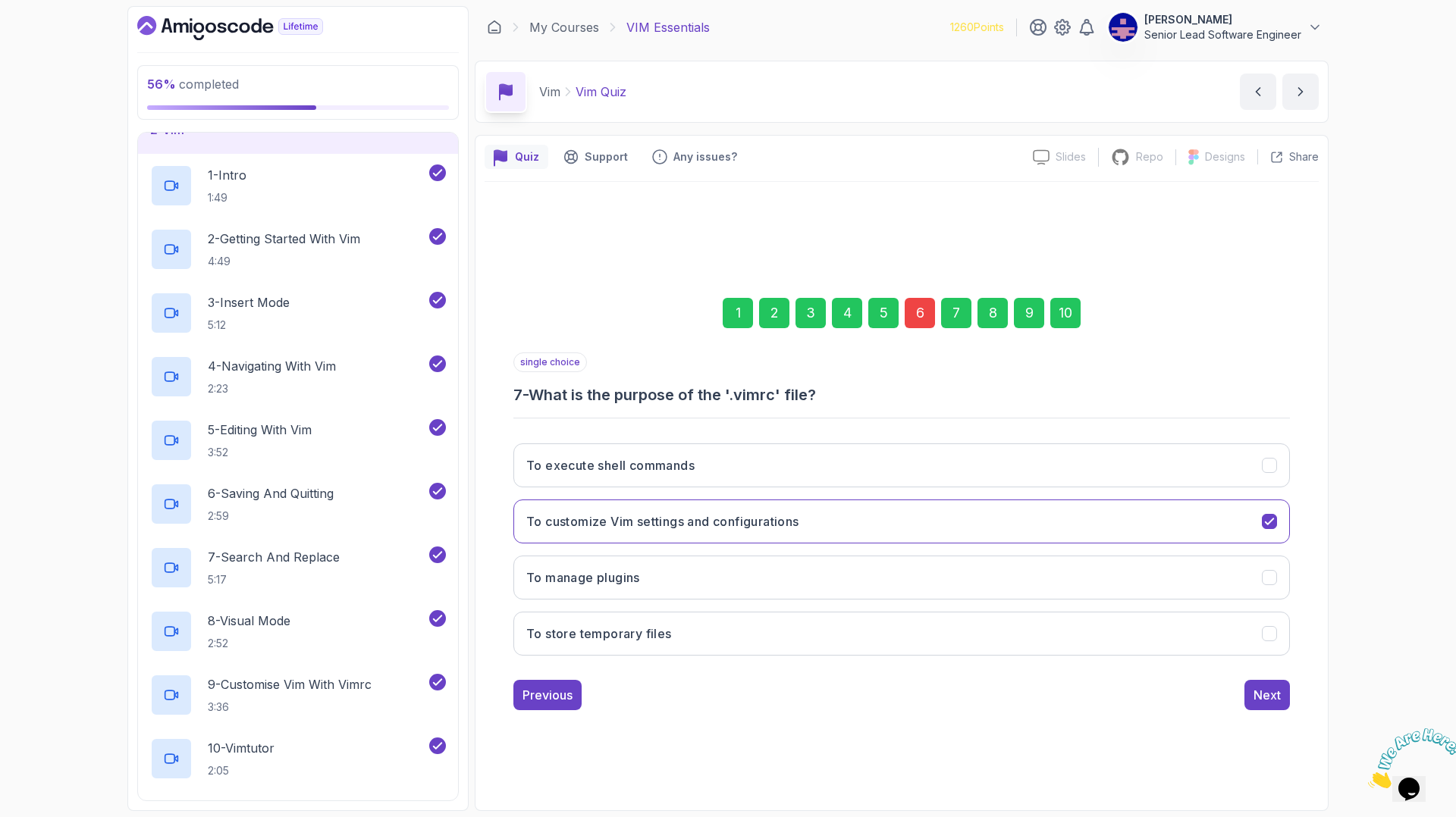
click at [1051, 328] on div "10" at bounding box center [1065, 313] width 30 height 30
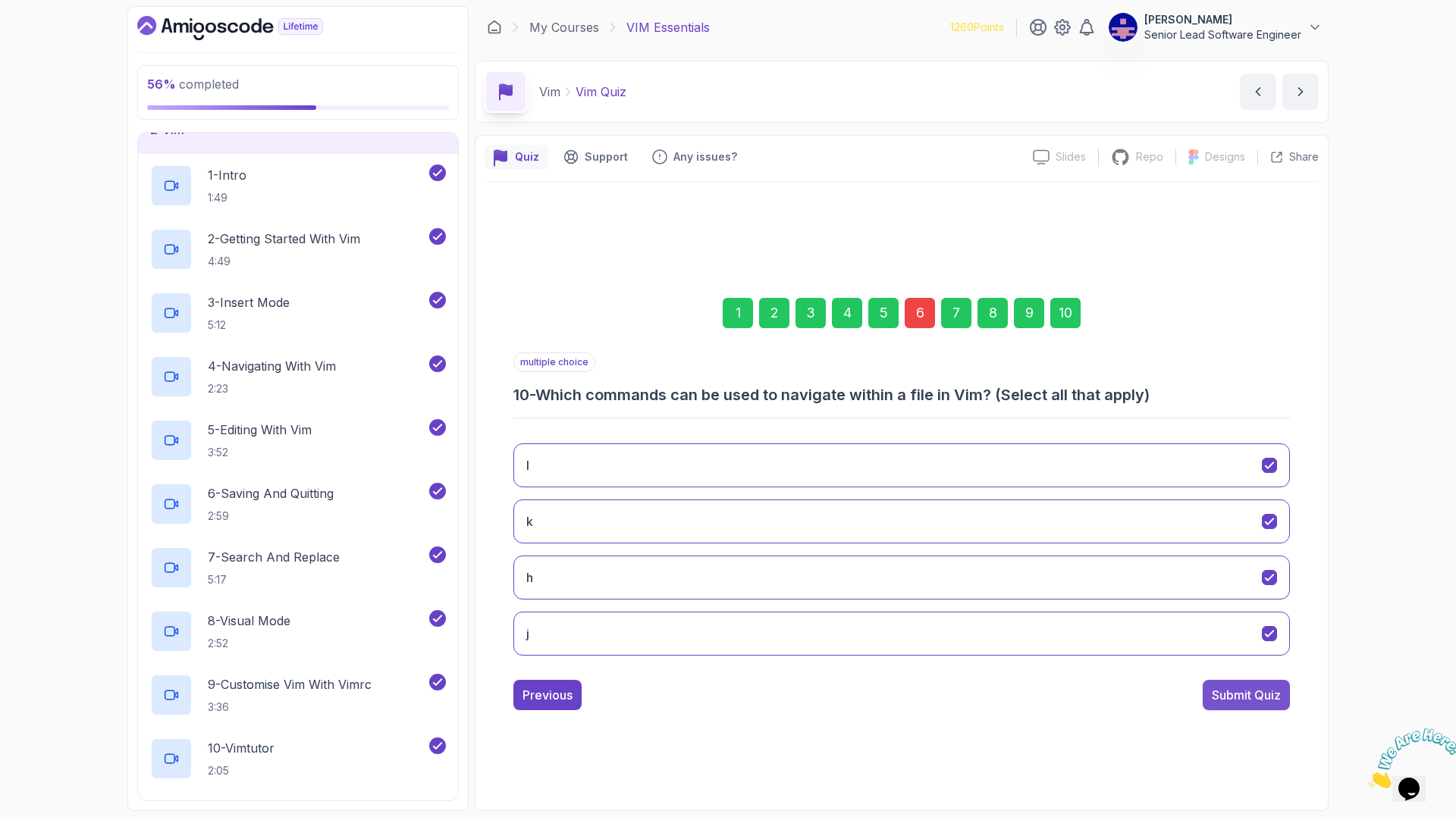
click at [1212, 686] on div "Submit Quiz" at bounding box center [1246, 695] width 69 height 18
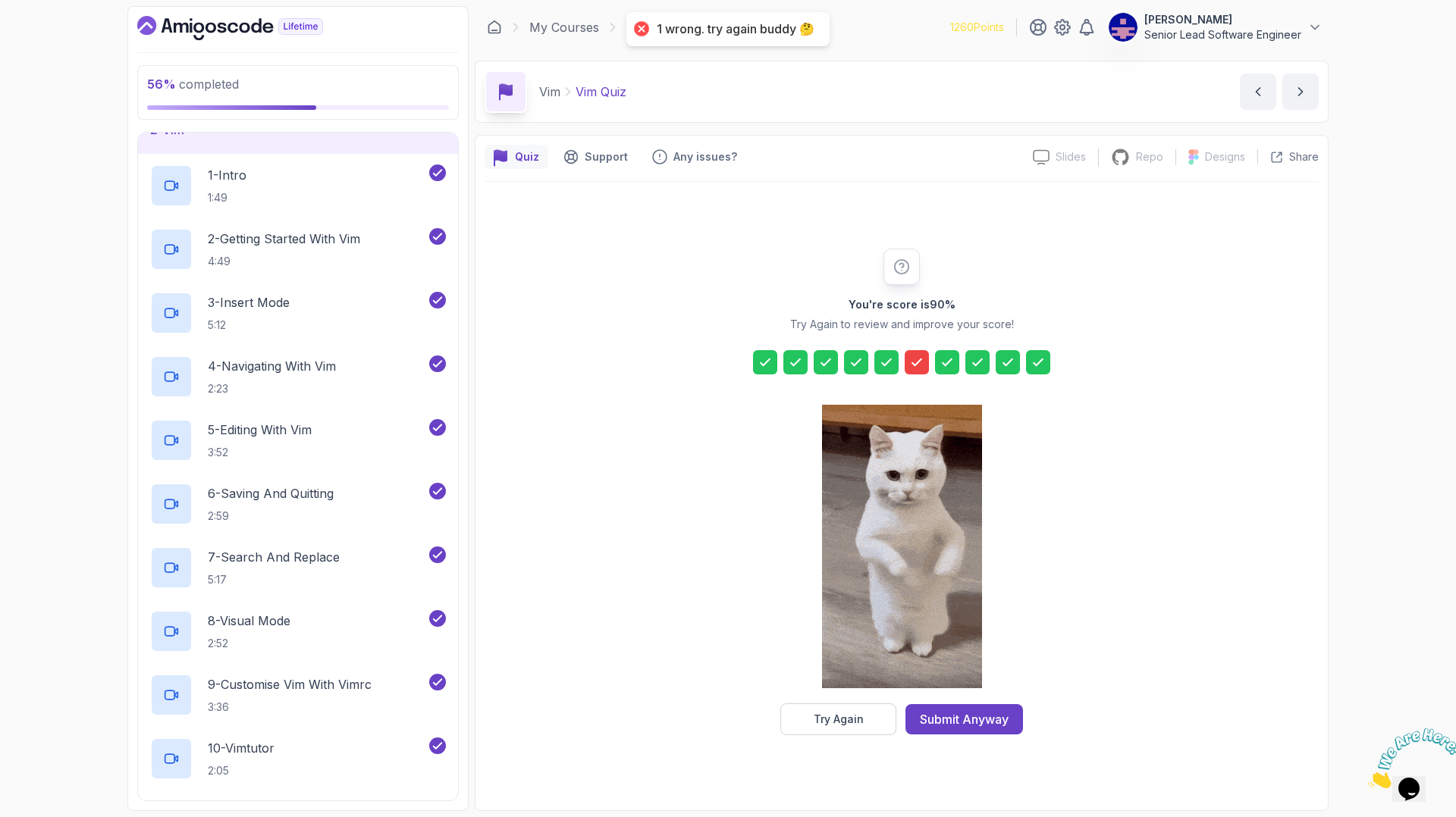
click at [854, 712] on div "Try Again" at bounding box center [838, 720] width 50 height 15
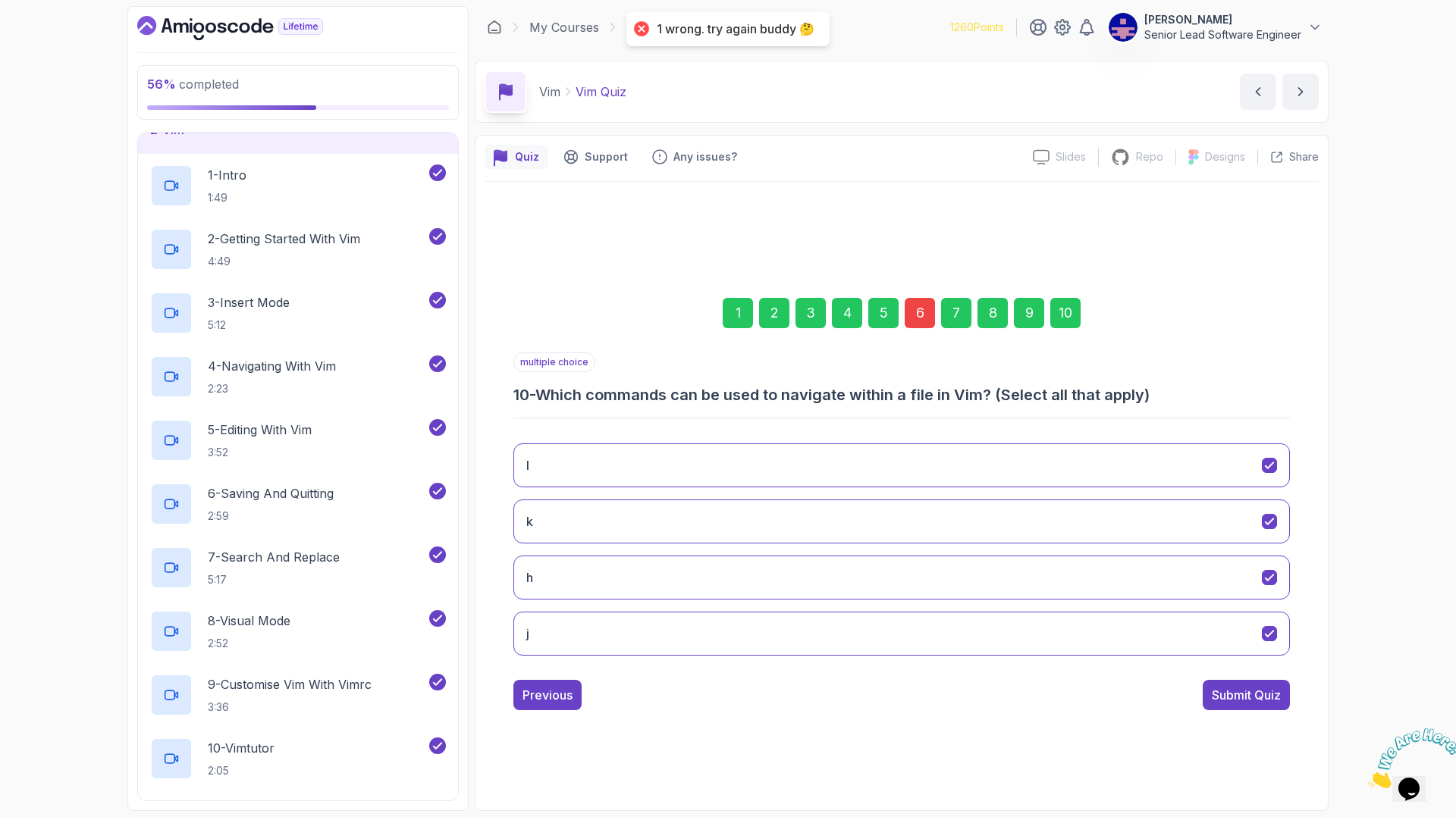
click at [907, 328] on div "6" at bounding box center [920, 313] width 30 height 30
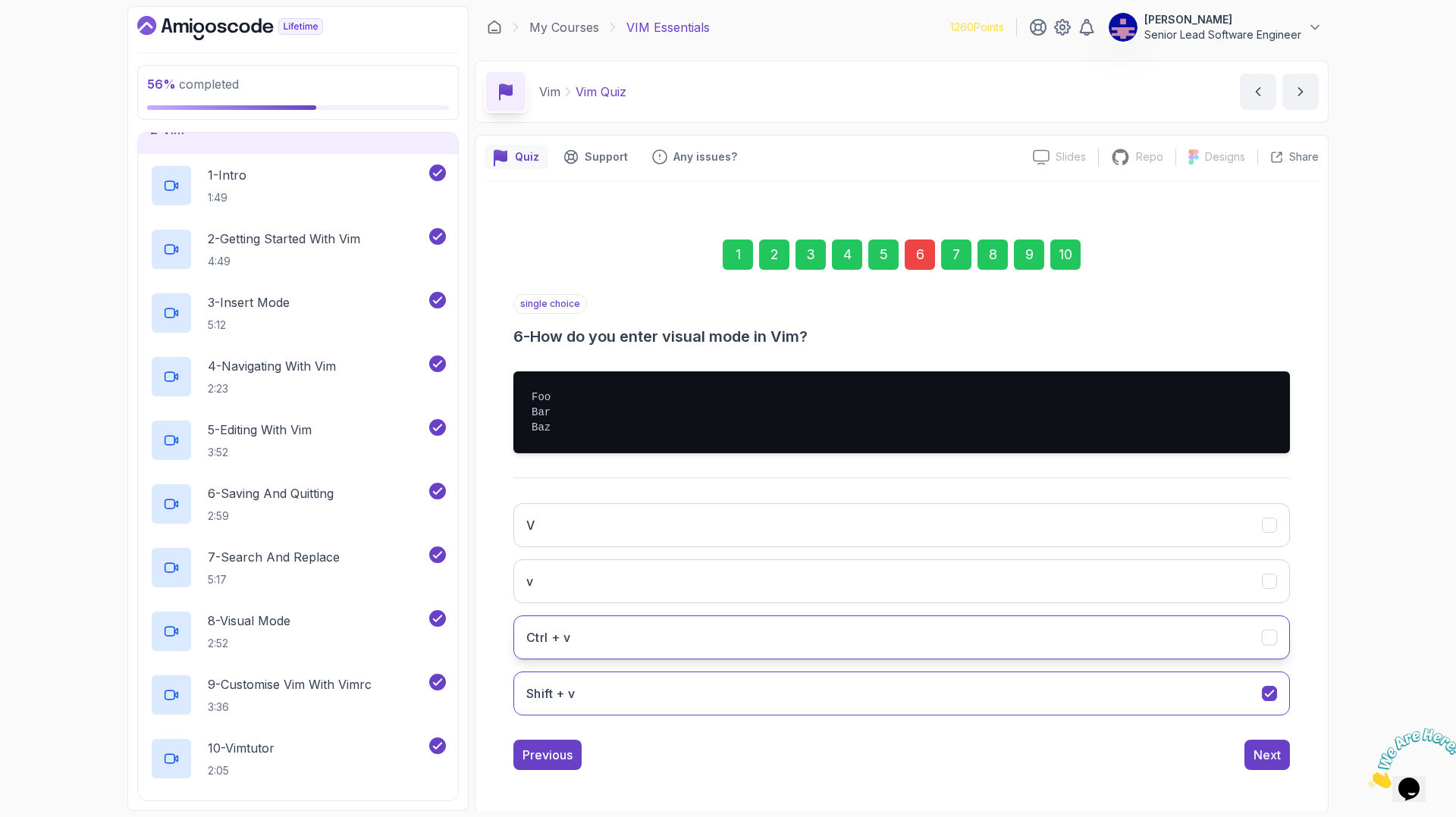
click at [1186, 615] on button "Ctrl + v" at bounding box center [902, 637] width 777 height 44
click at [1051, 270] on div "10" at bounding box center [1065, 254] width 30 height 30
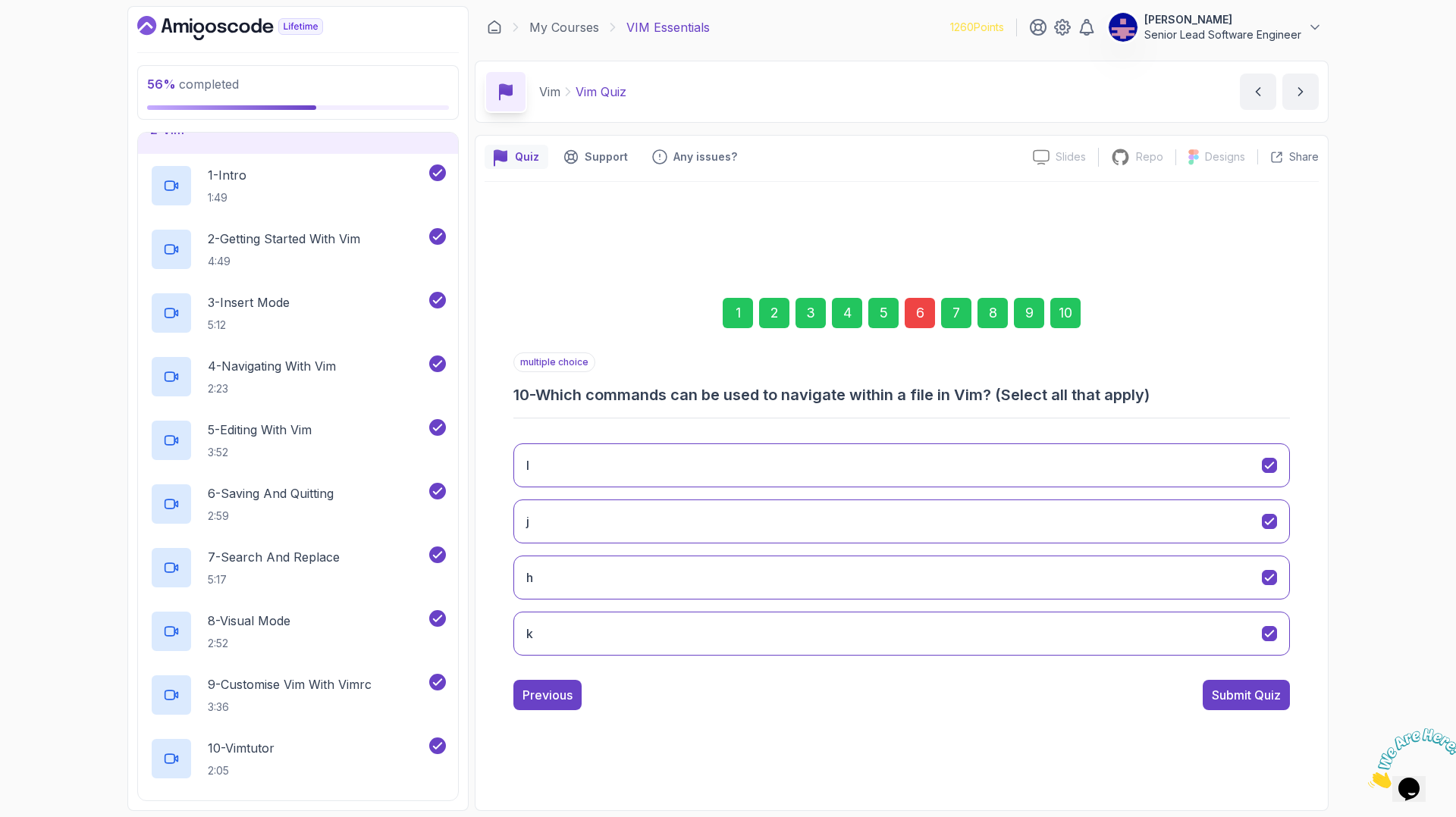
click at [1203, 680] on button "Submit Quiz" at bounding box center [1246, 695] width 87 height 30
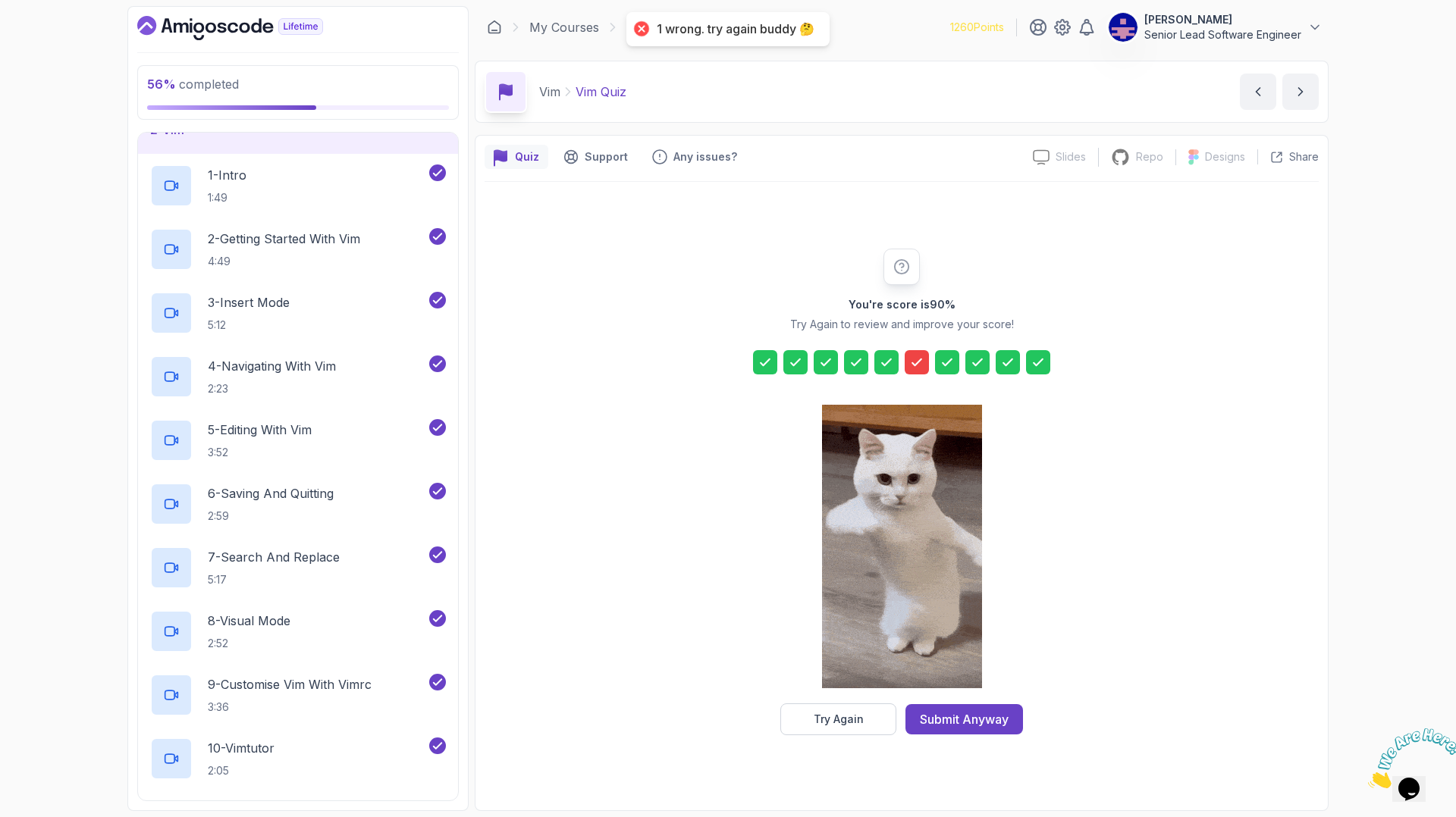
click at [950, 704] on div "Try Again Submit Anyway" at bounding box center [901, 719] width 243 height 32
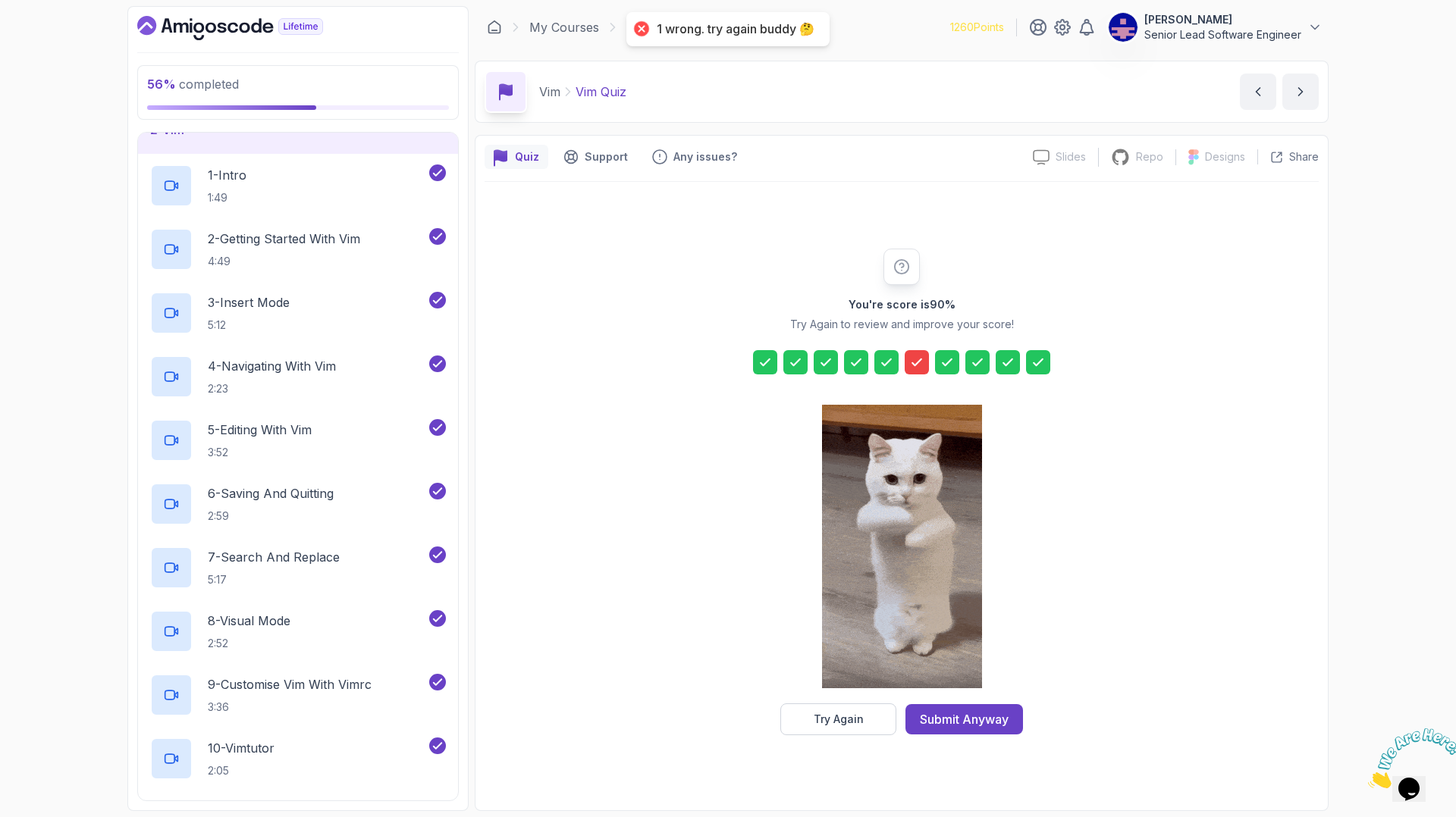
click at [963, 711] on div "Submit Anyway" at bounding box center [964, 720] width 89 height 18
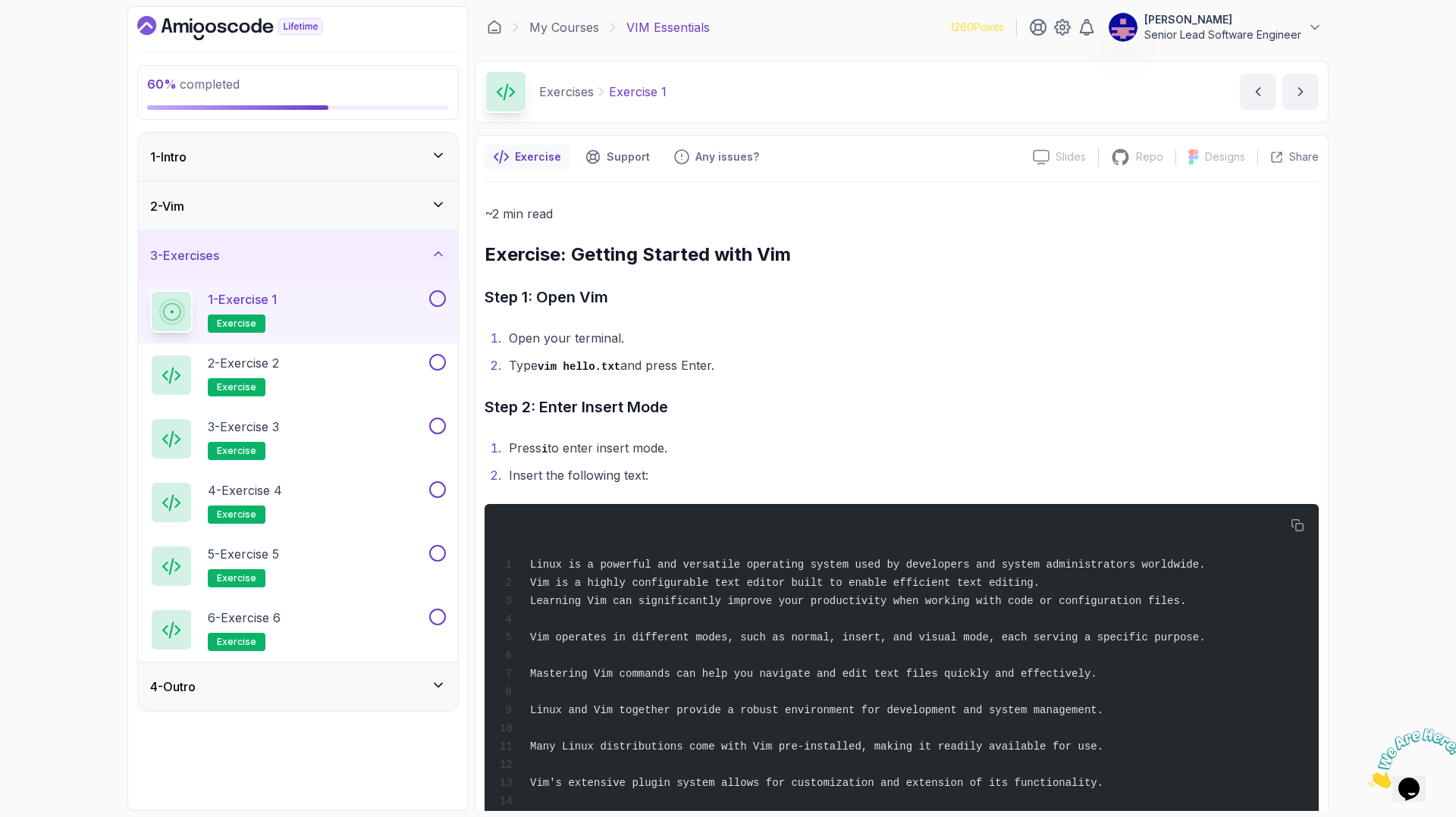
click at [366, 290] on div "1 - Exercise 1 exercise" at bounding box center [288, 311] width 276 height 42
click at [451, 280] on div "1 - Exercise 1 exercise" at bounding box center [297, 311] width 320 height 64
click at [444, 290] on button at bounding box center [438, 299] width 17 height 17
click at [442, 354] on button at bounding box center [438, 363] width 17 height 17
click at [443, 355] on icon at bounding box center [438, 363] width 14 height 15
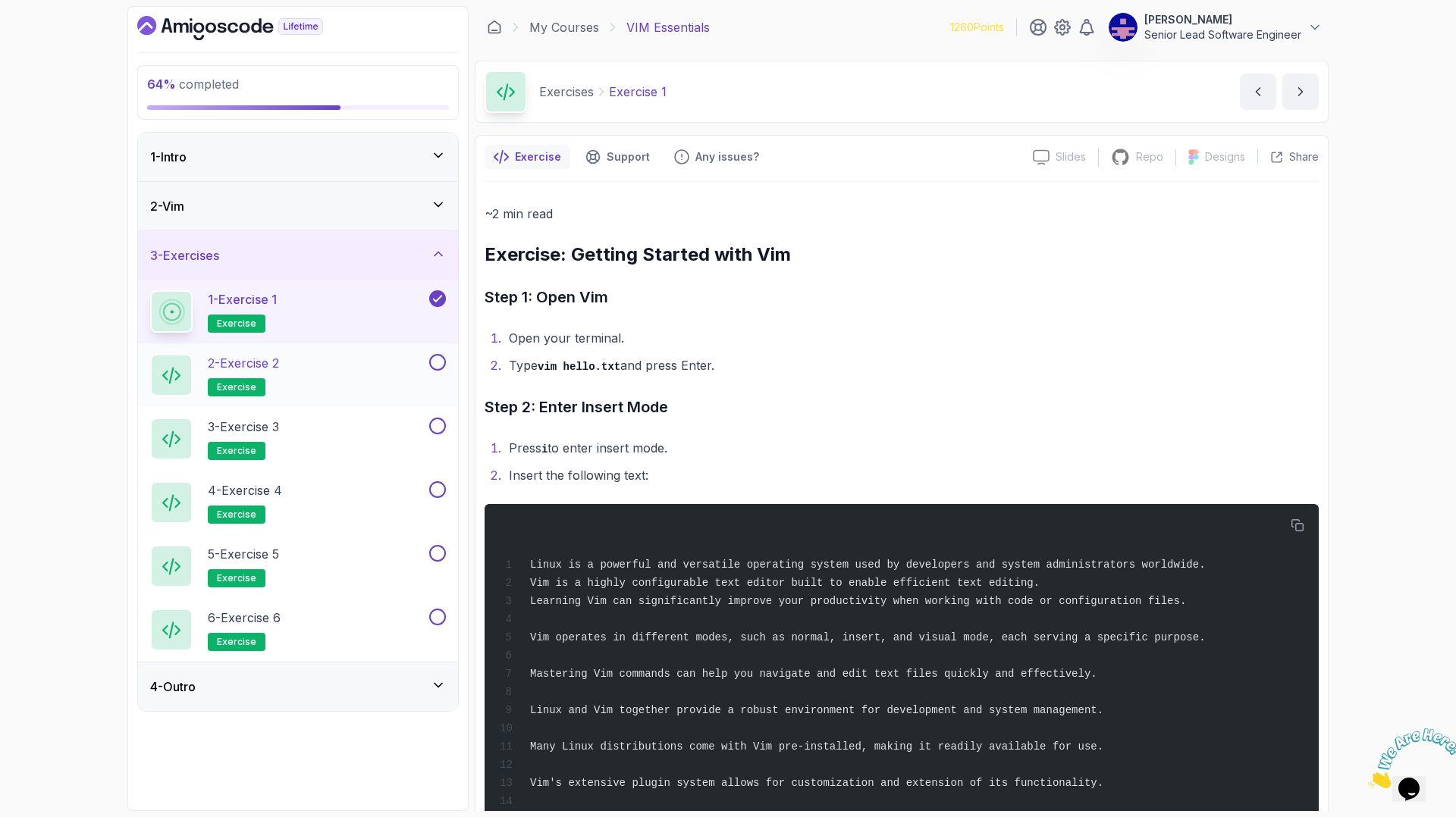
click at [223, 354] on p "2 - Exercise 2" at bounding box center [243, 363] width 72 height 18
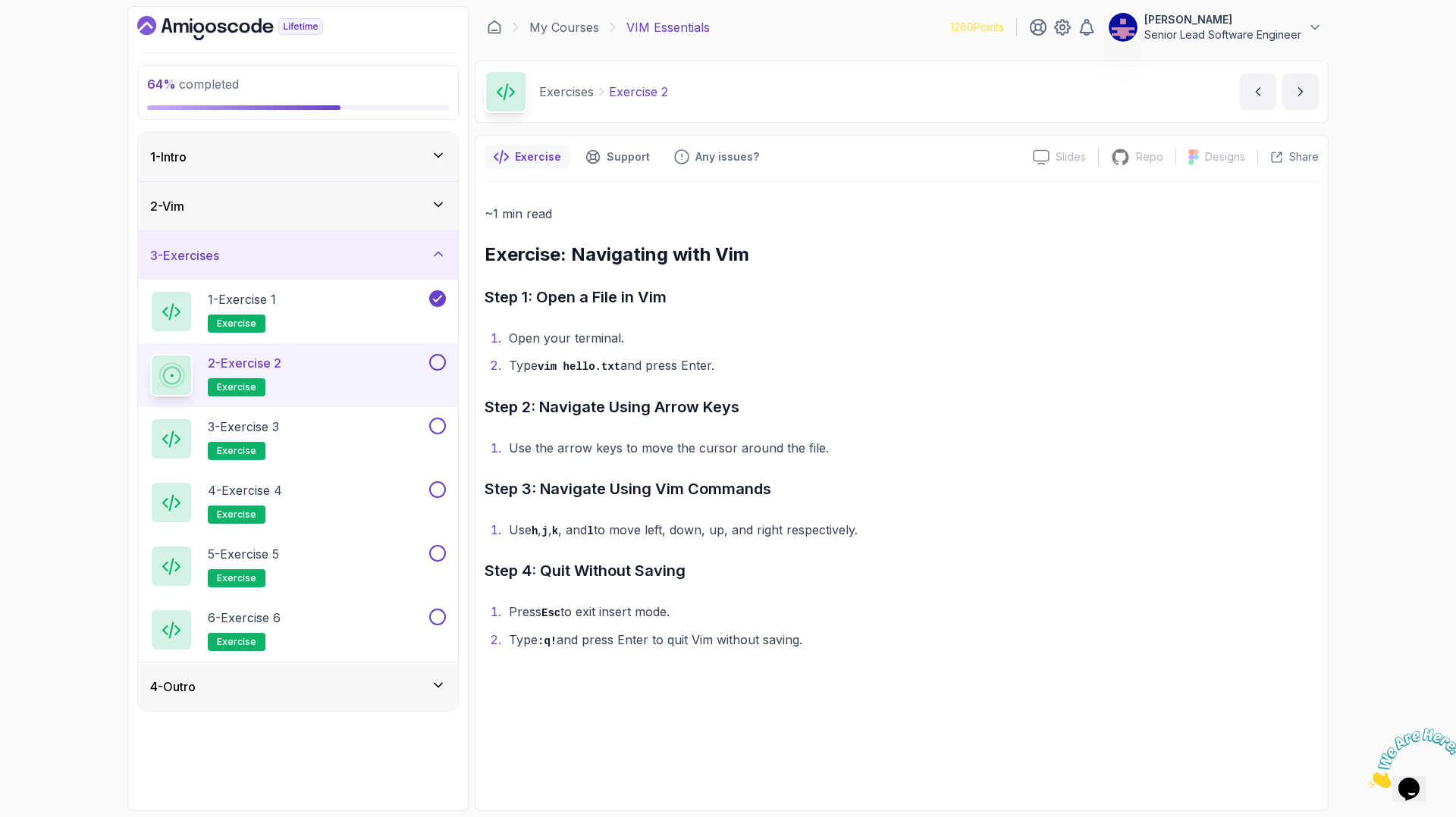
click at [446, 354] on button at bounding box center [438, 363] width 17 height 17
click at [233, 417] on p "3 - Exercise 3" at bounding box center [243, 427] width 72 height 18
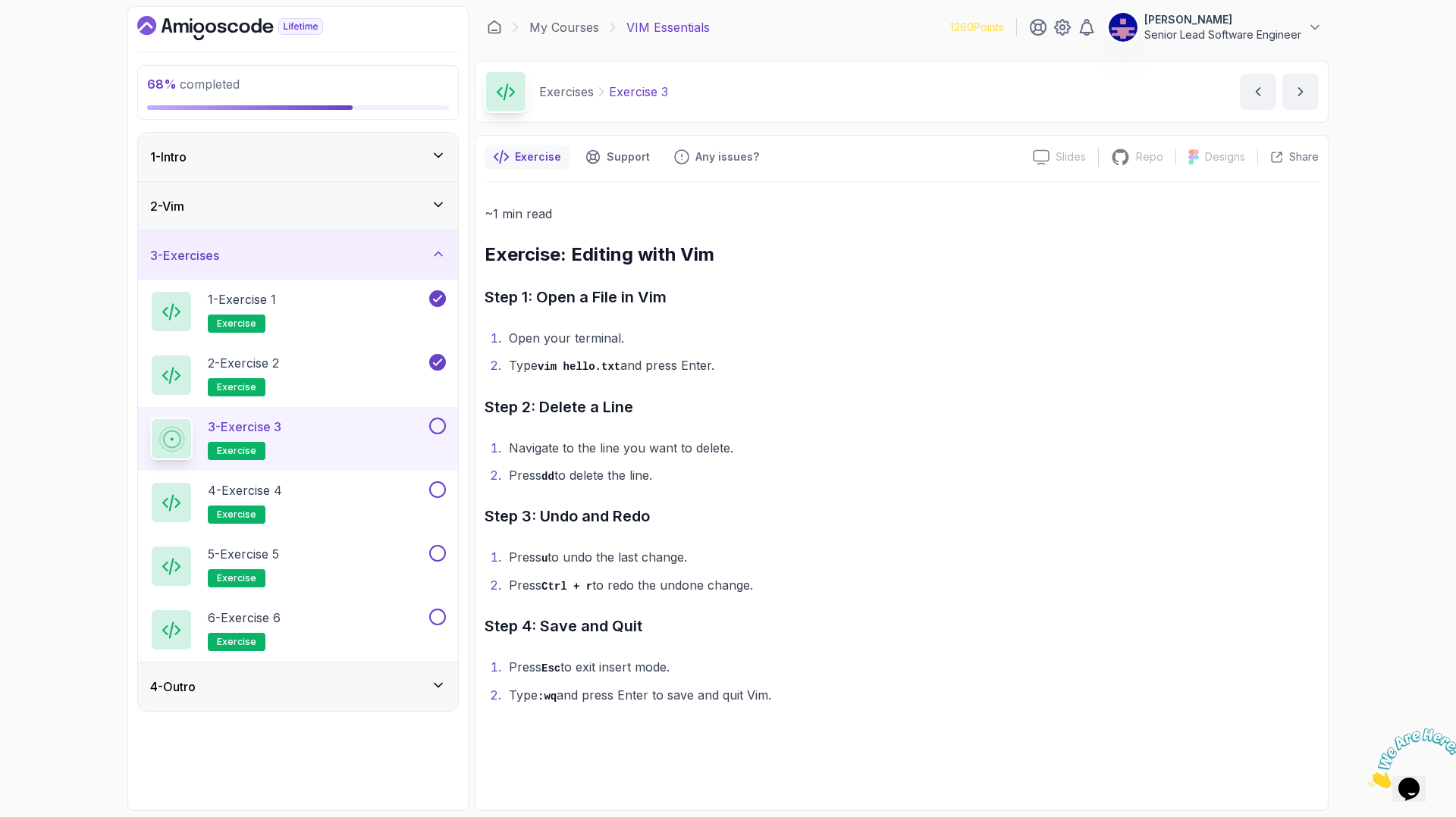
click at [446, 417] on button at bounding box center [438, 426] width 17 height 17
click at [226, 481] on p "4 - Exercise 4" at bounding box center [245, 491] width 74 height 18
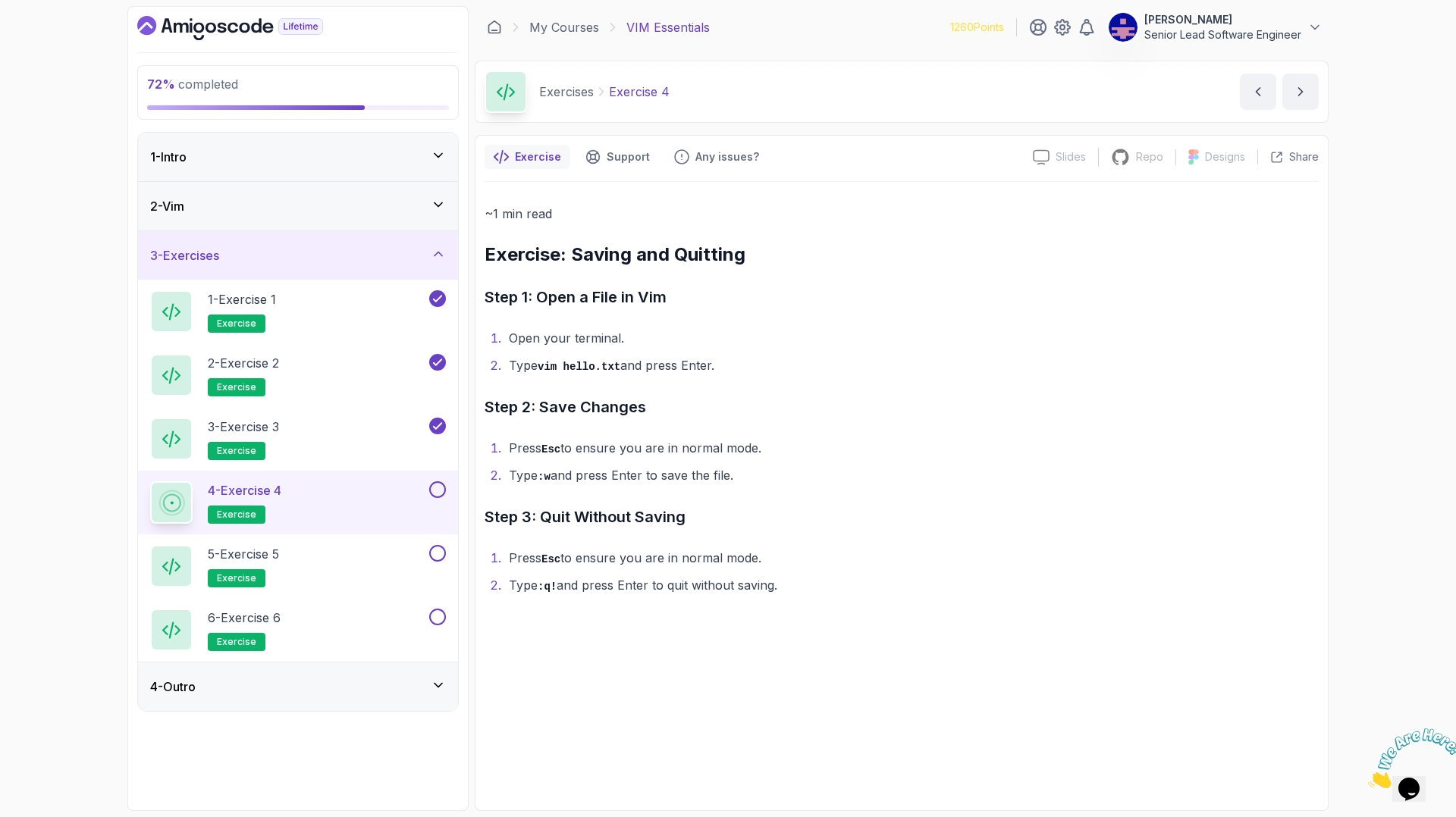
click at [435, 481] on button at bounding box center [438, 490] width 17 height 17
click at [219, 545] on p "5 - Exercise 5" at bounding box center [243, 554] width 72 height 18
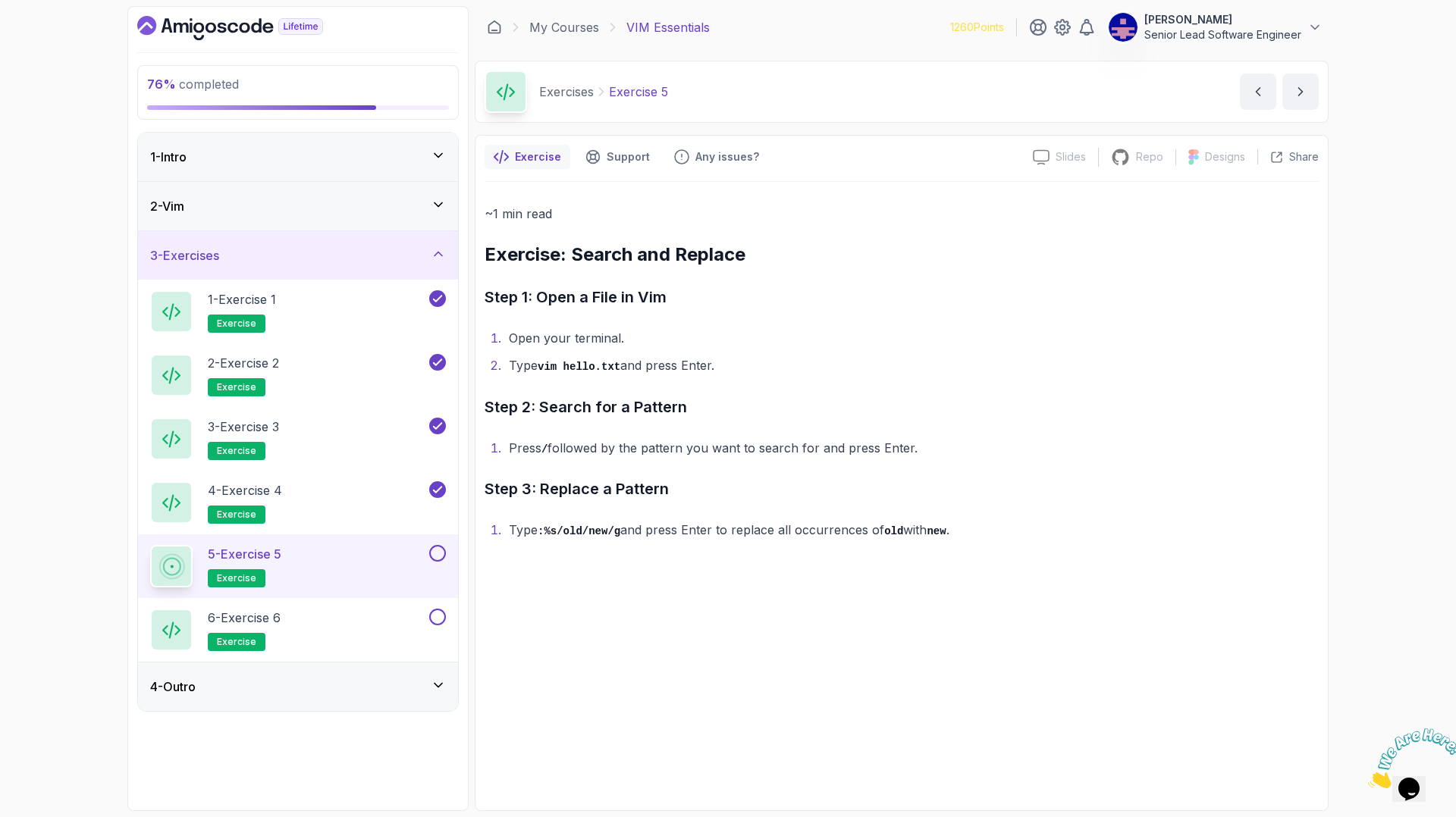
click at [440, 545] on button at bounding box center [438, 554] width 17 height 17
click at [234, 609] on p "6 - Exercise 6" at bounding box center [244, 618] width 73 height 18
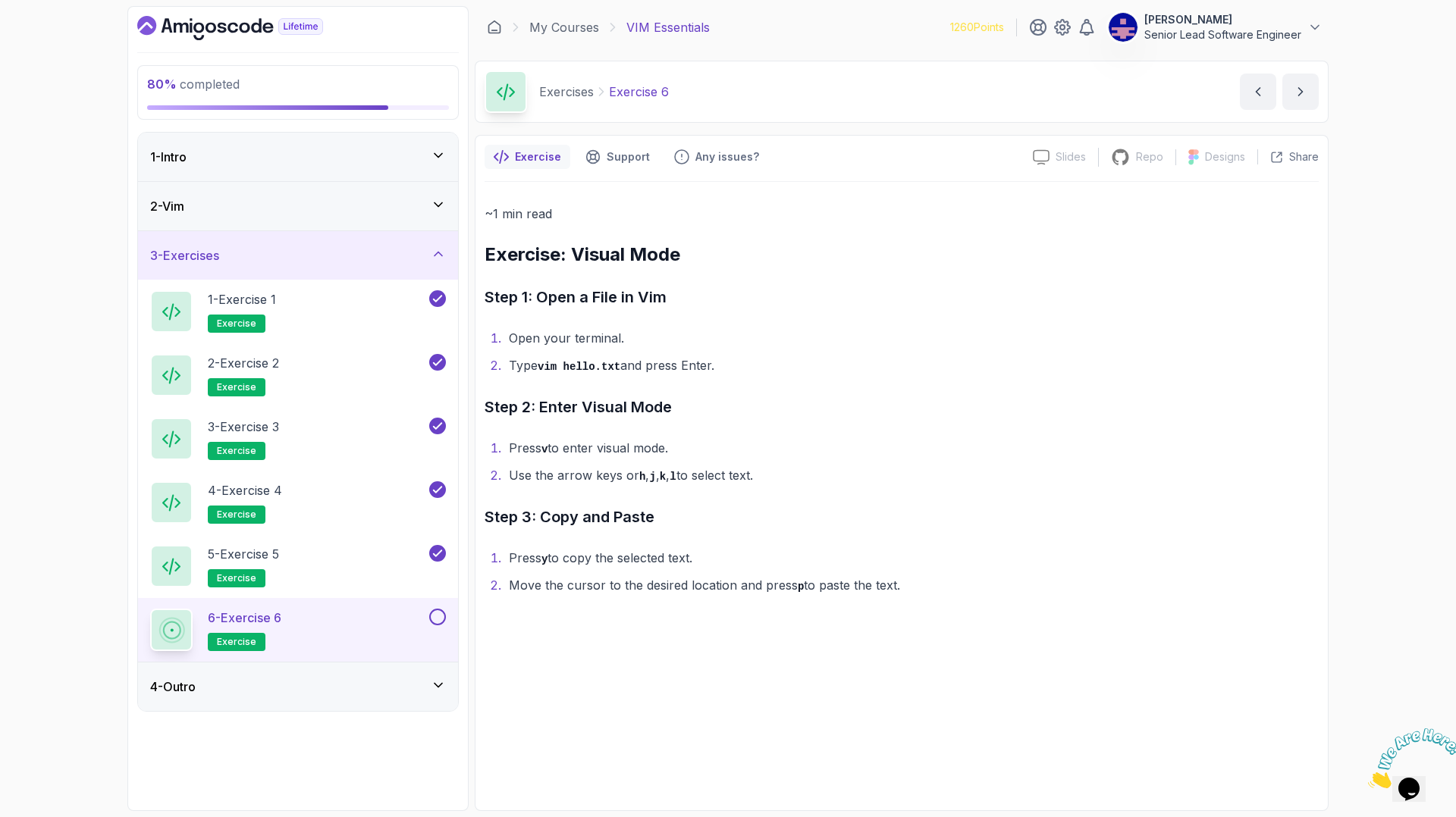
click at [446, 609] on button at bounding box center [438, 618] width 17 height 17
click at [438, 684] on icon at bounding box center [438, 685] width 8 height 4
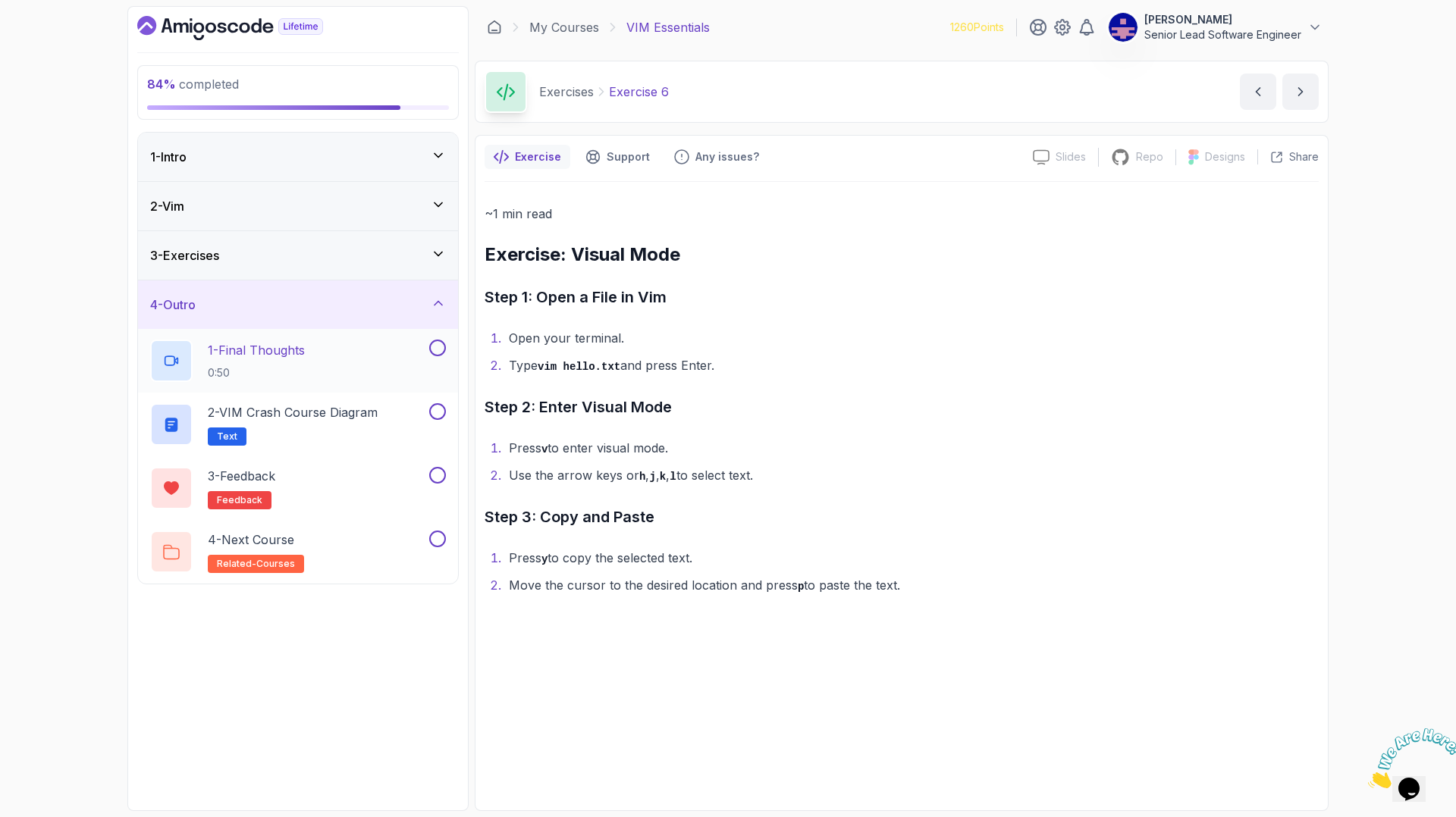
click at [235, 341] on p "1 - Final Thoughts" at bounding box center [257, 350] width 97 height 18
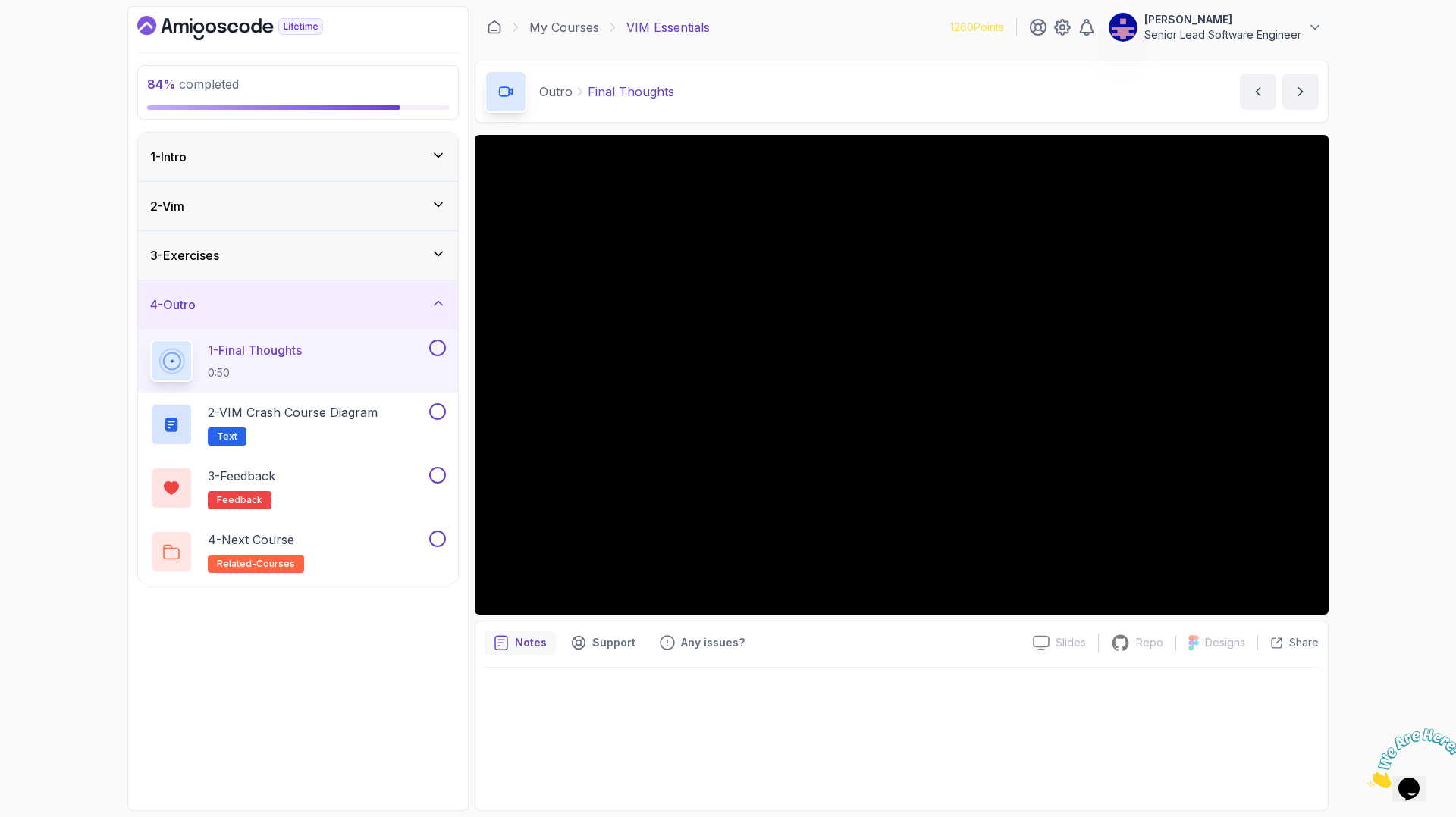
click at [446, 246] on icon at bounding box center [438, 254] width 15 height 15
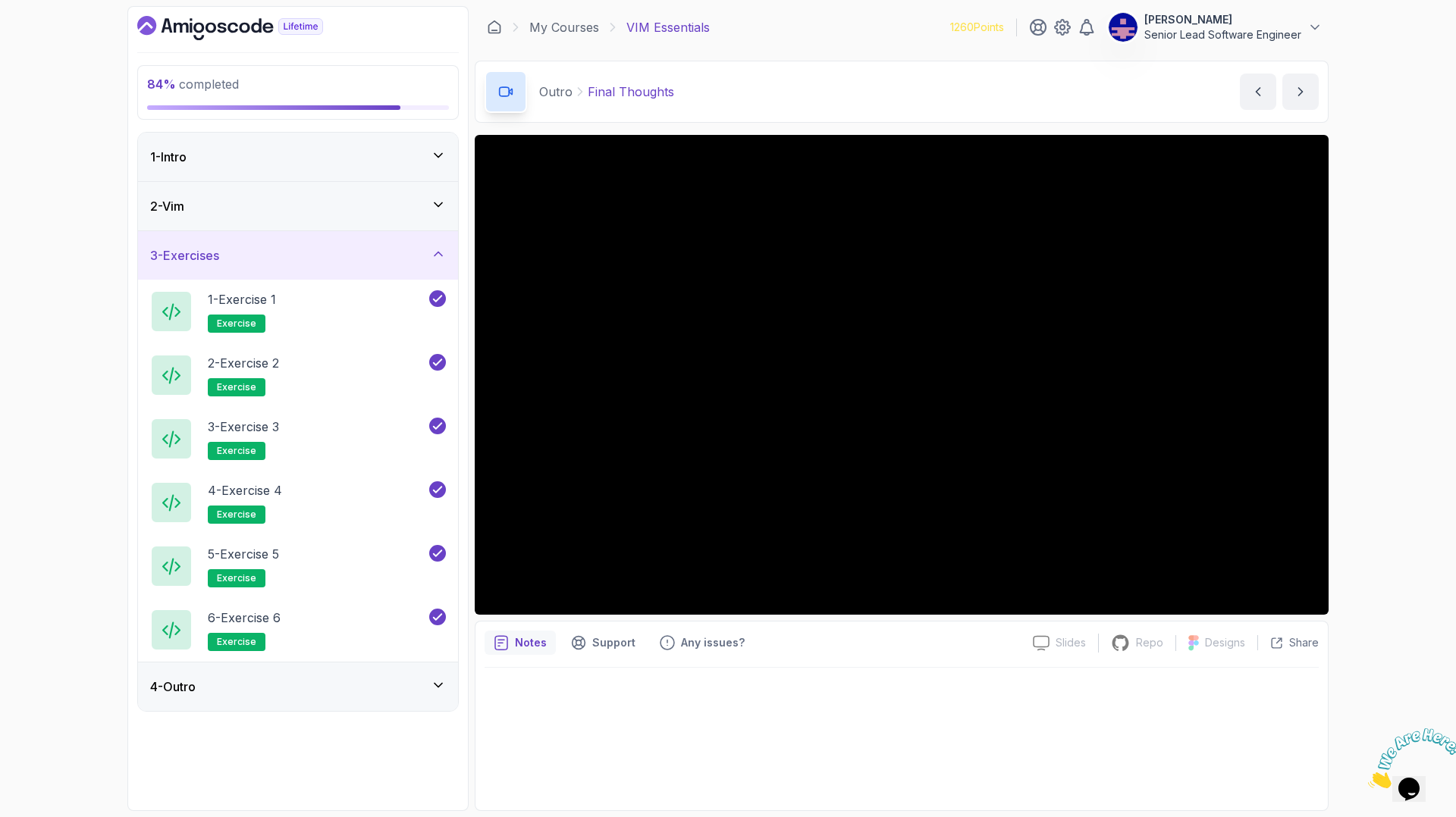
click at [441, 197] on icon at bounding box center [438, 205] width 15 height 15
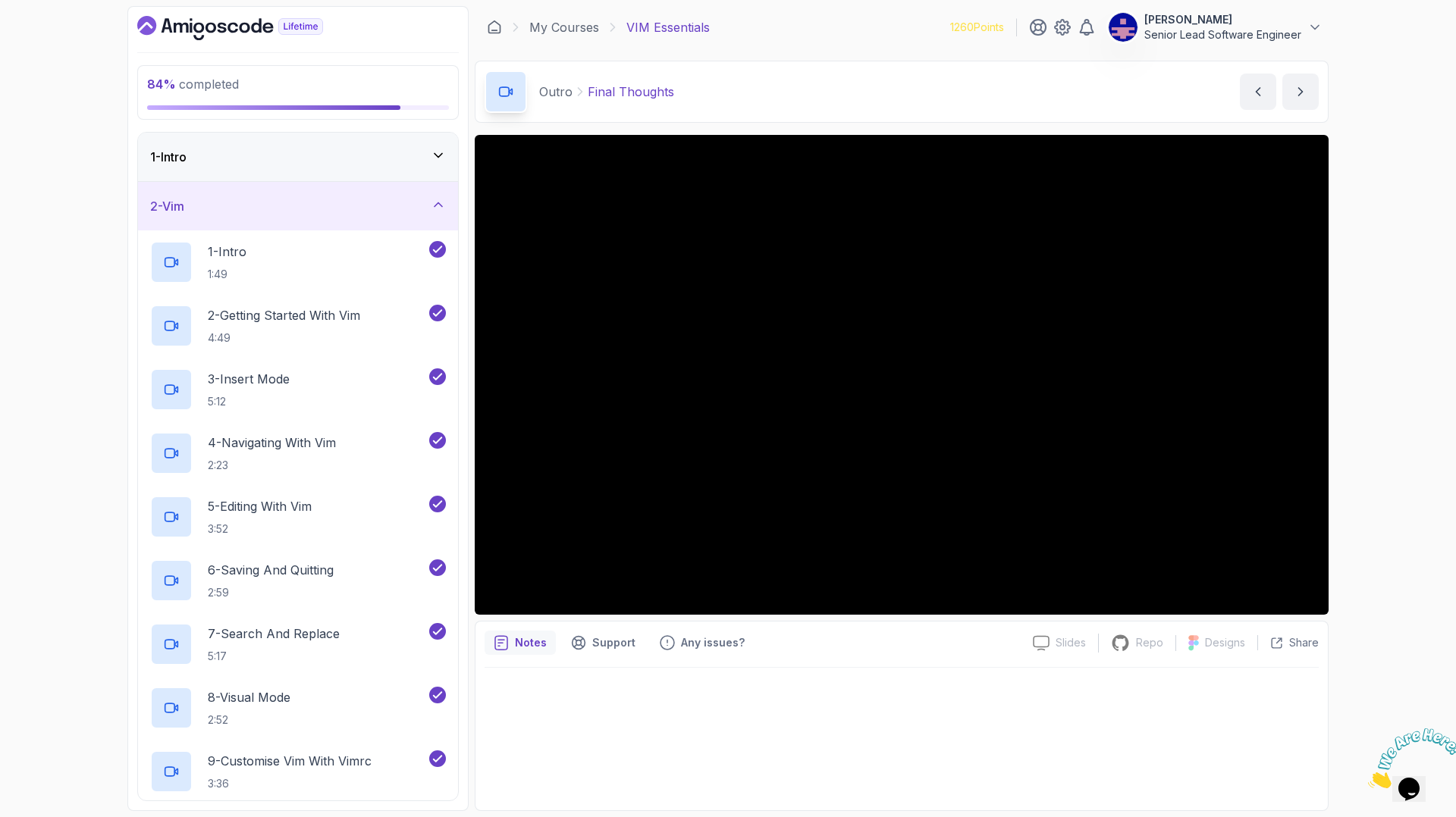
click at [433, 148] on div "1 - Intro" at bounding box center [298, 157] width 296 height 18
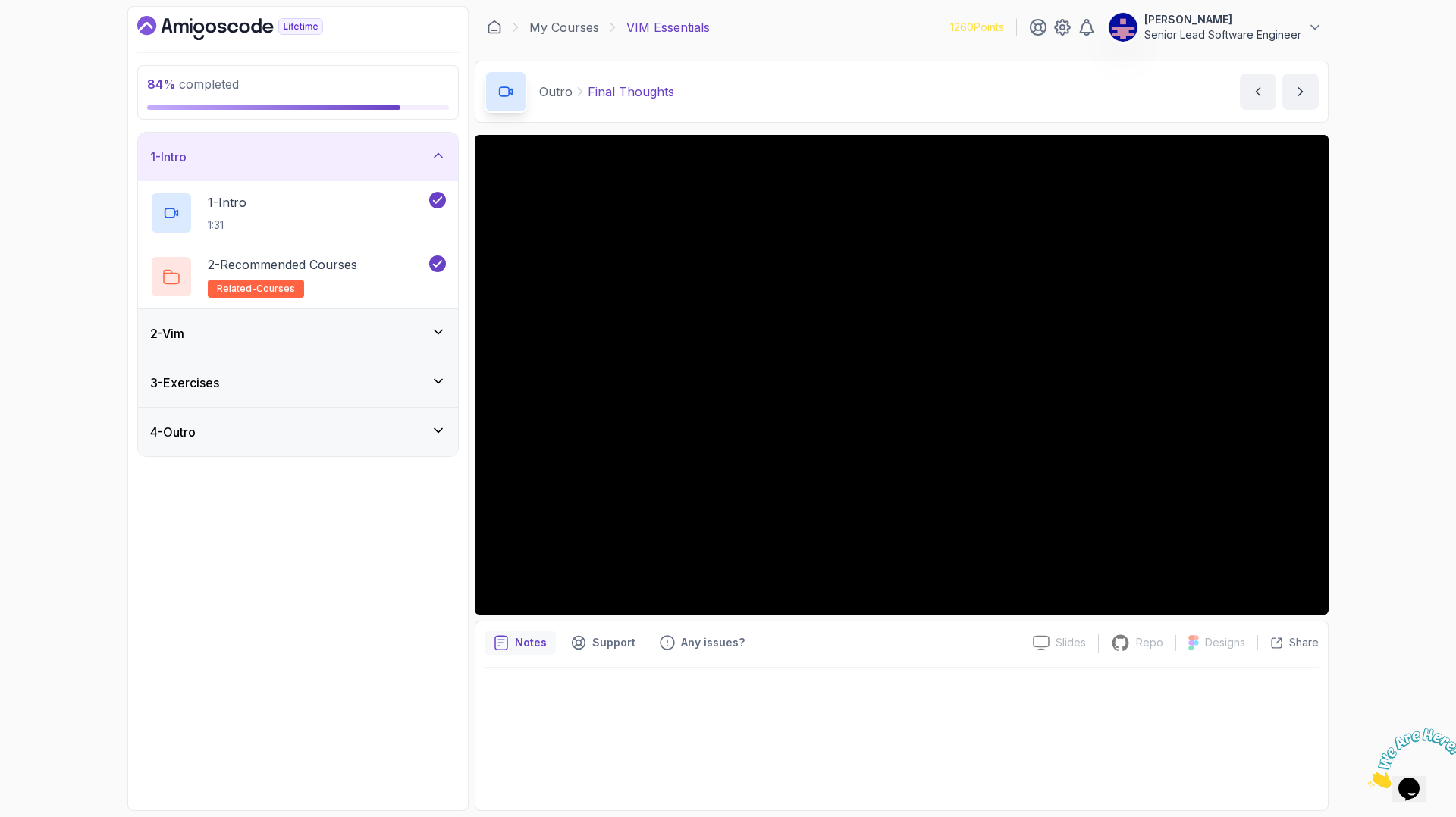
click at [442, 429] on icon at bounding box center [438, 430] width 8 height 4
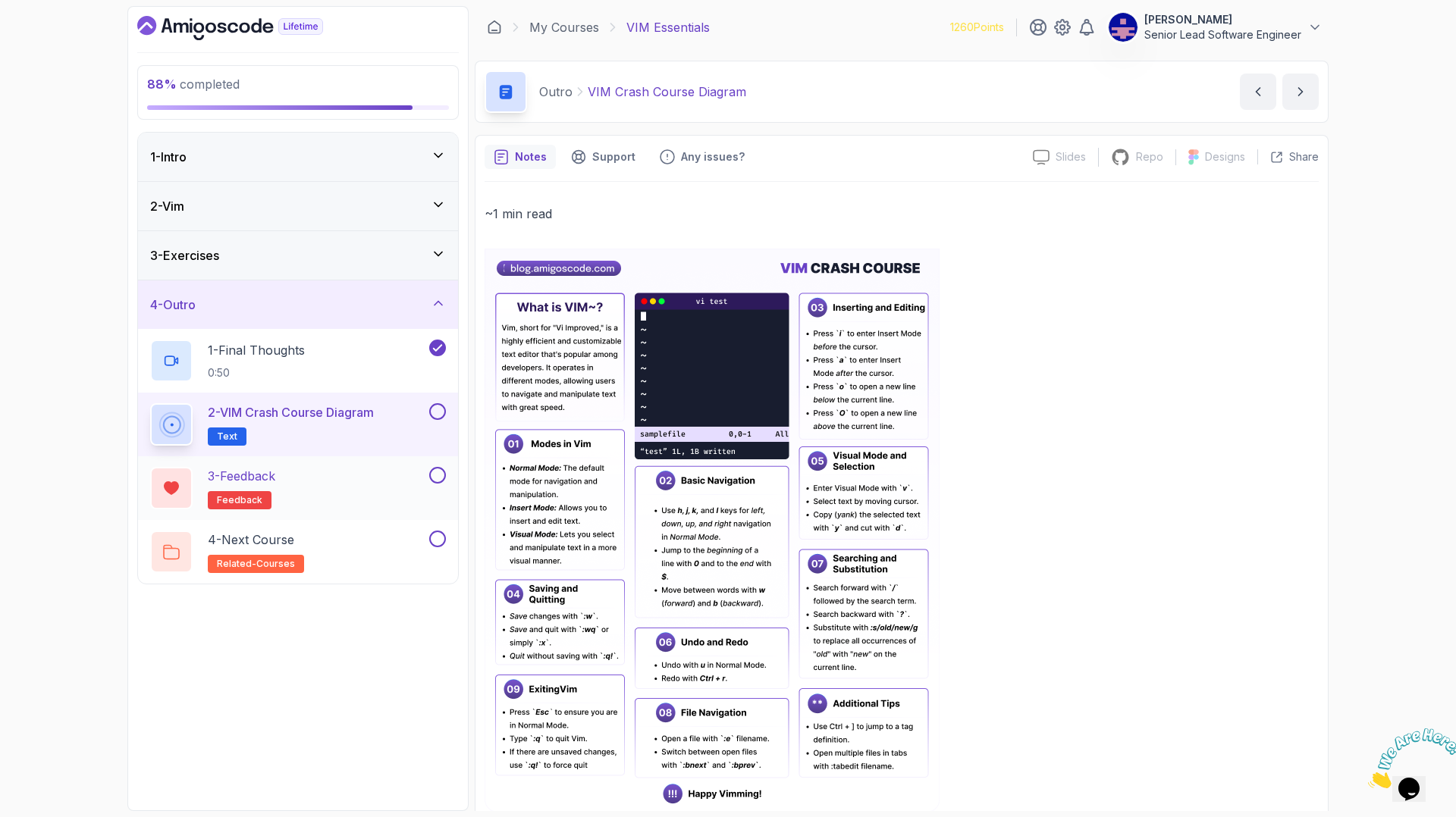
click at [441, 467] on button at bounding box center [438, 475] width 17 height 17
click at [443, 403] on button at bounding box center [438, 412] width 17 height 17
drag, startPoint x: 270, startPoint y: 371, endPoint x: 258, endPoint y: 371, distance: 12.0
click at [265, 467] on div "3 - Feedback feedback" at bounding box center [288, 487] width 276 height 42
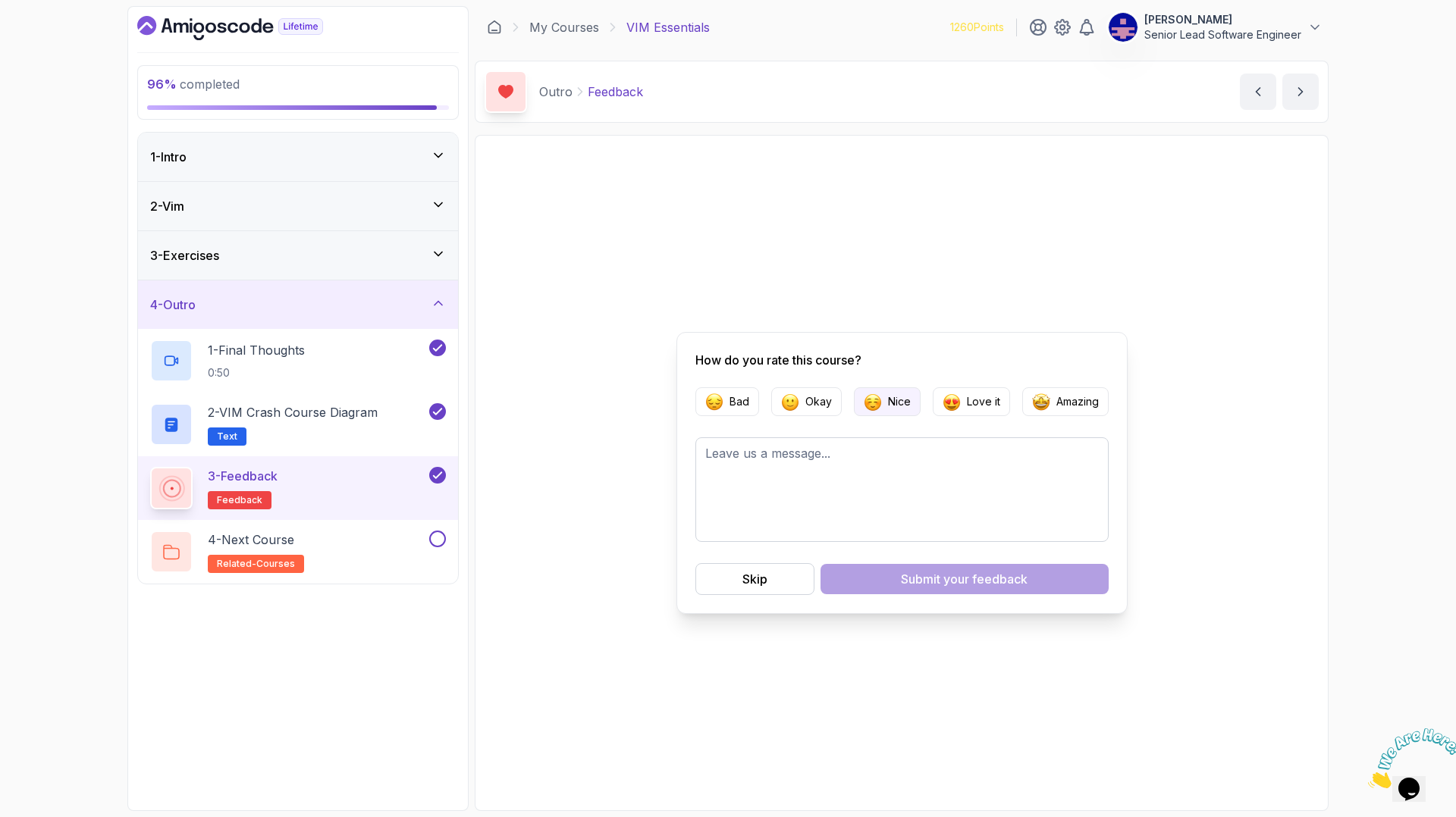
click at [866, 409] on button "Nice" at bounding box center [887, 401] width 67 height 28
click at [932, 570] on div "Submit your feedback" at bounding box center [965, 579] width 126 height 18
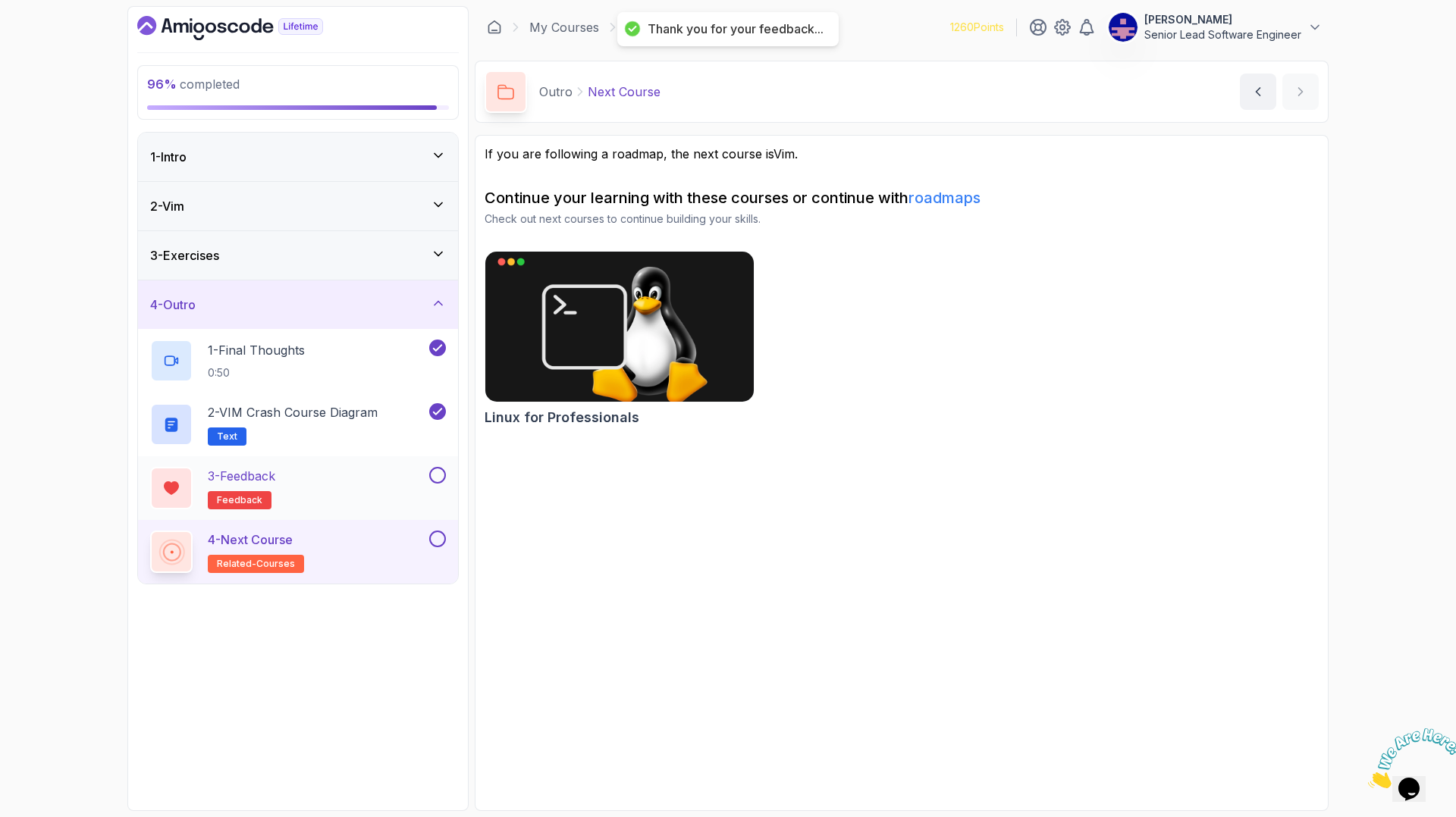
click at [443, 467] on button at bounding box center [438, 475] width 17 height 17
click at [349, 531] on div "4 - Next Course related-courses" at bounding box center [288, 551] width 276 height 42
click at [443, 531] on button at bounding box center [438, 539] width 17 height 17
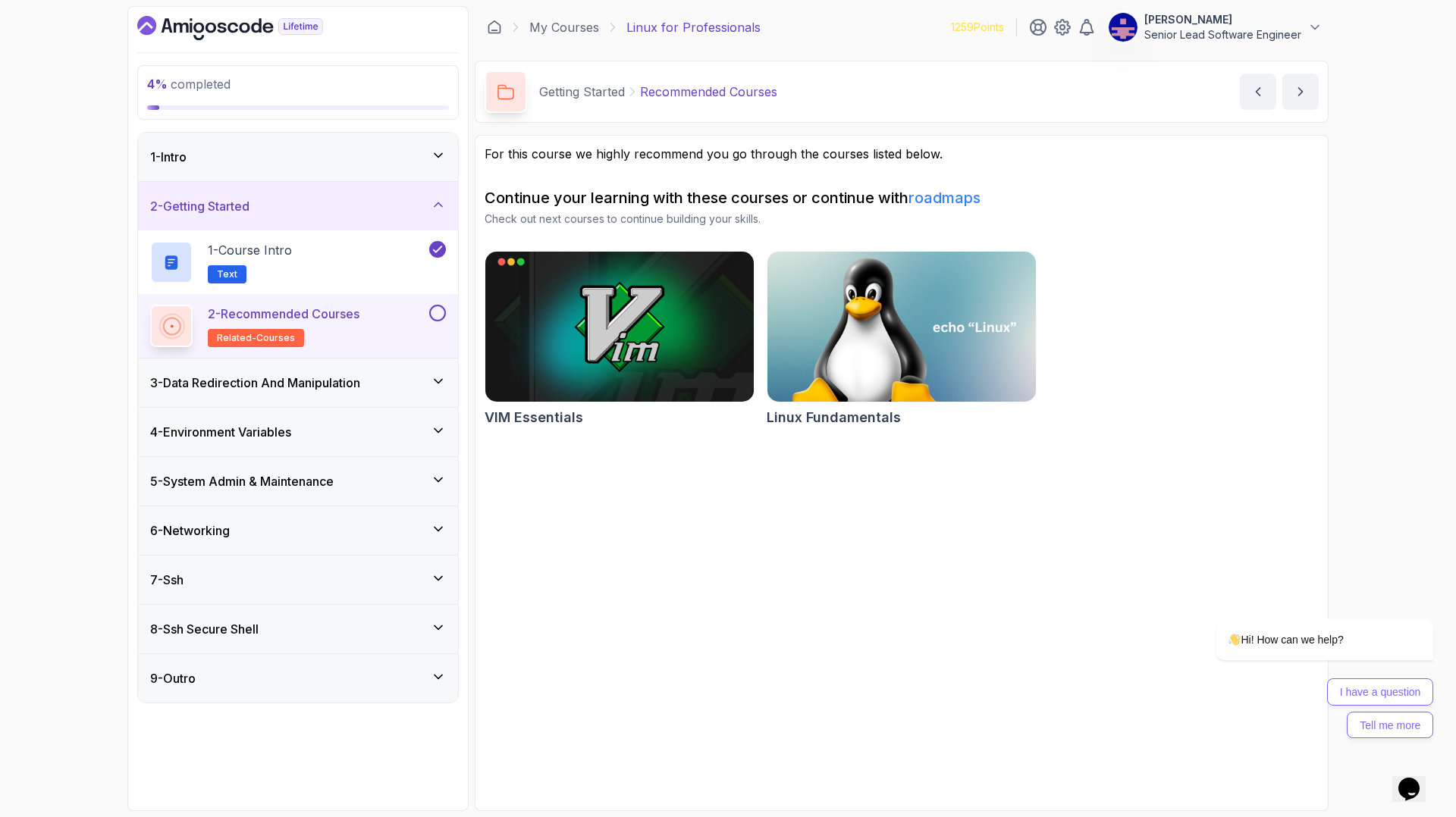
click at [450, 294] on div "2 - Recommended Courses related-courses" at bounding box center [297, 326] width 320 height 64
click at [435, 305] on button at bounding box center [438, 313] width 17 height 17
click at [280, 373] on h3 "3 - Data Redirection And Manipulation" at bounding box center [255, 383] width 210 height 18
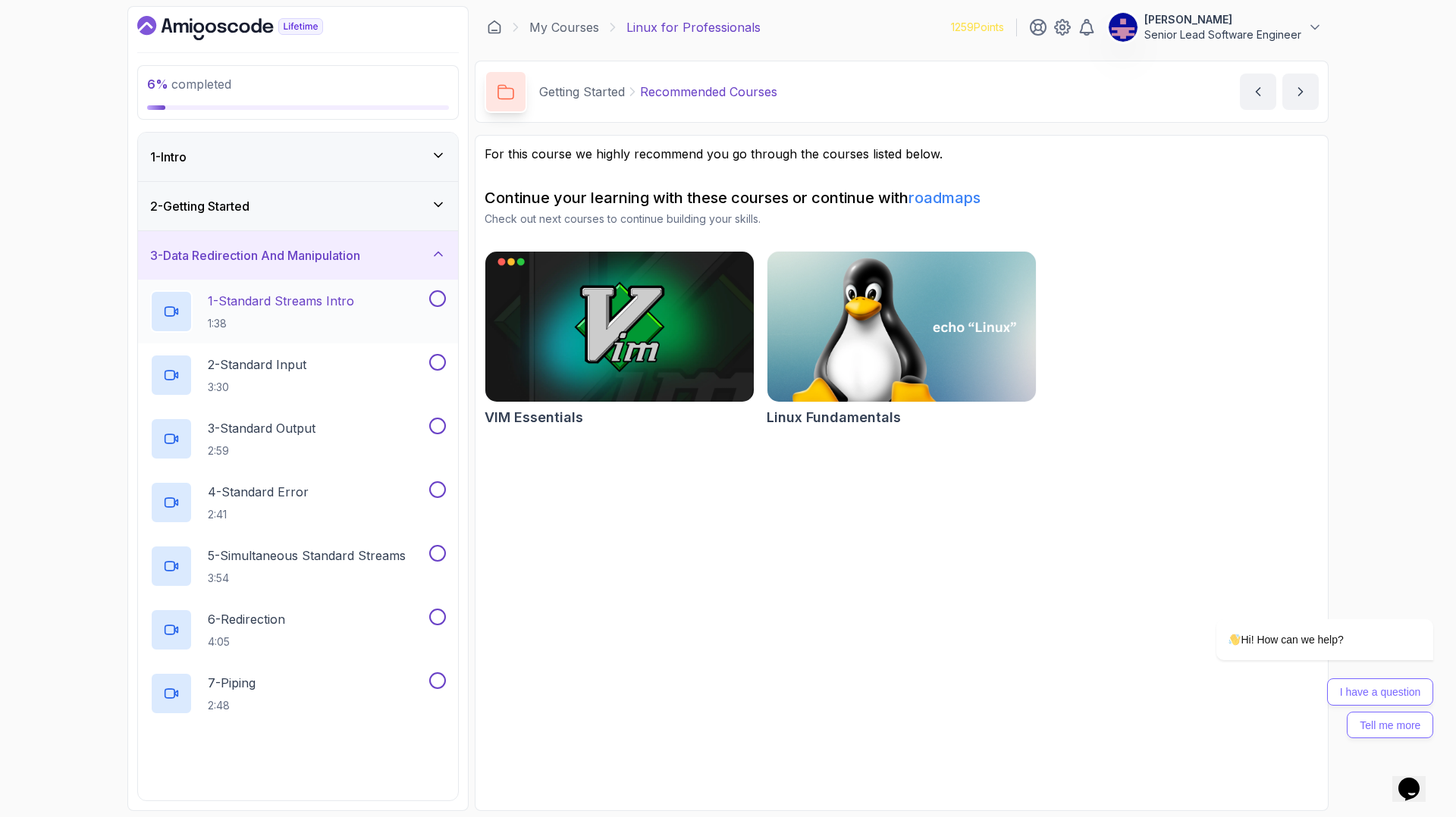
click at [241, 292] on p "1 - Standard Streams Intro" at bounding box center [281, 301] width 146 height 18
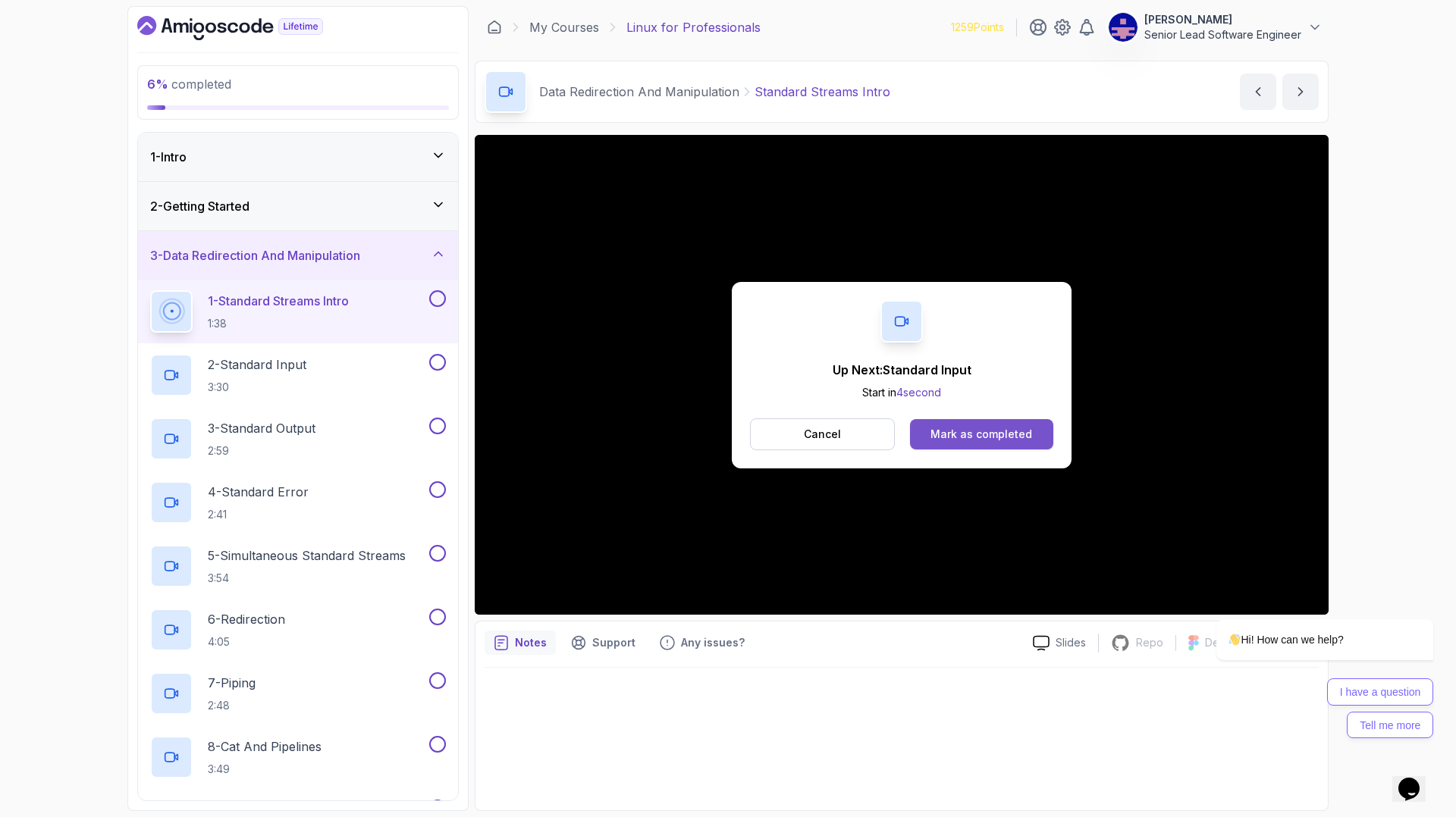
click at [961, 427] on div "Mark as completed" at bounding box center [981, 434] width 102 height 15
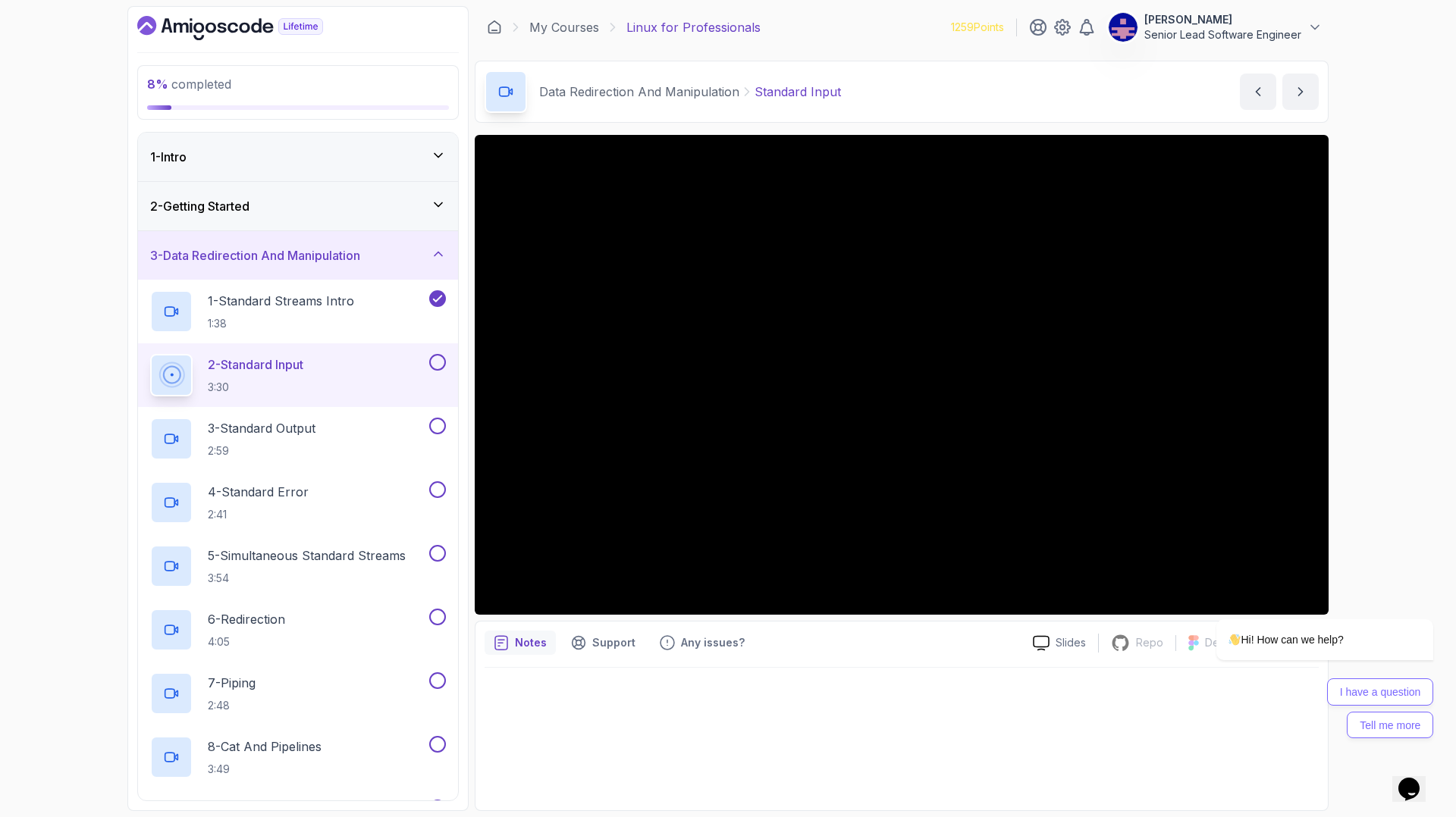
scroll to position [222, 0]
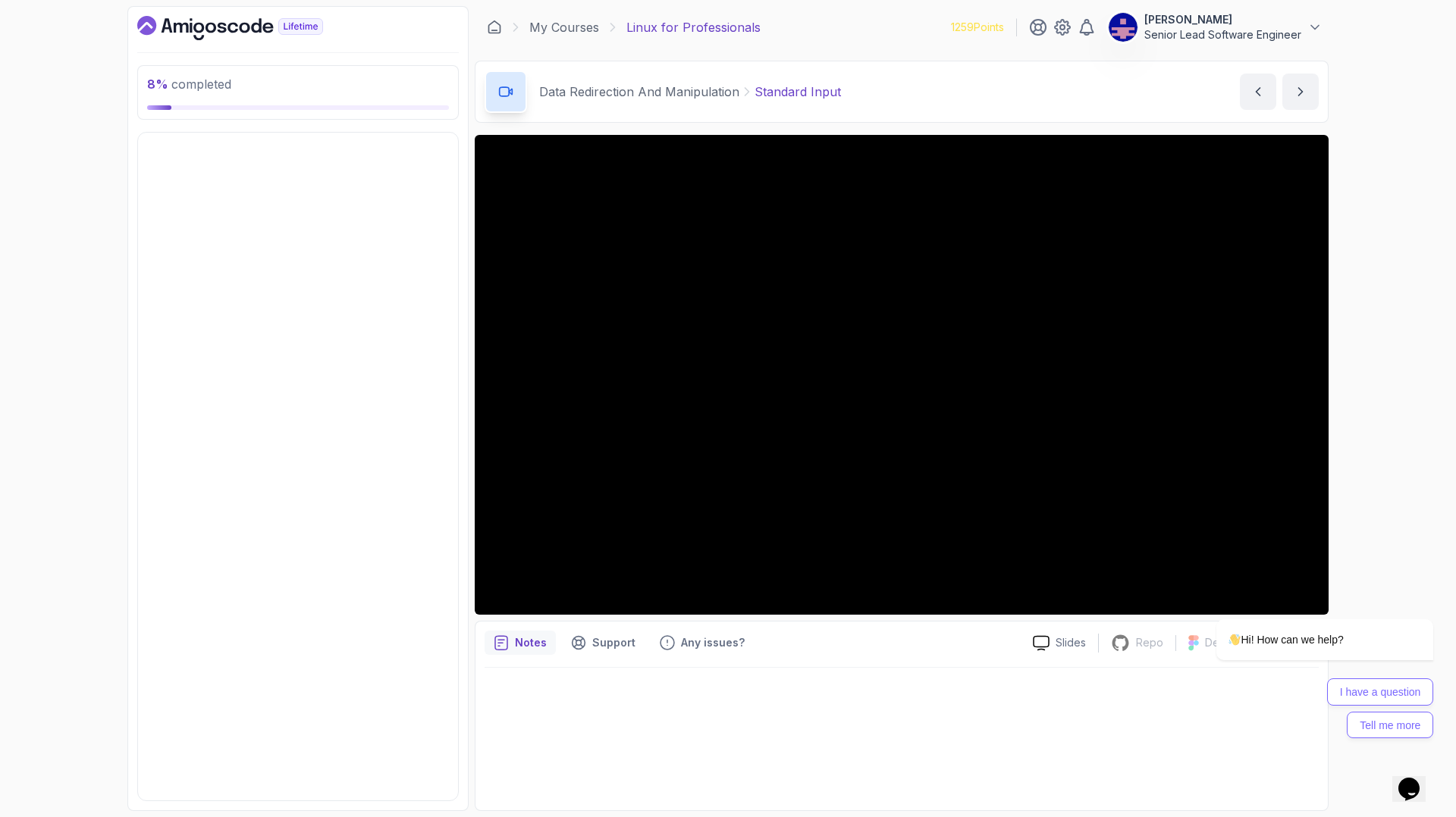
scroll to position [0, 0]
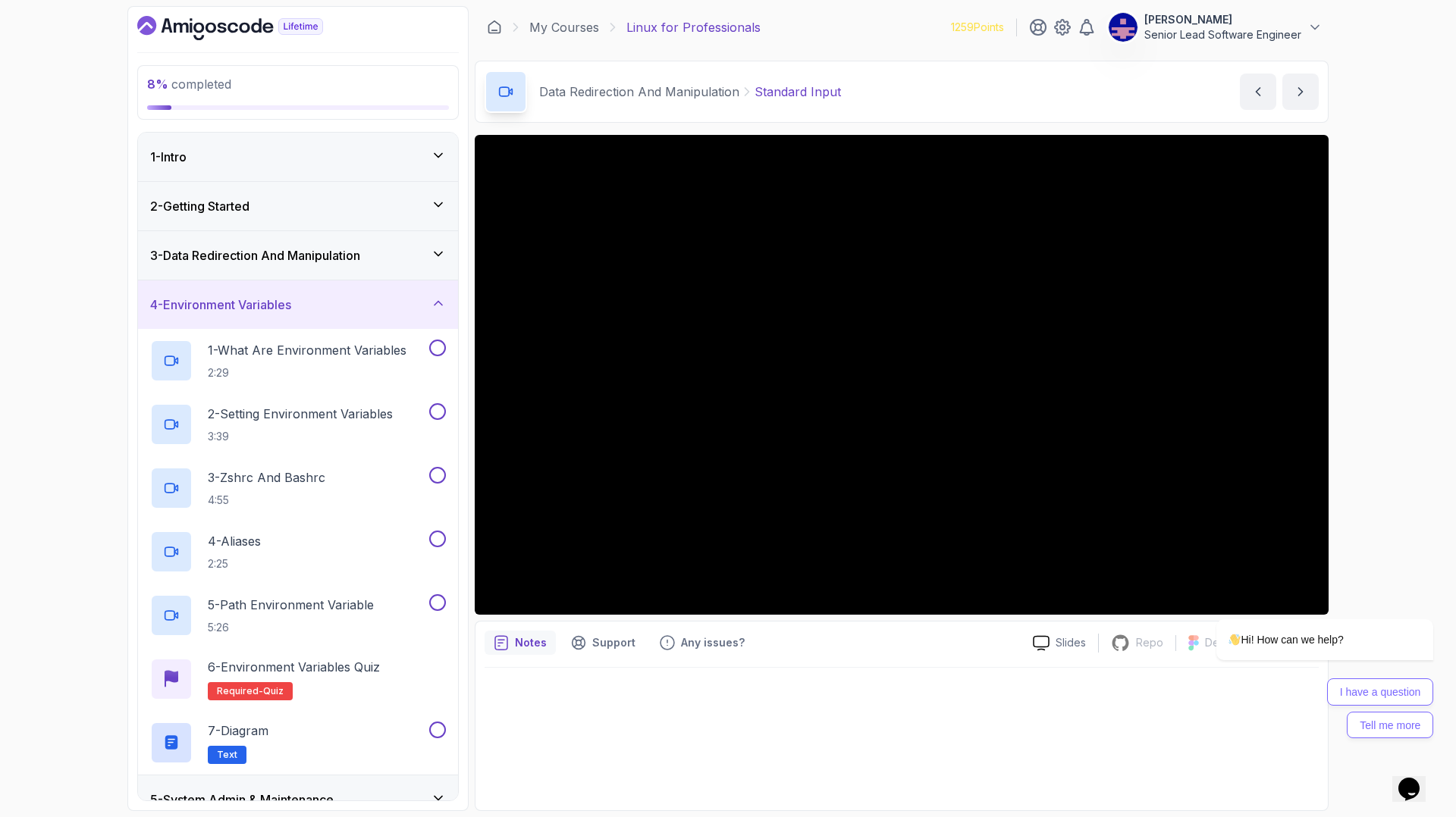
click at [434, 791] on icon at bounding box center [438, 799] width 15 height 15
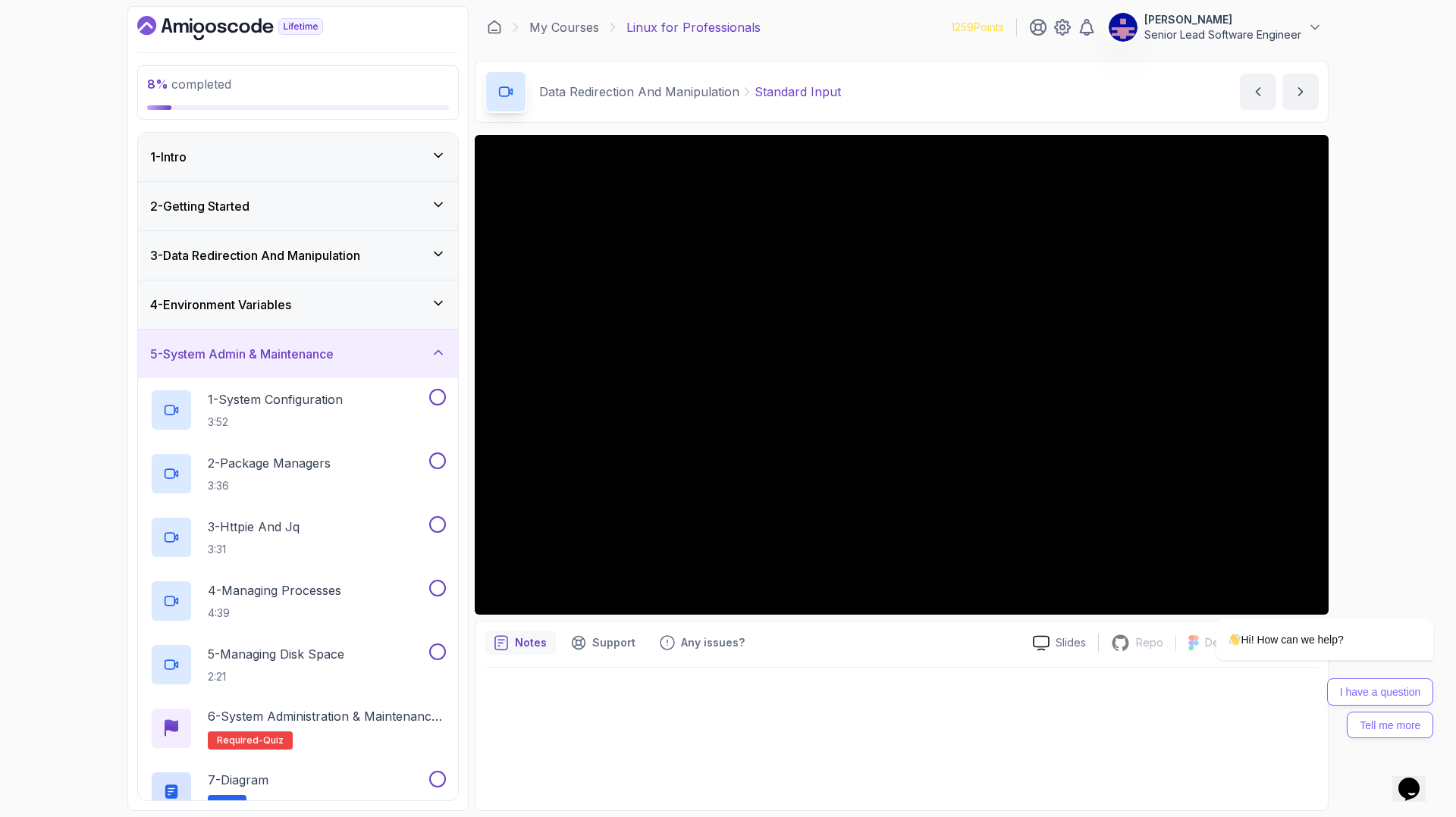
click at [346, 197] on div "2 - Getting Started" at bounding box center [298, 206] width 296 height 18
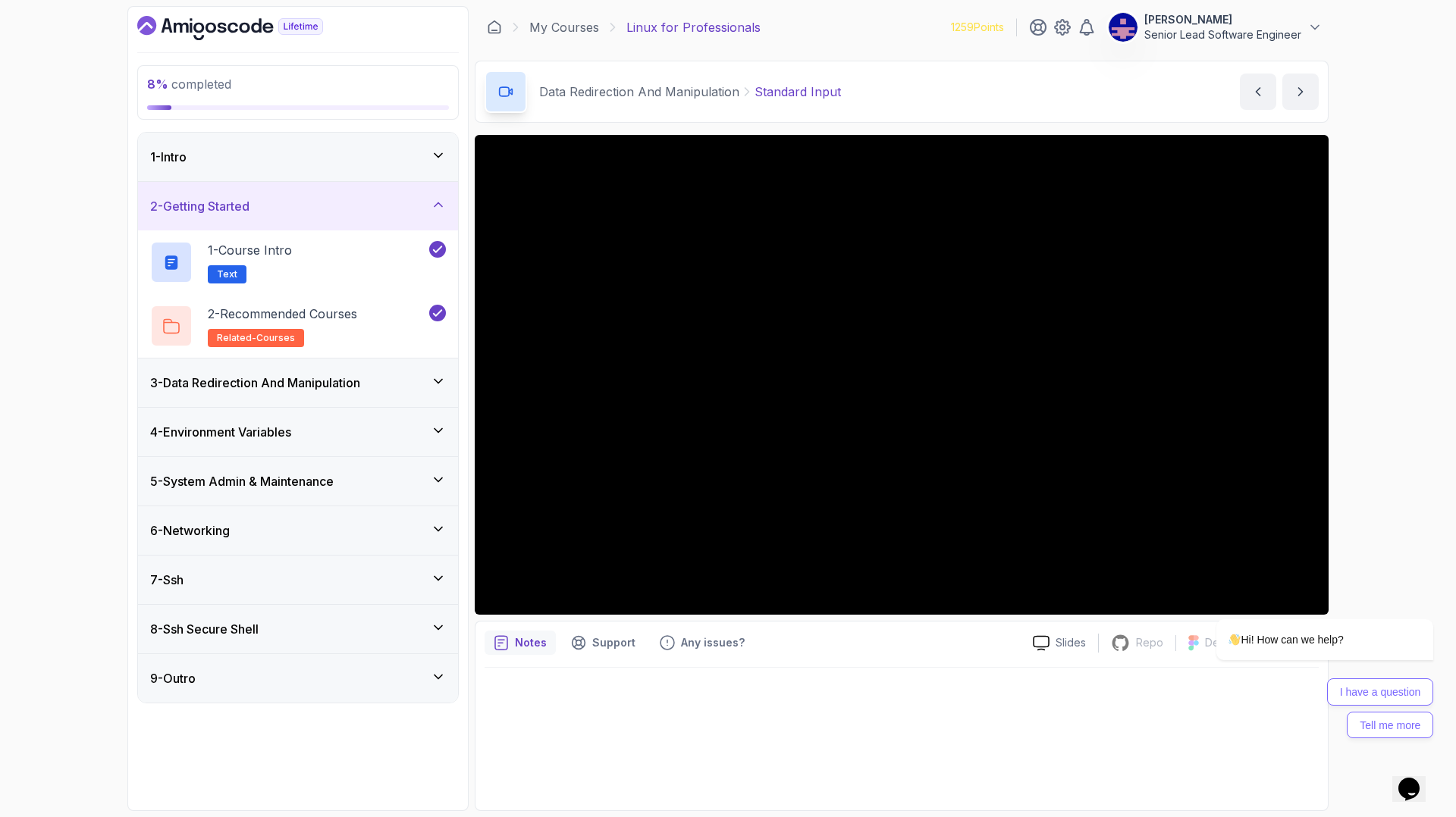
click at [418, 359] on div "3 - Data Redirection And Manipulation" at bounding box center [297, 383] width 320 height 49
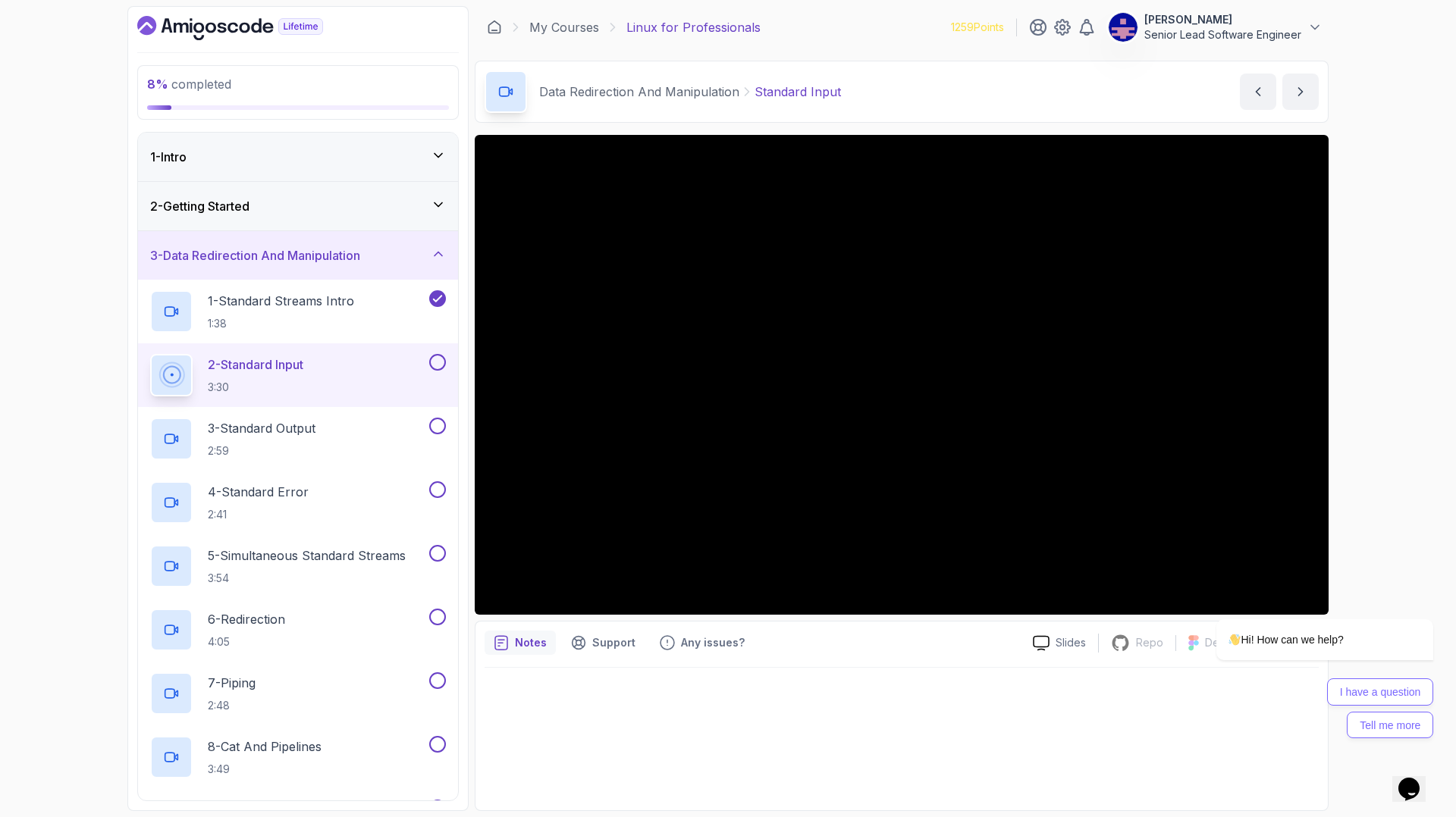
click at [418, 354] on div "2 - Standard Input 3:30" at bounding box center [288, 375] width 276 height 42
